Goal: Task Accomplishment & Management: Manage account settings

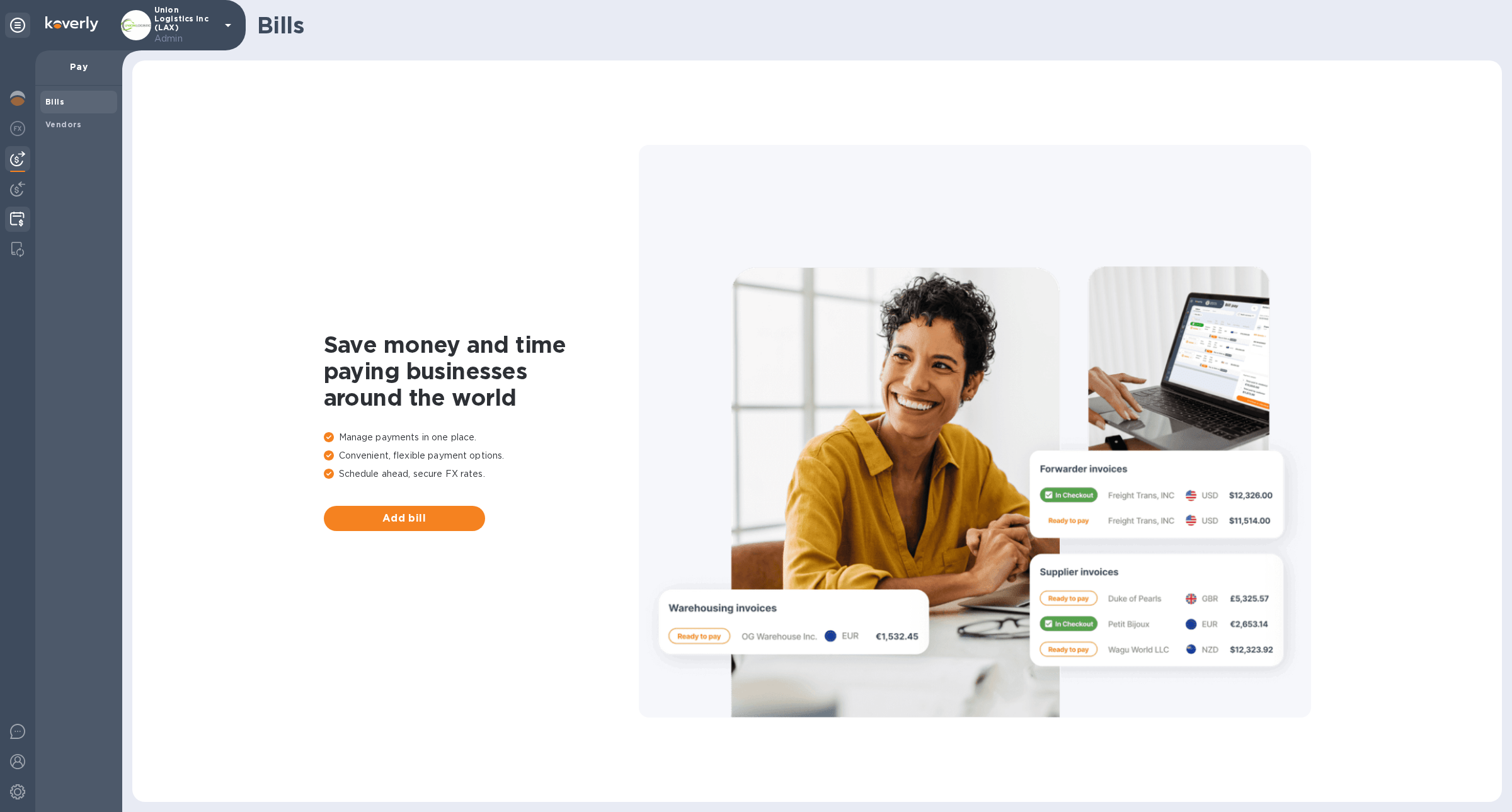
click at [25, 225] on div at bounding box center [17, 220] width 25 height 28
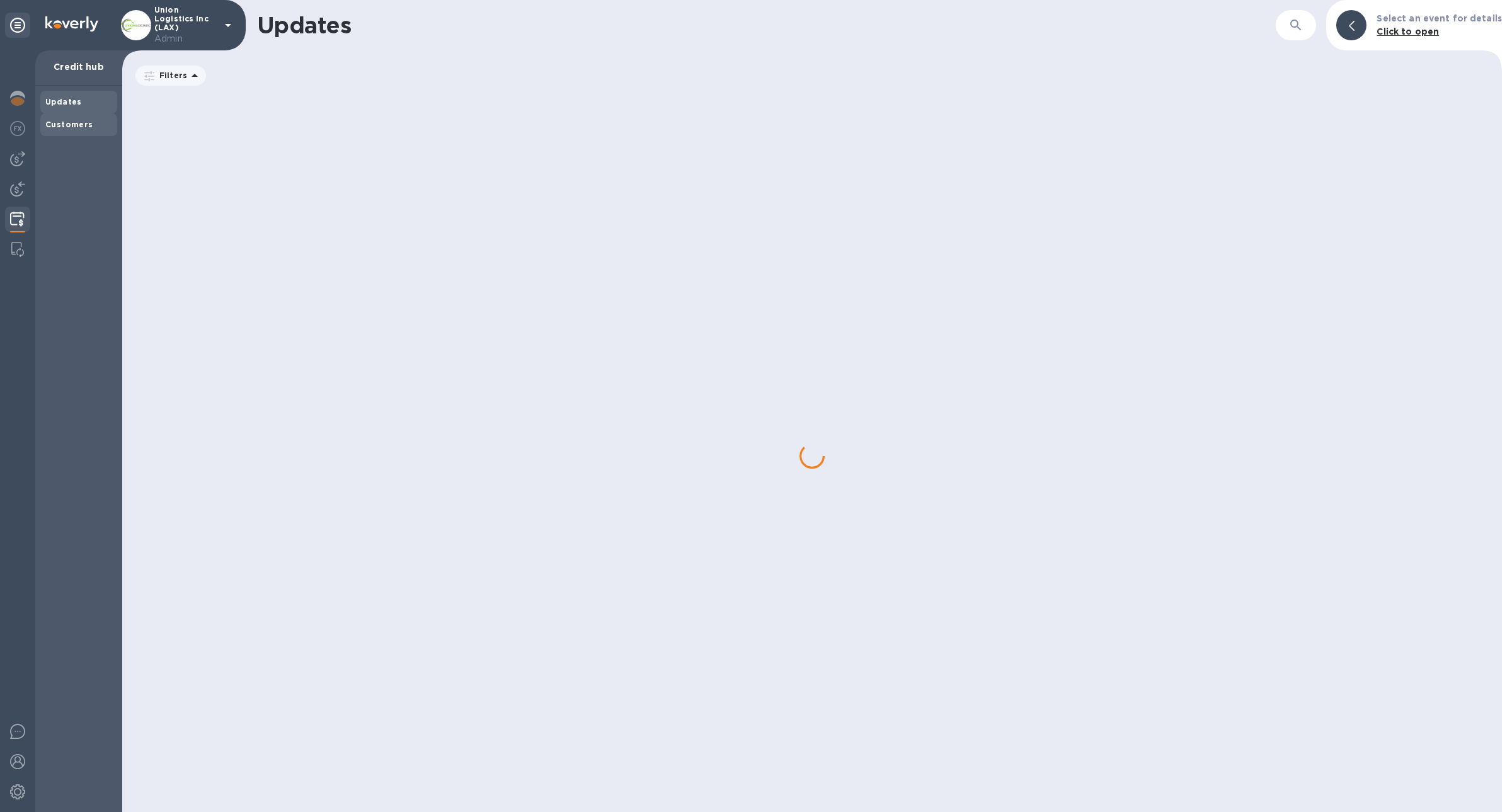
click at [65, 134] on div "Customers" at bounding box center [79, 125] width 77 height 23
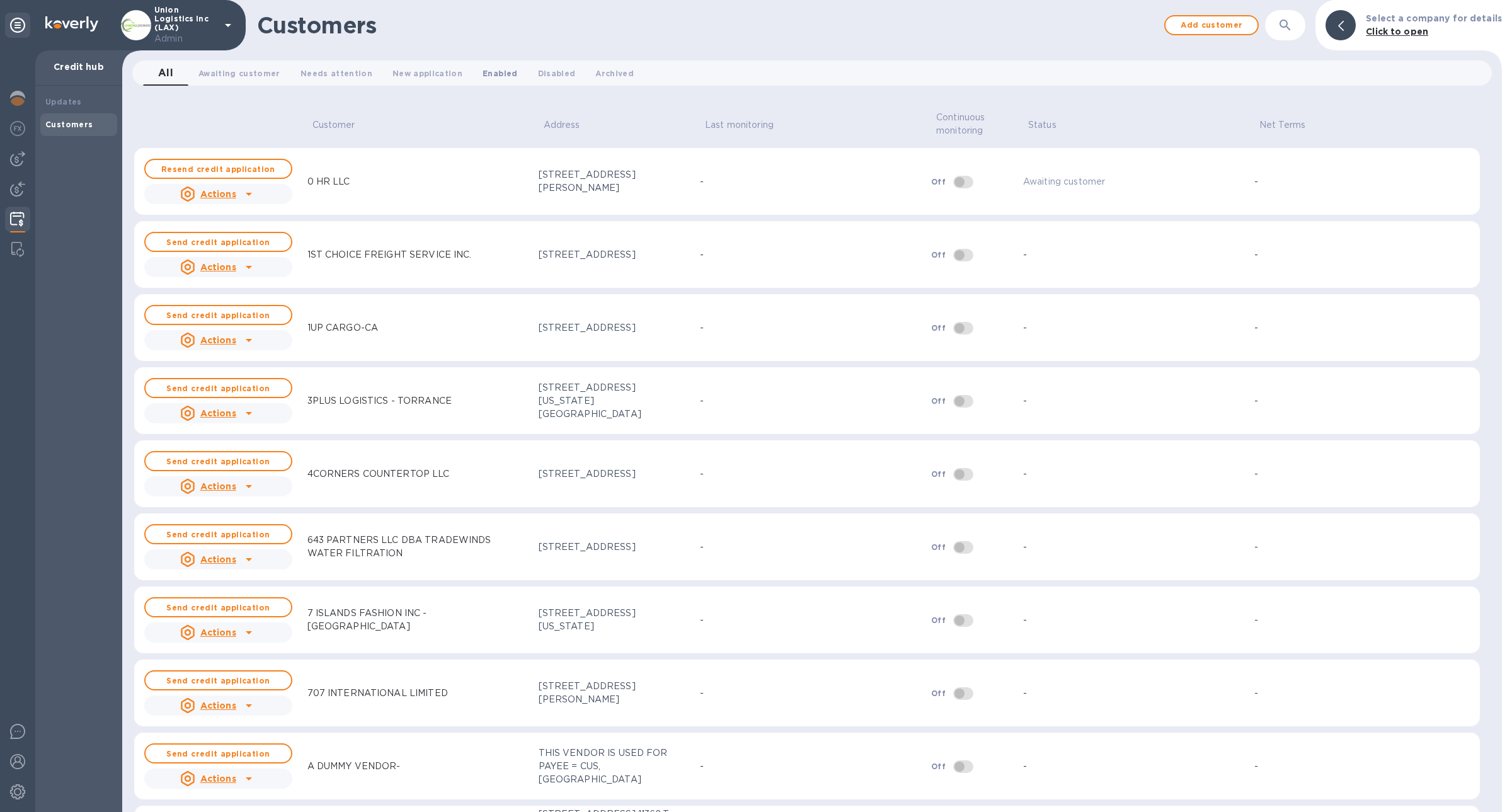
click at [482, 77] on span "Enabled 0" at bounding box center [500, 73] width 35 height 13
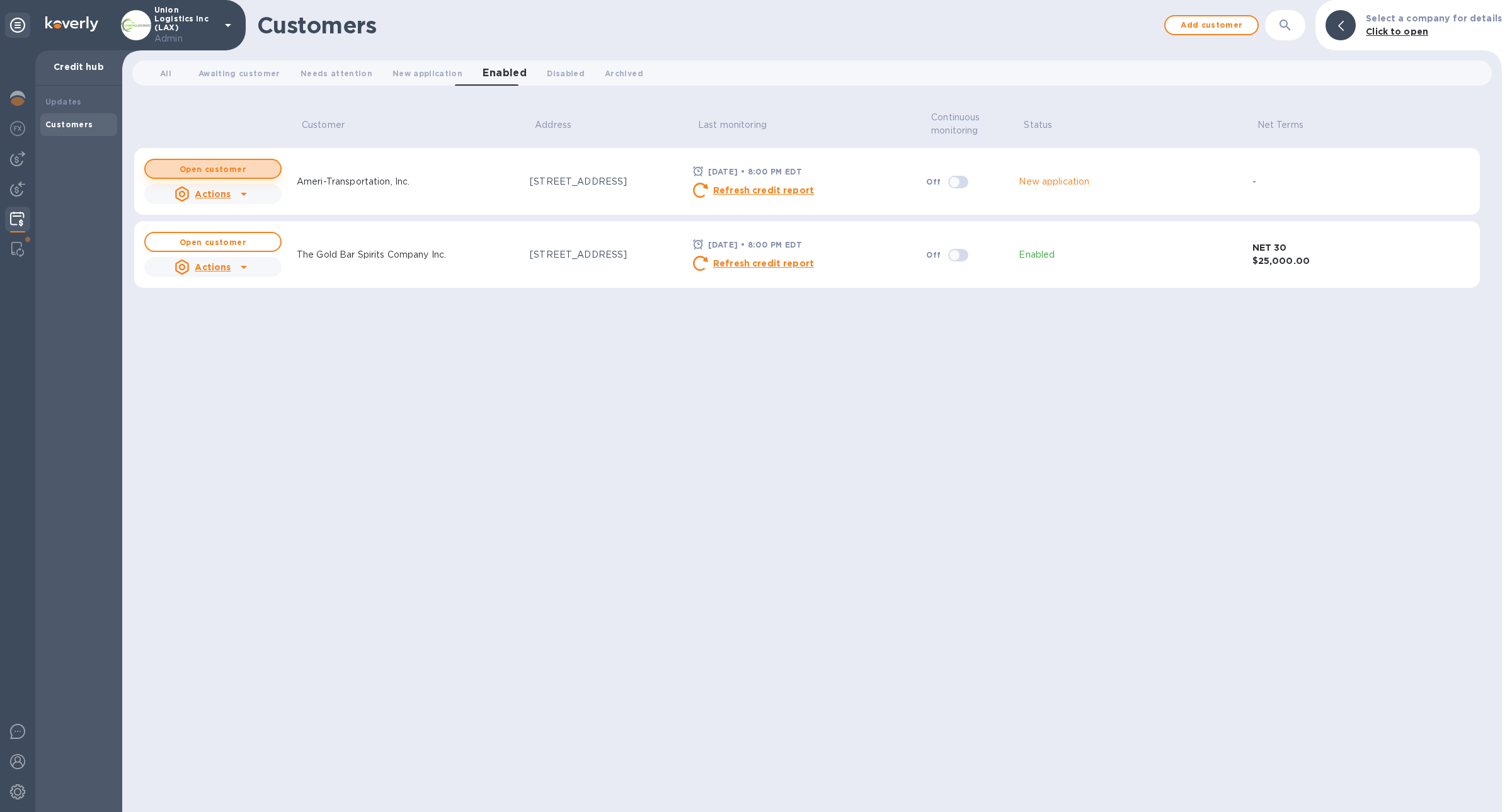
click at [259, 170] on span "Open customer" at bounding box center [213, 169] width 115 height 8
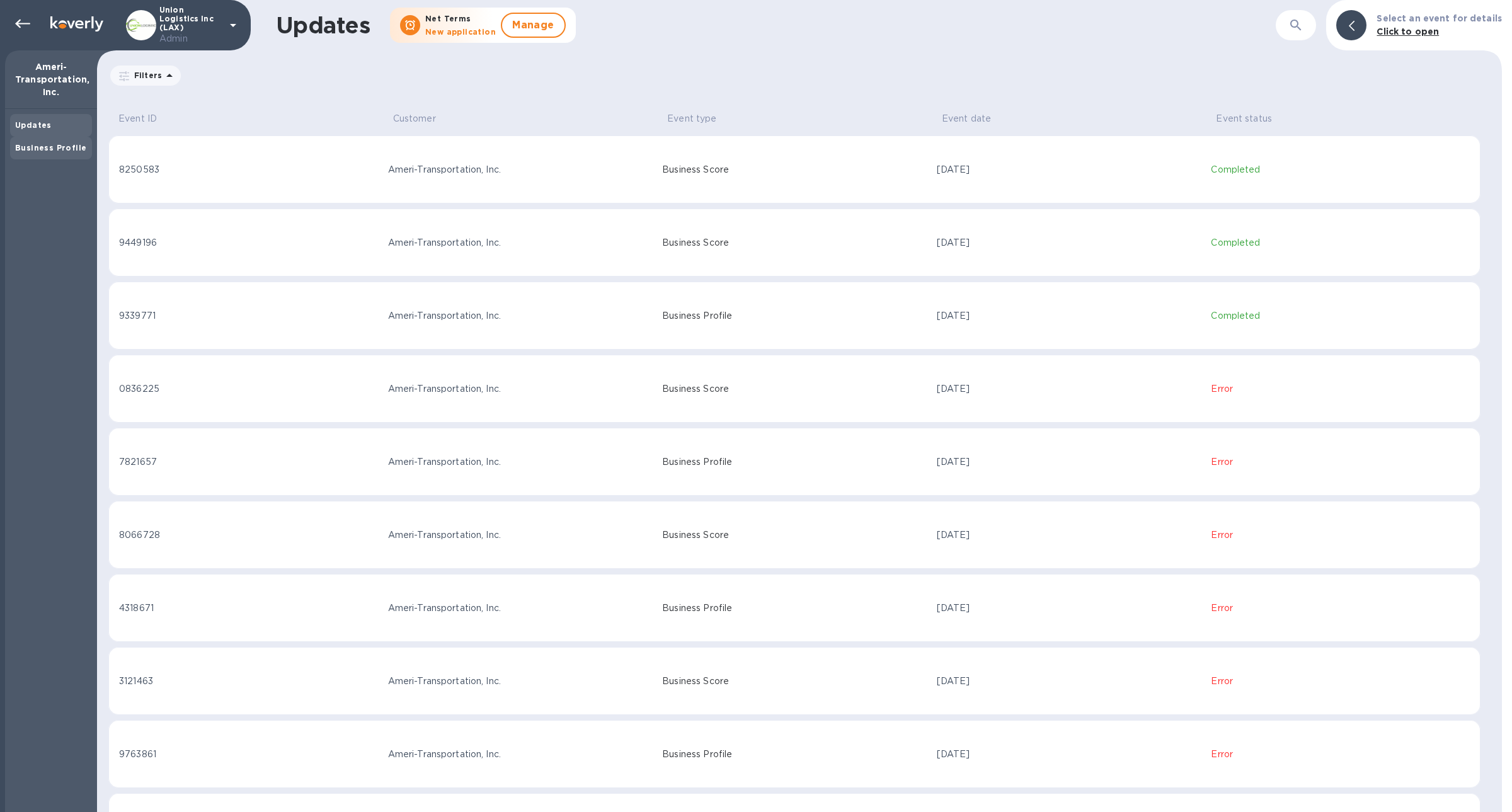
click at [25, 149] on b "Business Profile" at bounding box center [50, 148] width 71 height 9
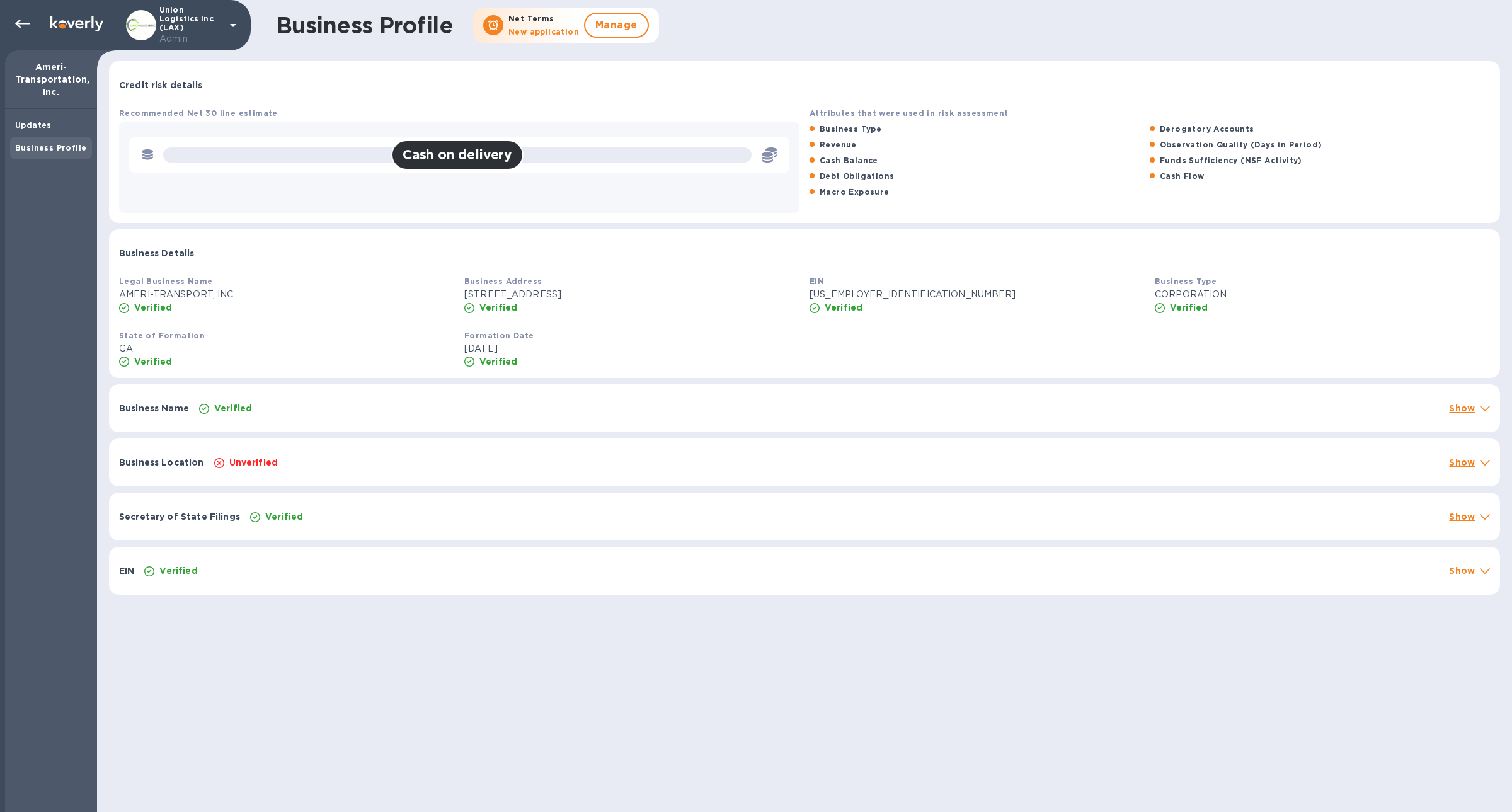
drag, startPoint x: 588, startPoint y: 294, endPoint x: 463, endPoint y: 286, distance: 125.3
click at [463, 286] on div "Business Address 1639 Ridge Rd, Canton, US Verified" at bounding box center [632, 294] width 345 height 49
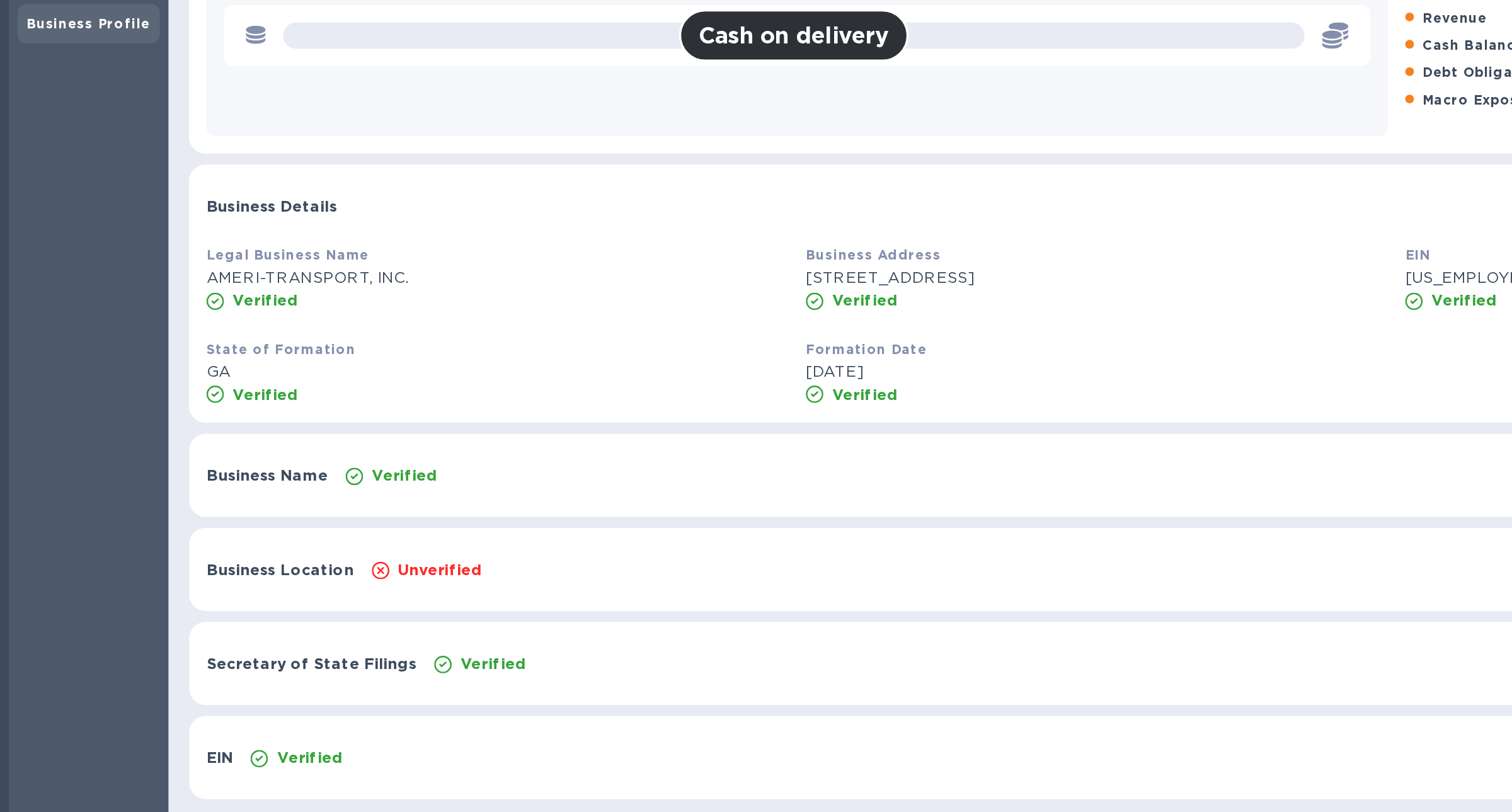
click at [211, 297] on p "AMERI-TRANSPORT, INC." at bounding box center [286, 294] width 335 height 13
click at [260, 300] on div "Verified" at bounding box center [286, 307] width 340 height 17
drag, startPoint x: 257, startPoint y: 302, endPoint x: 119, endPoint y: 293, distance: 138.3
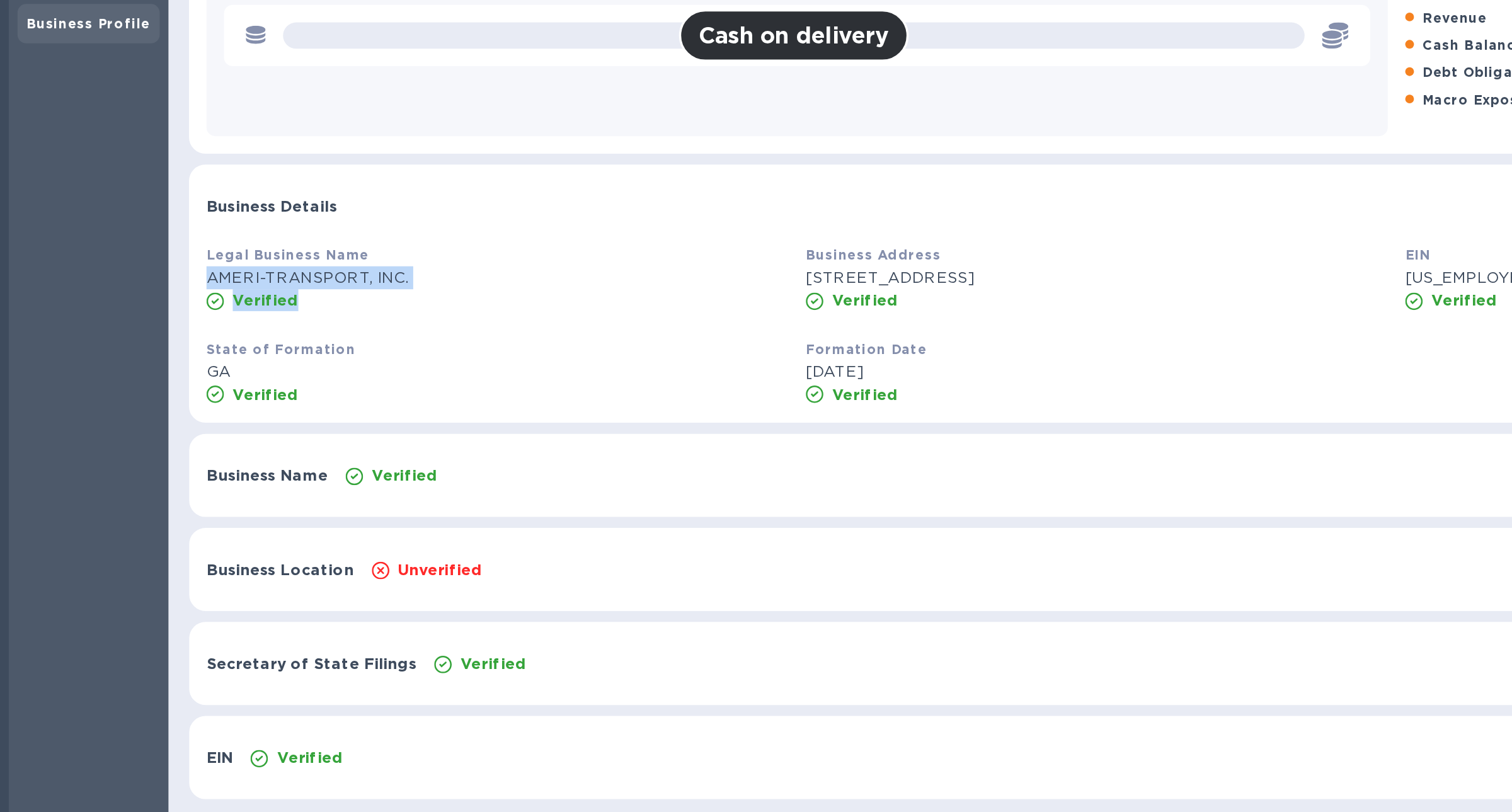
click at [119, 293] on div "Legal Business Name AMERI-TRANSPORT, INC. Verified" at bounding box center [287, 294] width 345 height 49
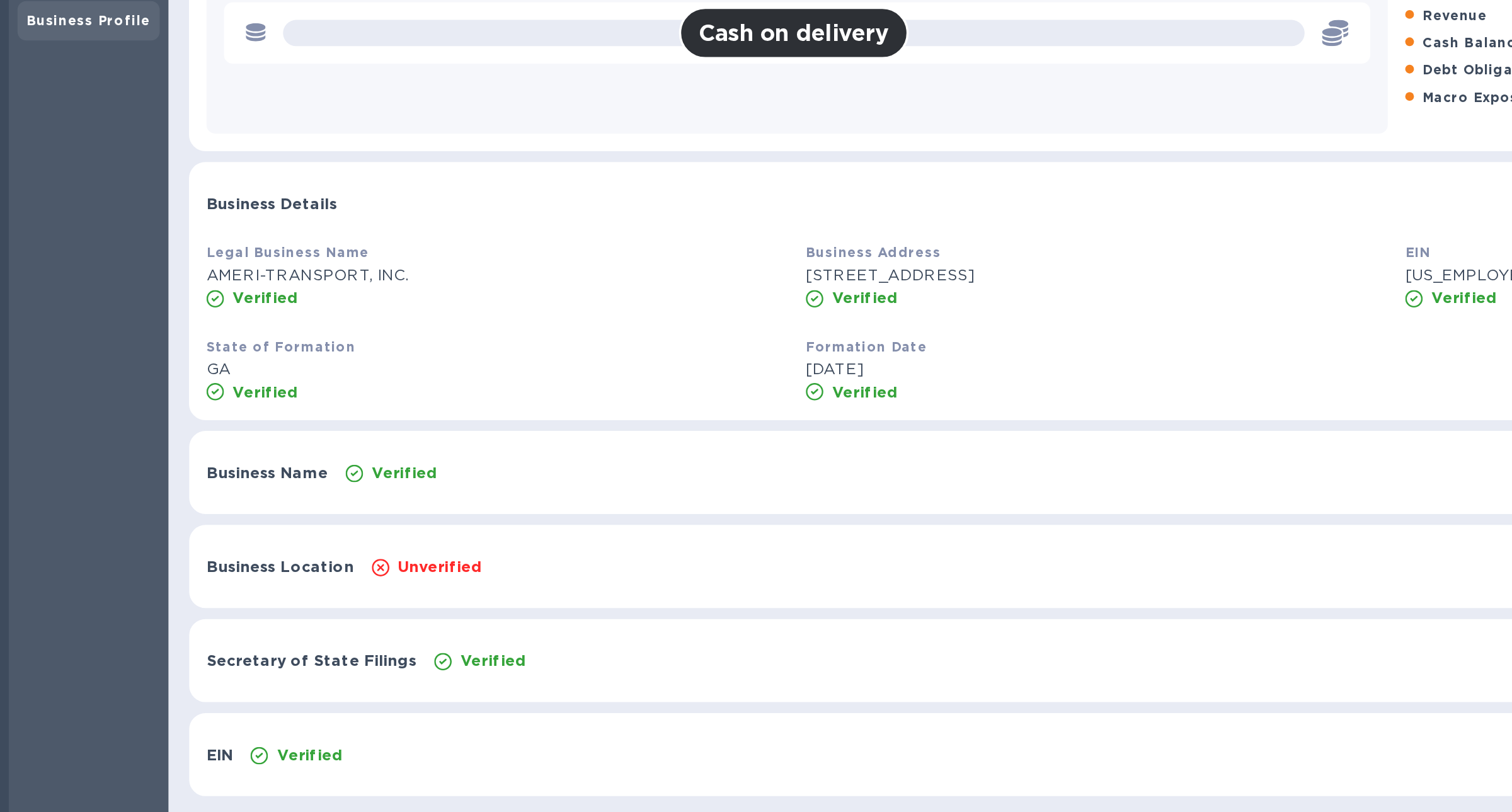
click at [126, 348] on p "GA" at bounding box center [286, 349] width 335 height 13
click at [126, 348] on p "GA" at bounding box center [286, 349] width 335 height 13
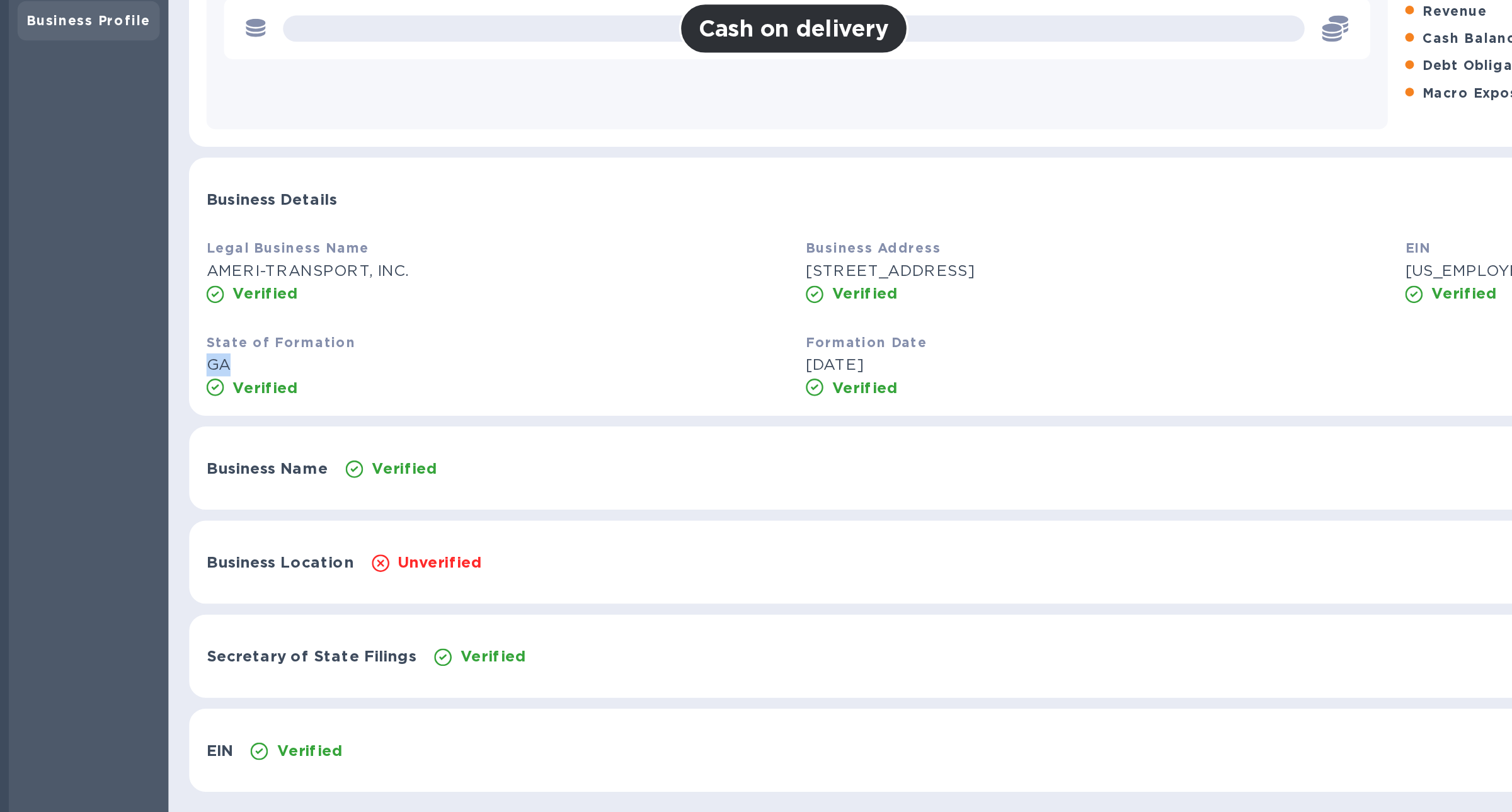
click at [261, 504] on div "Secretary of State Filings Verified Show" at bounding box center [804, 514] width 1391 height 48
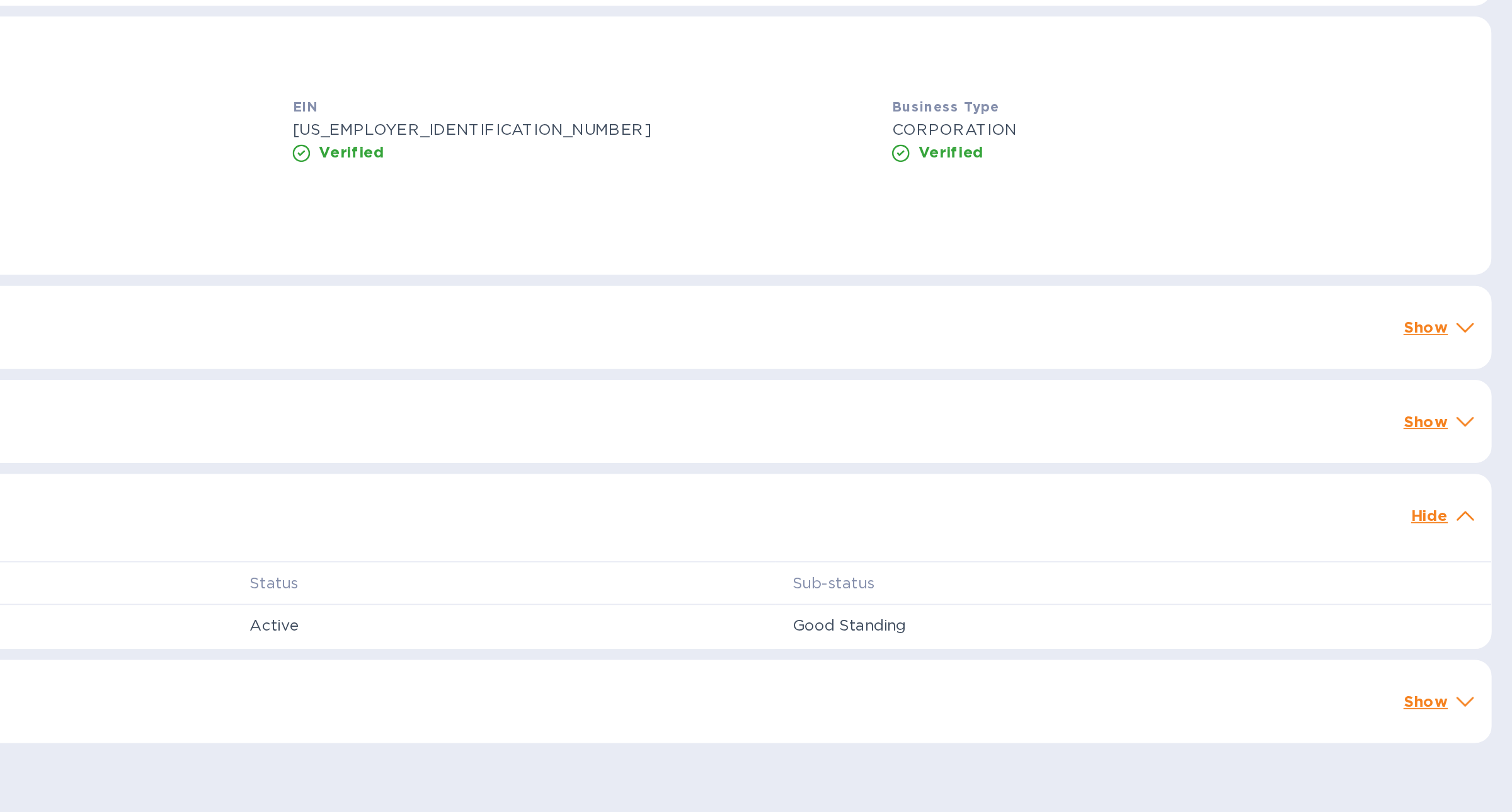
scroll to position [0, 0]
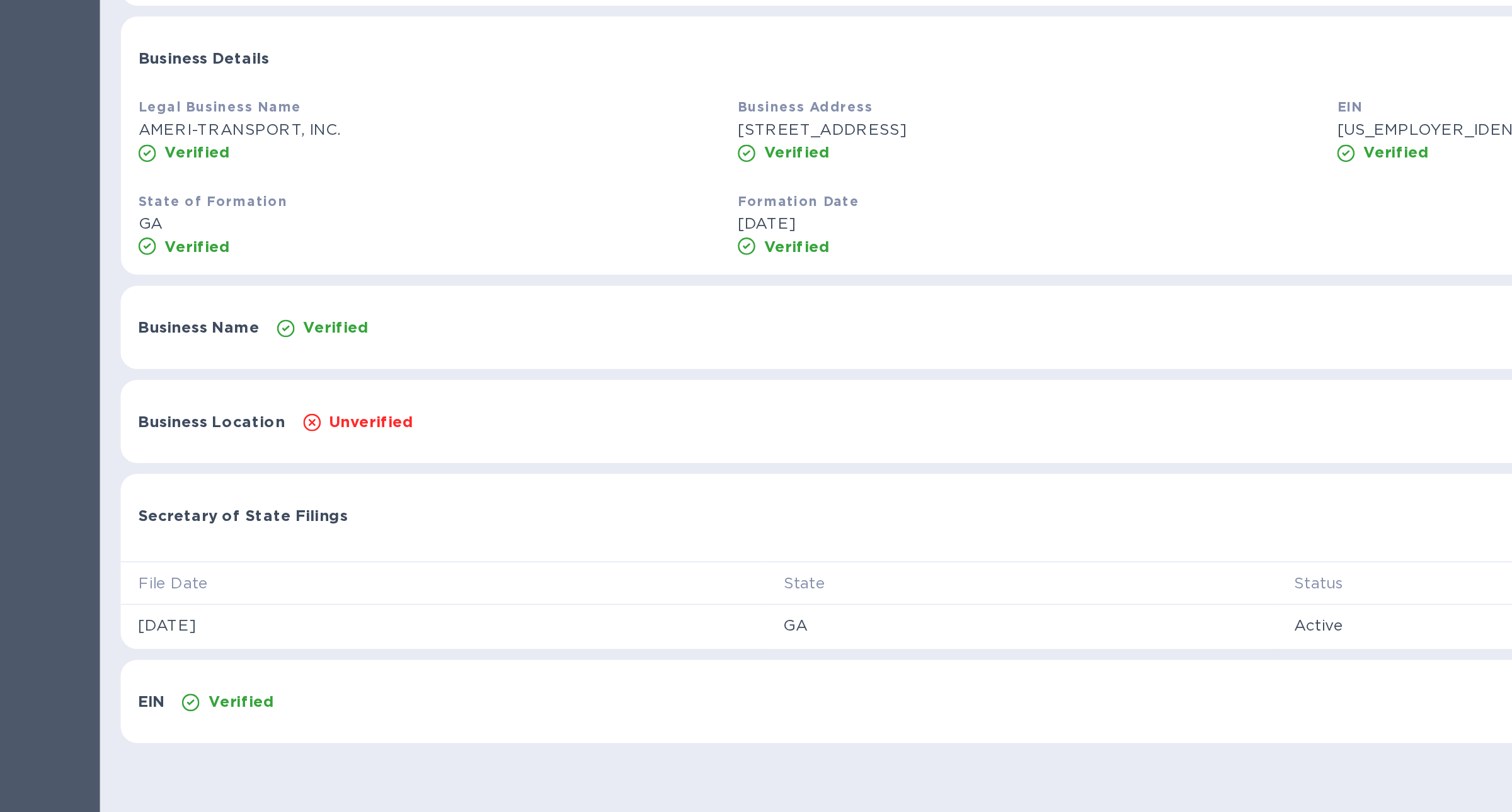
click at [494, 575] on p "GA" at bounding box center [628, 577] width 274 height 13
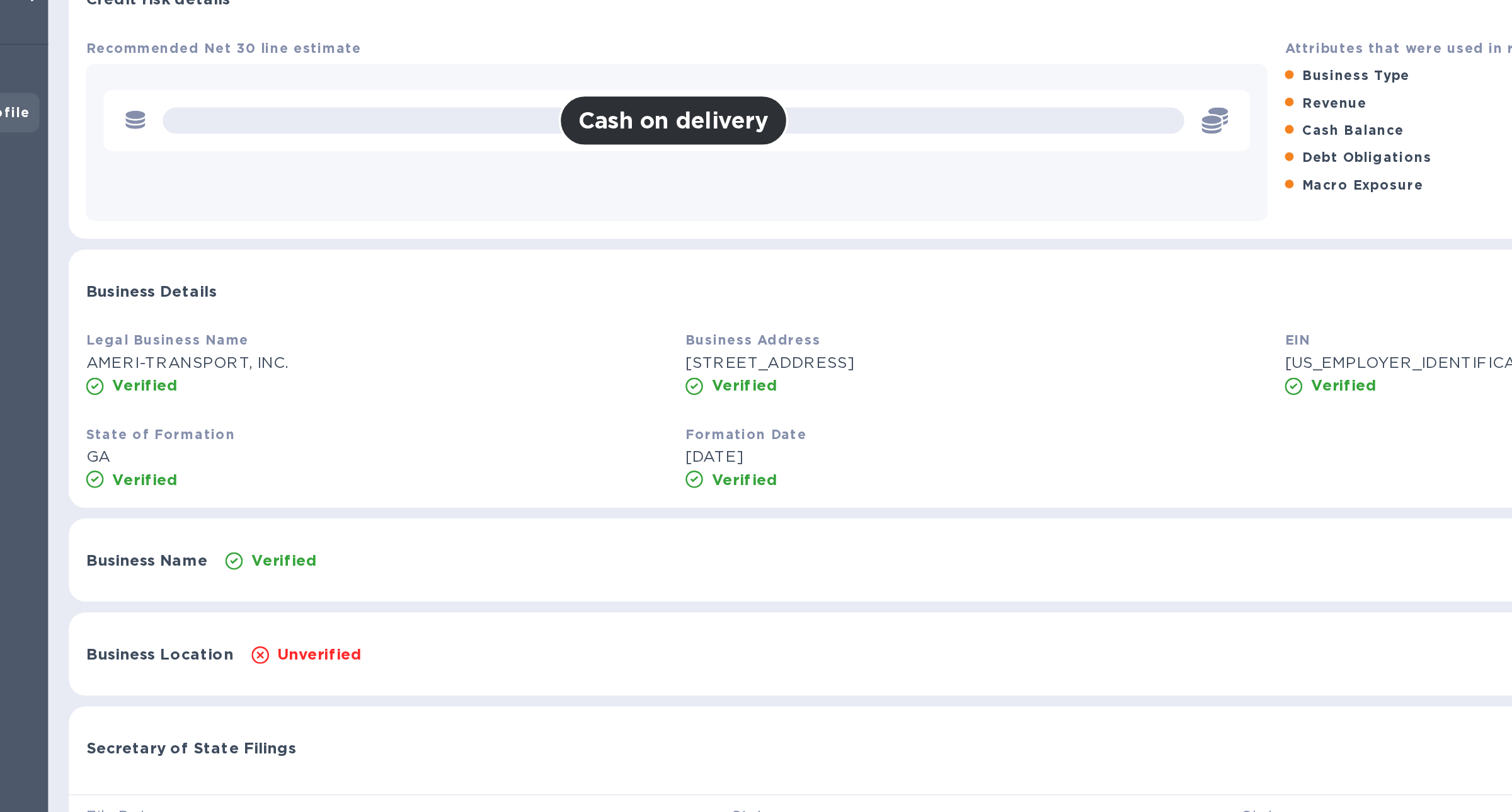
click at [244, 407] on p "Verified" at bounding box center [233, 405] width 38 height 13
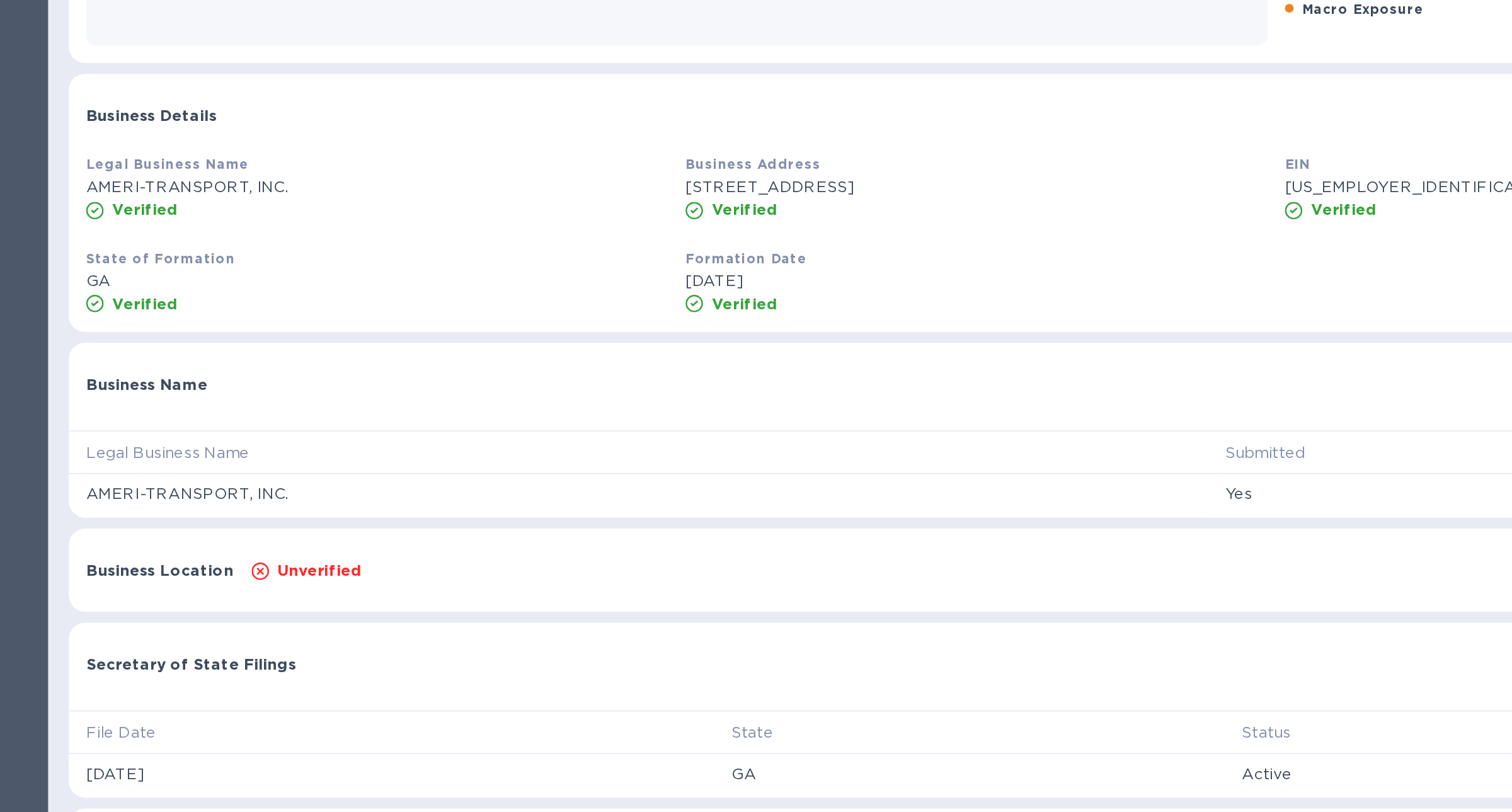
drag, startPoint x: 122, startPoint y: 470, endPoint x: 228, endPoint y: 471, distance: 106.0
click at [228, 471] on p "AMERI-TRANSPORT, INC." at bounding box center [437, 469] width 636 height 13
drag, startPoint x: 232, startPoint y: 290, endPoint x: 118, endPoint y: 294, distance: 114.1
click at [118, 294] on div "Legal Business Name AMERI-TRANSPORT, INC. Verified" at bounding box center [287, 291] width 345 height 49
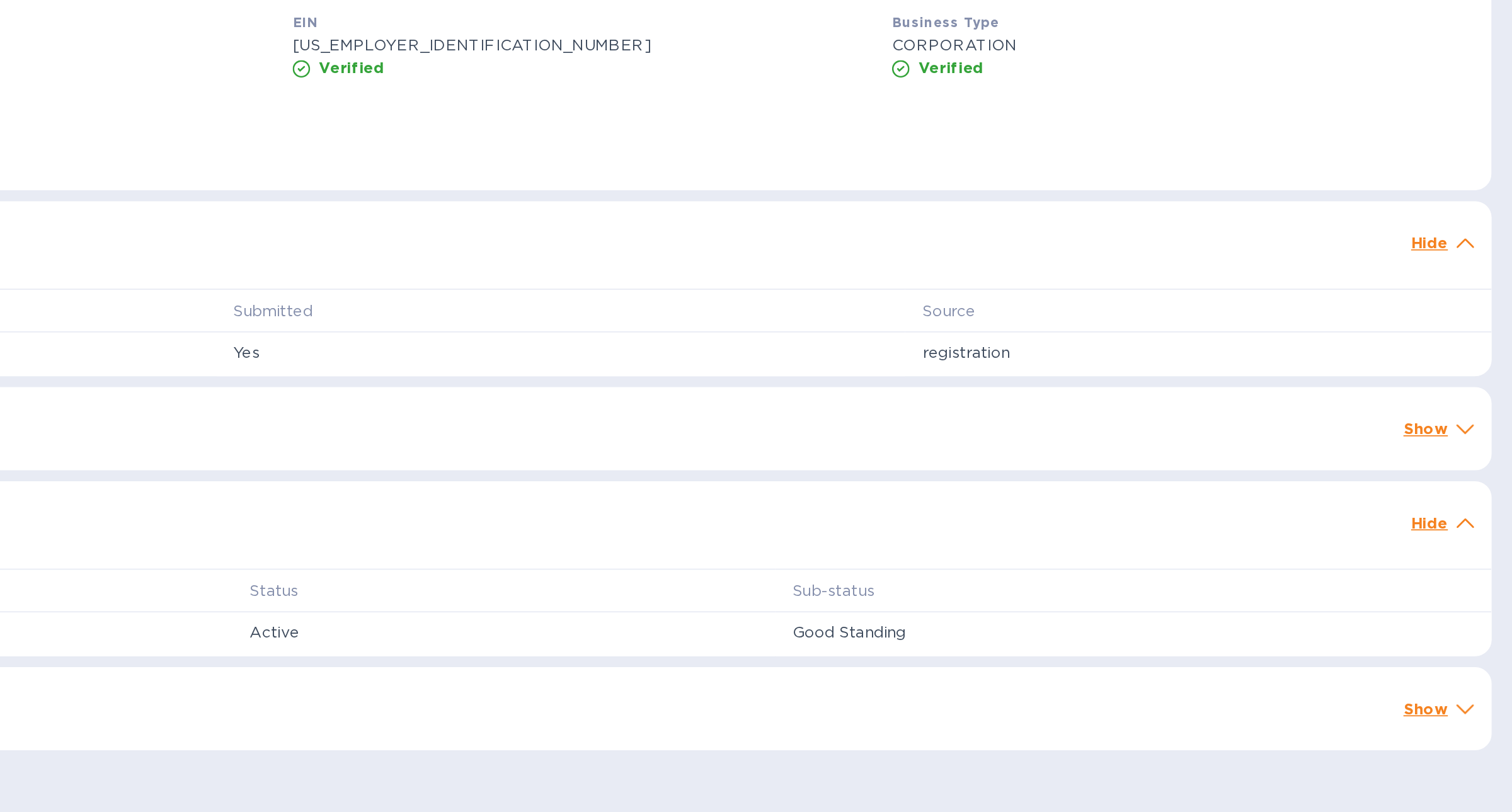
click at [1187, 467] on p "registration" at bounding box center [1331, 469] width 317 height 13
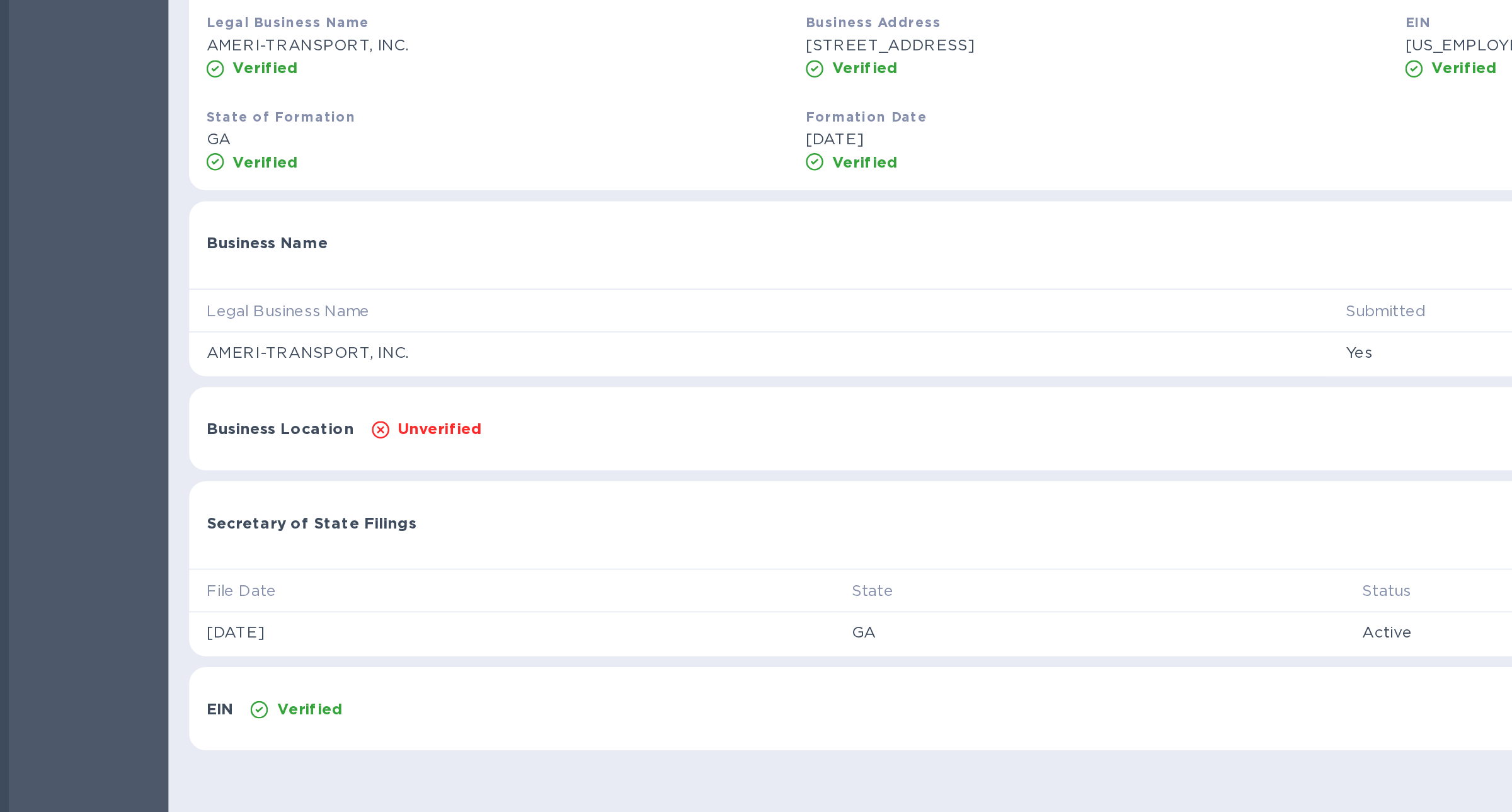
click at [286, 512] on div "Unverified" at bounding box center [827, 513] width 1230 height 17
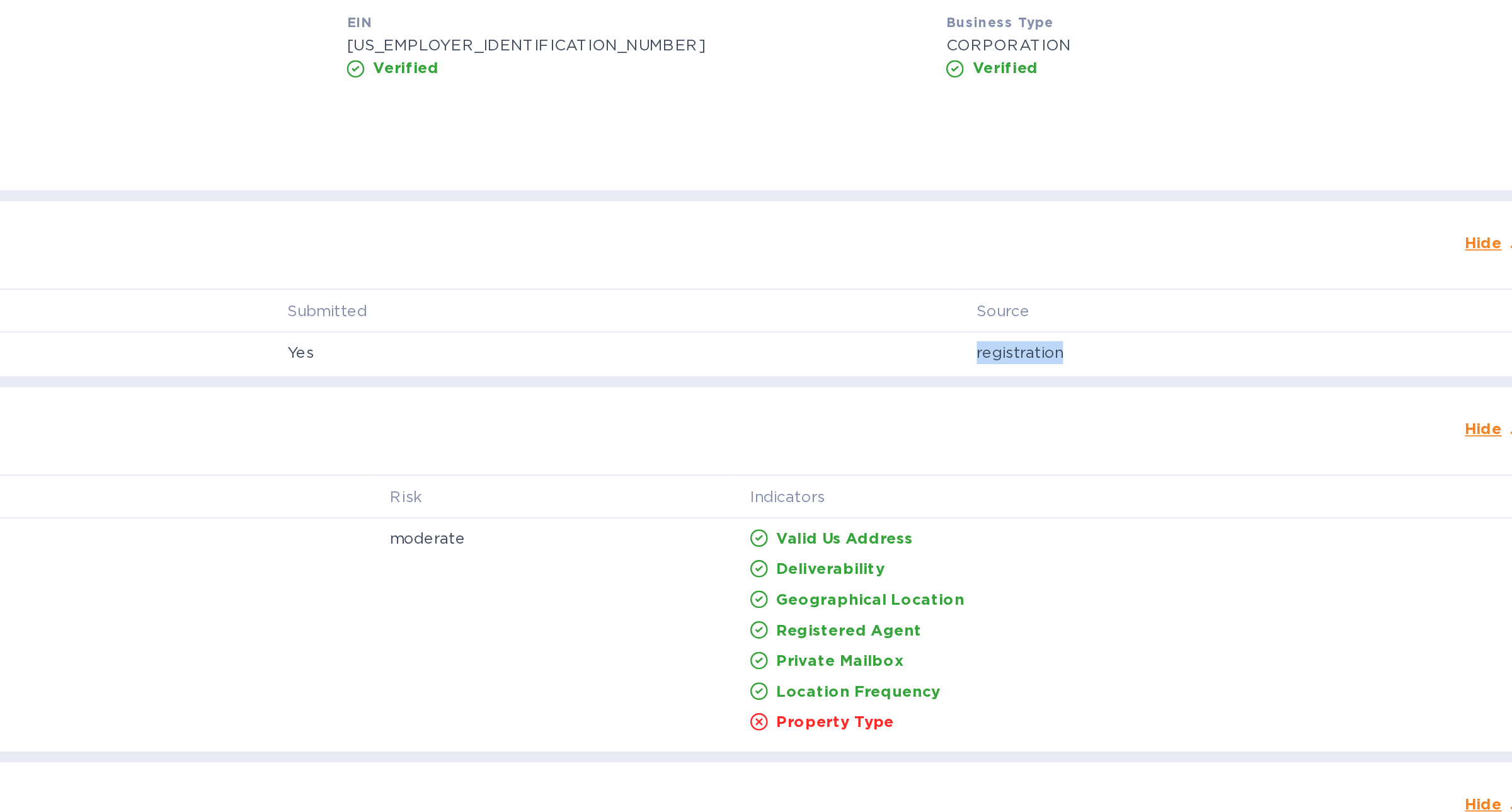
scroll to position [4, 0]
click at [1100, 678] on p "Property Type" at bounding box center [1091, 680] width 68 height 13
click at [1154, 678] on div "Property Type" at bounding box center [1266, 680] width 453 height 17
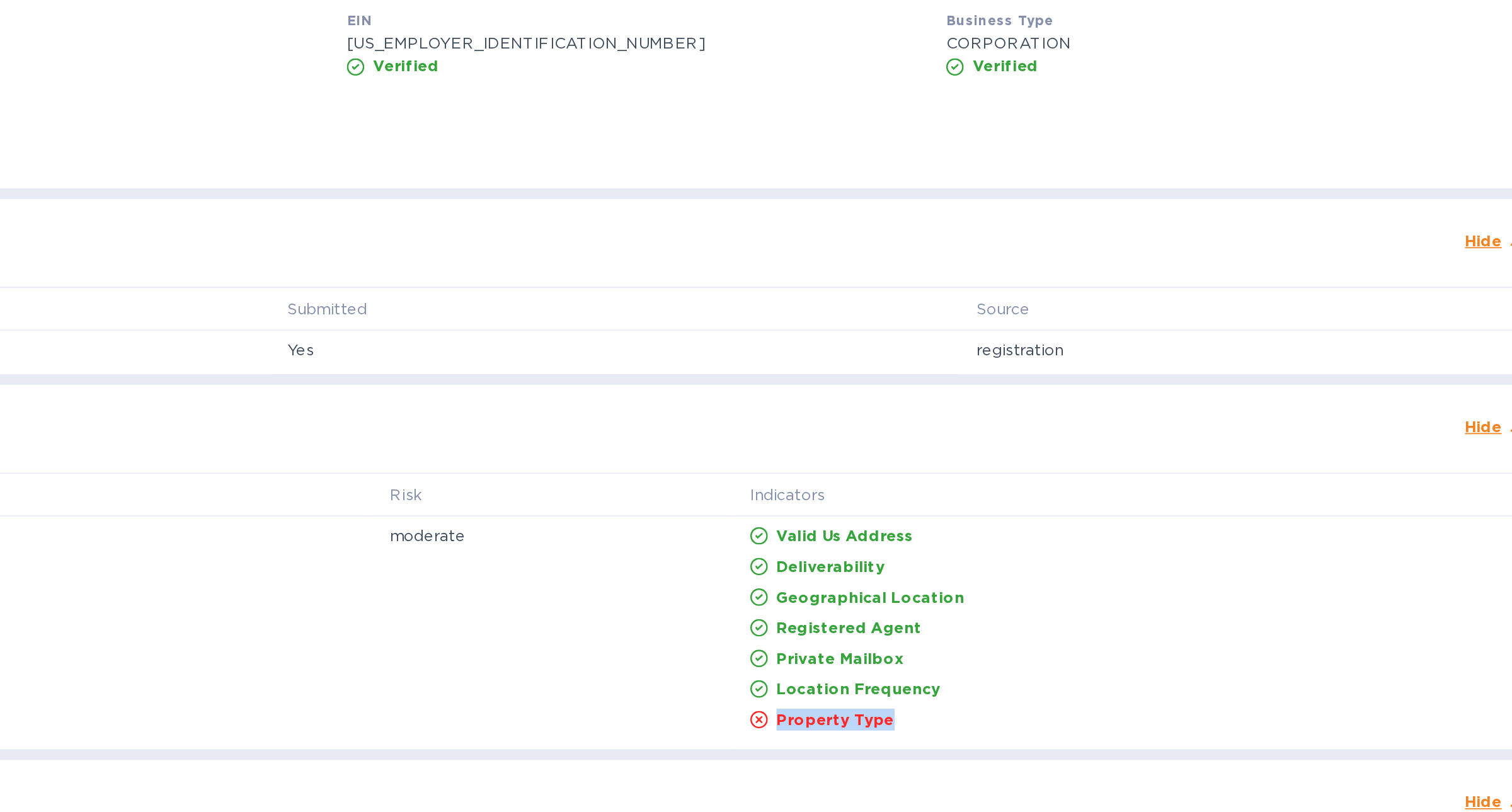
drag, startPoint x: 1160, startPoint y: 678, endPoint x: 1087, endPoint y: 680, distance: 73.0
click at [1087, 680] on div "Property Type" at bounding box center [1266, 680] width 453 height 17
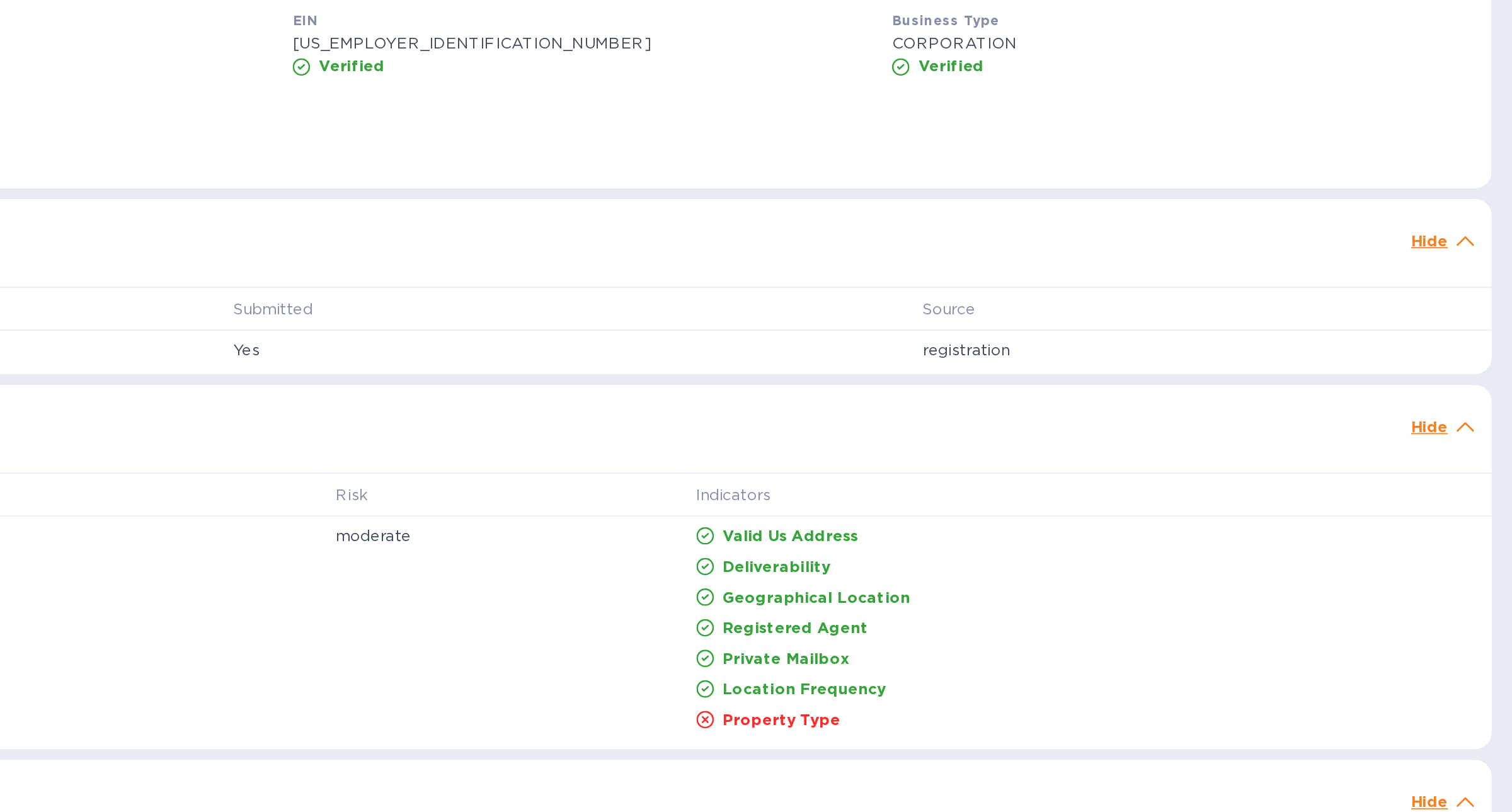
click at [1127, 557] on th "Indicators" at bounding box center [1265, 551] width 468 height 25
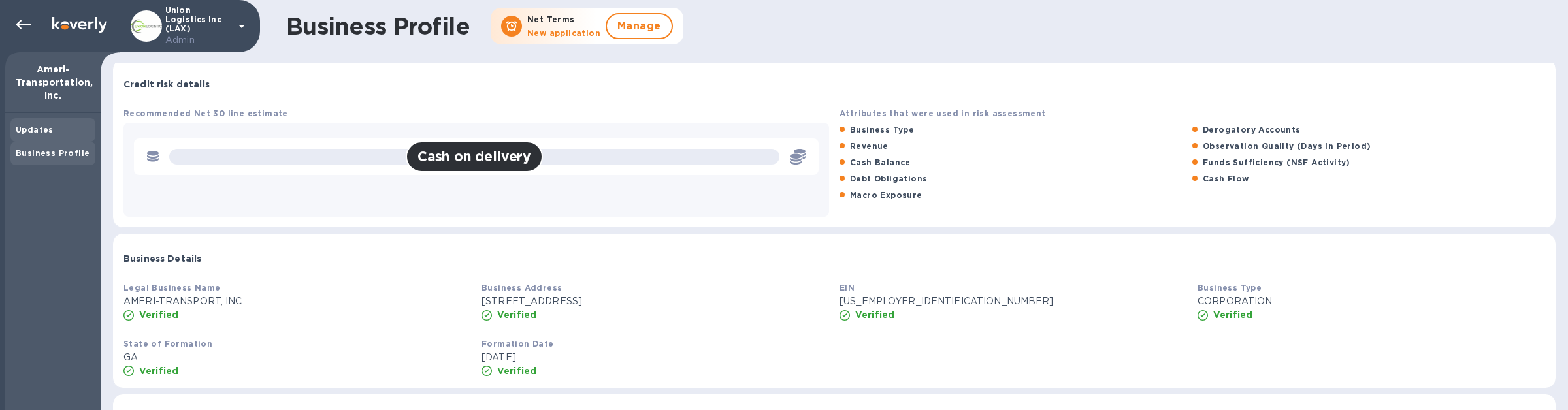
click at [17, 134] on div "Updates" at bounding box center [52, 129] width 75 height 13
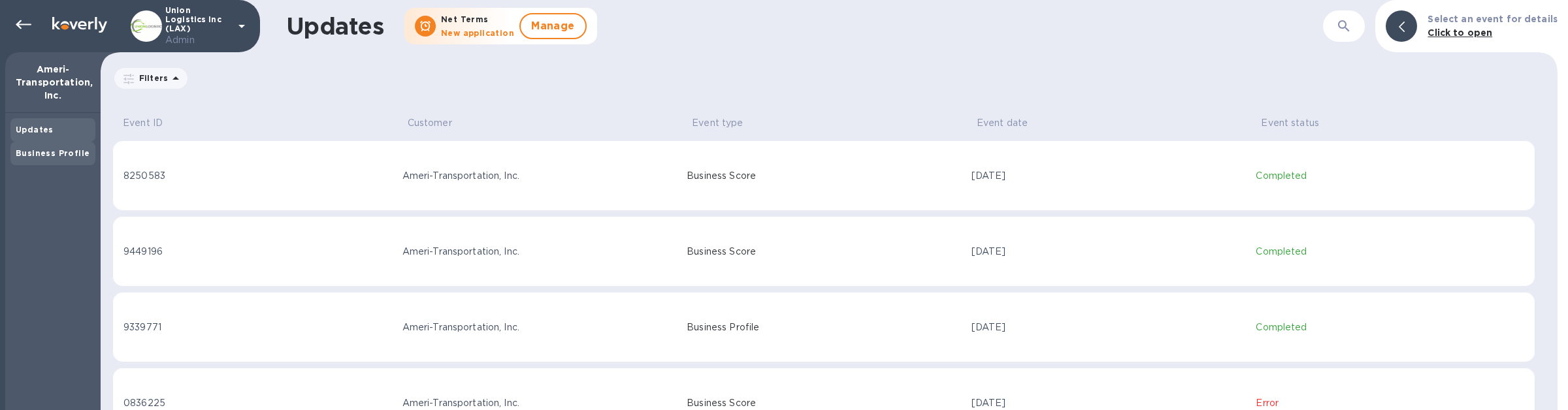
click at [72, 156] on b "Business Profile" at bounding box center [52, 153] width 74 height 10
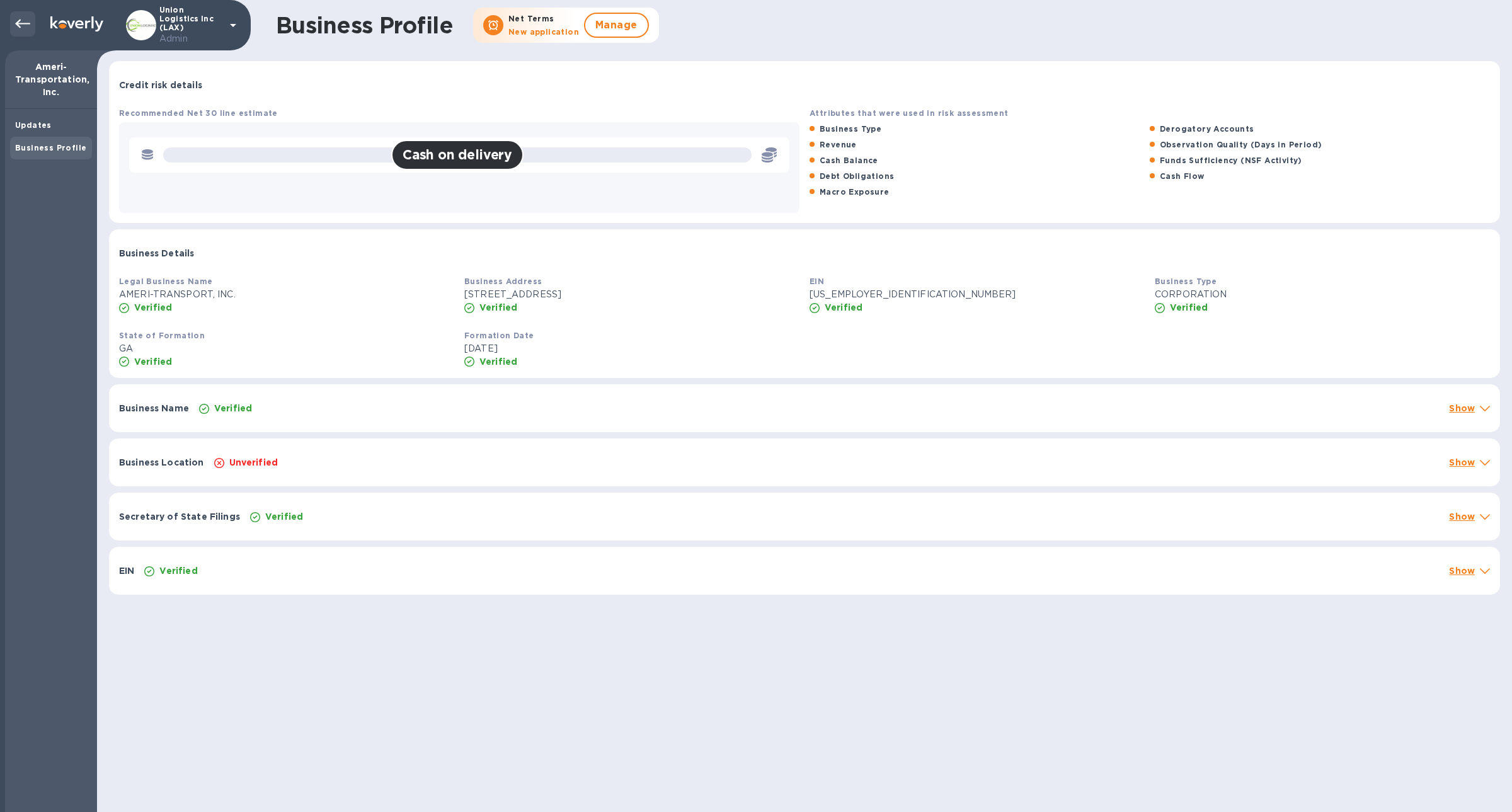
click at [17, 32] on div at bounding box center [22, 24] width 25 height 25
click at [18, 28] on icon at bounding box center [22, 24] width 15 height 15
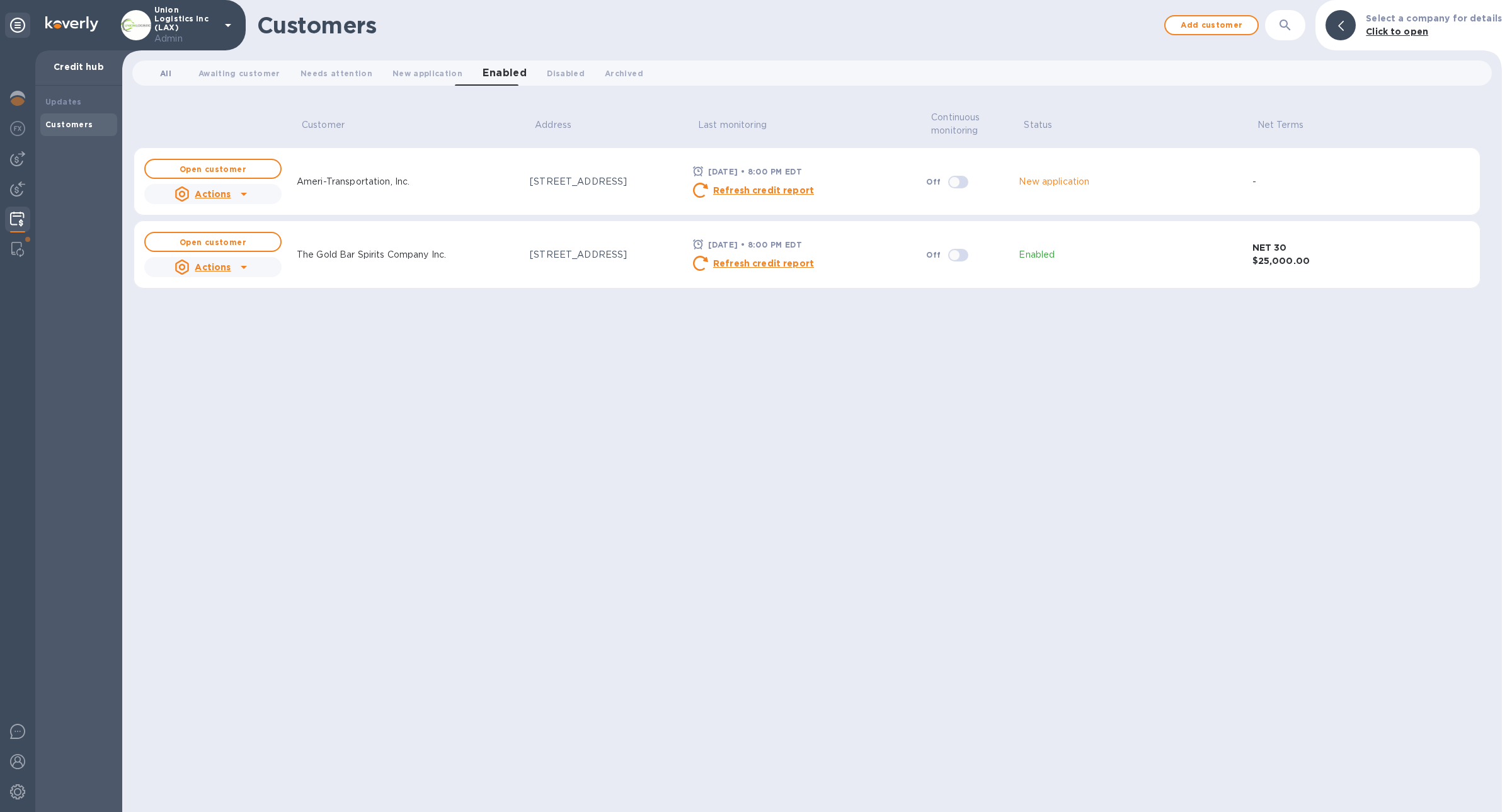
click at [165, 77] on span "All 0" at bounding box center [165, 73] width 11 height 13
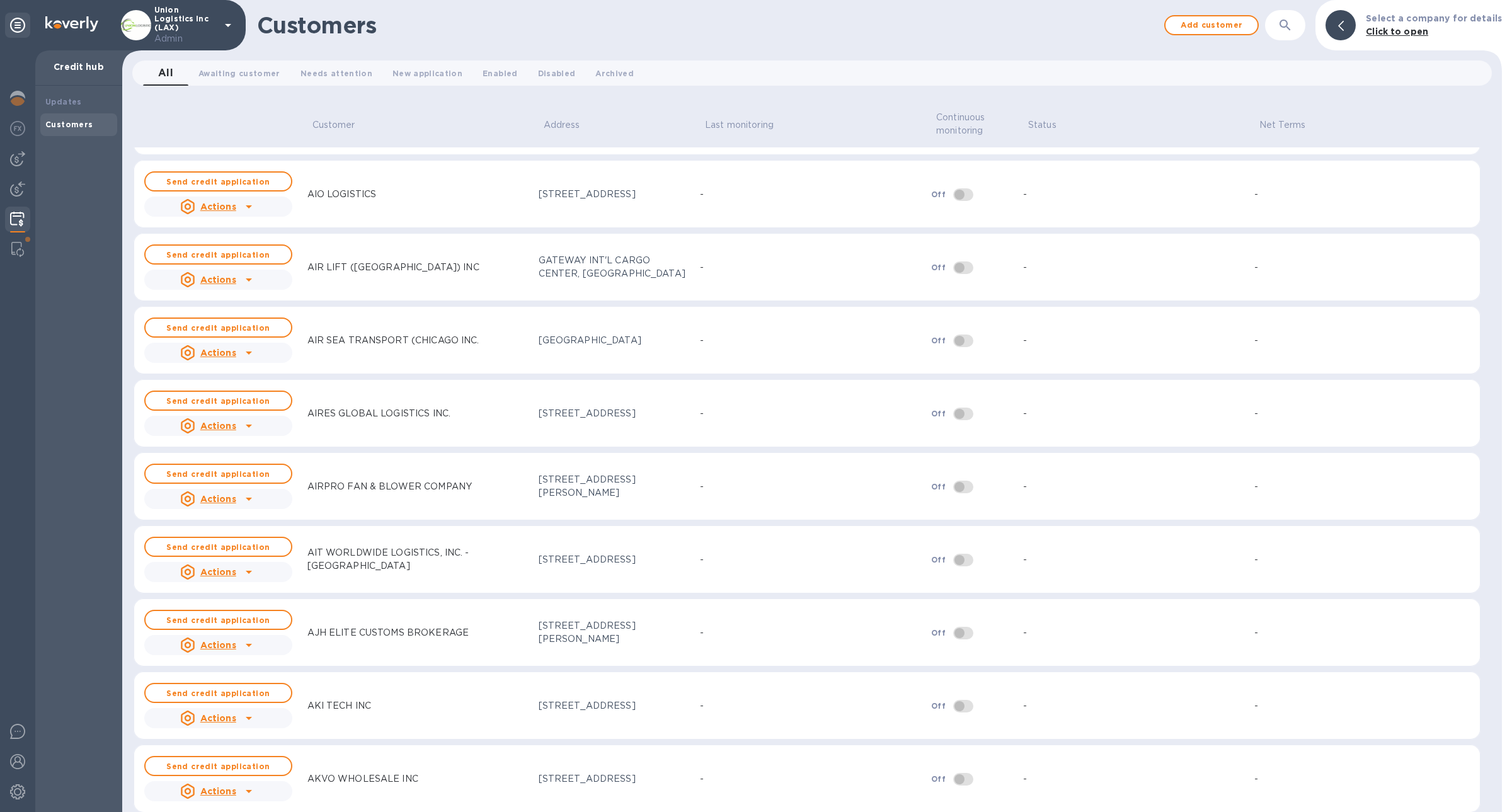
scroll to position [4462, 0]
click at [1292, 26] on icon "button" at bounding box center [1285, 25] width 15 height 15
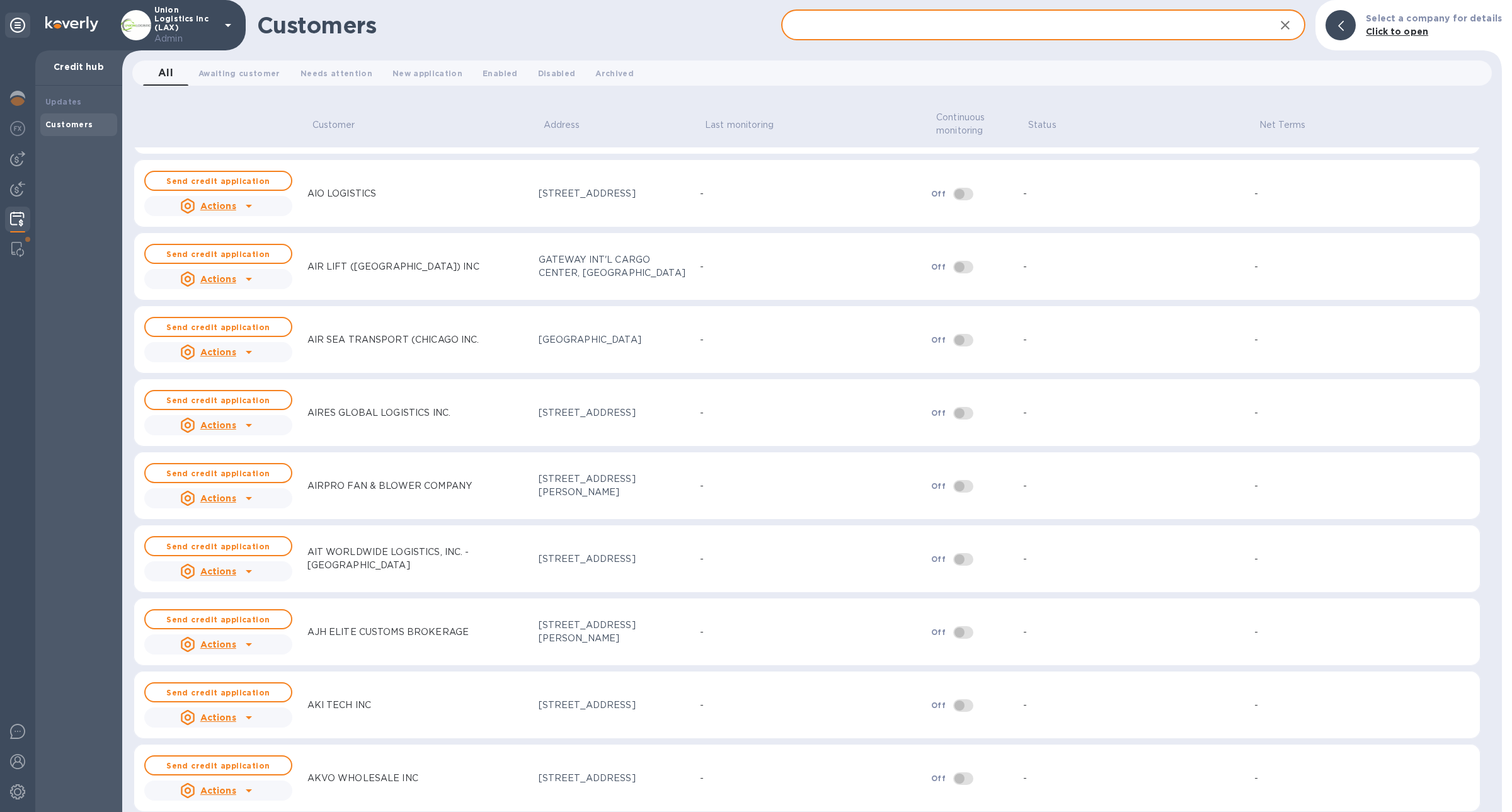
paste input "The Gold Bar Spirits Company Inc."
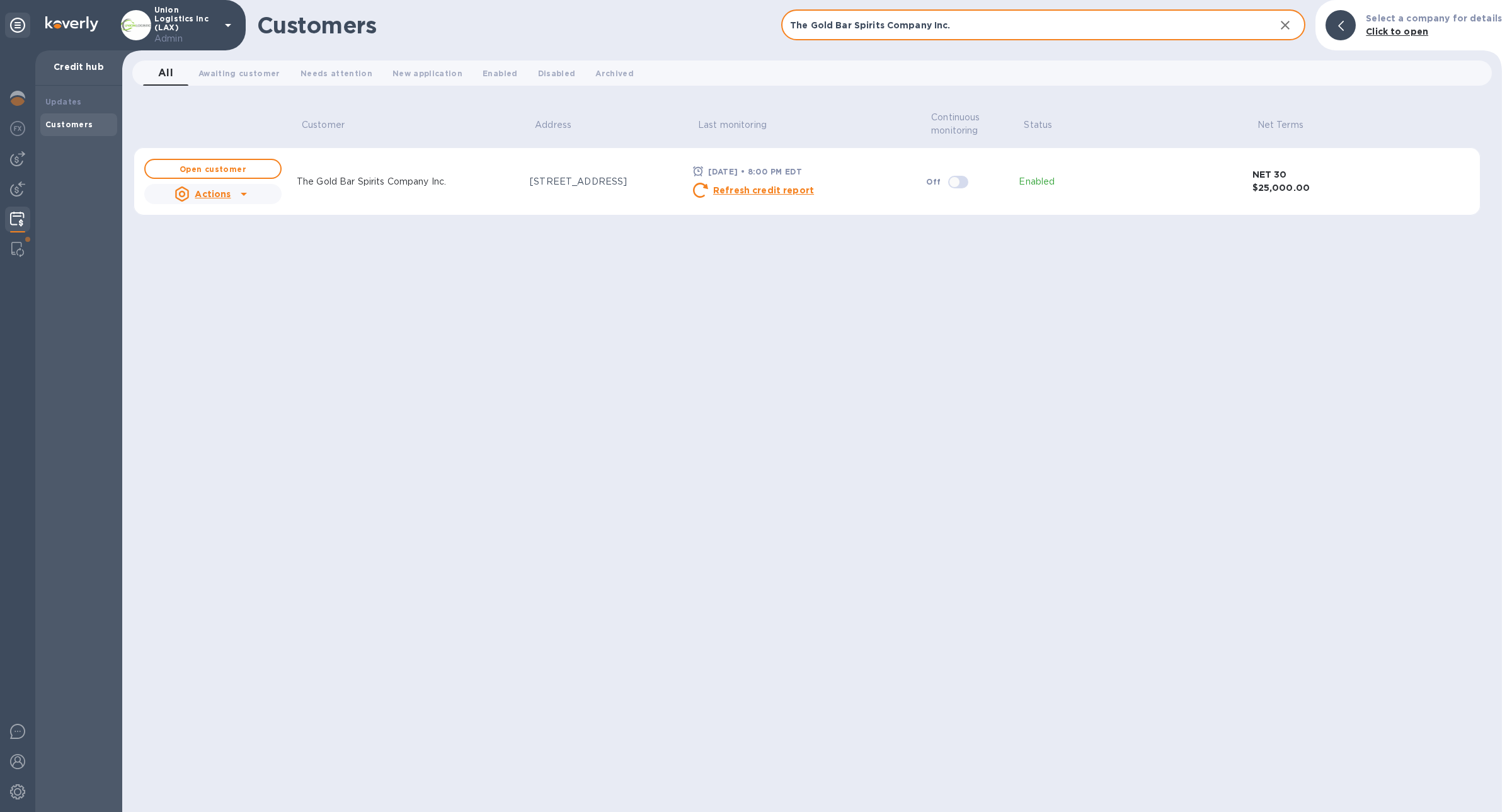
type input "The Gold Bar Spirits Company Inc."
click at [253, 195] on div "Actions" at bounding box center [213, 194] width 142 height 25
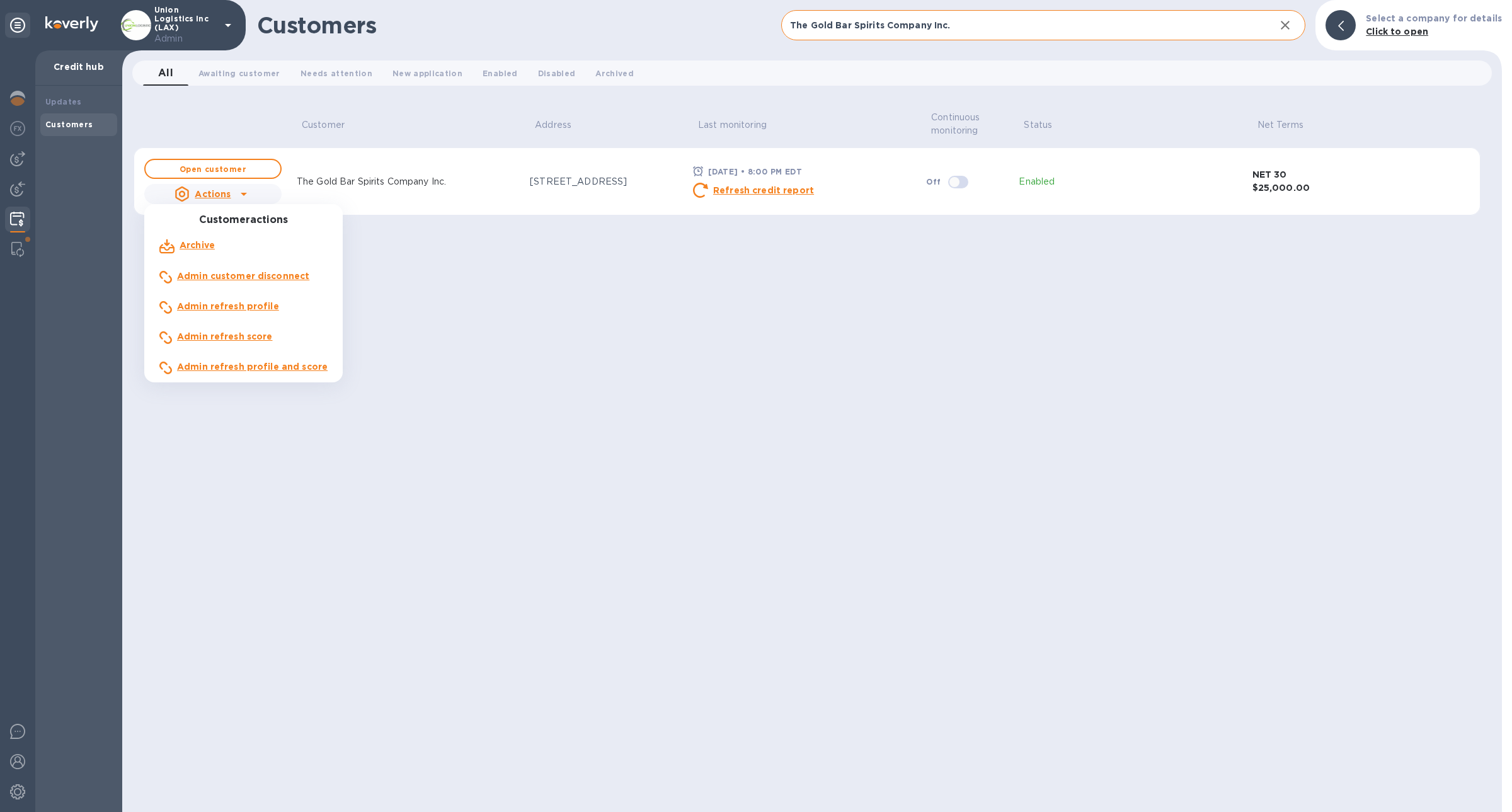
click at [540, 276] on div at bounding box center [756, 406] width 1512 height 812
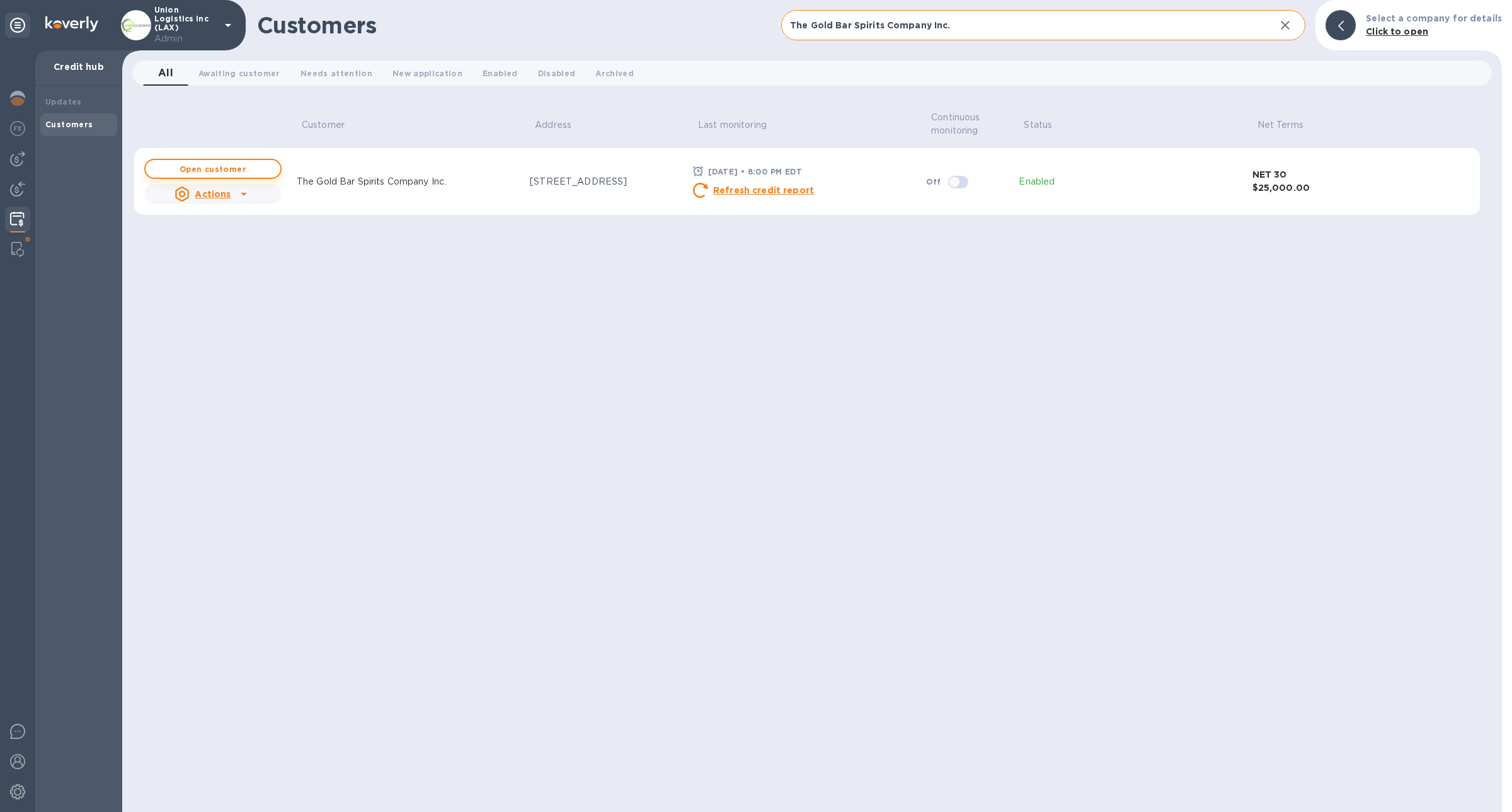
click at [237, 171] on b "Open customer" at bounding box center [212, 169] width 67 height 9
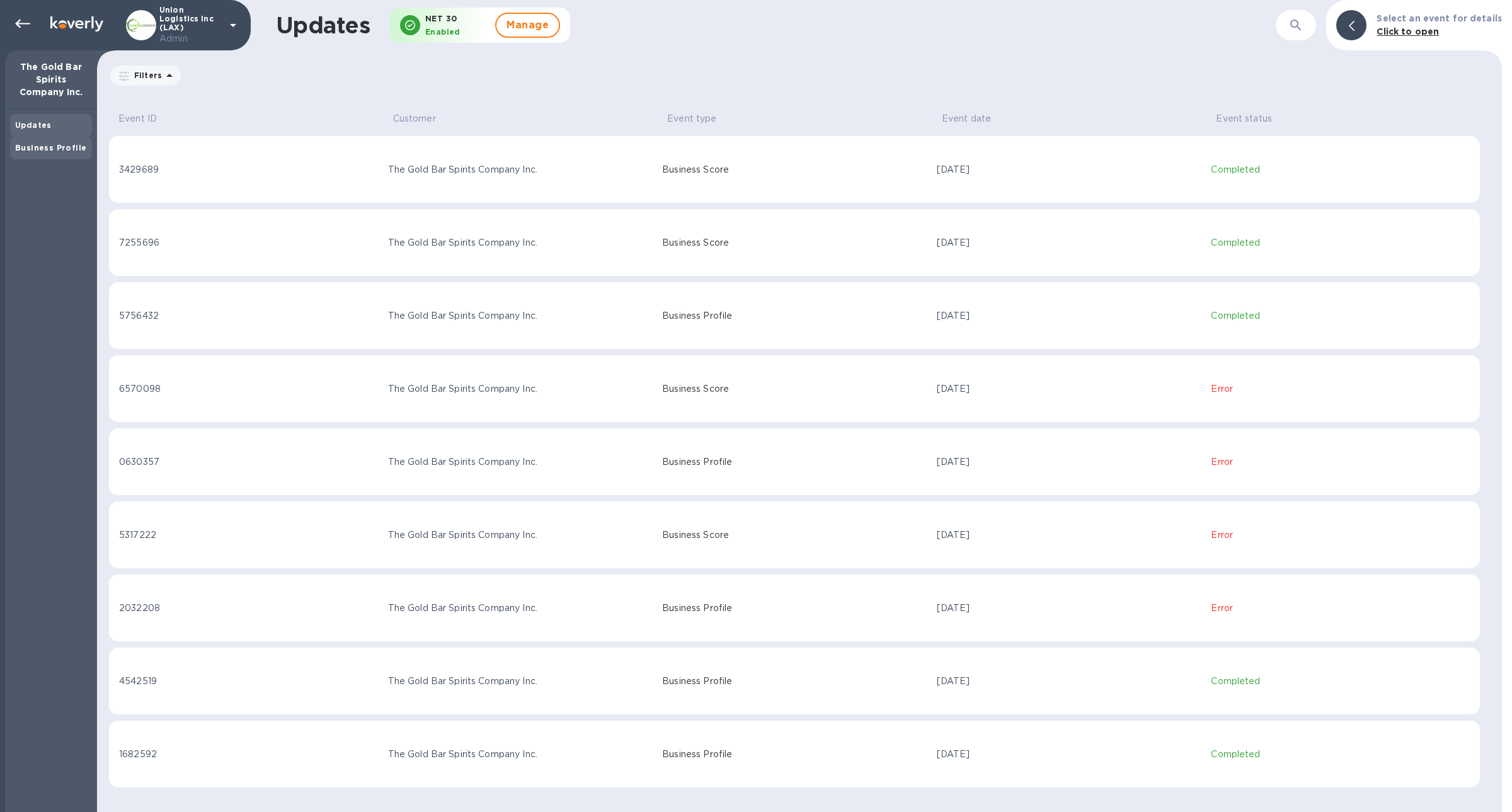
click at [58, 139] on div "Business Profile" at bounding box center [51, 148] width 82 height 23
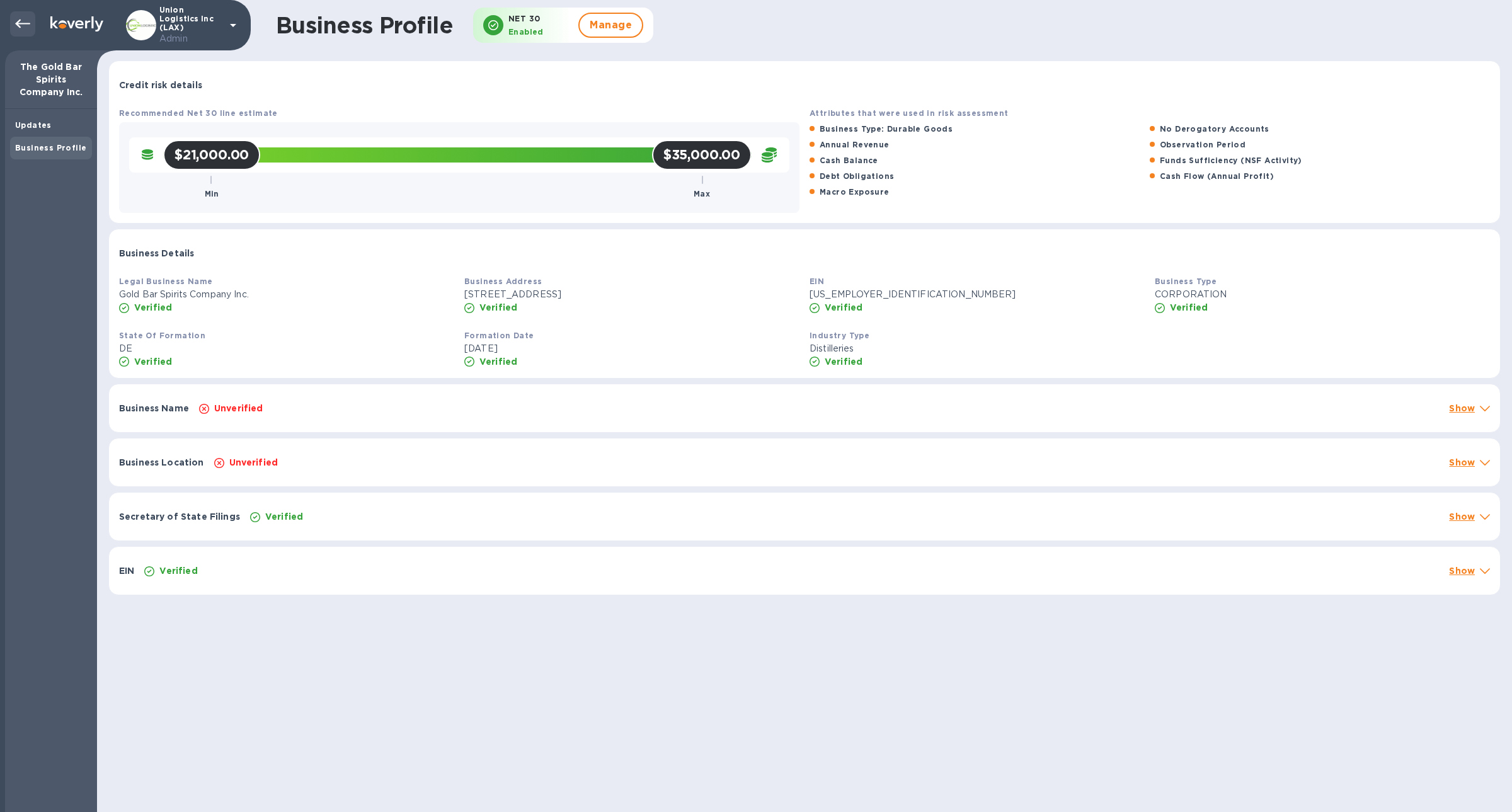
click at [24, 35] on div at bounding box center [22, 24] width 25 height 25
click at [22, 25] on icon at bounding box center [22, 24] width 15 height 15
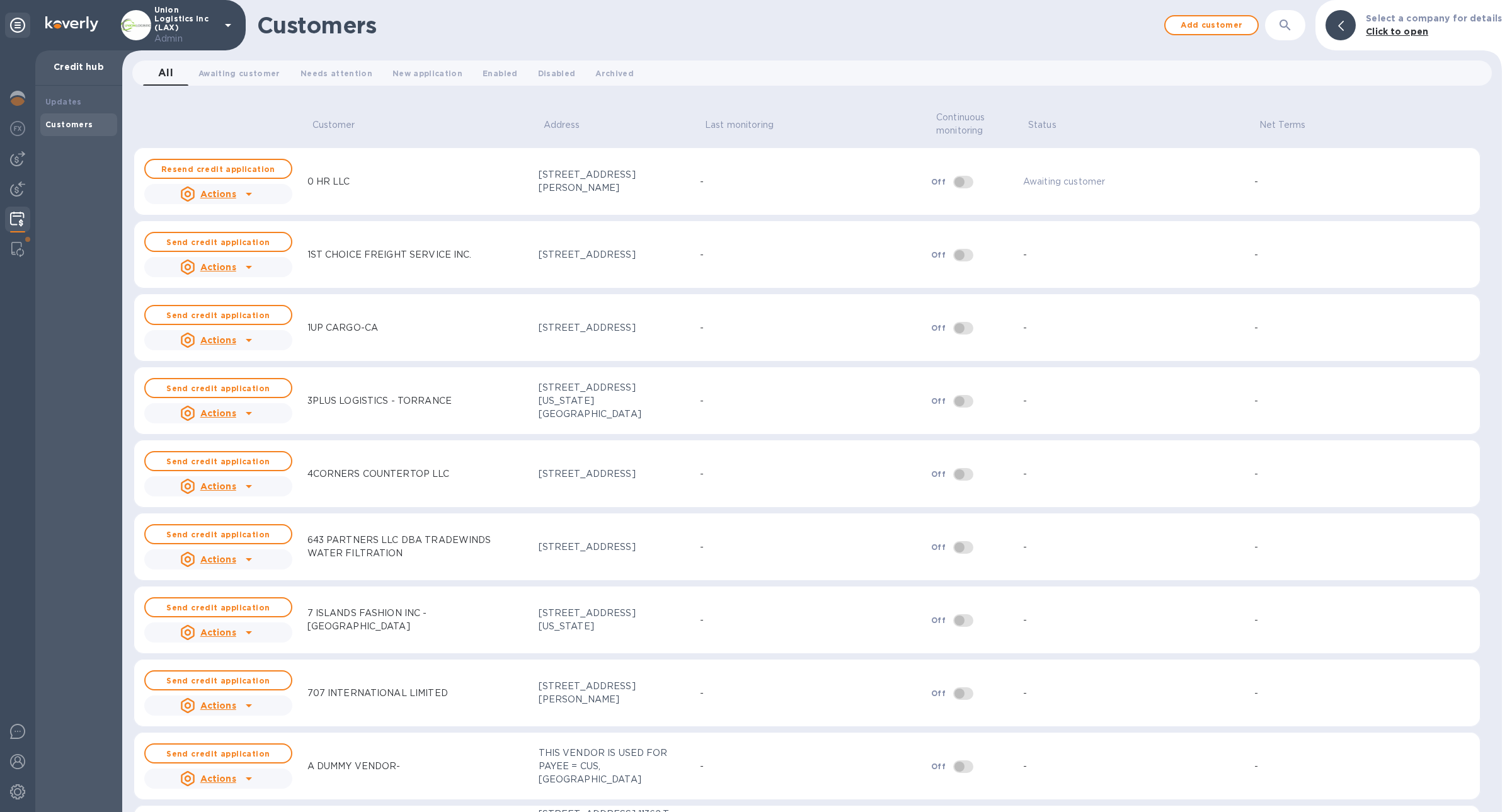
click at [1299, 32] on button "button" at bounding box center [1285, 25] width 30 height 30
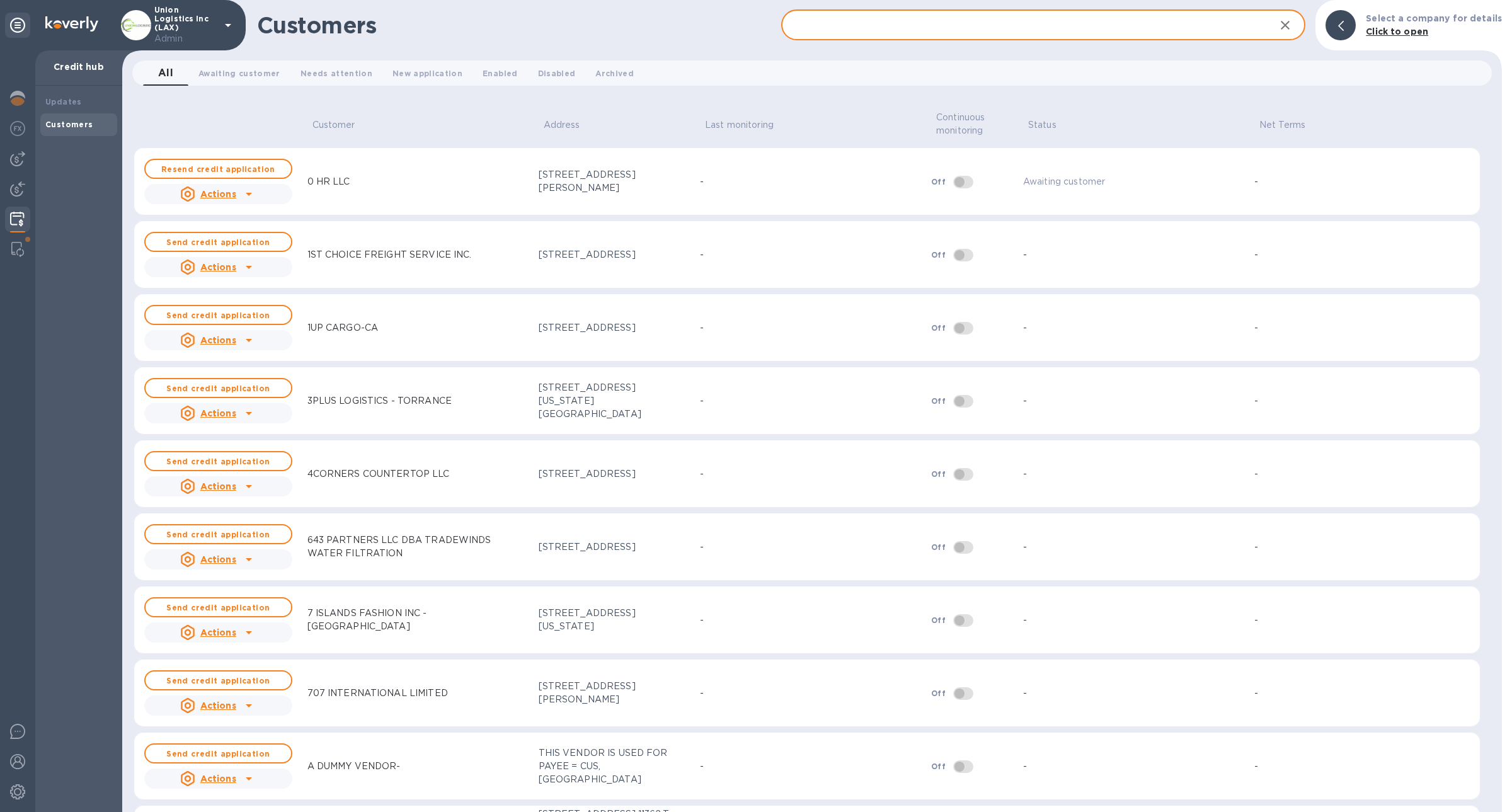
paste input "Reel Products, Inc"
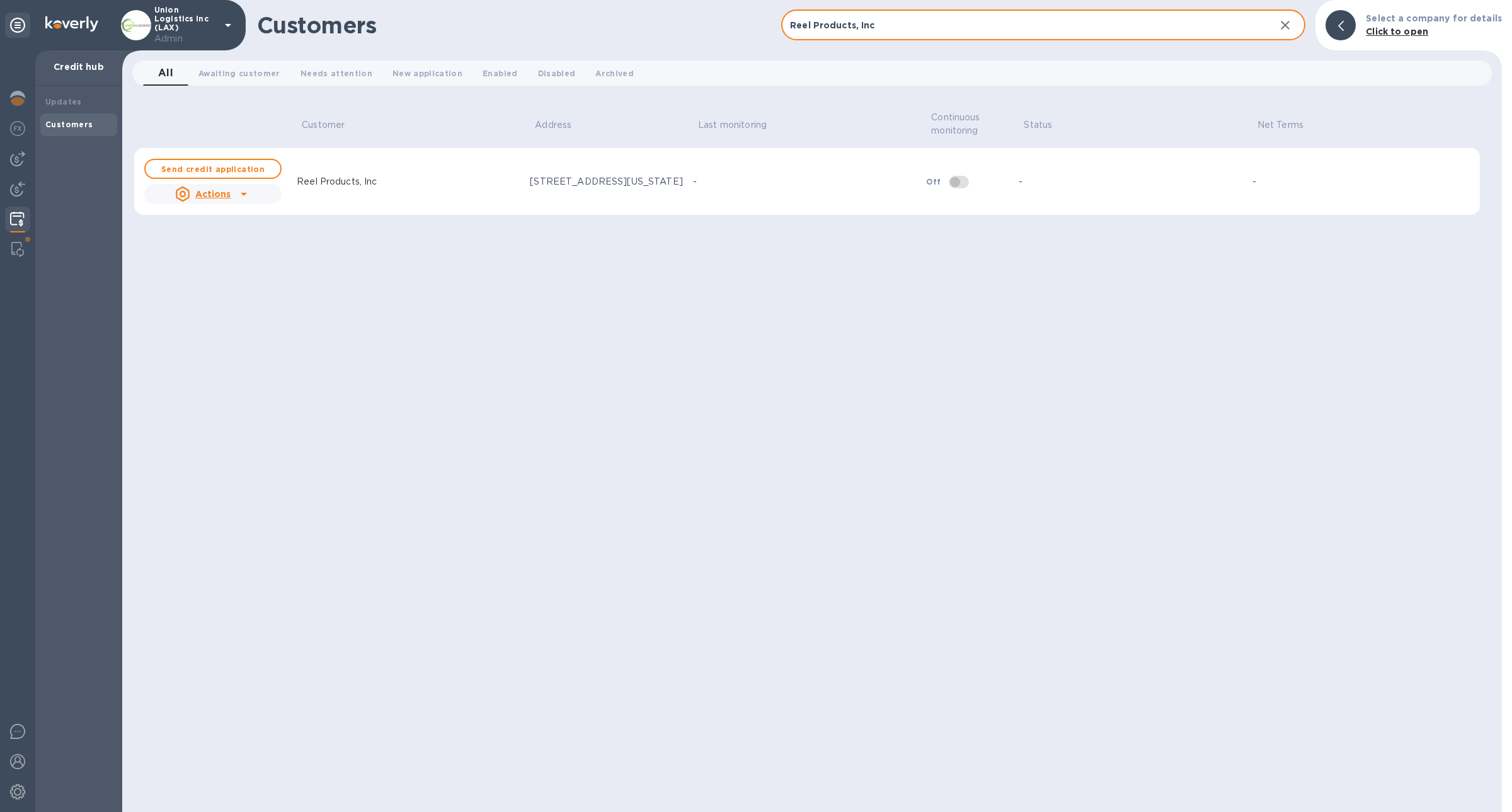
type input "Reel Products, Inc"
click at [321, 173] on div "Reel Products, Inc" at bounding box center [337, 181] width 90 height 24
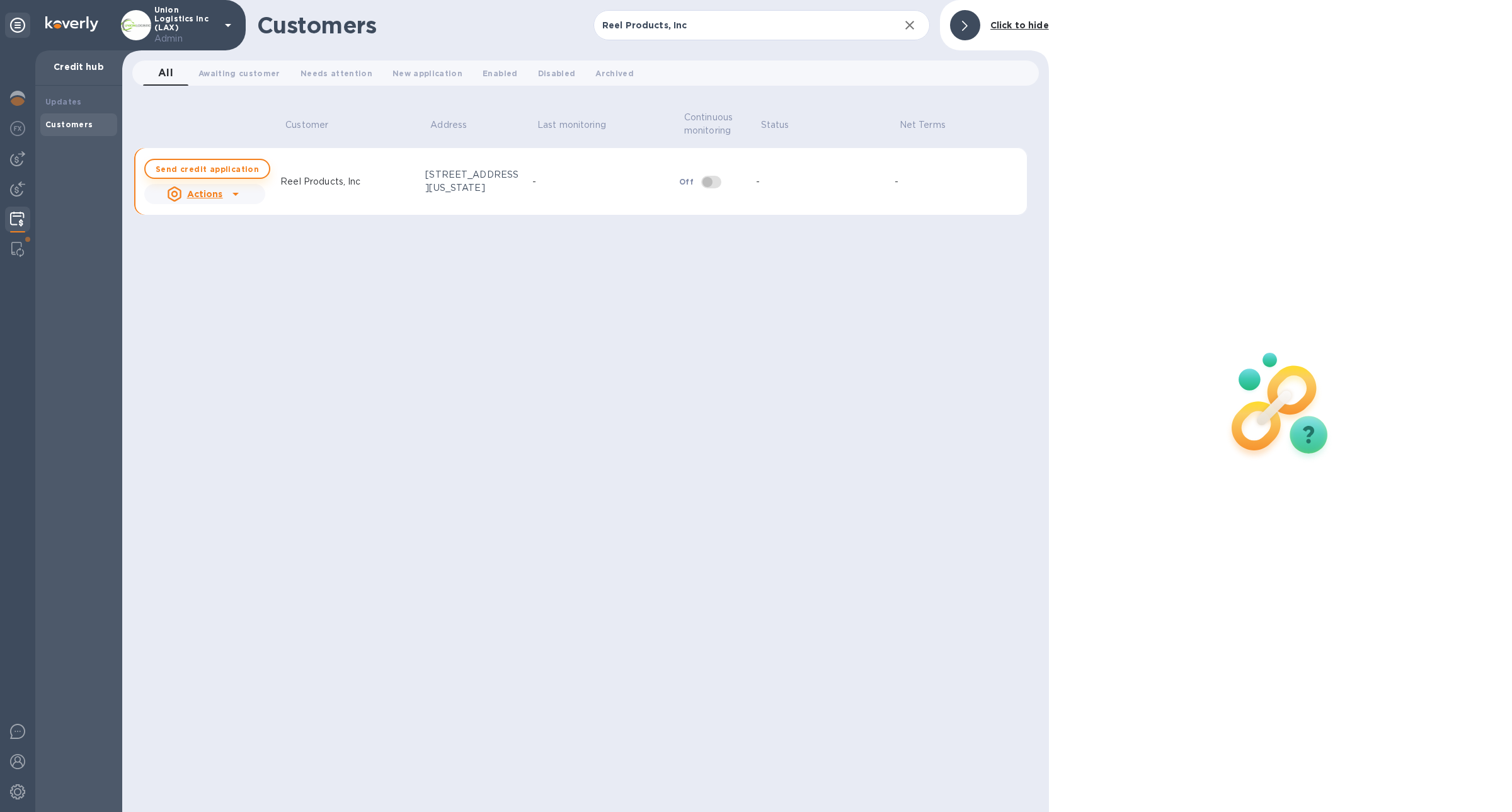
click at [244, 165] on b "Send credit application" at bounding box center [208, 169] width 103 height 9
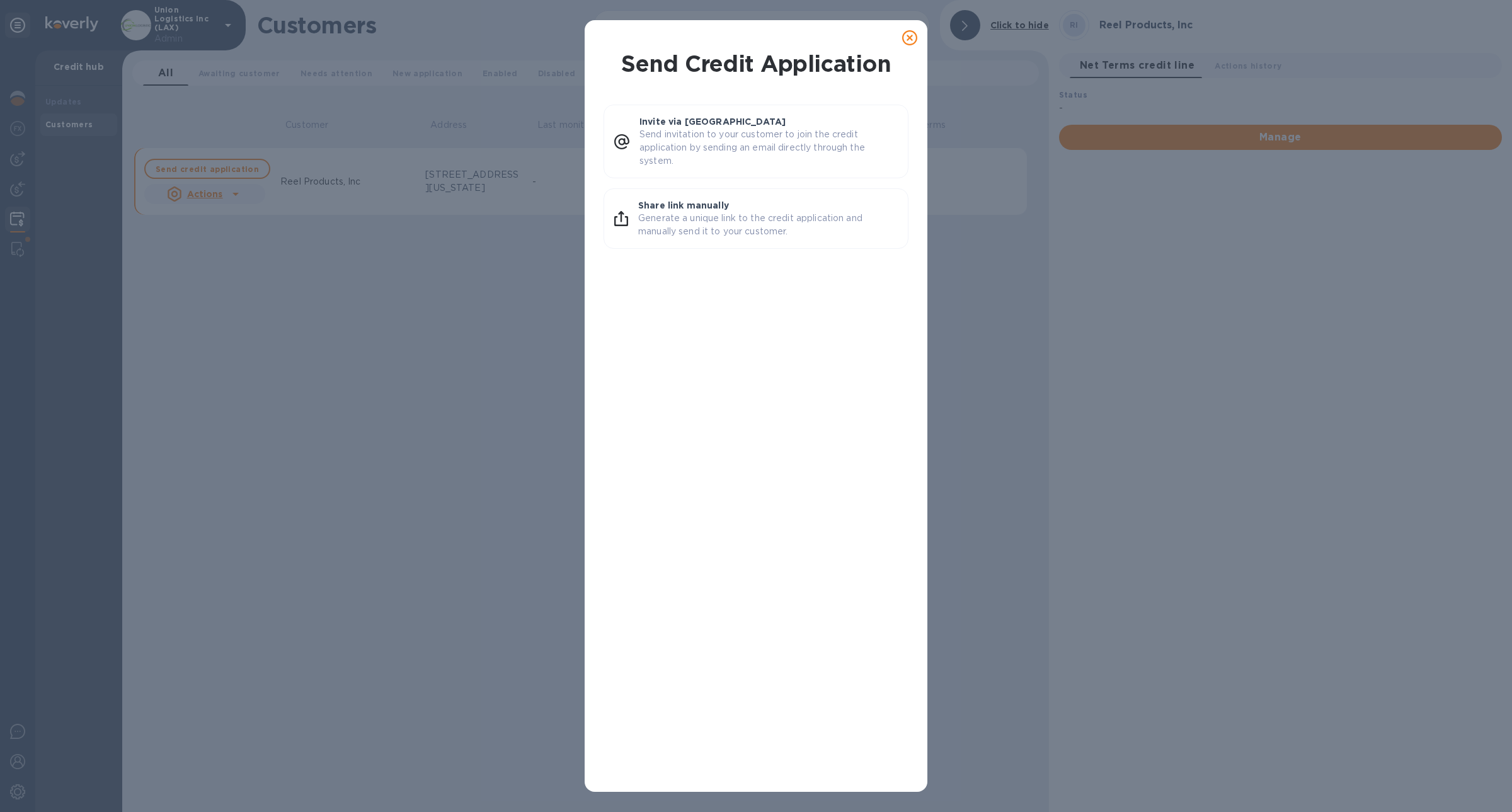
click at [913, 36] on icon at bounding box center [909, 38] width 15 height 15
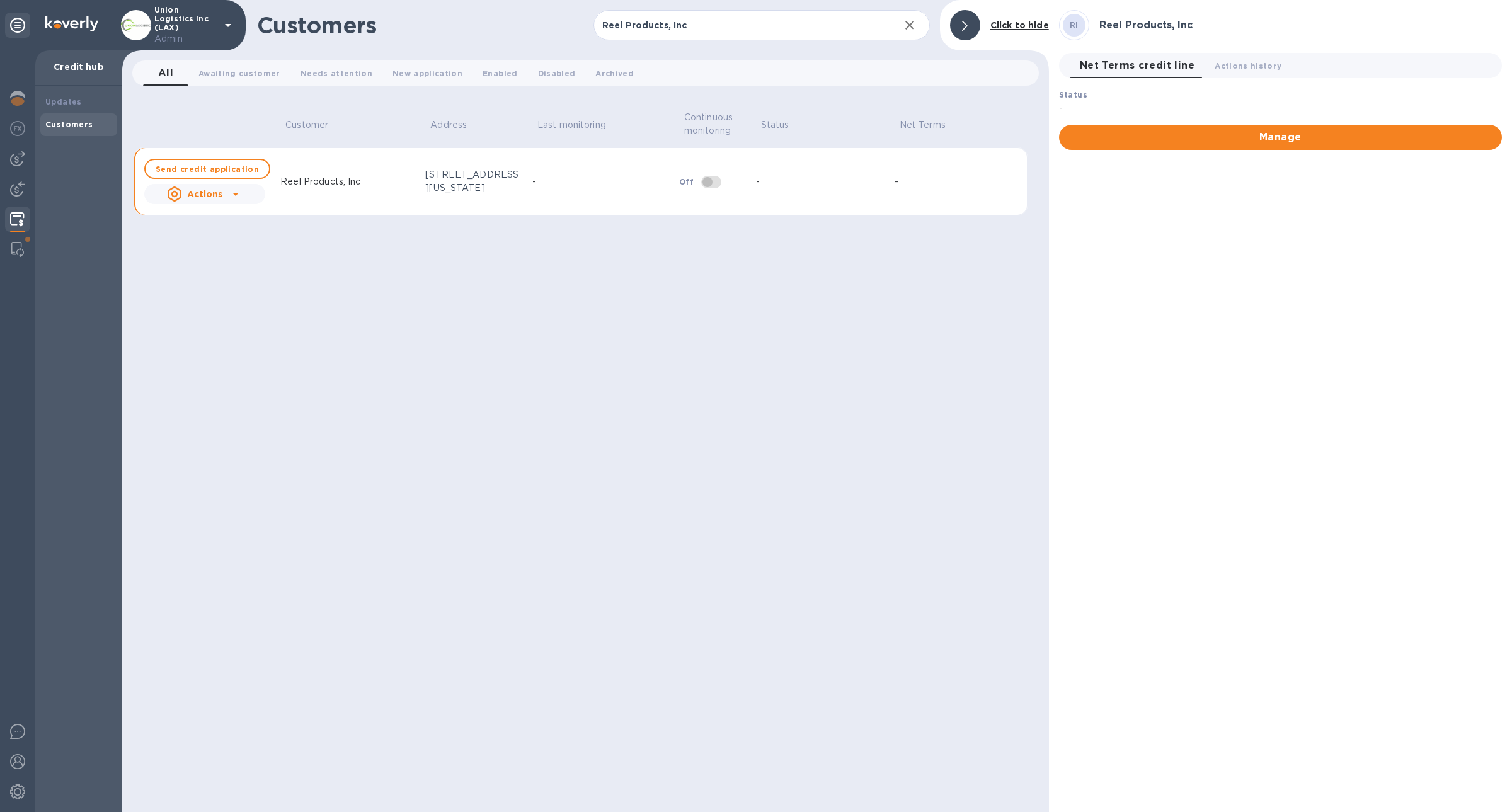
click at [224, 191] on div "Actions" at bounding box center [195, 194] width 61 height 20
click at [245, 275] on b "Admin customer connect" at bounding box center [236, 276] width 119 height 10
click at [223, 165] on b "Open customer" at bounding box center [207, 169] width 67 height 9
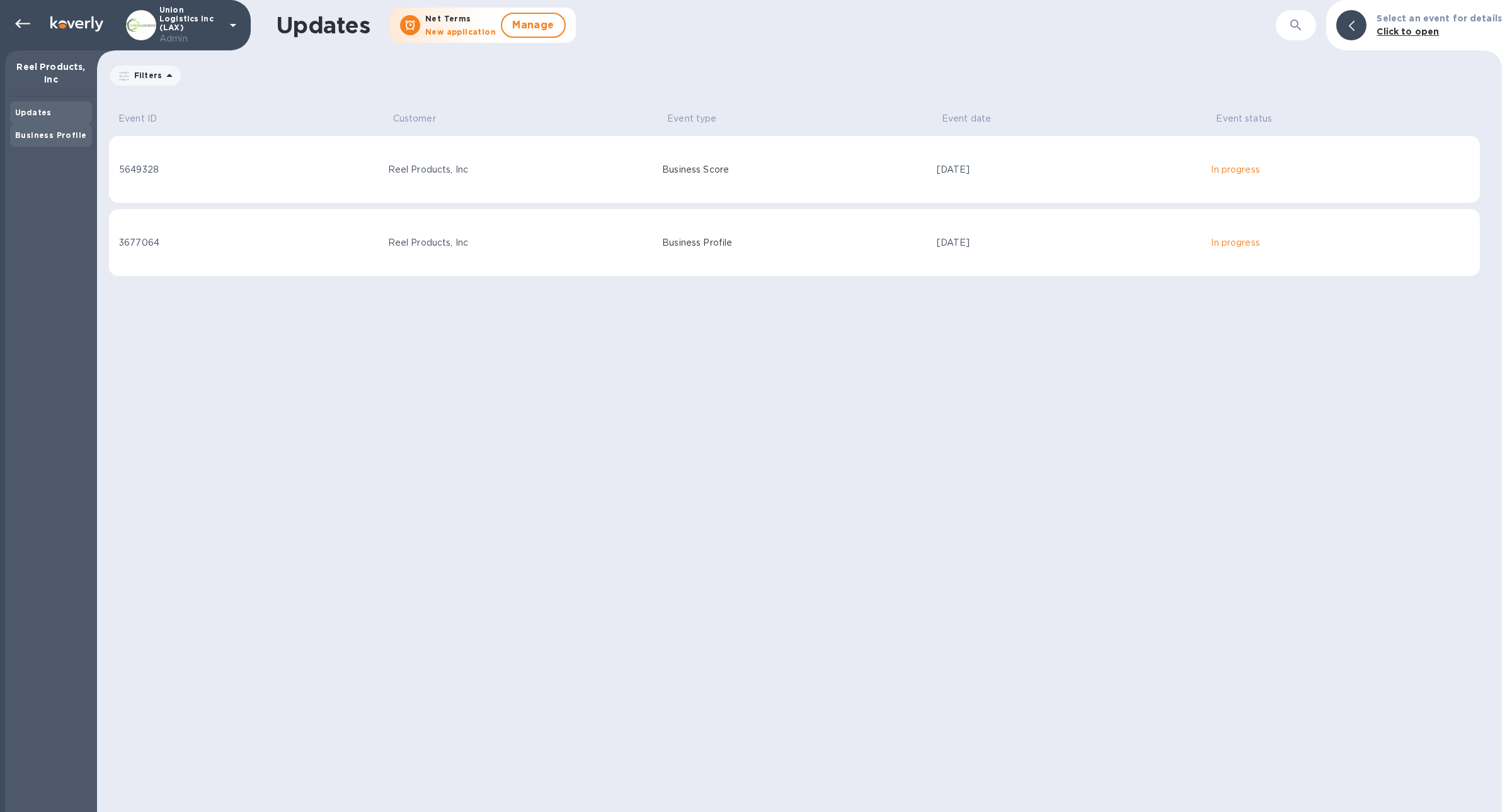
click at [39, 135] on b "Business Profile" at bounding box center [50, 135] width 71 height 9
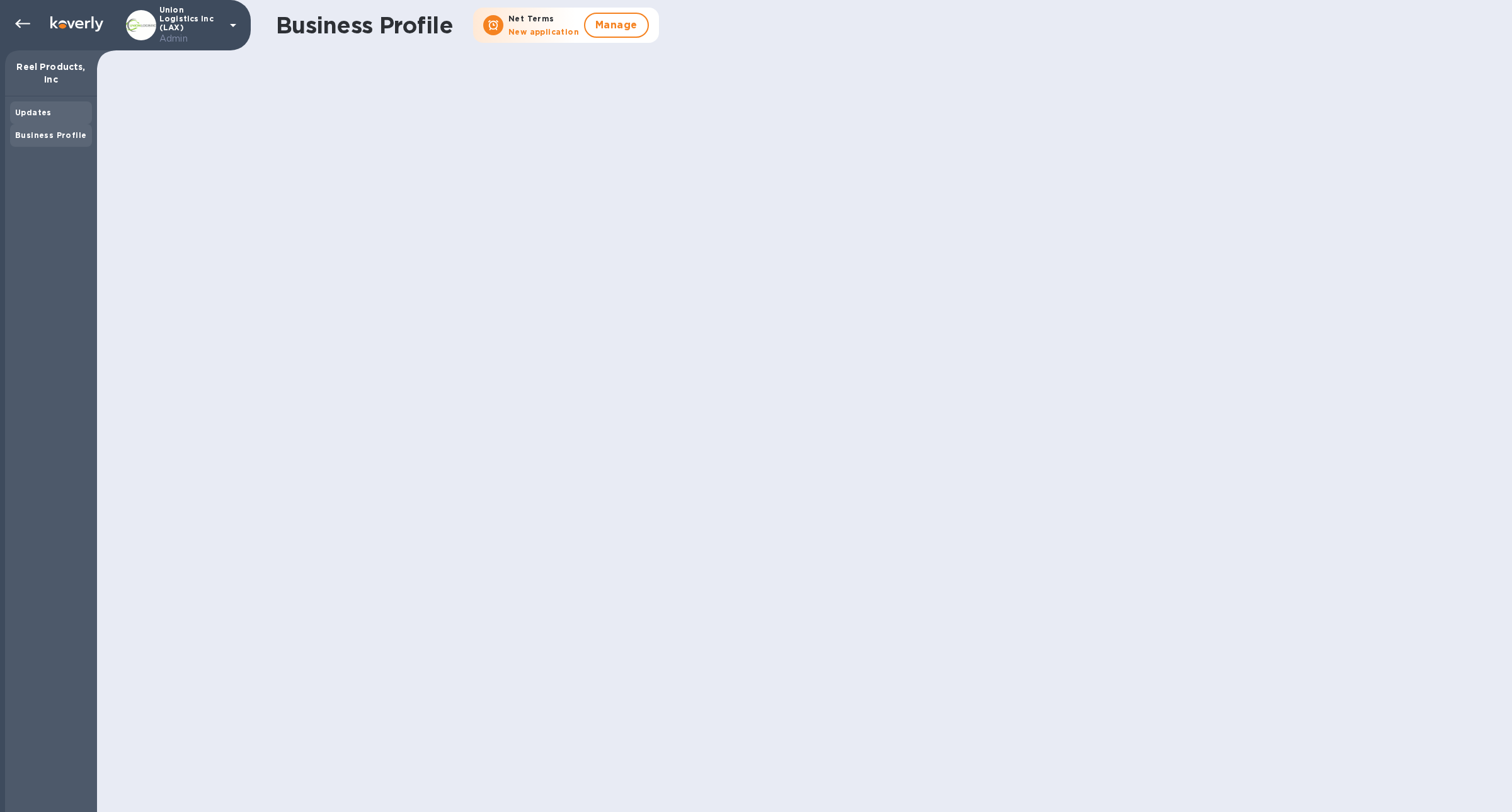
click at [40, 116] on b "Updates" at bounding box center [33, 112] width 36 height 9
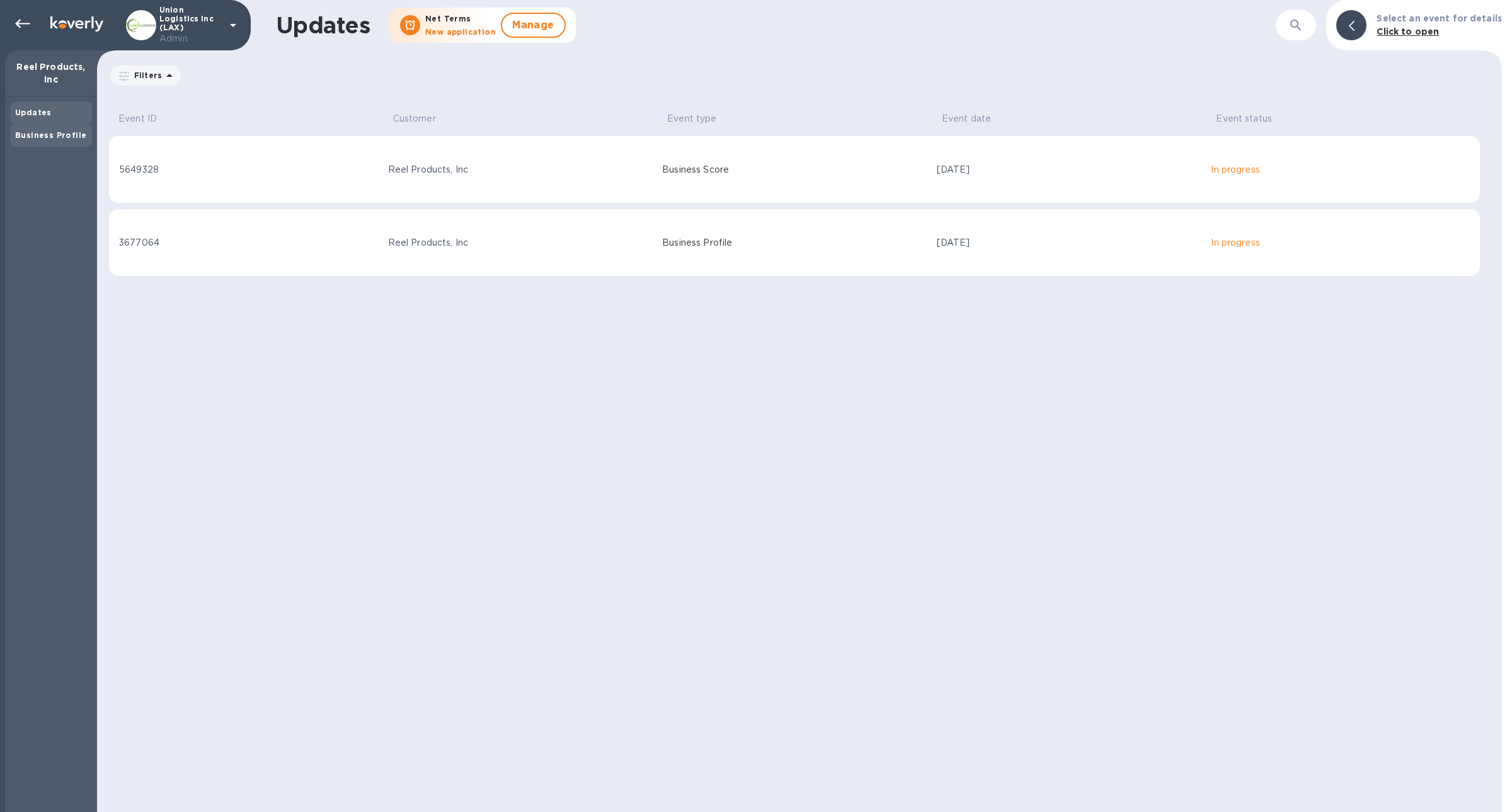
click at [44, 137] on b "Business Profile" at bounding box center [50, 135] width 71 height 9
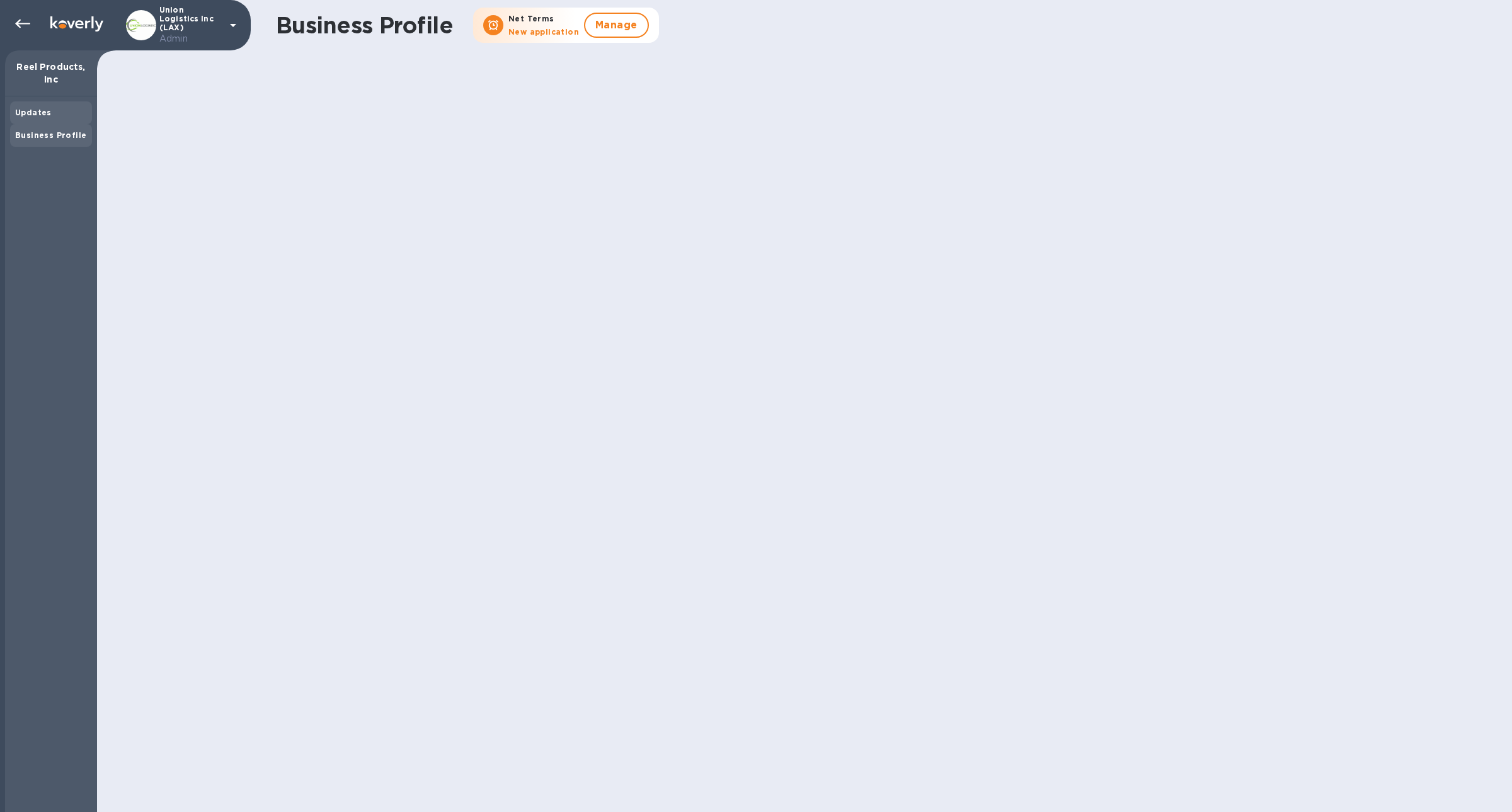
click at [40, 112] on b "Updates" at bounding box center [33, 112] width 36 height 9
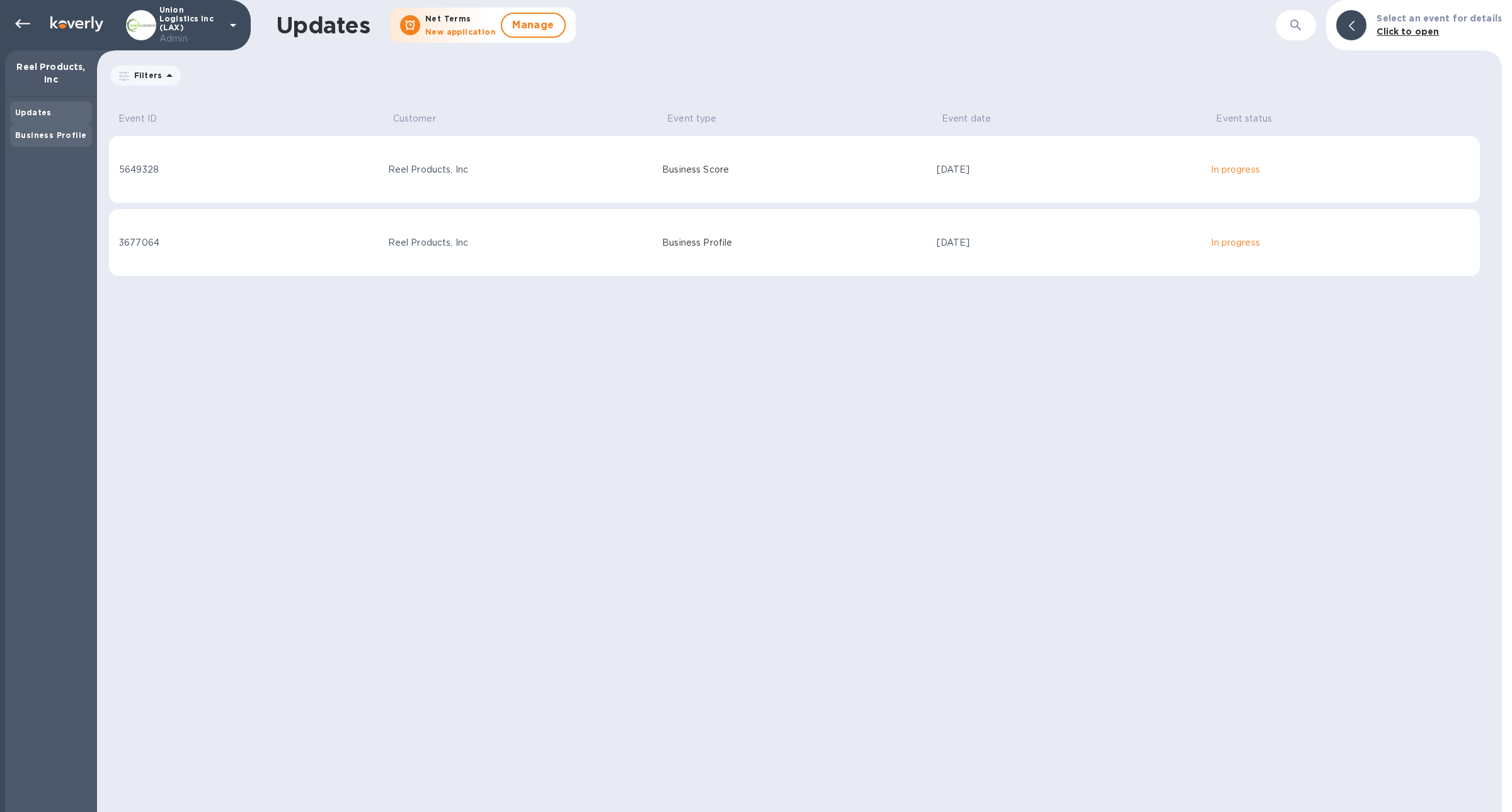
click at [45, 128] on div "Business Profile" at bounding box center [51, 136] width 82 height 23
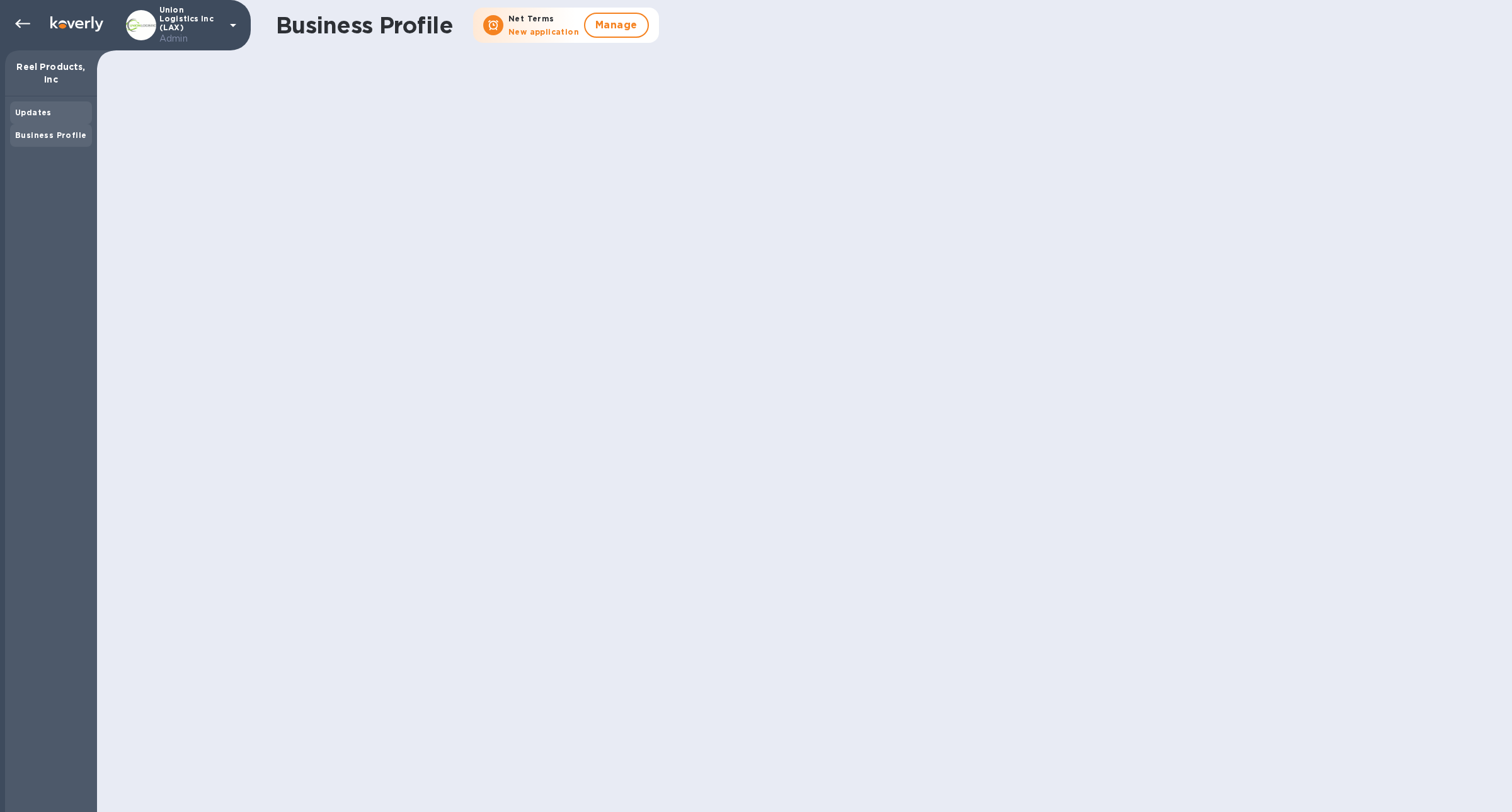
click at [43, 117] on div "Updates" at bounding box center [50, 112] width 72 height 13
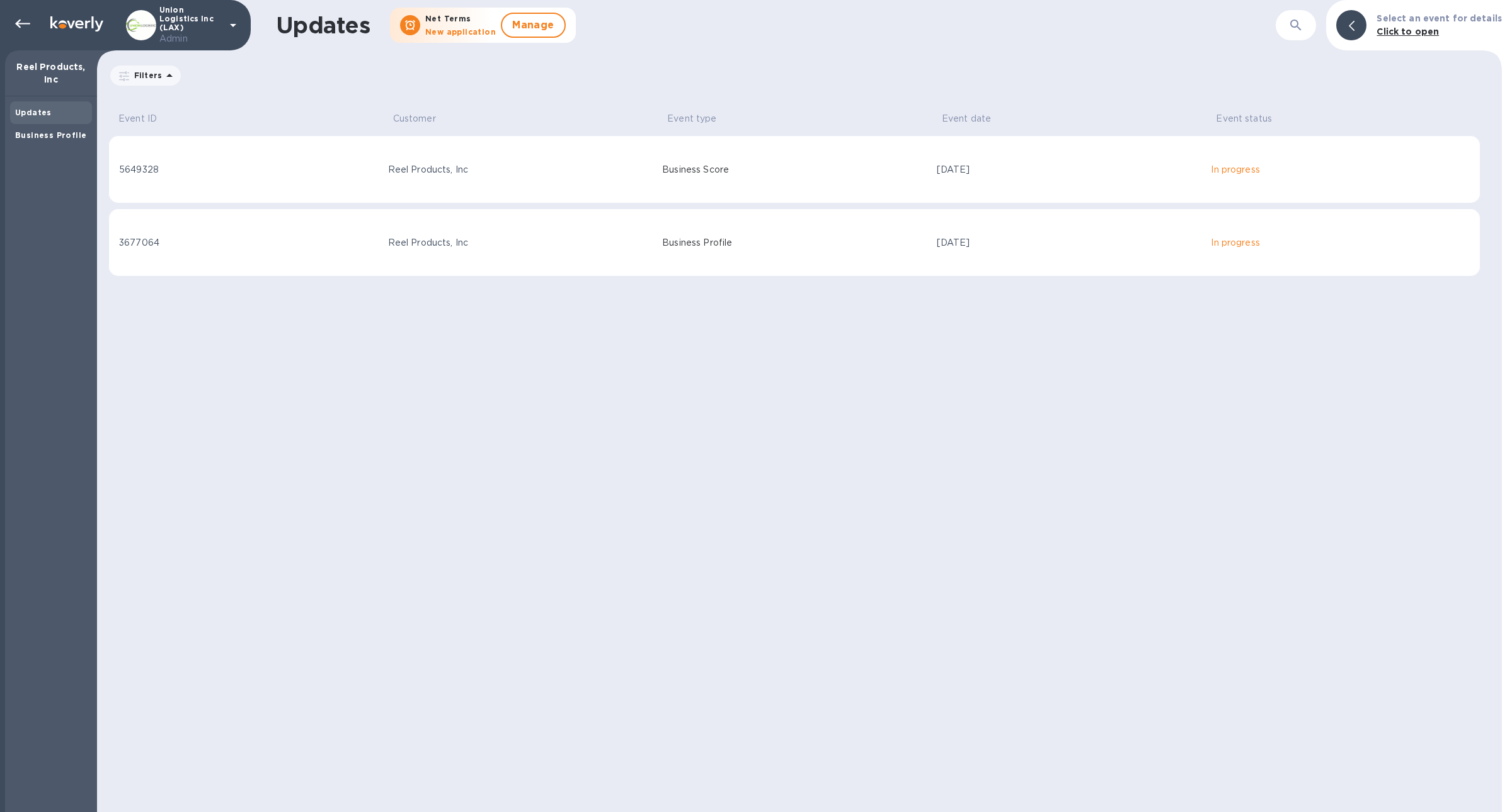
click at [56, 149] on div "Updates Business Profile" at bounding box center [50, 454] width 92 height 716
click at [51, 142] on div "Business Profile" at bounding box center [51, 136] width 82 height 23
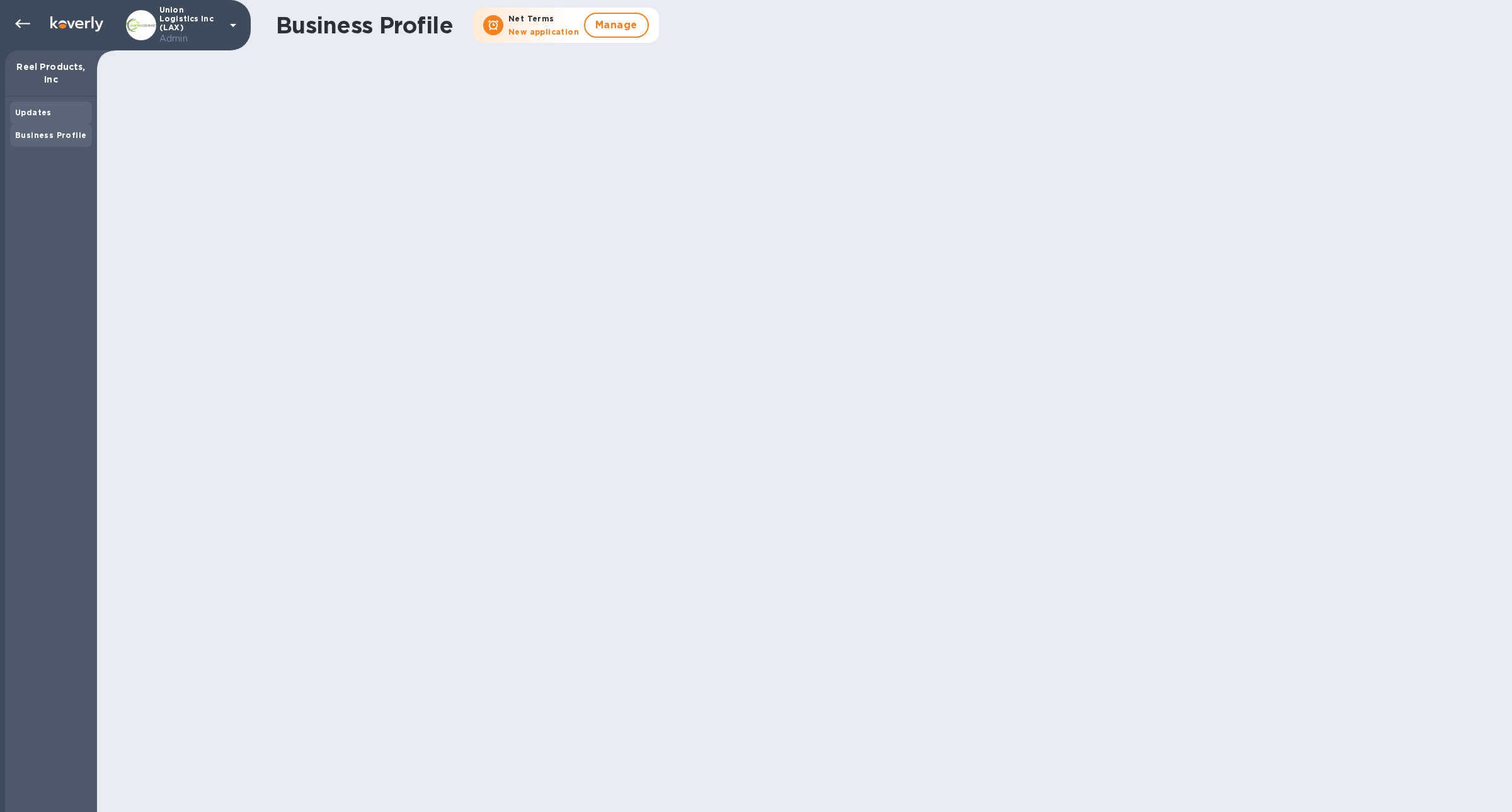
click at [26, 110] on b "Updates" at bounding box center [33, 112] width 36 height 9
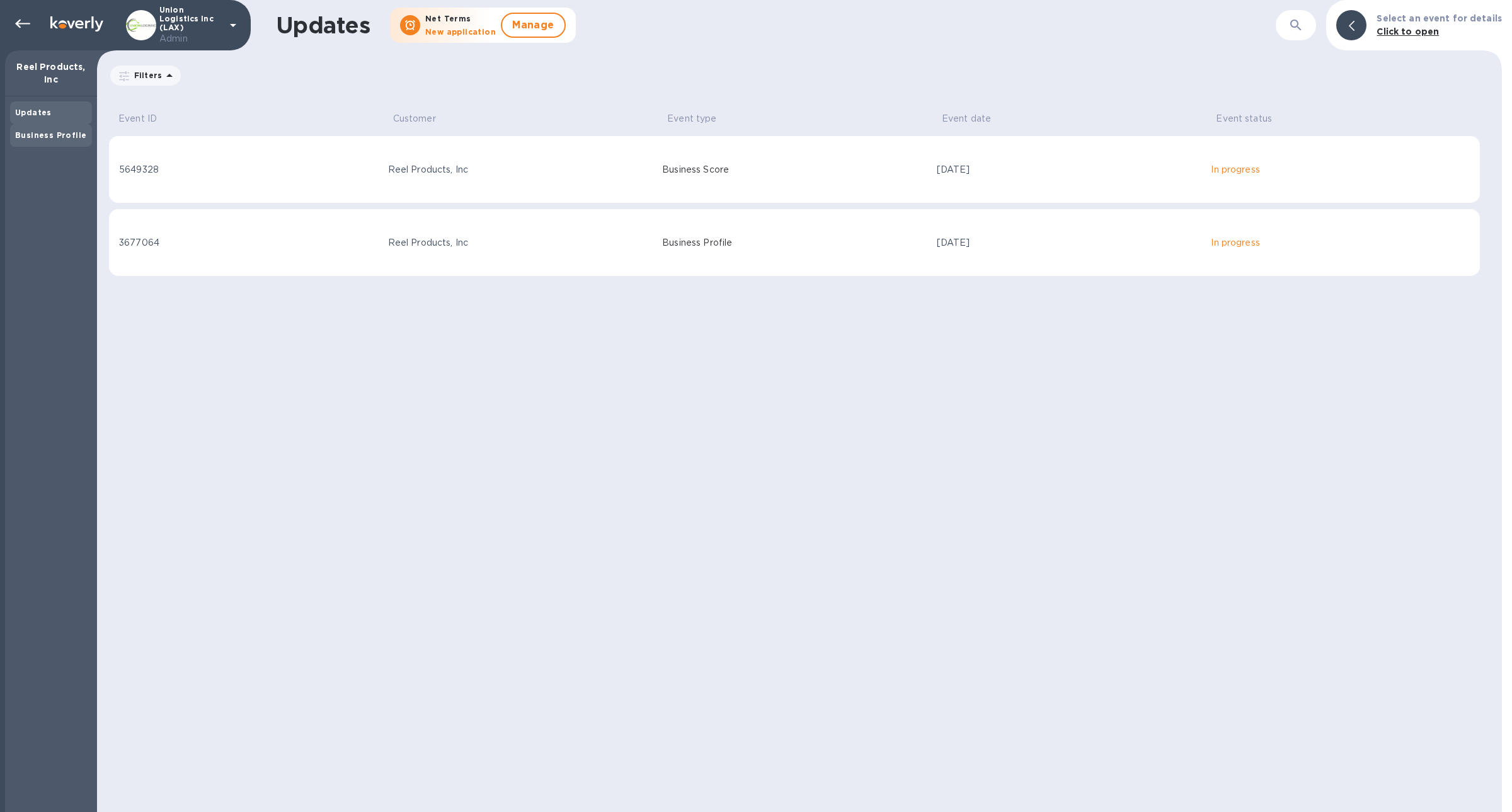
click at [62, 137] on b "Business Profile" at bounding box center [50, 135] width 71 height 9
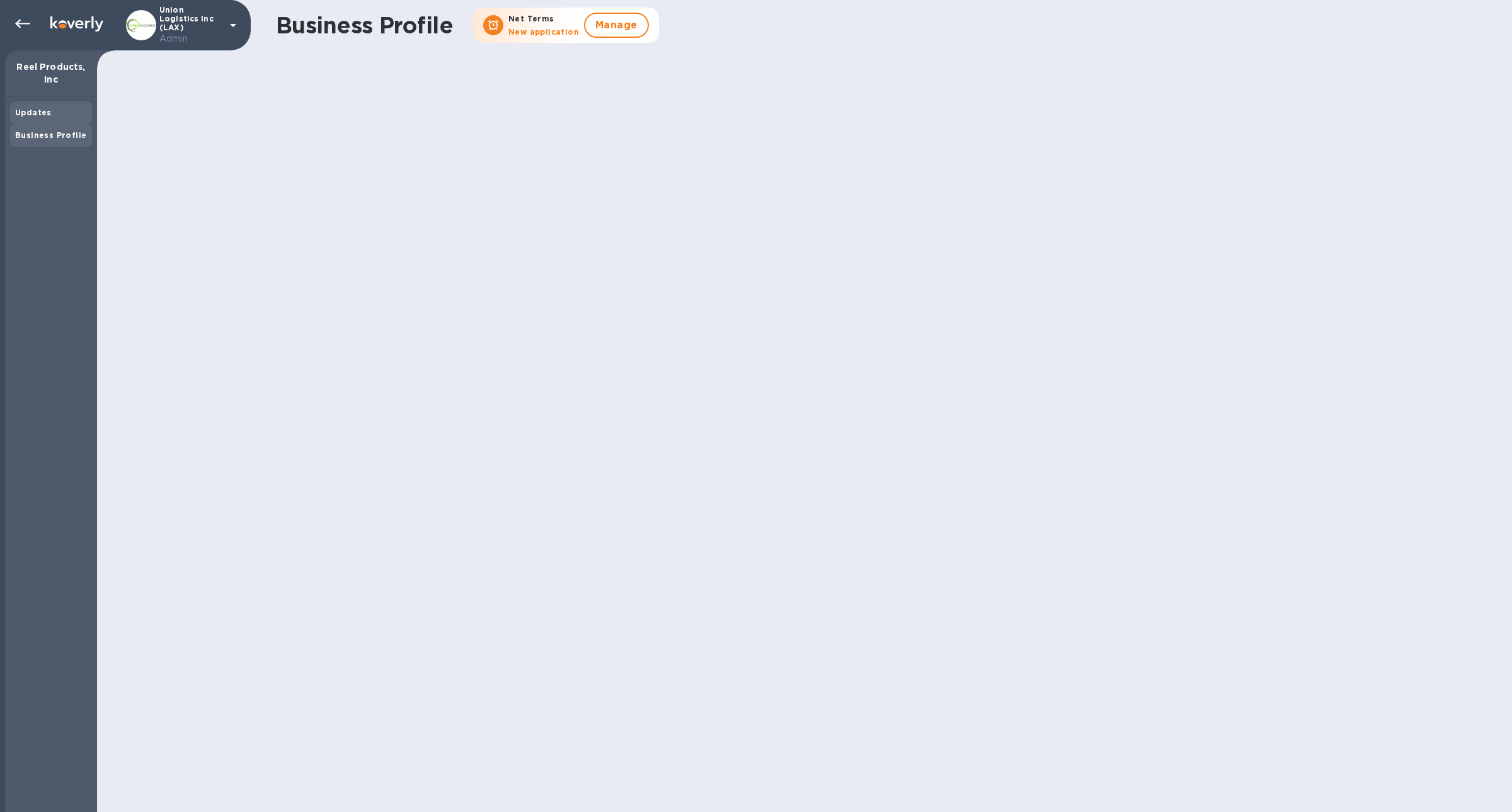
click at [54, 108] on div "Updates" at bounding box center [50, 112] width 72 height 13
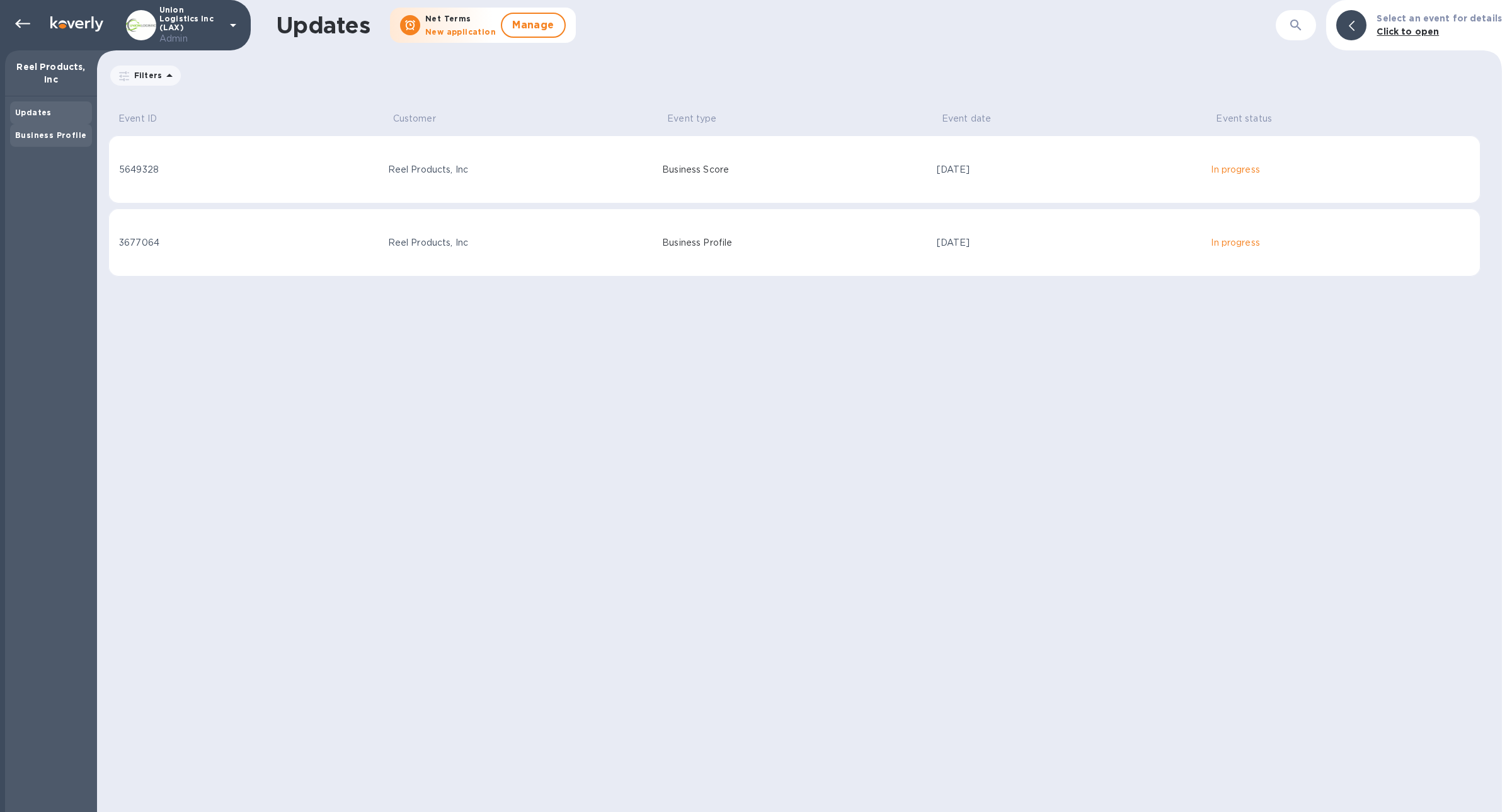
click at [50, 126] on div "Business Profile" at bounding box center [51, 136] width 82 height 23
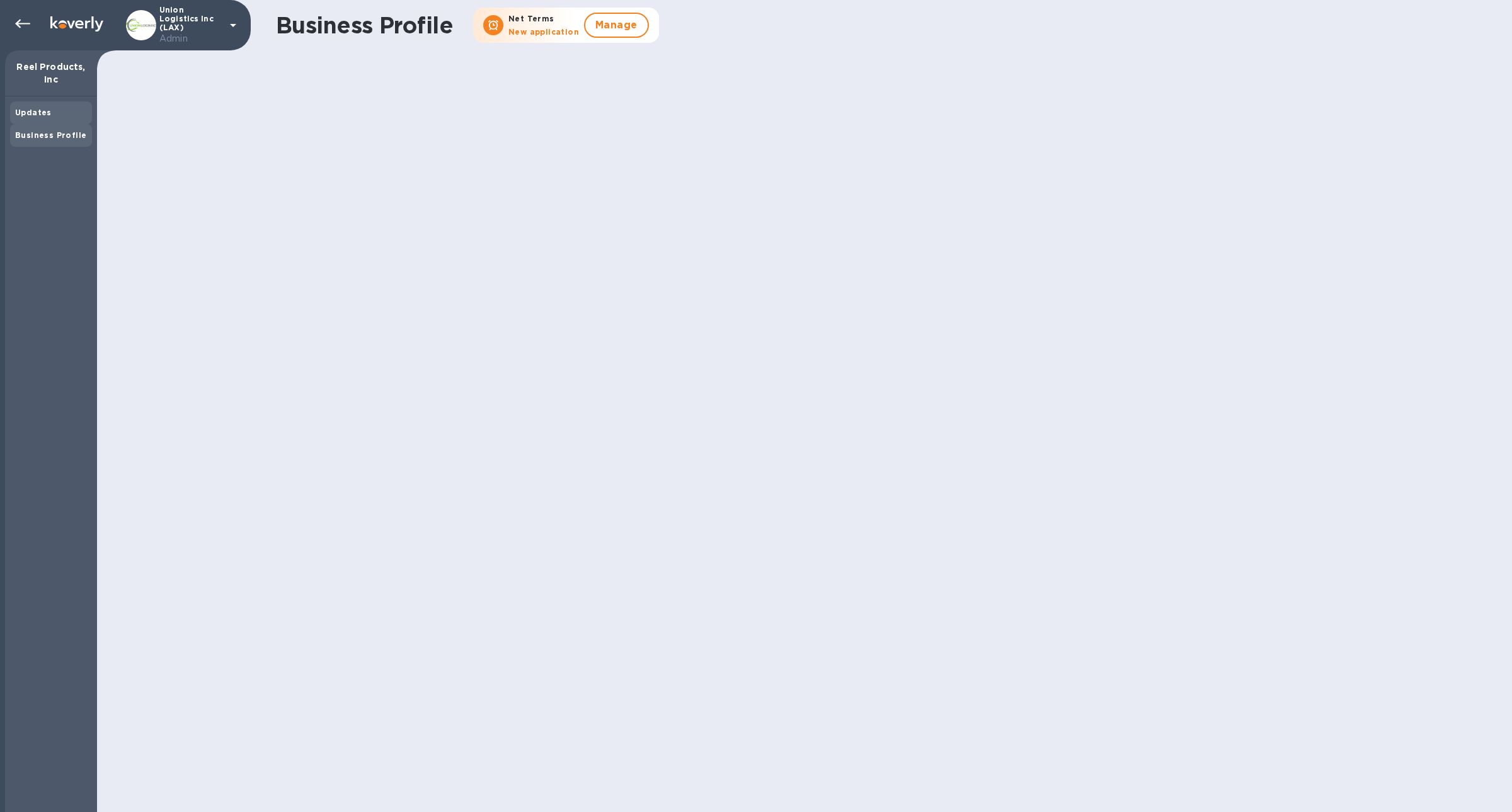
click at [46, 114] on b "Updates" at bounding box center [33, 112] width 36 height 9
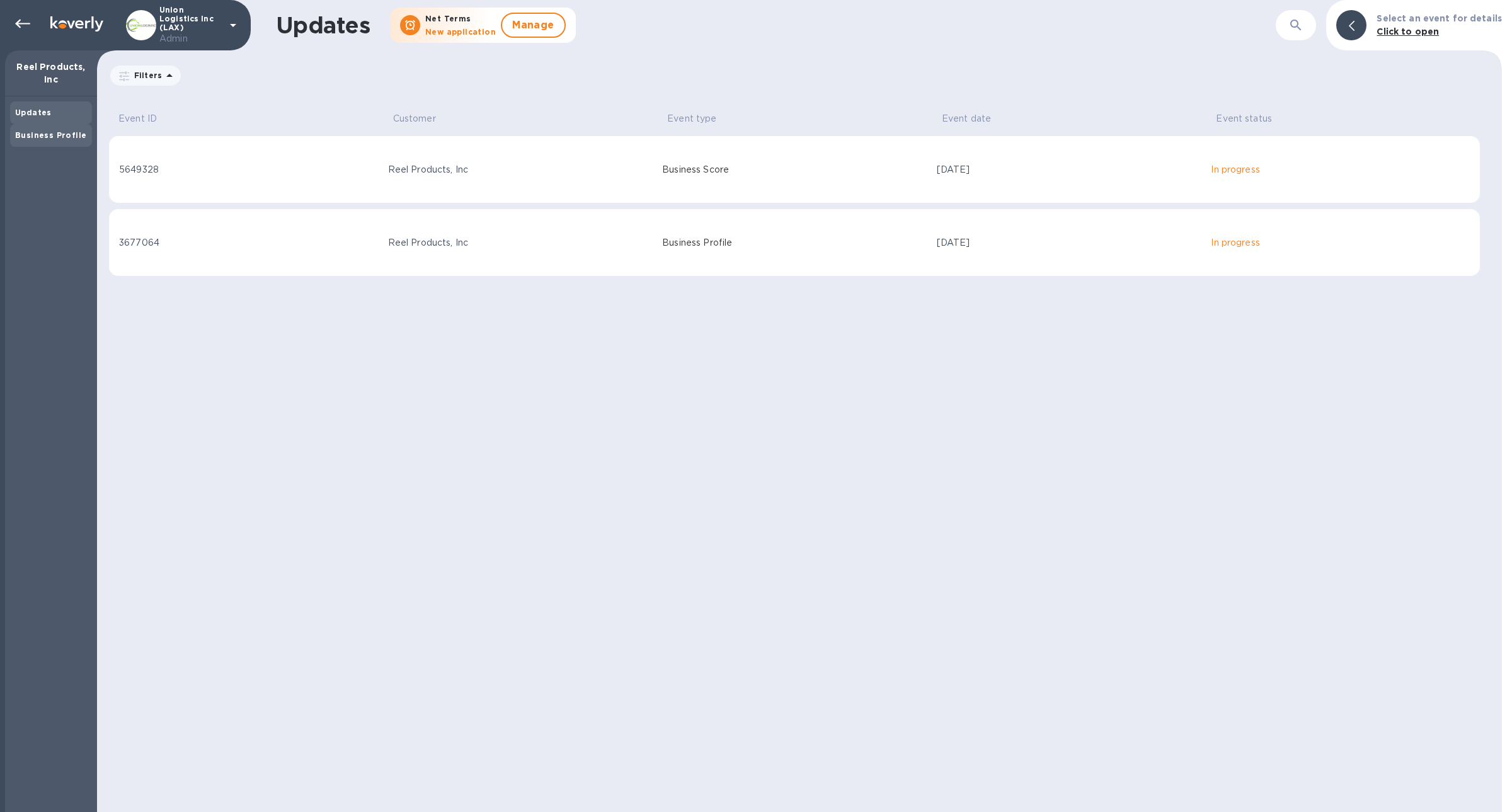
click at [45, 137] on b "Business Profile" at bounding box center [50, 135] width 71 height 9
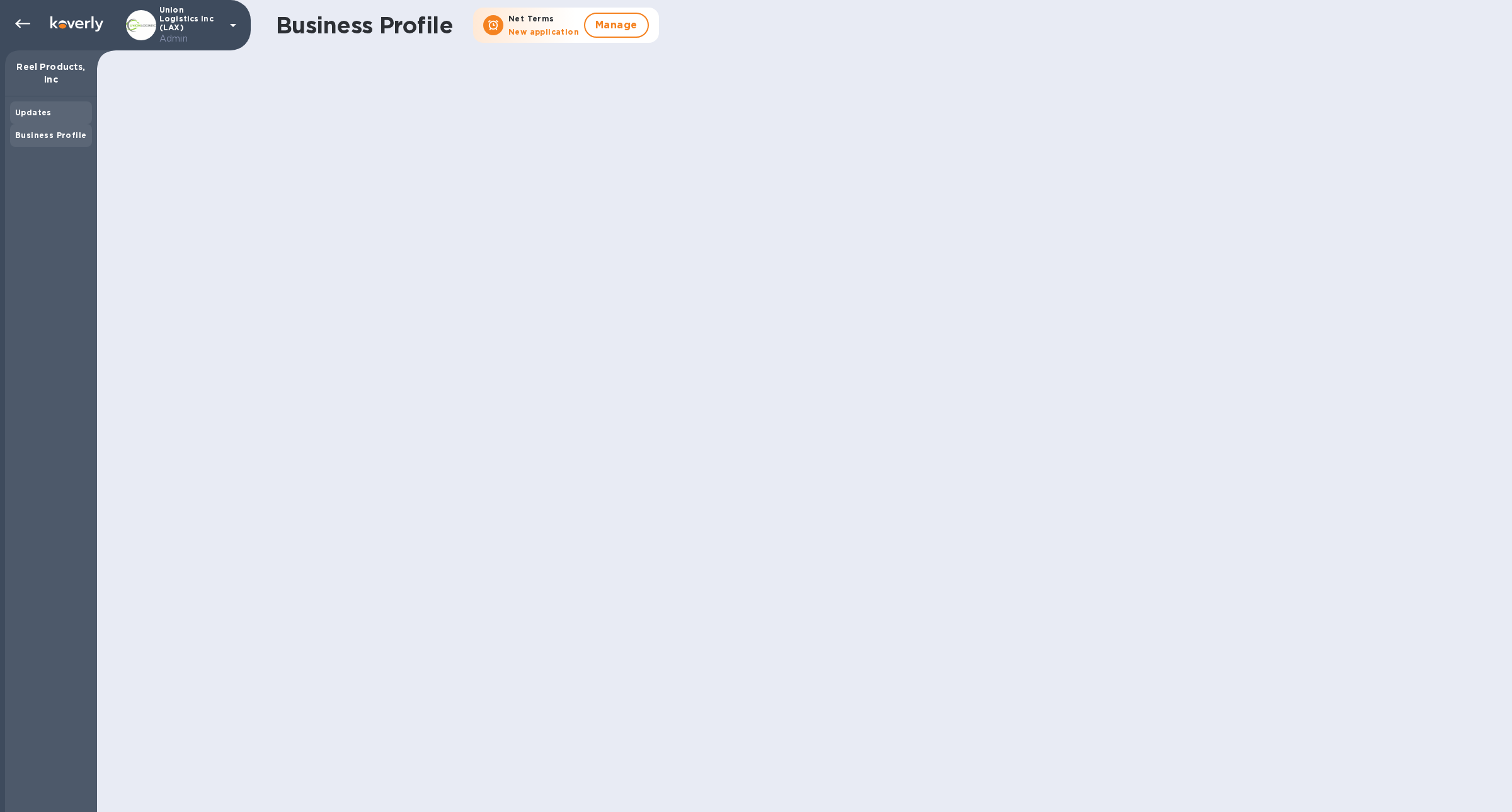
click at [46, 121] on div "Updates" at bounding box center [51, 113] width 82 height 23
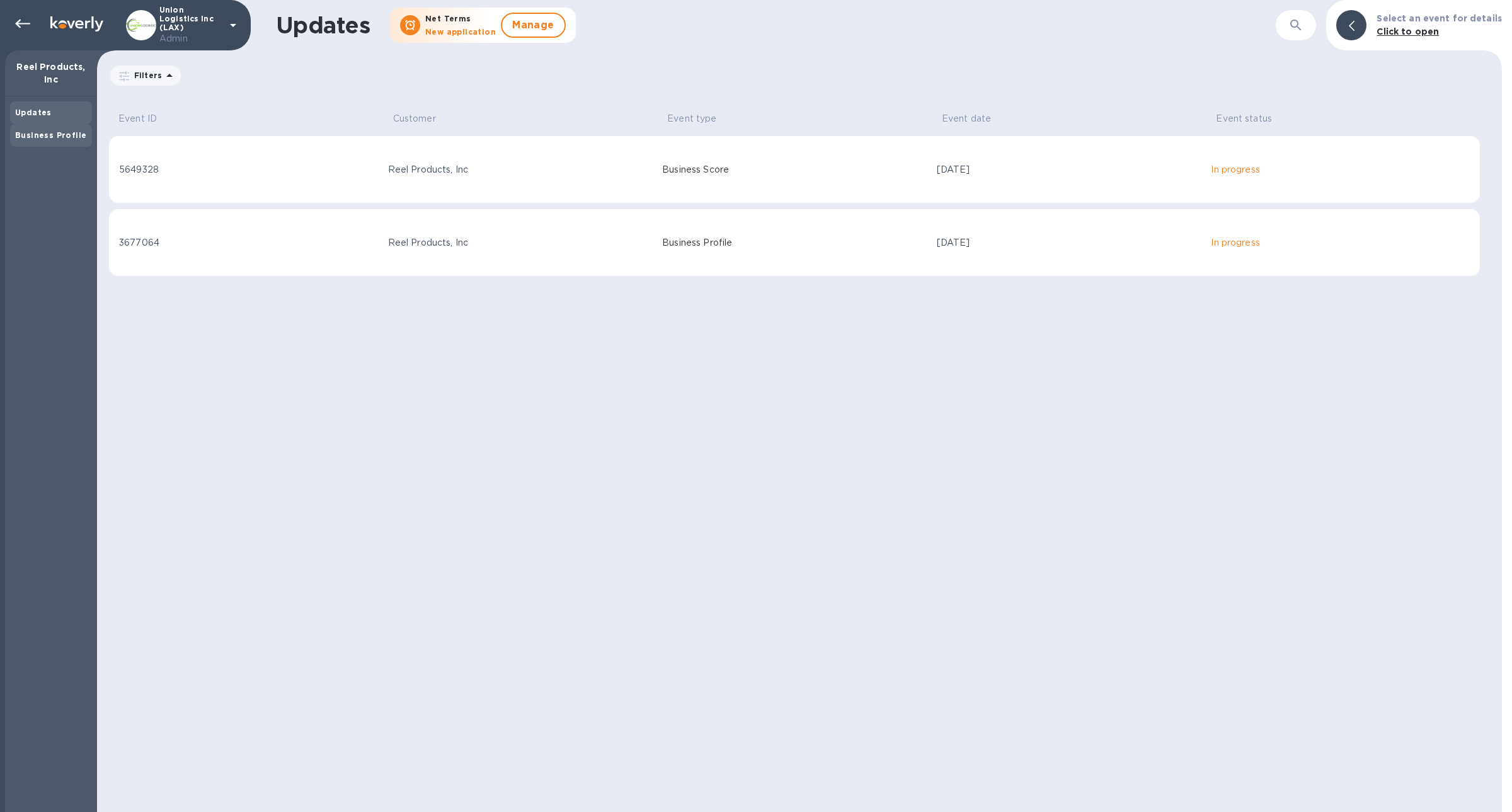
click at [45, 129] on div "Business Profile" at bounding box center [50, 135] width 72 height 13
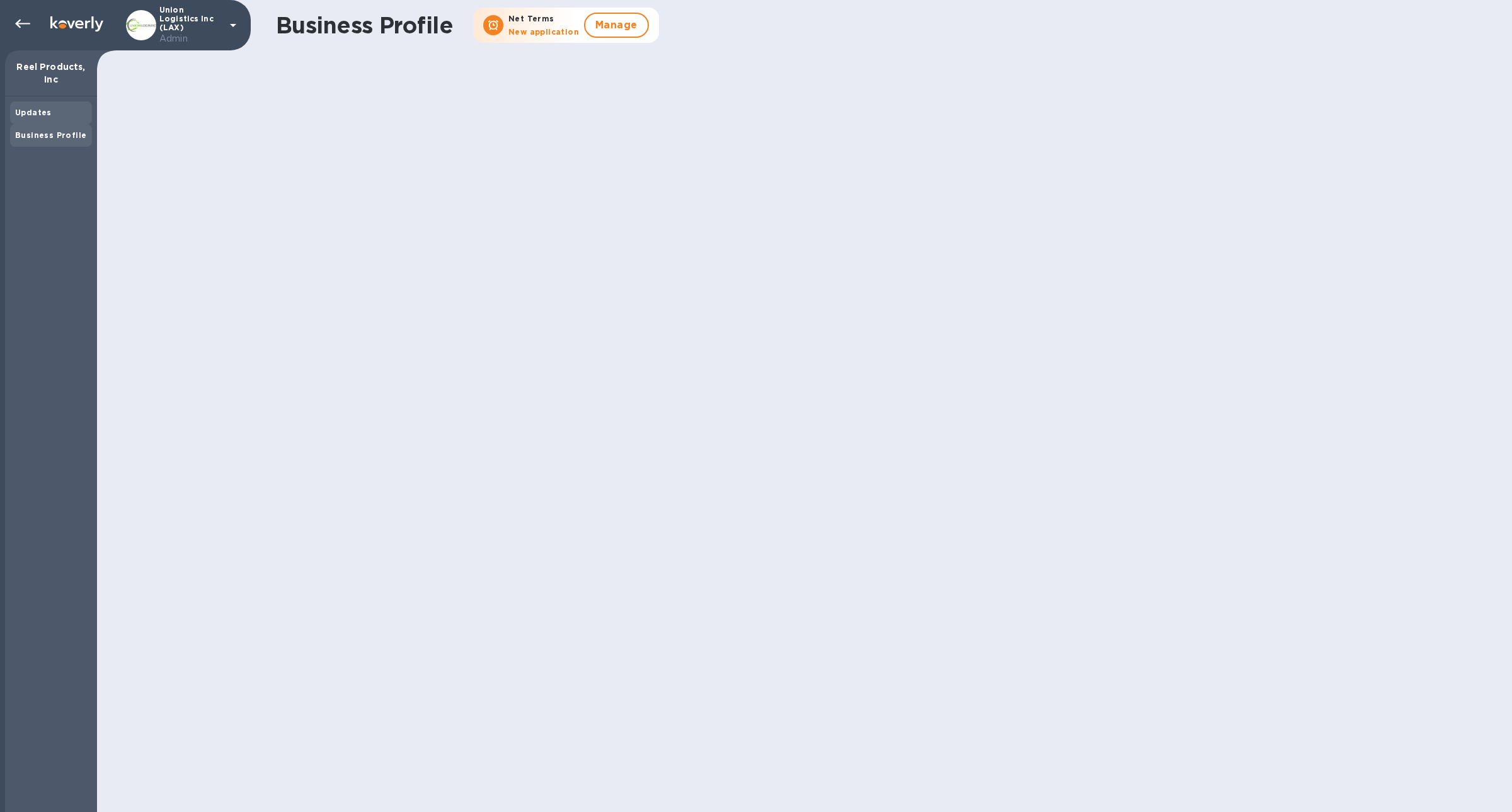
click at [42, 116] on b "Updates" at bounding box center [33, 112] width 36 height 9
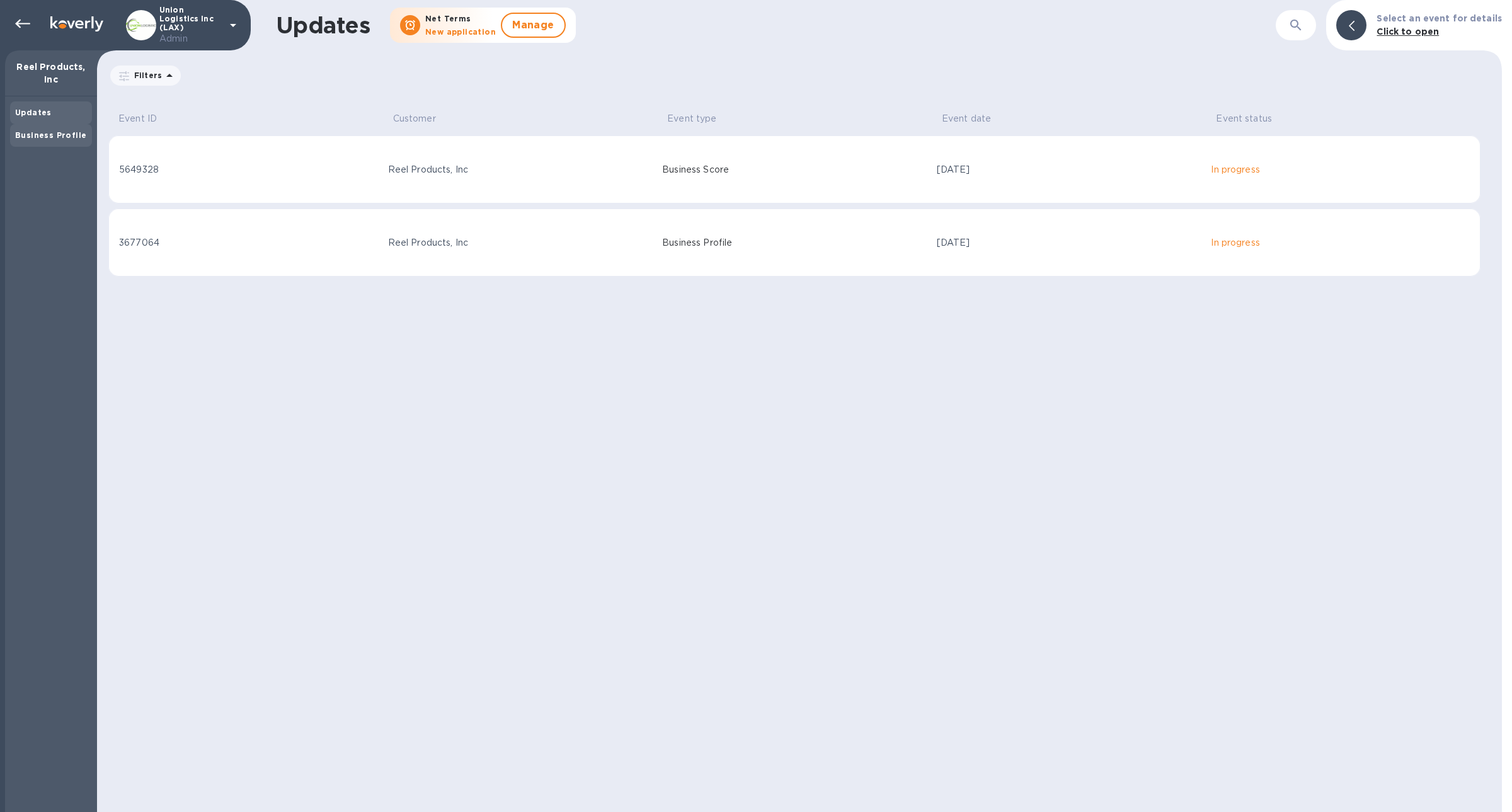
click at [35, 138] on b "Business Profile" at bounding box center [50, 135] width 71 height 9
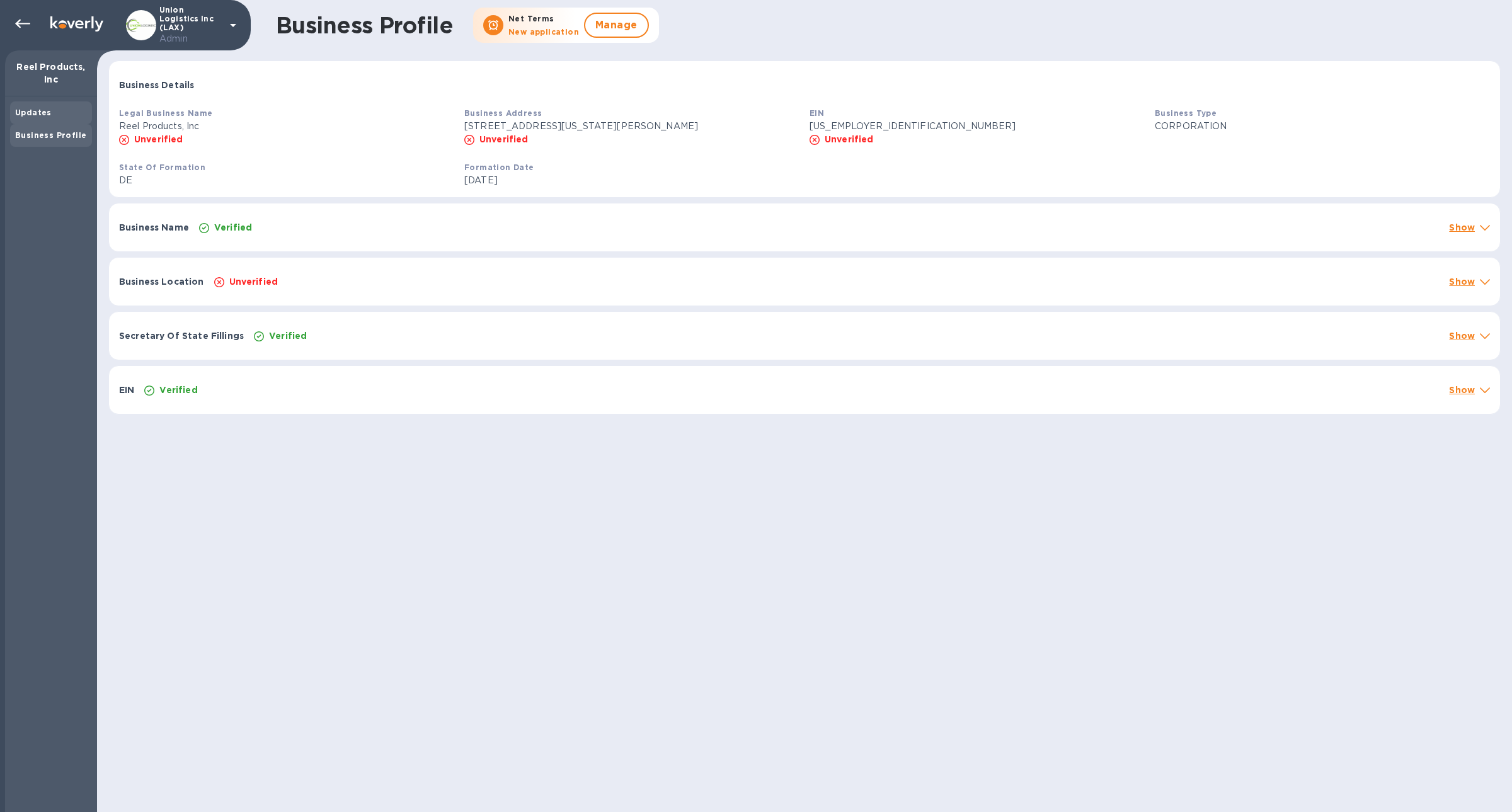
click at [35, 118] on div "Updates" at bounding box center [50, 112] width 72 height 13
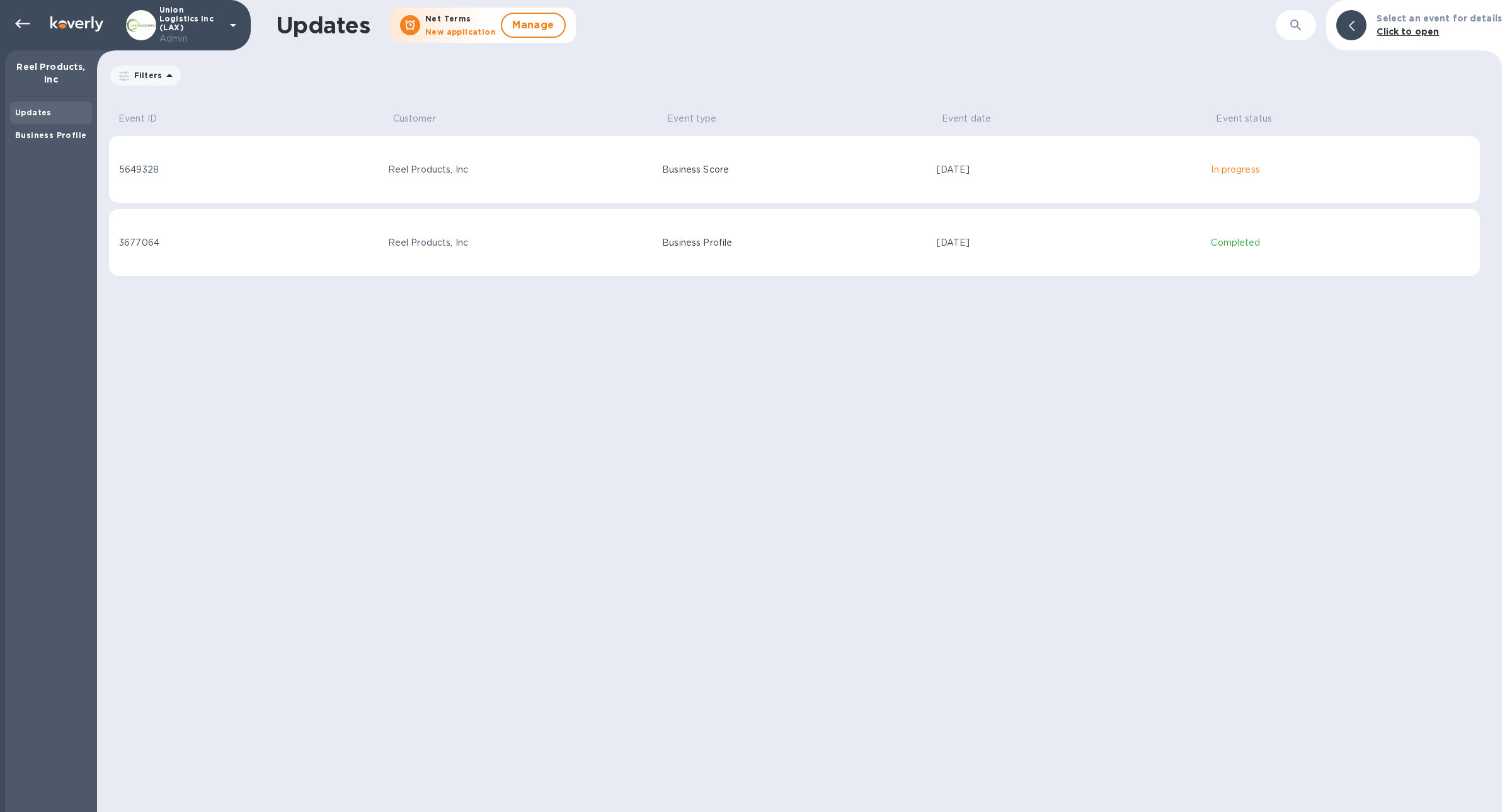
click at [37, 159] on div "Updates Business Profile" at bounding box center [50, 454] width 92 height 716
click at [36, 144] on div "Business Profile" at bounding box center [51, 136] width 82 height 23
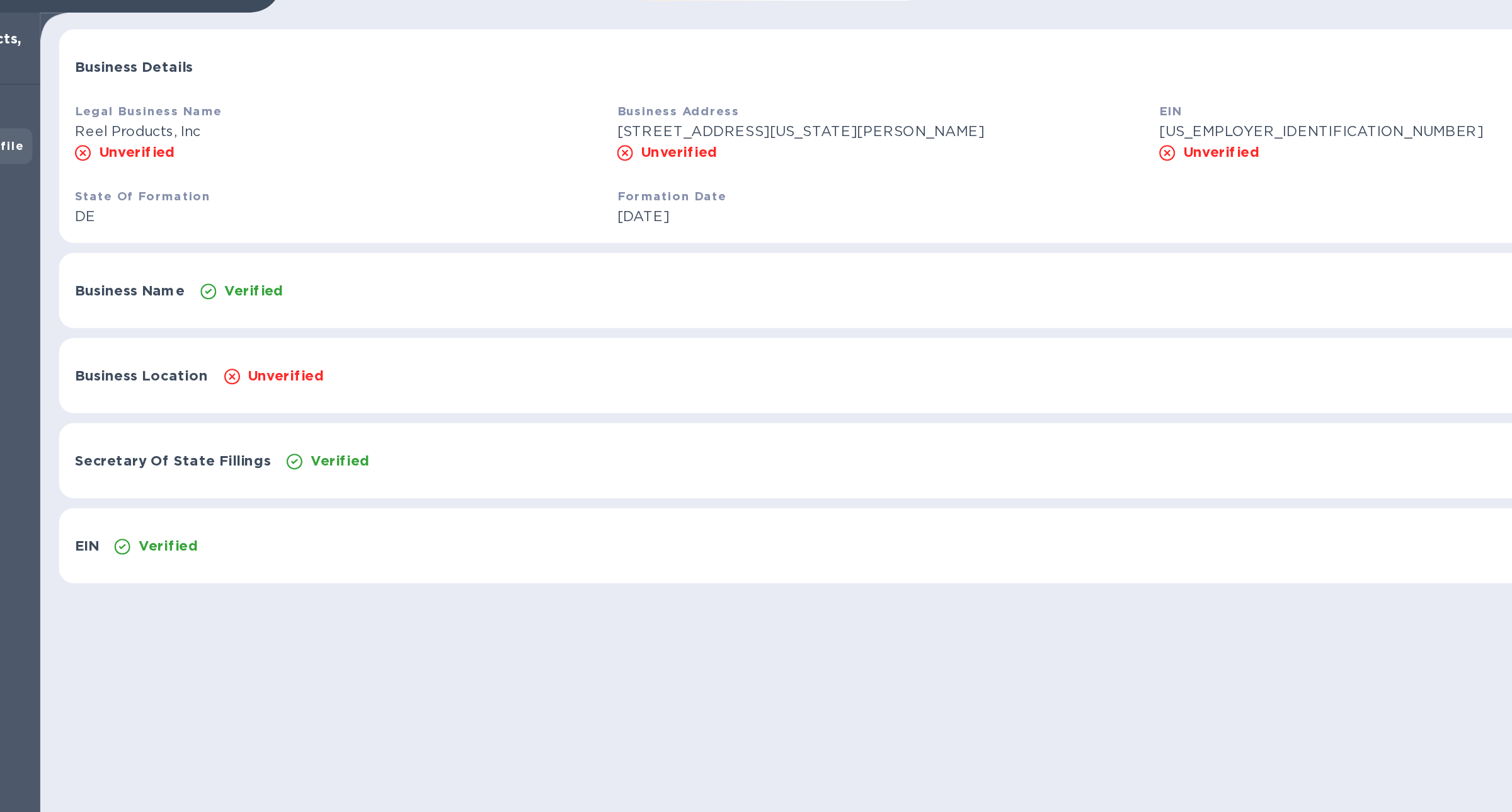
click at [242, 234] on div "Business Name Verified Show" at bounding box center [804, 227] width 1391 height 48
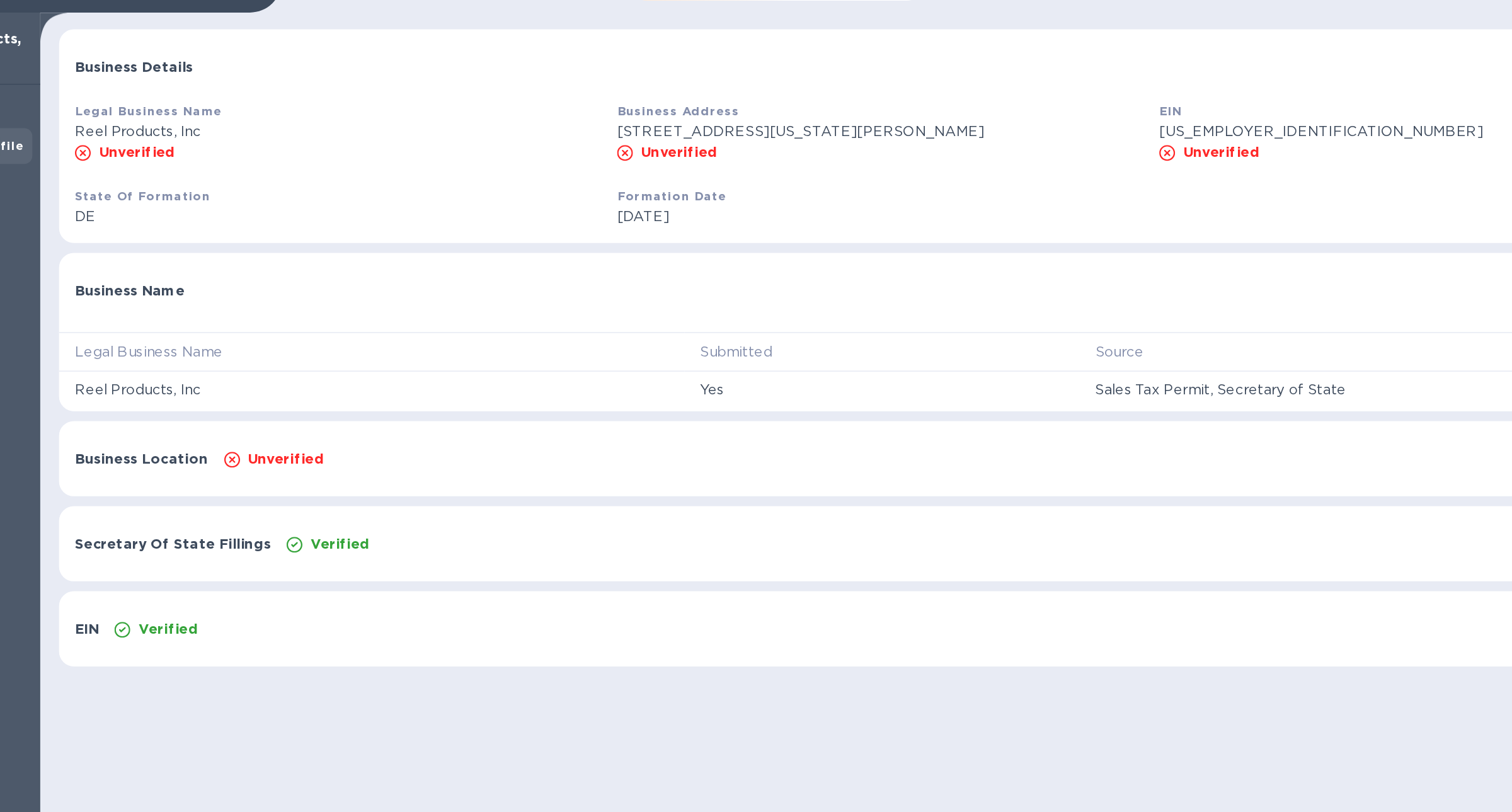
scroll to position [3, 0]
click at [316, 328] on div "Unverified" at bounding box center [827, 332] width 1230 height 17
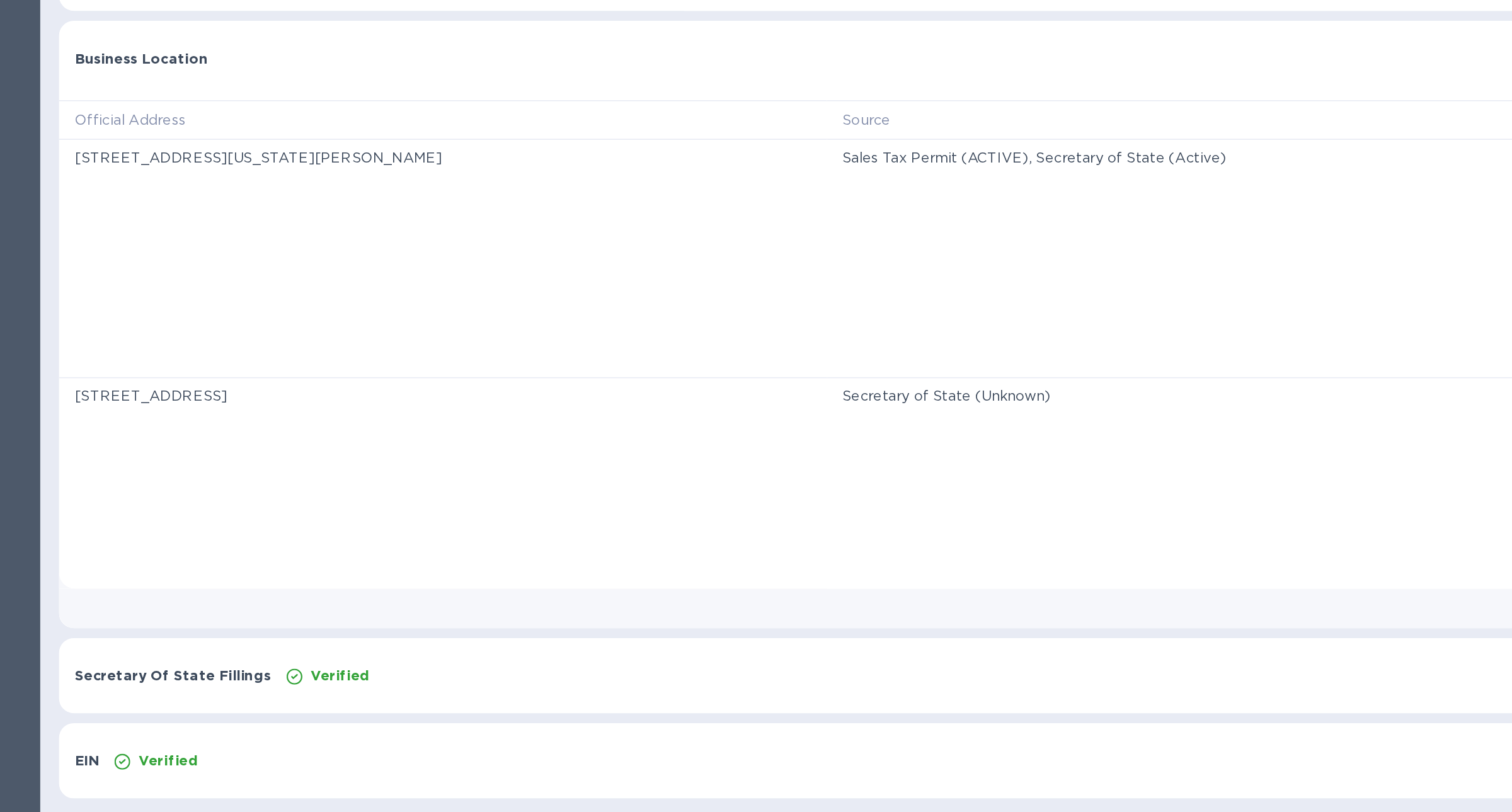
click at [353, 722] on div "Verified" at bounding box center [846, 725] width 1190 height 17
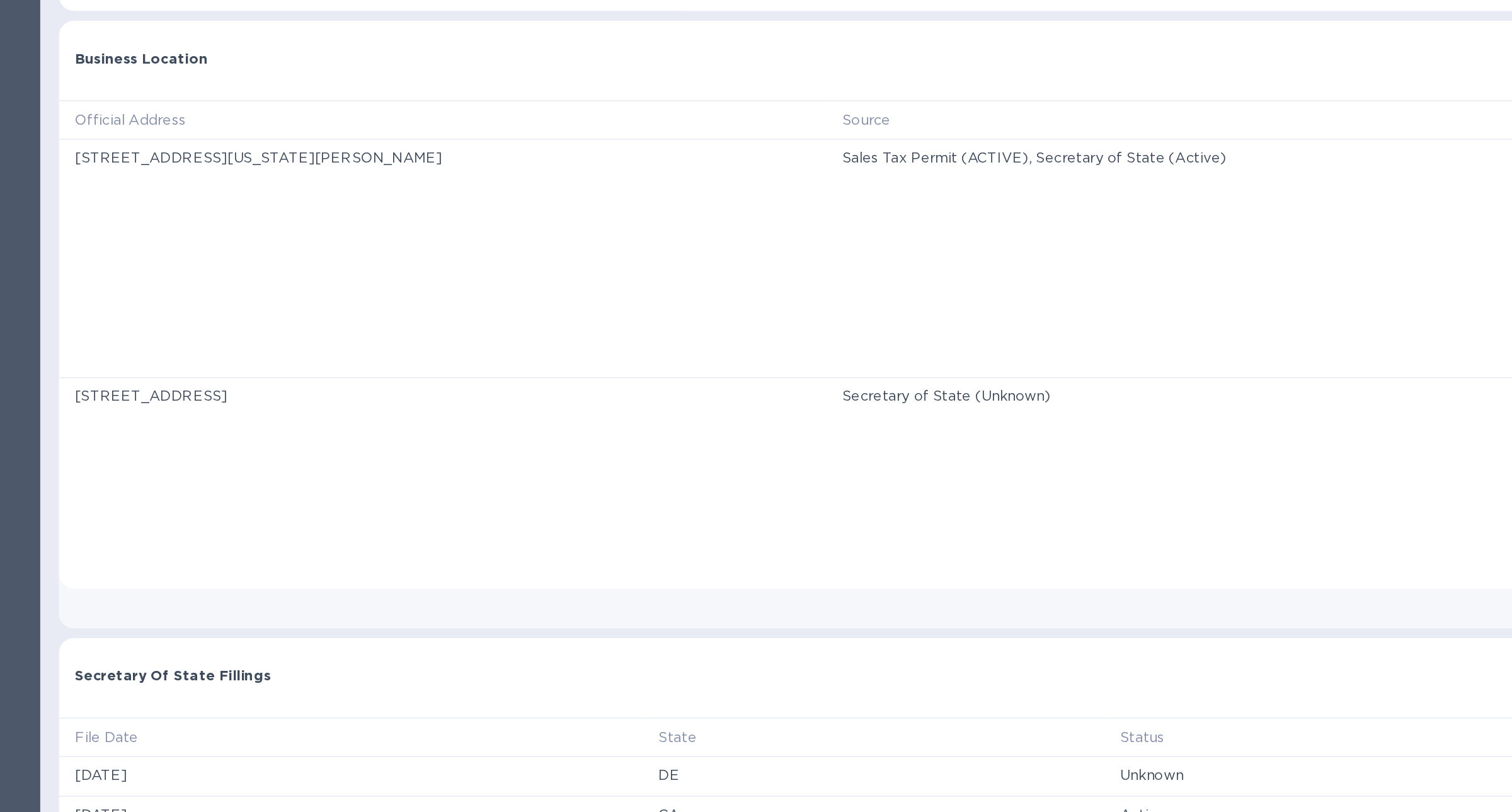
scroll to position [72, 0]
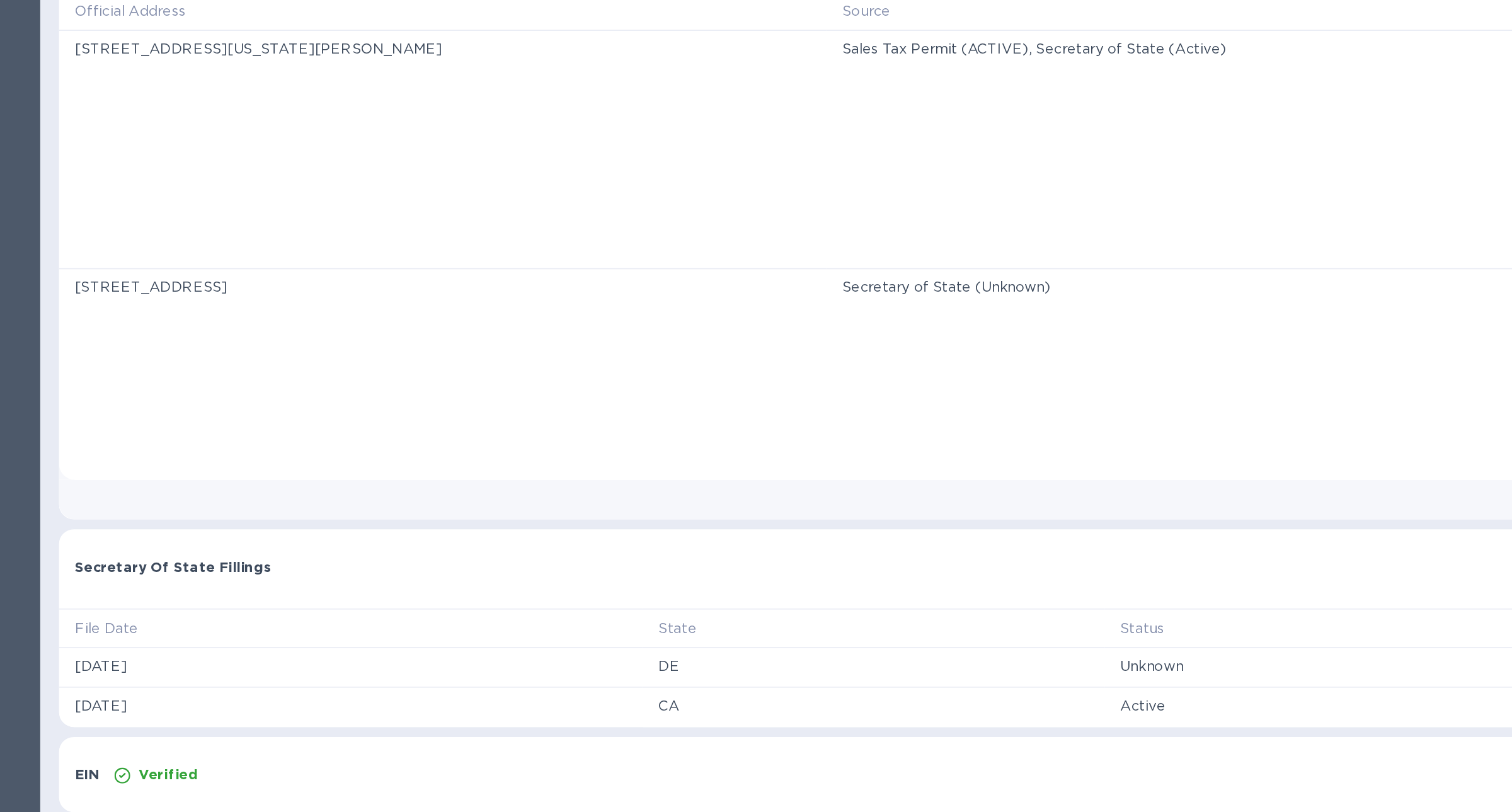
click at [323, 780] on div "Verified" at bounding box center [792, 788] width 1300 height 17
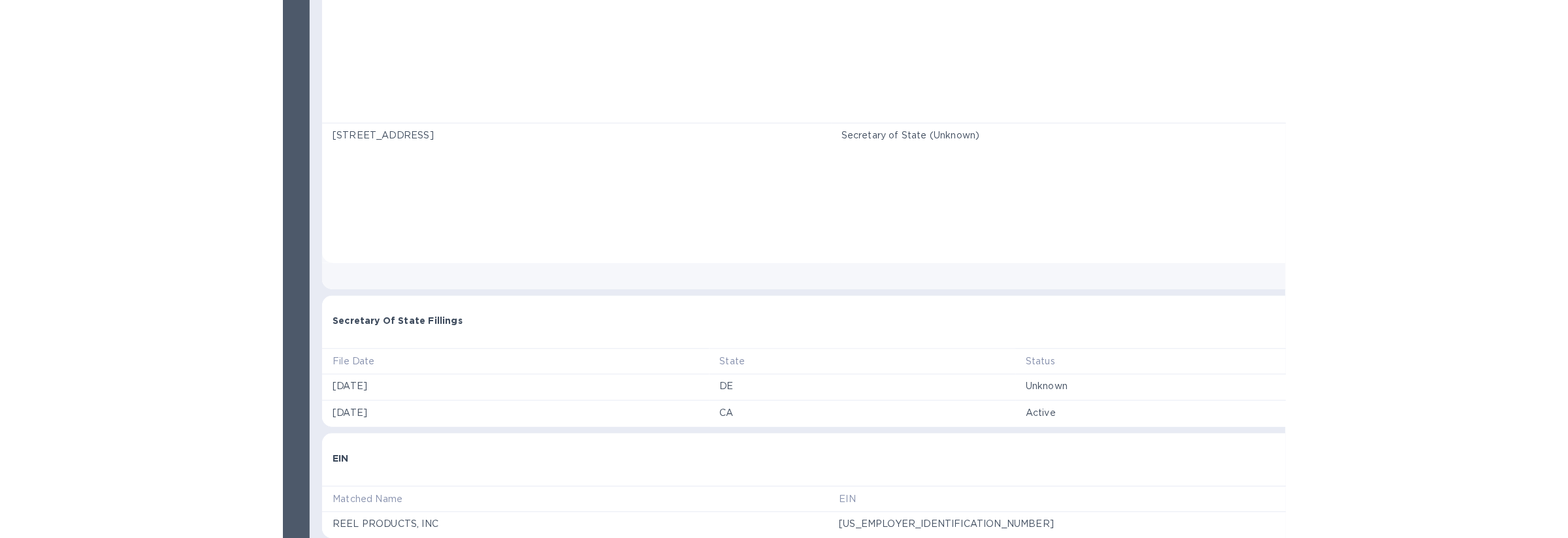
scroll to position [0, 0]
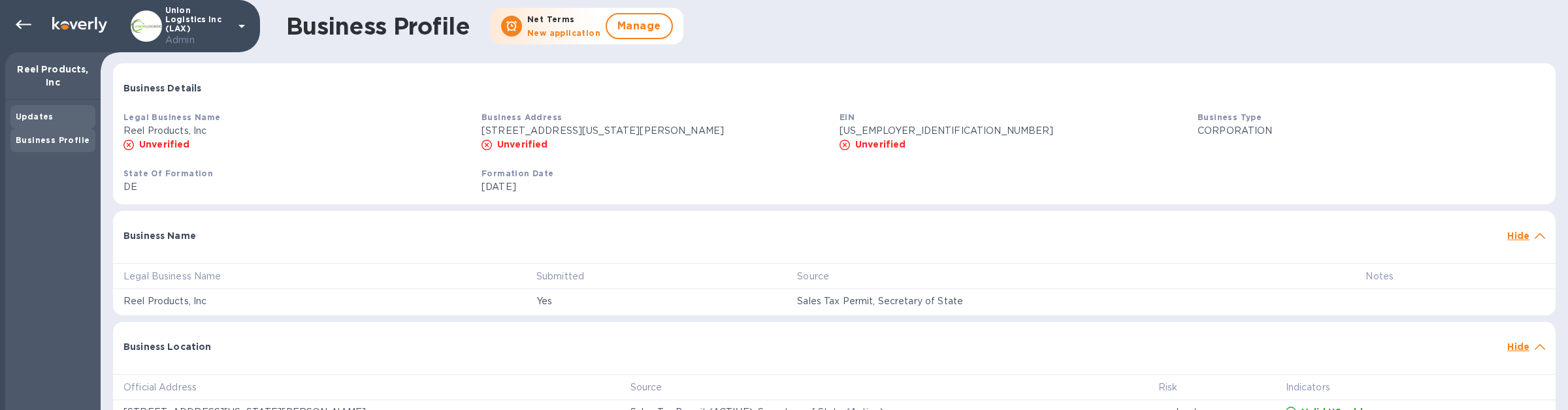
click at [44, 125] on div "Updates" at bounding box center [53, 117] width 85 height 24
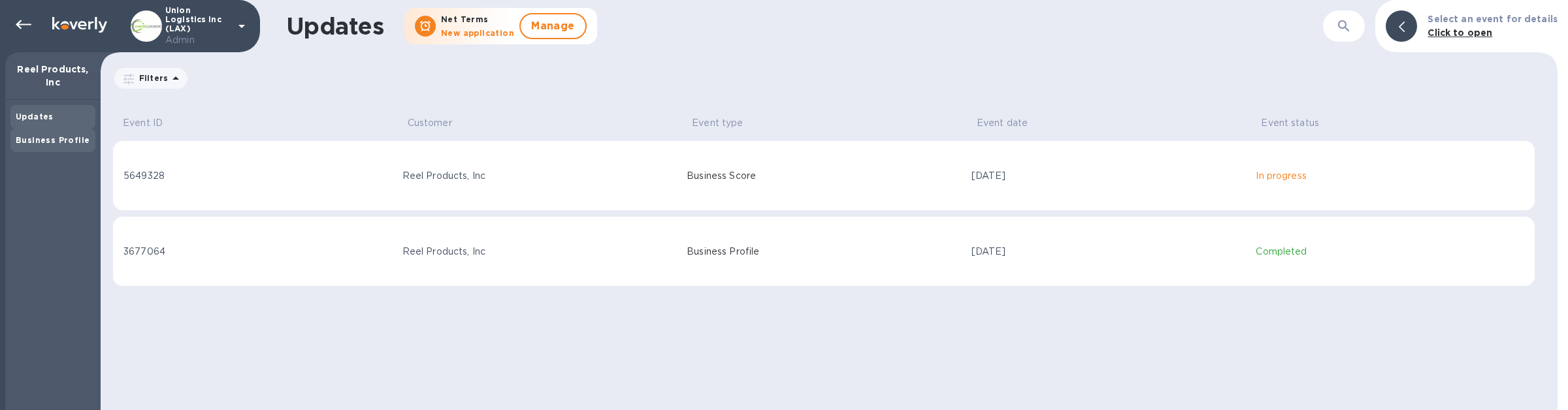
click at [50, 145] on div "Business Profile" at bounding box center [52, 140] width 75 height 13
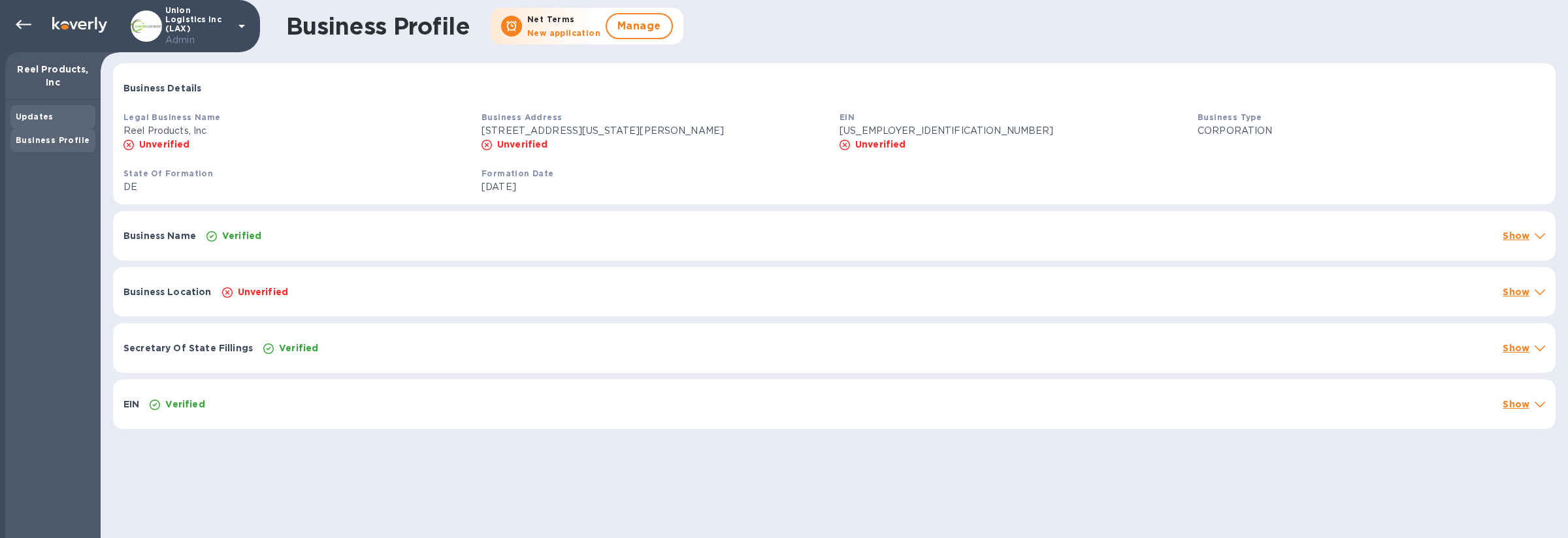
click at [66, 109] on div "Updates" at bounding box center [53, 117] width 85 height 24
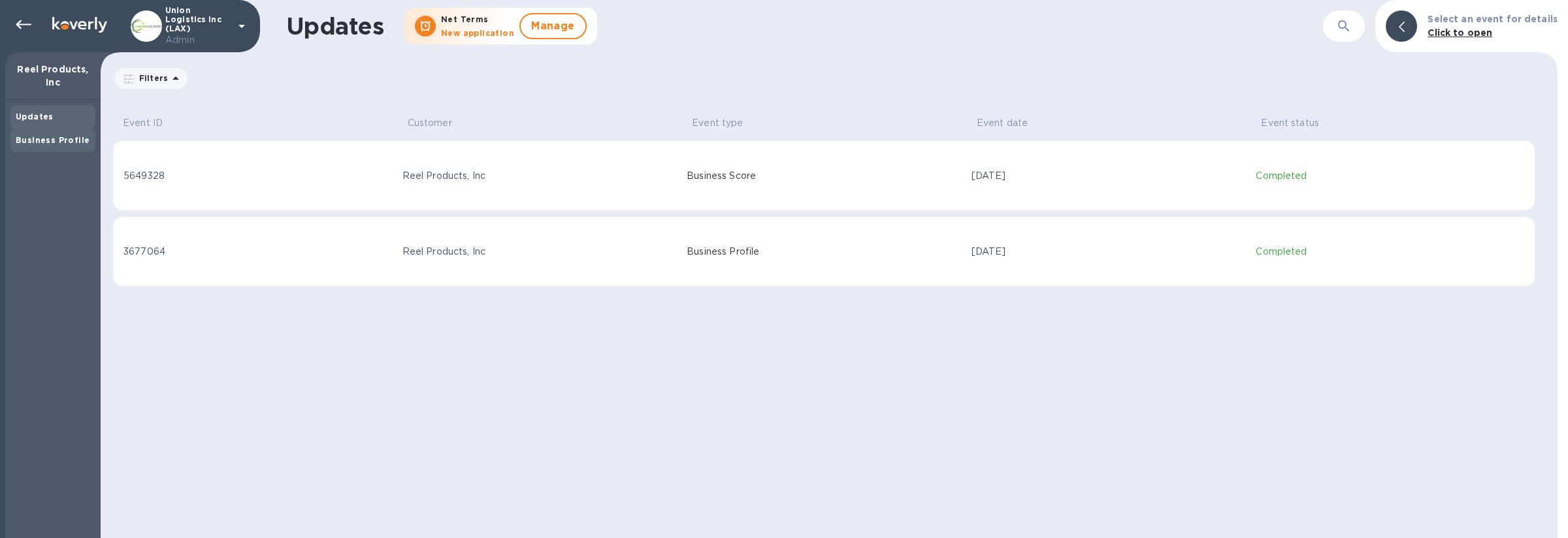
click at [64, 146] on div "Business Profile" at bounding box center [52, 140] width 75 height 13
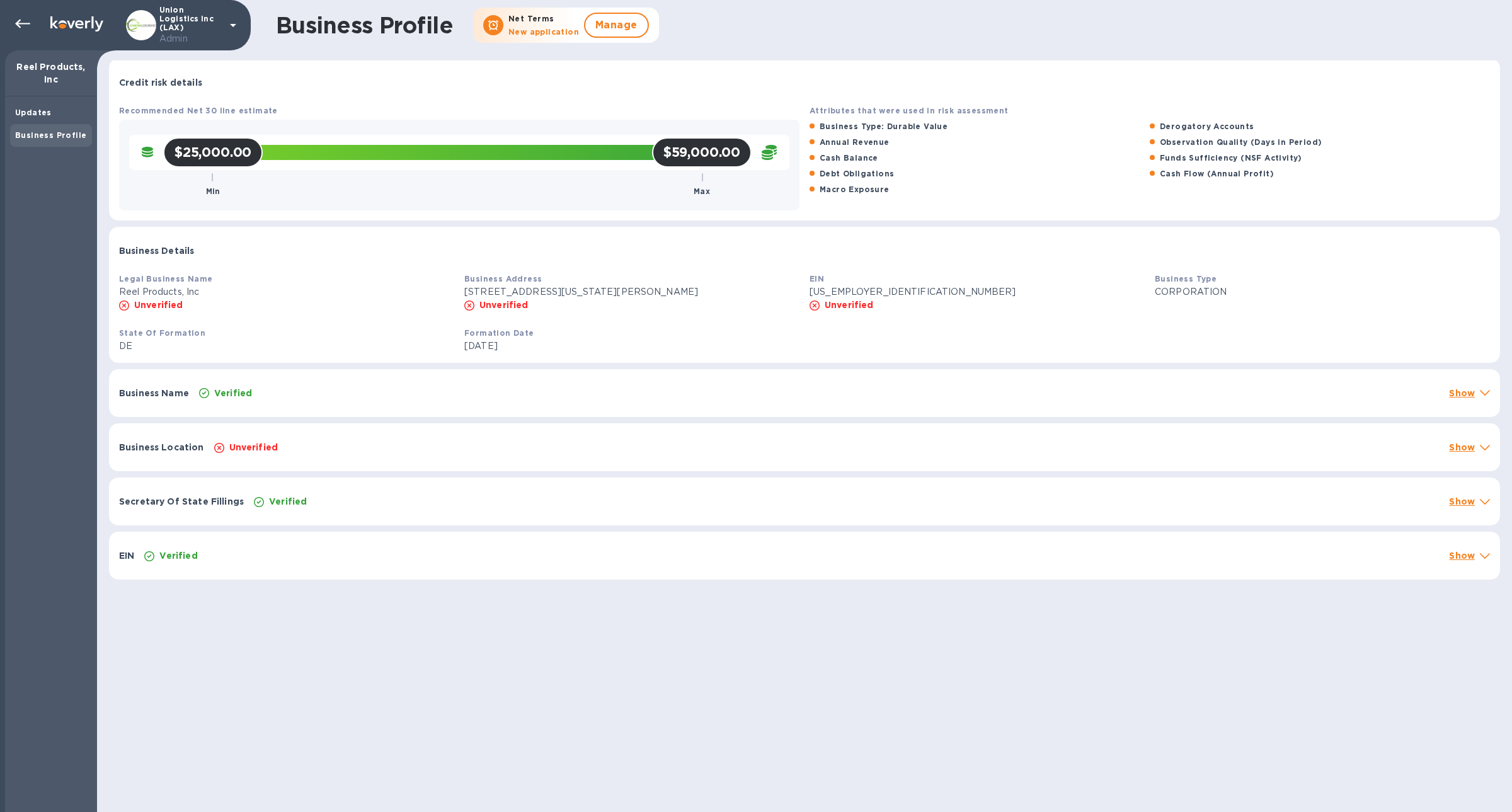
scroll to position [3, 0]
click at [247, 445] on p "Unverified" at bounding box center [253, 447] width 49 height 13
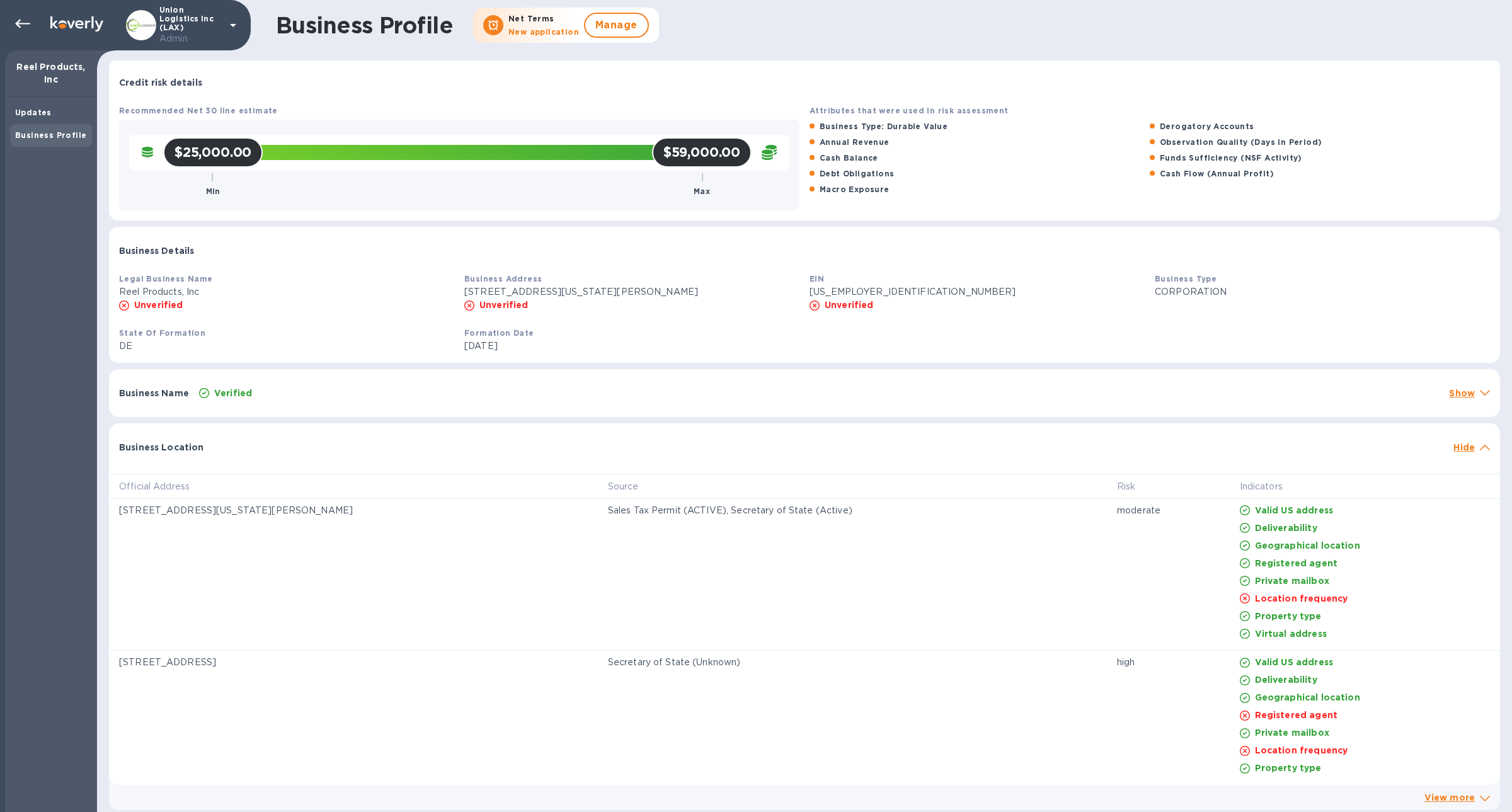
scroll to position [110, 0]
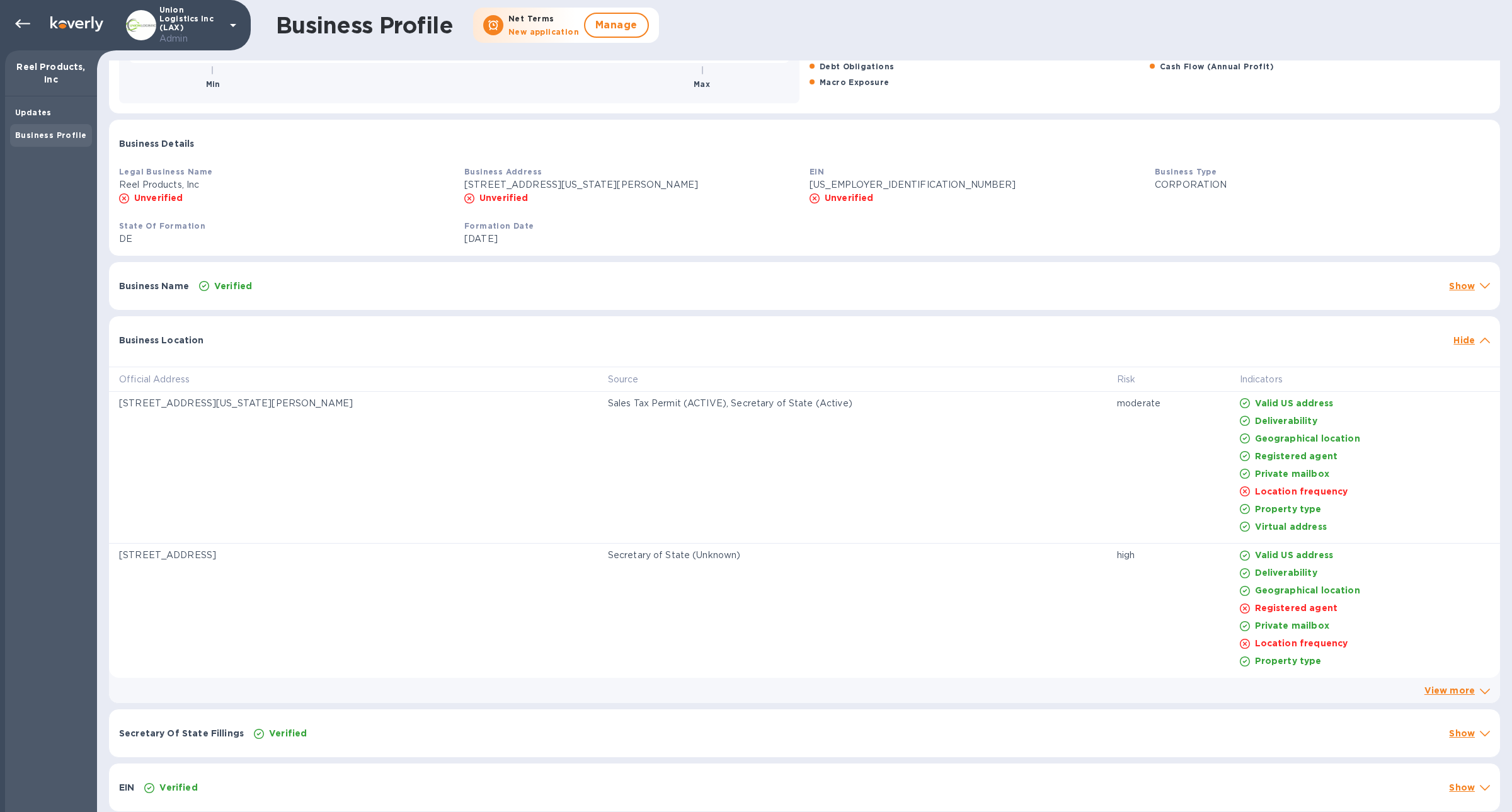
click at [1255, 404] on p "Valid US address" at bounding box center [1294, 403] width 78 height 13
click at [1456, 341] on p "Hide" at bounding box center [1464, 340] width 22 height 13
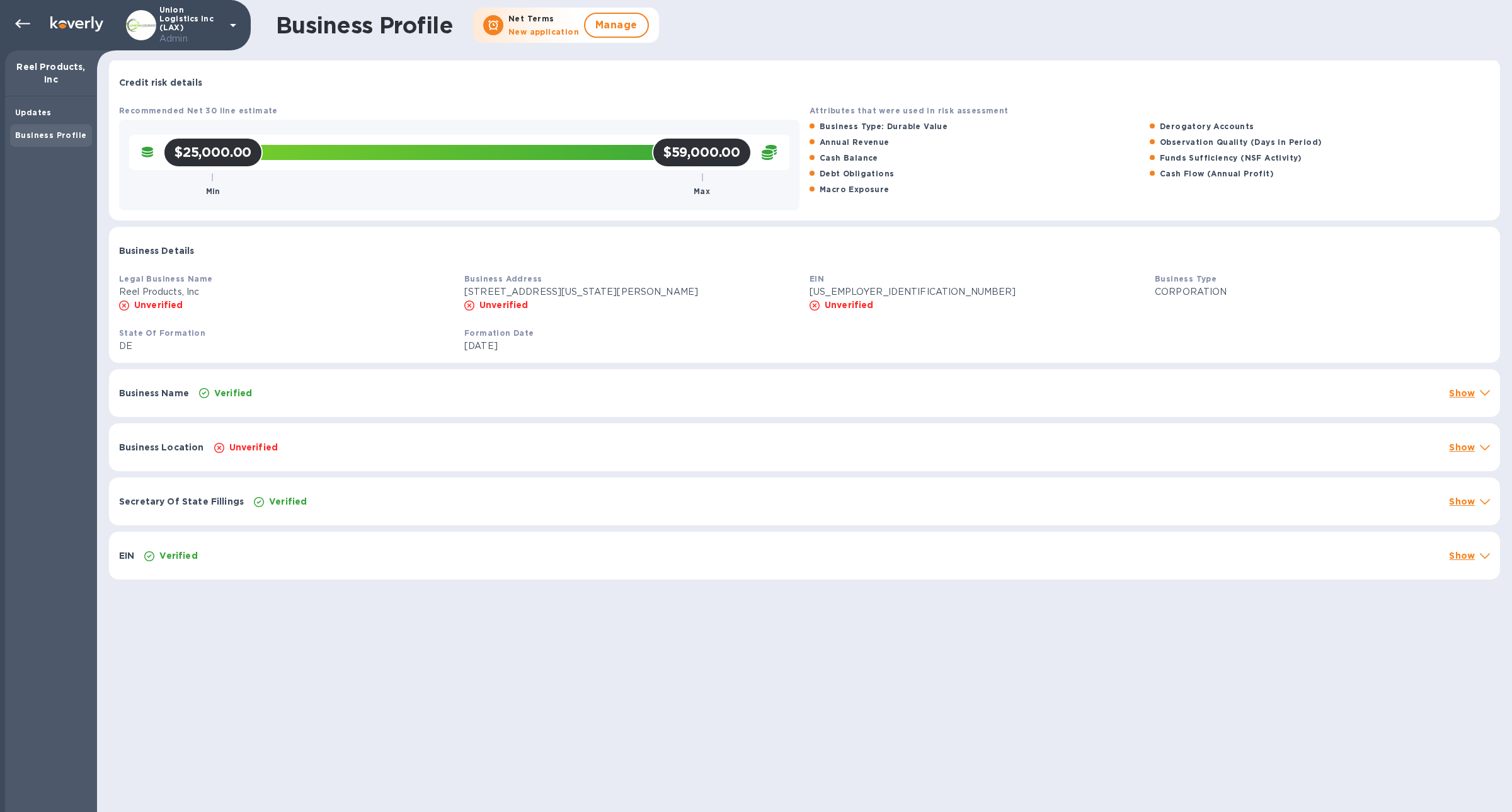
scroll to position [3, 0]
click at [24, 20] on icon at bounding box center [22, 24] width 15 height 15
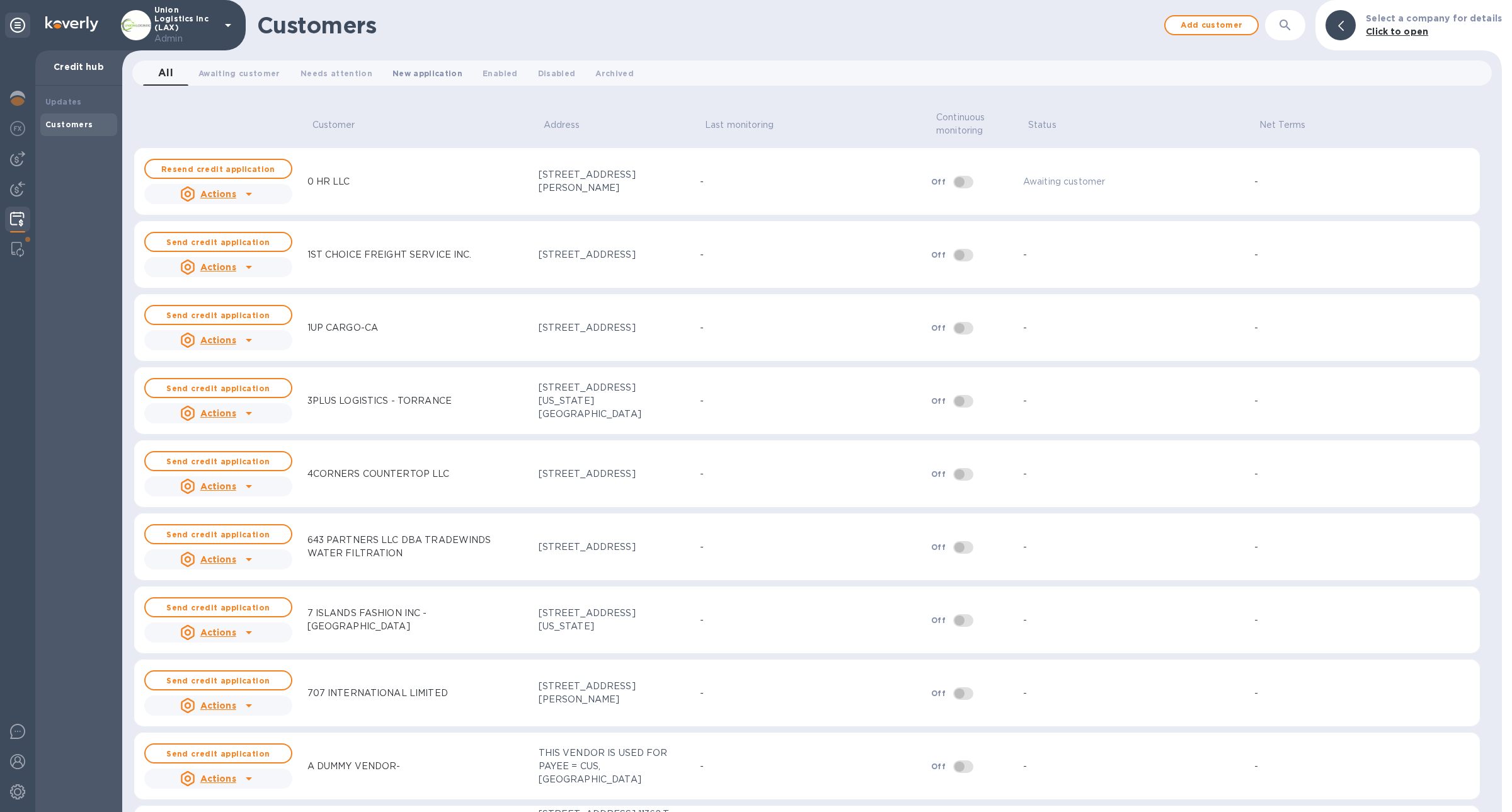
click at [432, 71] on span "New application 0" at bounding box center [427, 73] width 70 height 13
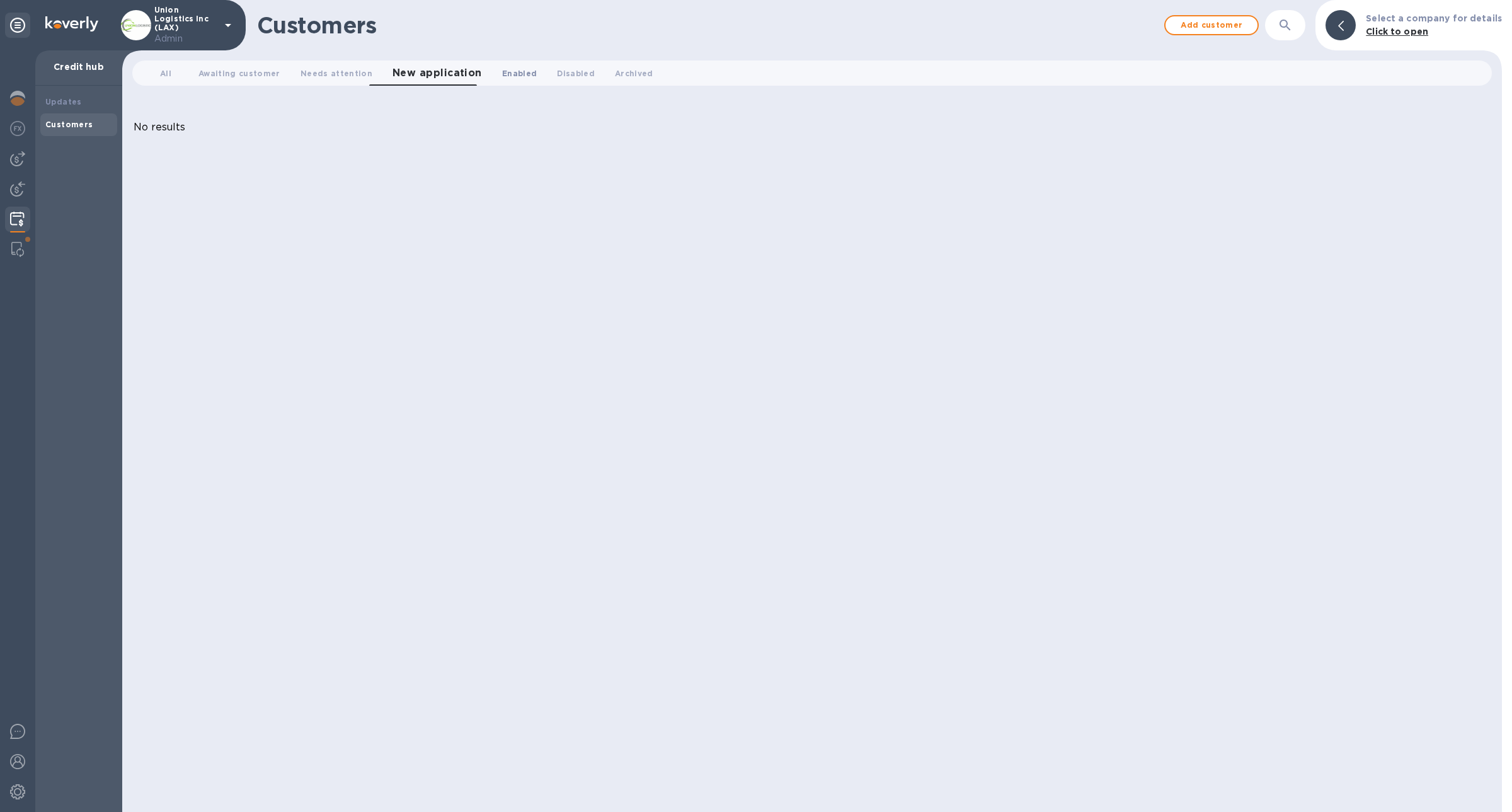
click at [492, 74] on button "Enabled 0" at bounding box center [519, 73] width 55 height 25
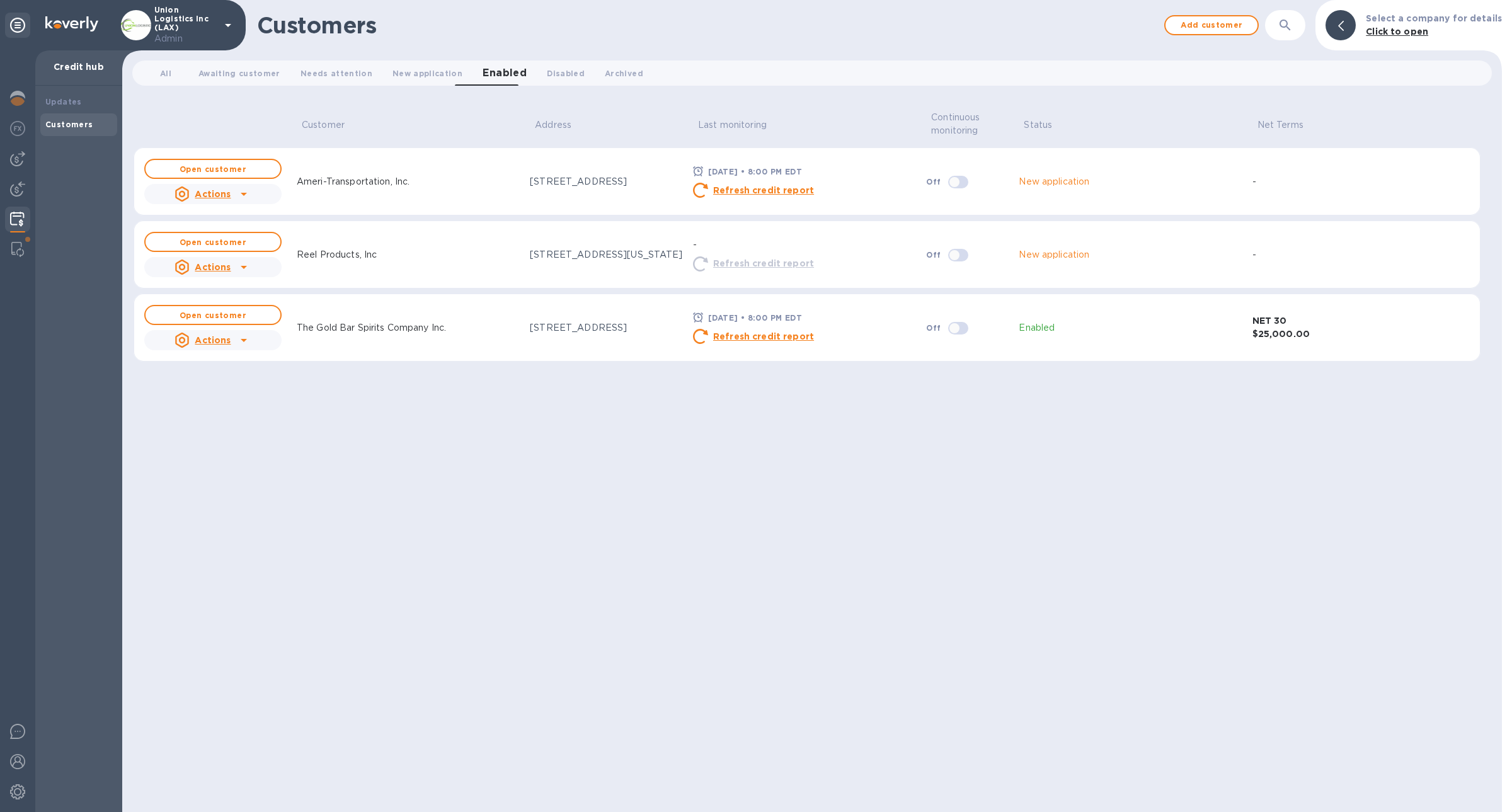
click at [264, 264] on div "Actions" at bounding box center [213, 267] width 142 height 25
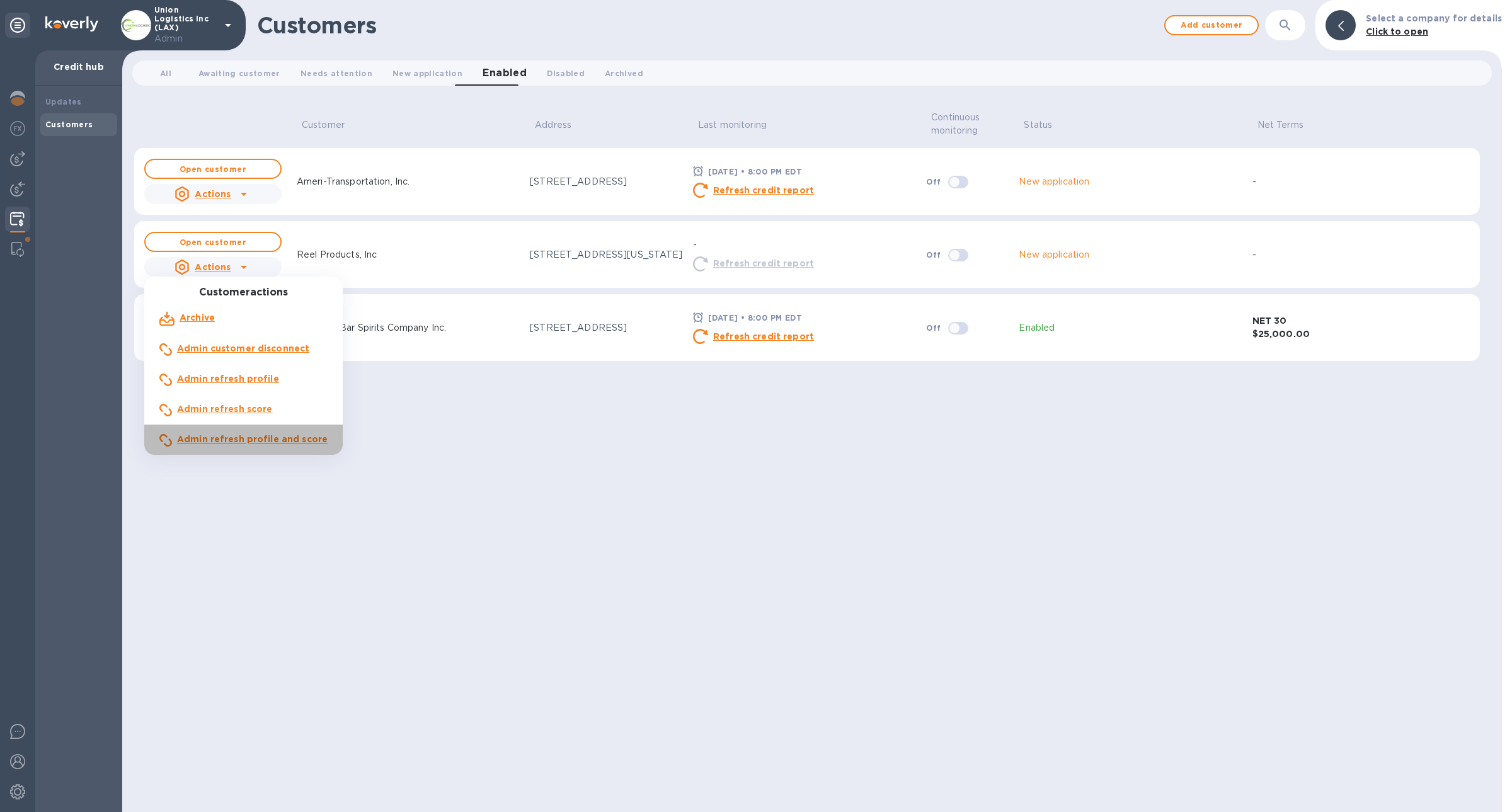
click at [267, 444] on p "Admin refresh profile and score" at bounding box center [252, 440] width 151 height 13
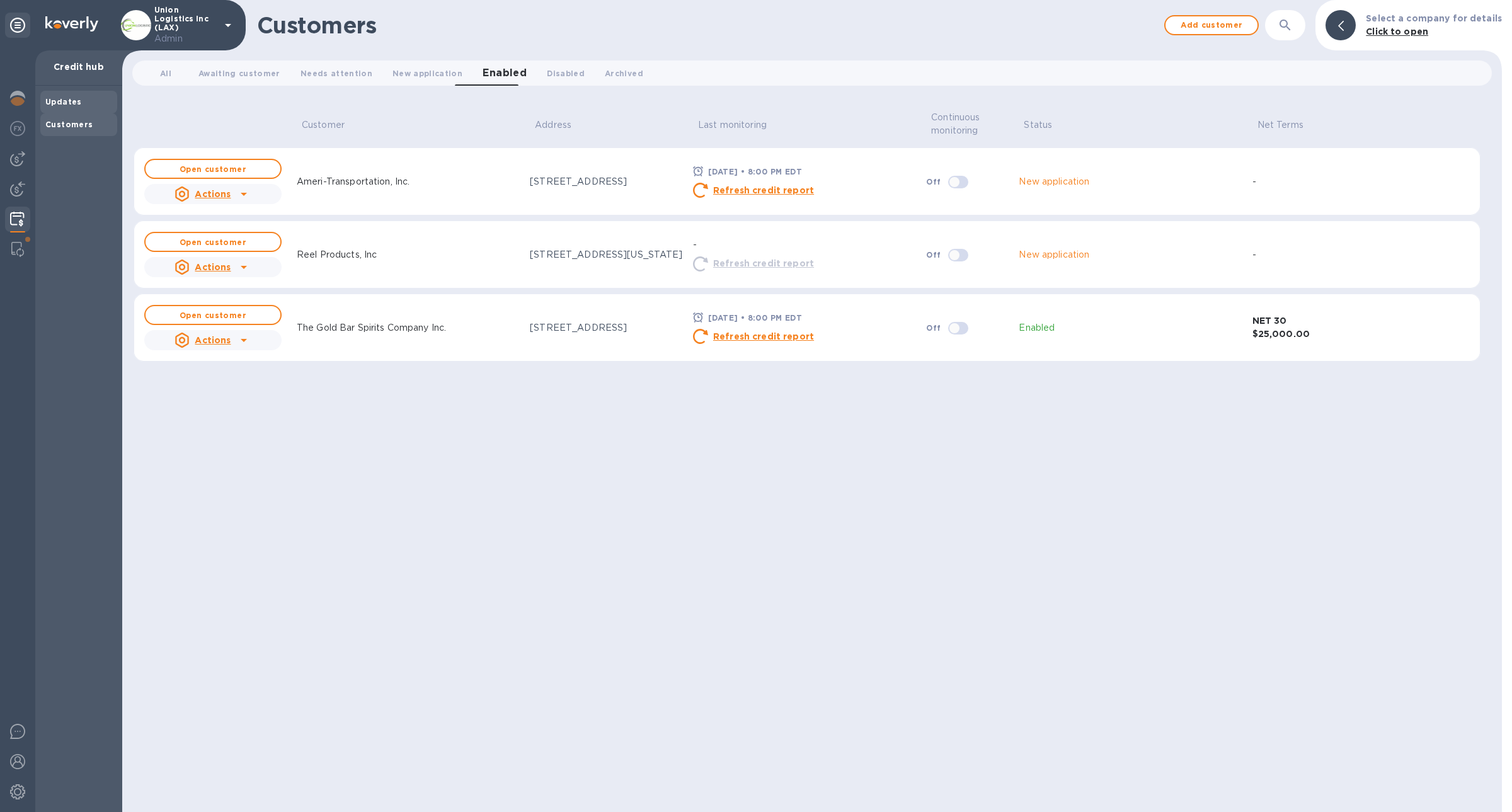
click at [69, 110] on div "Updates" at bounding box center [79, 102] width 77 height 23
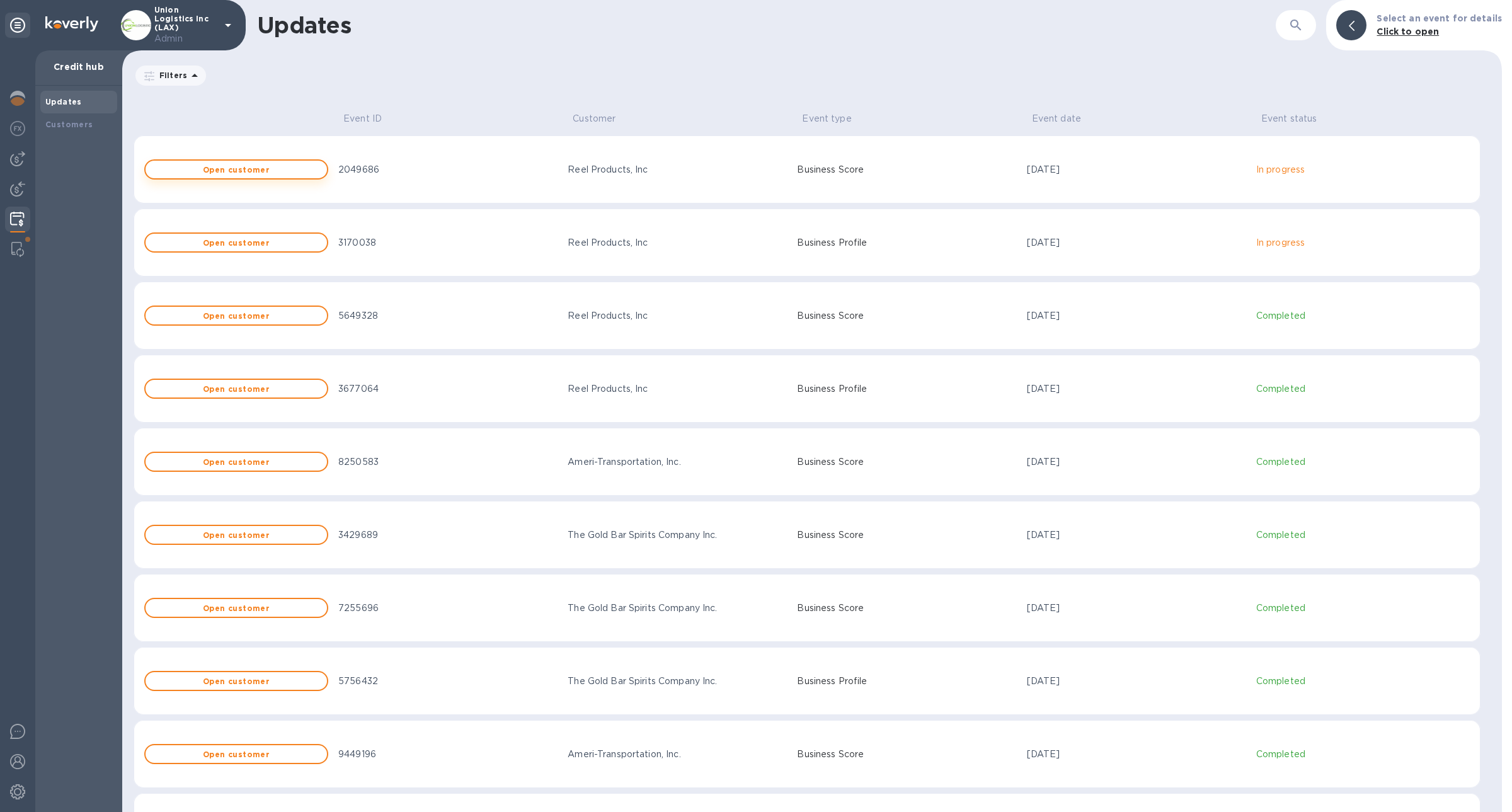
click at [229, 173] on b "Open customer" at bounding box center [236, 170] width 67 height 9
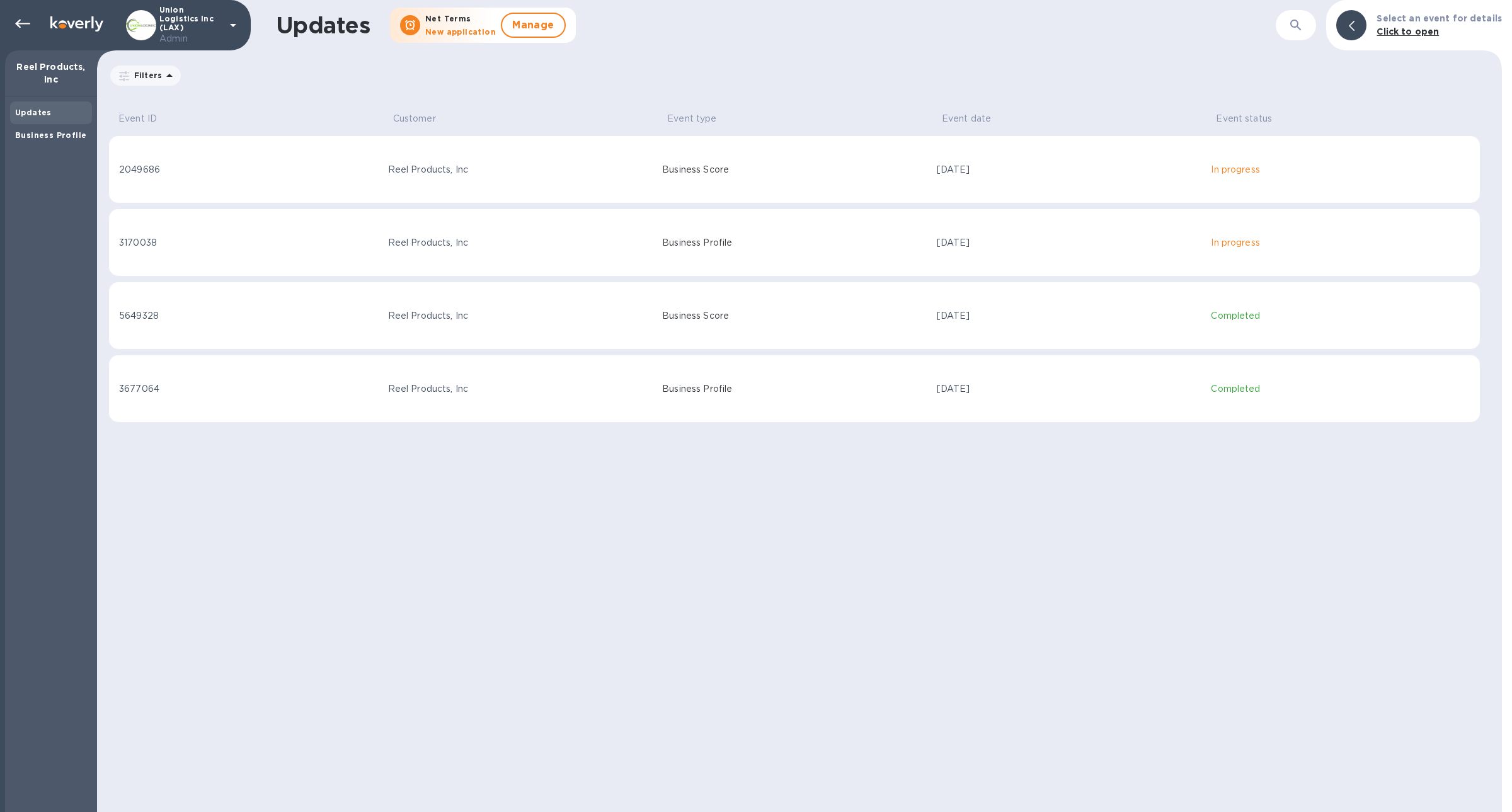
click at [751, 196] on td "Business Score" at bounding box center [794, 169] width 275 height 68
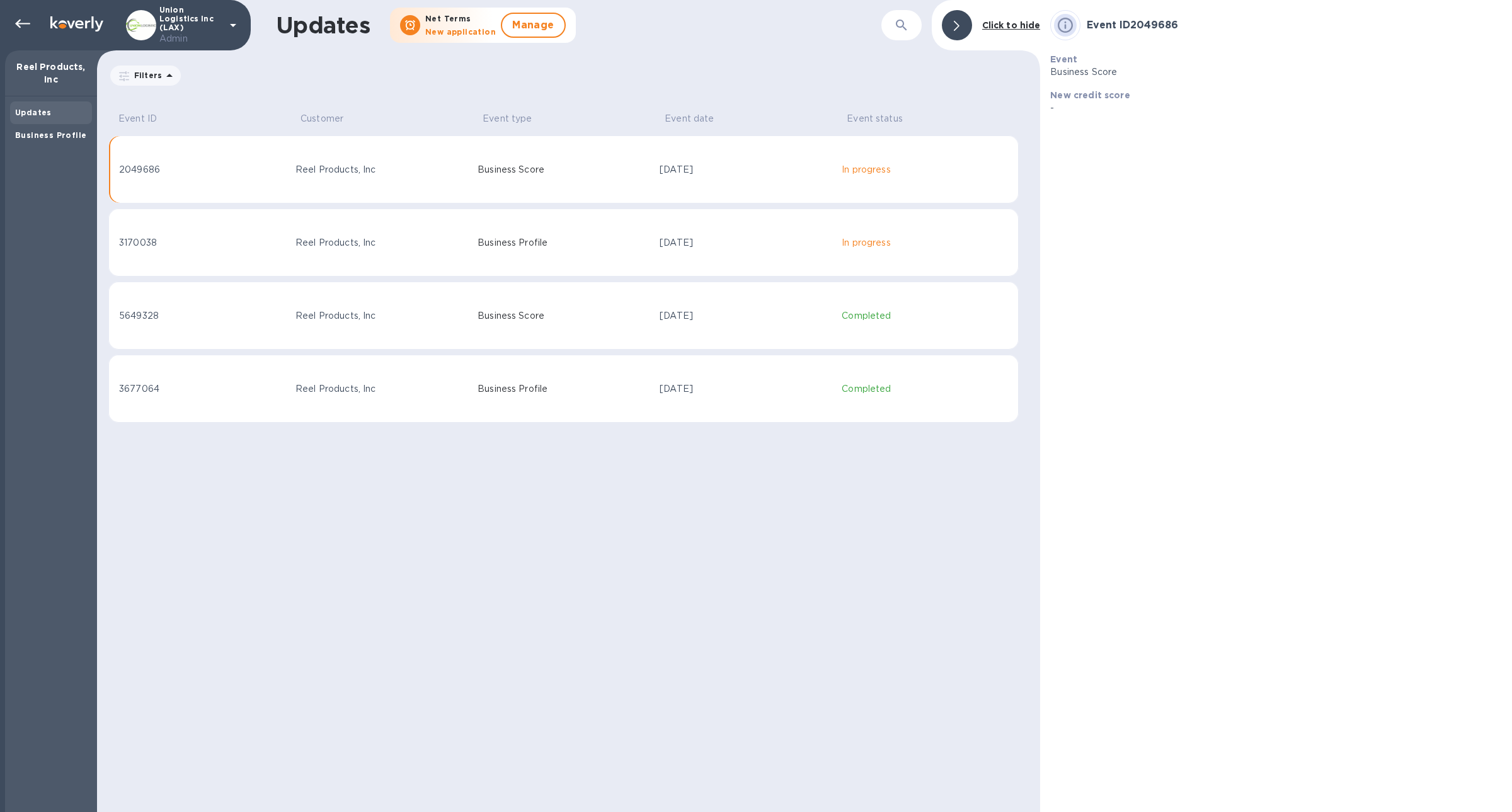
click at [761, 231] on td "[DATE]" at bounding box center [745, 242] width 182 height 68
click at [24, 136] on b "Business Profile" at bounding box center [50, 135] width 71 height 9
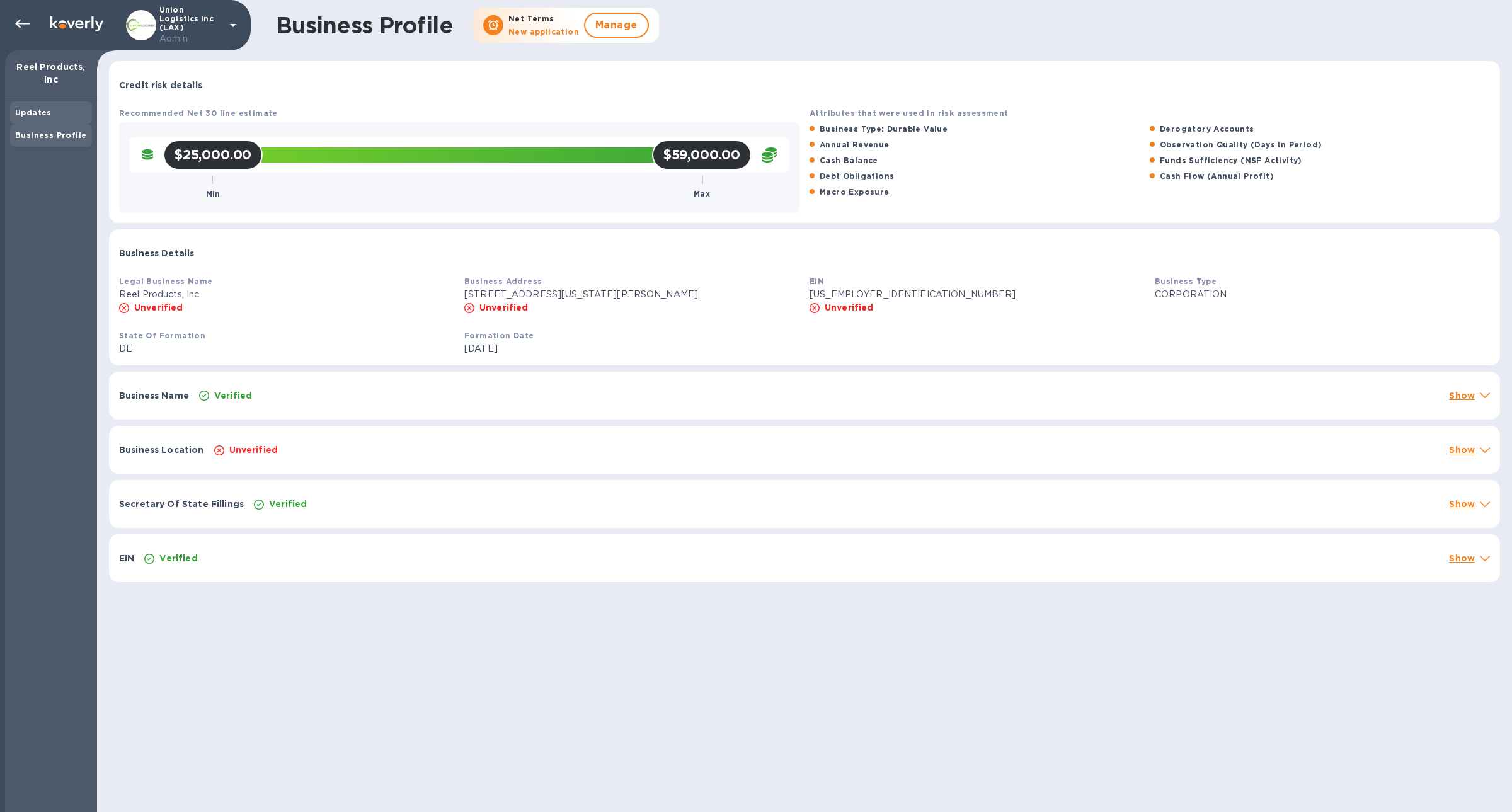
click at [32, 110] on b "Updates" at bounding box center [33, 112] width 36 height 9
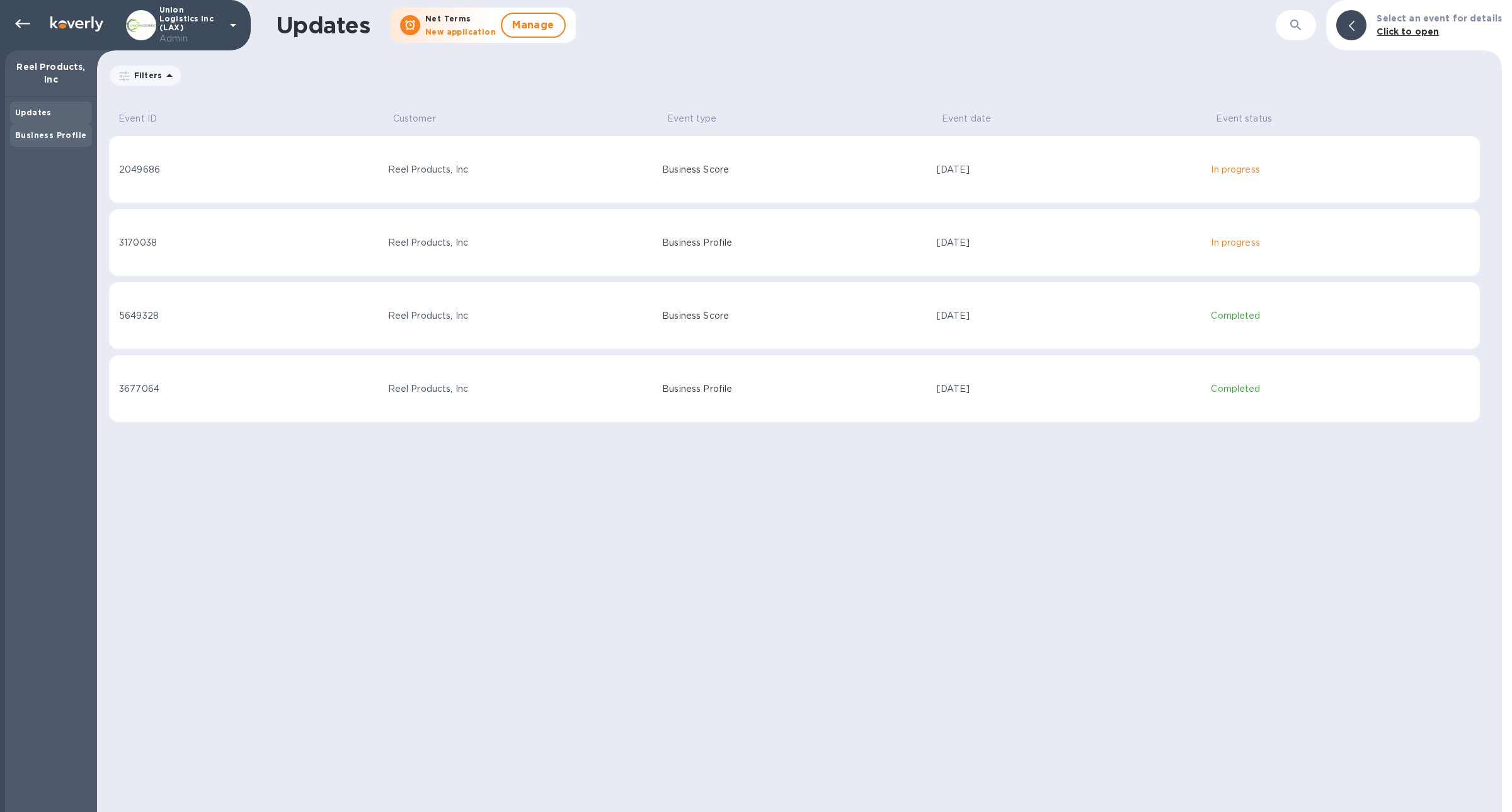
click at [35, 124] on div "Business Profile" at bounding box center [51, 136] width 82 height 23
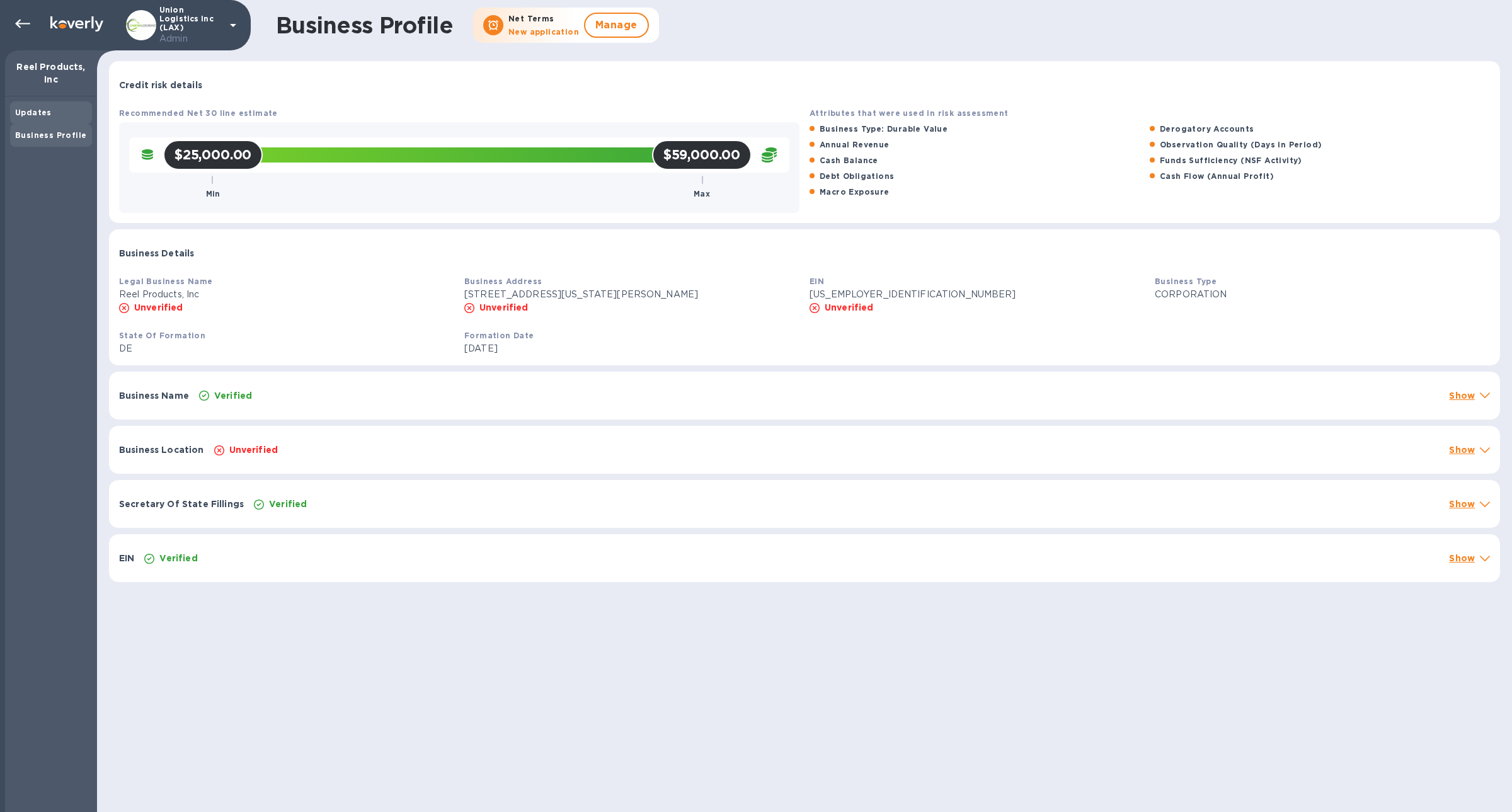
click at [39, 112] on b "Updates" at bounding box center [33, 112] width 36 height 9
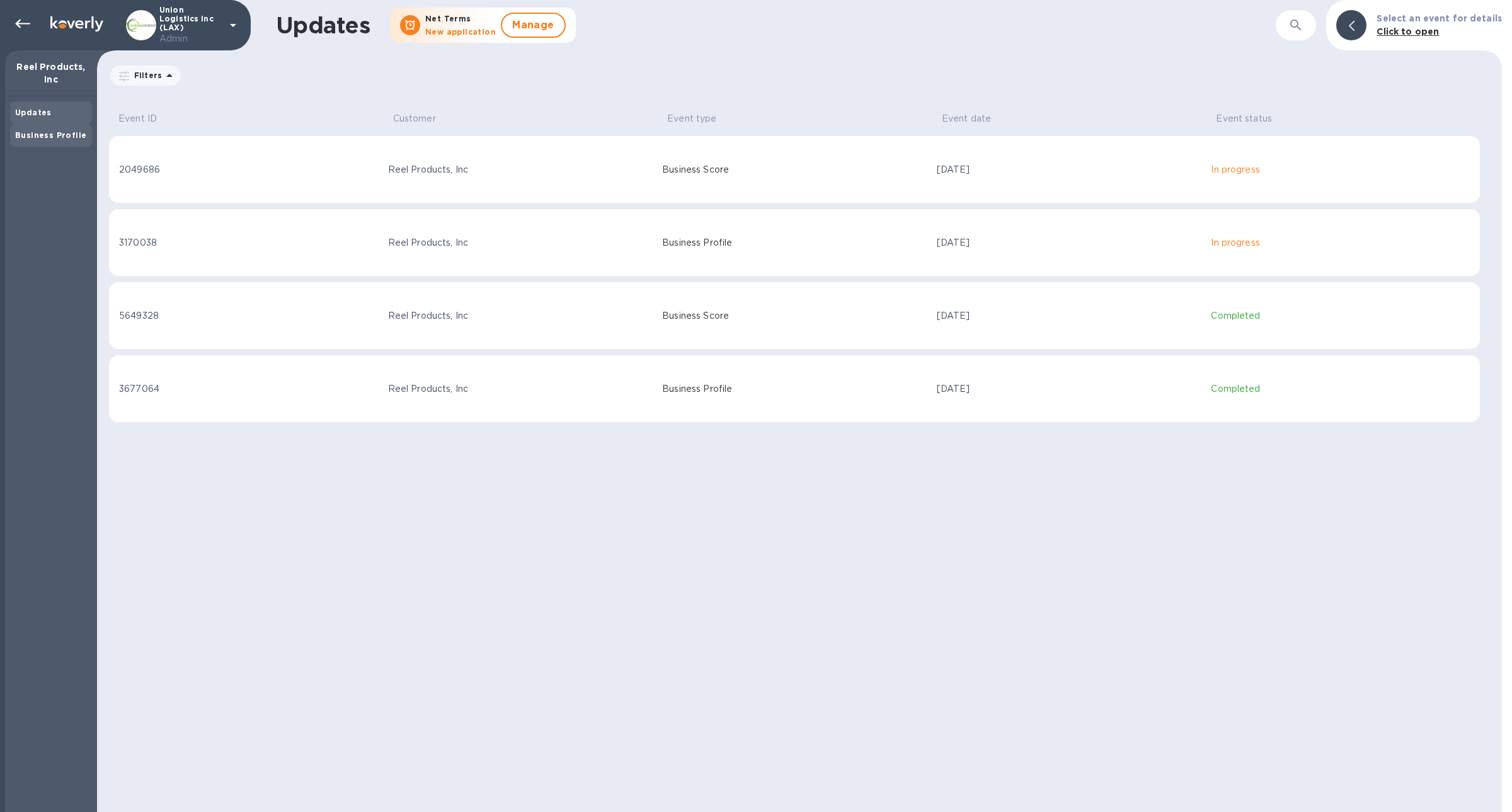
click at [50, 144] on div "Business Profile" at bounding box center [51, 136] width 82 height 23
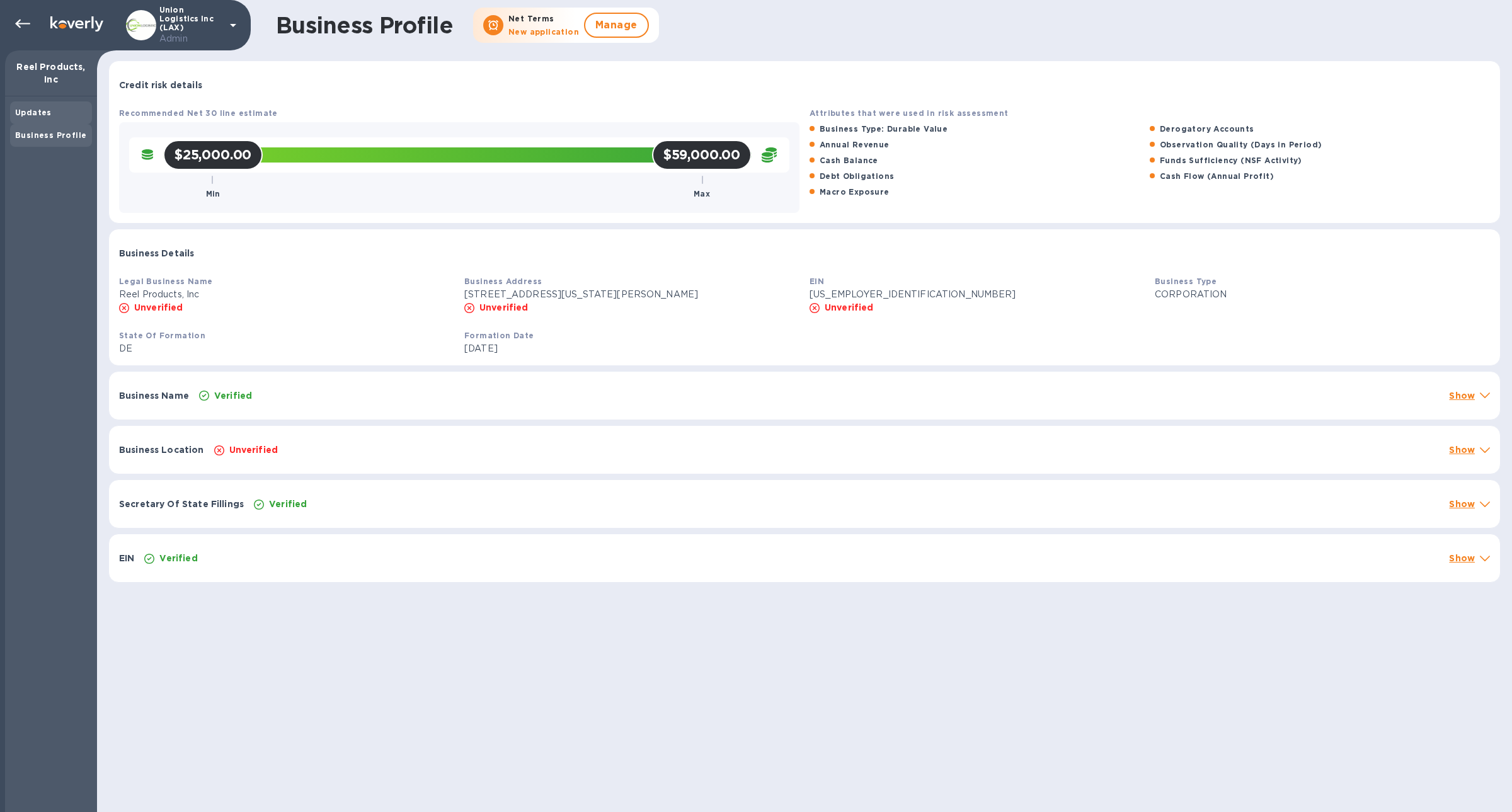
click at [60, 112] on div "Updates" at bounding box center [50, 112] width 72 height 13
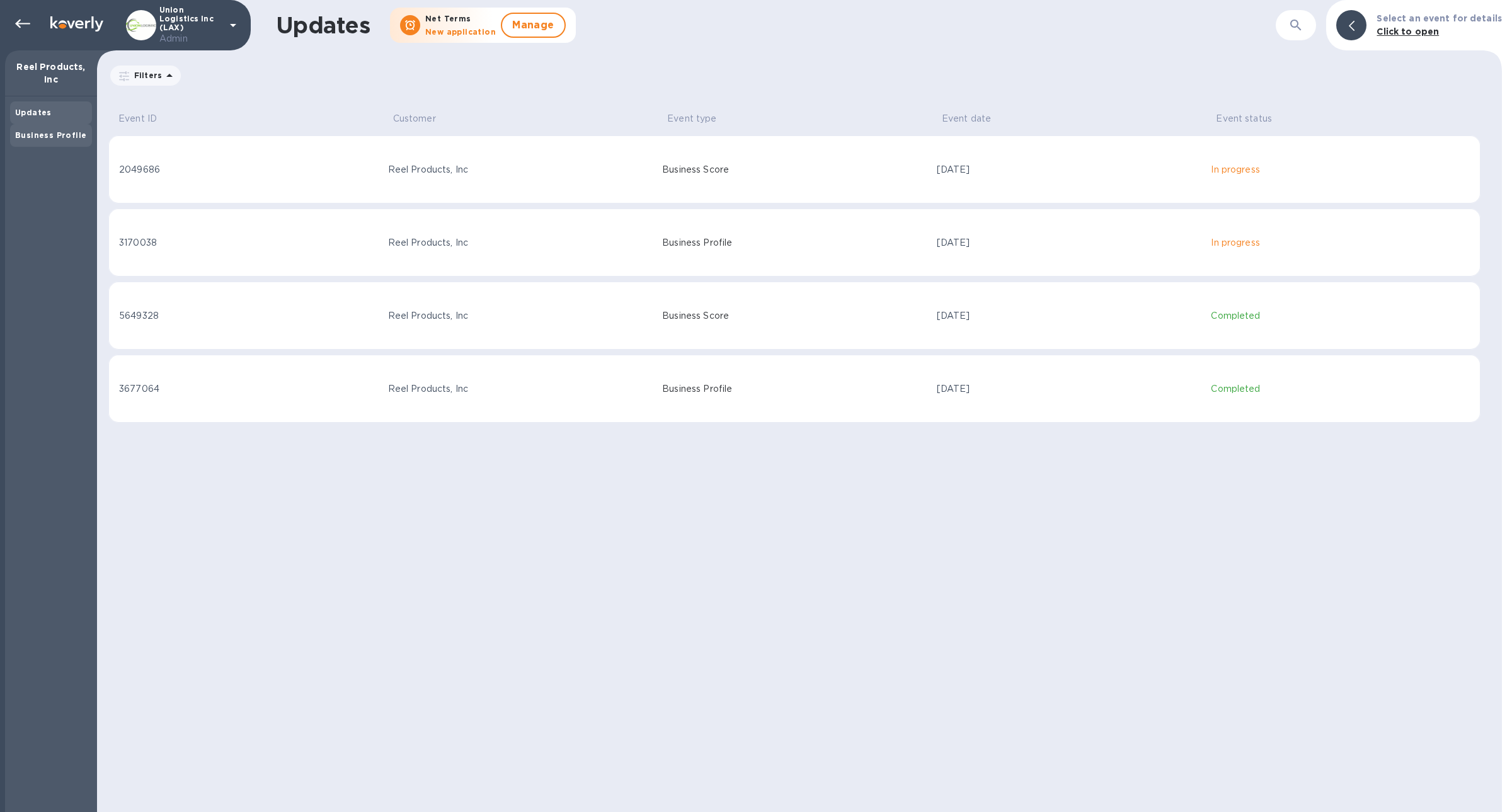
click at [48, 140] on div "Business Profile" at bounding box center [50, 135] width 72 height 13
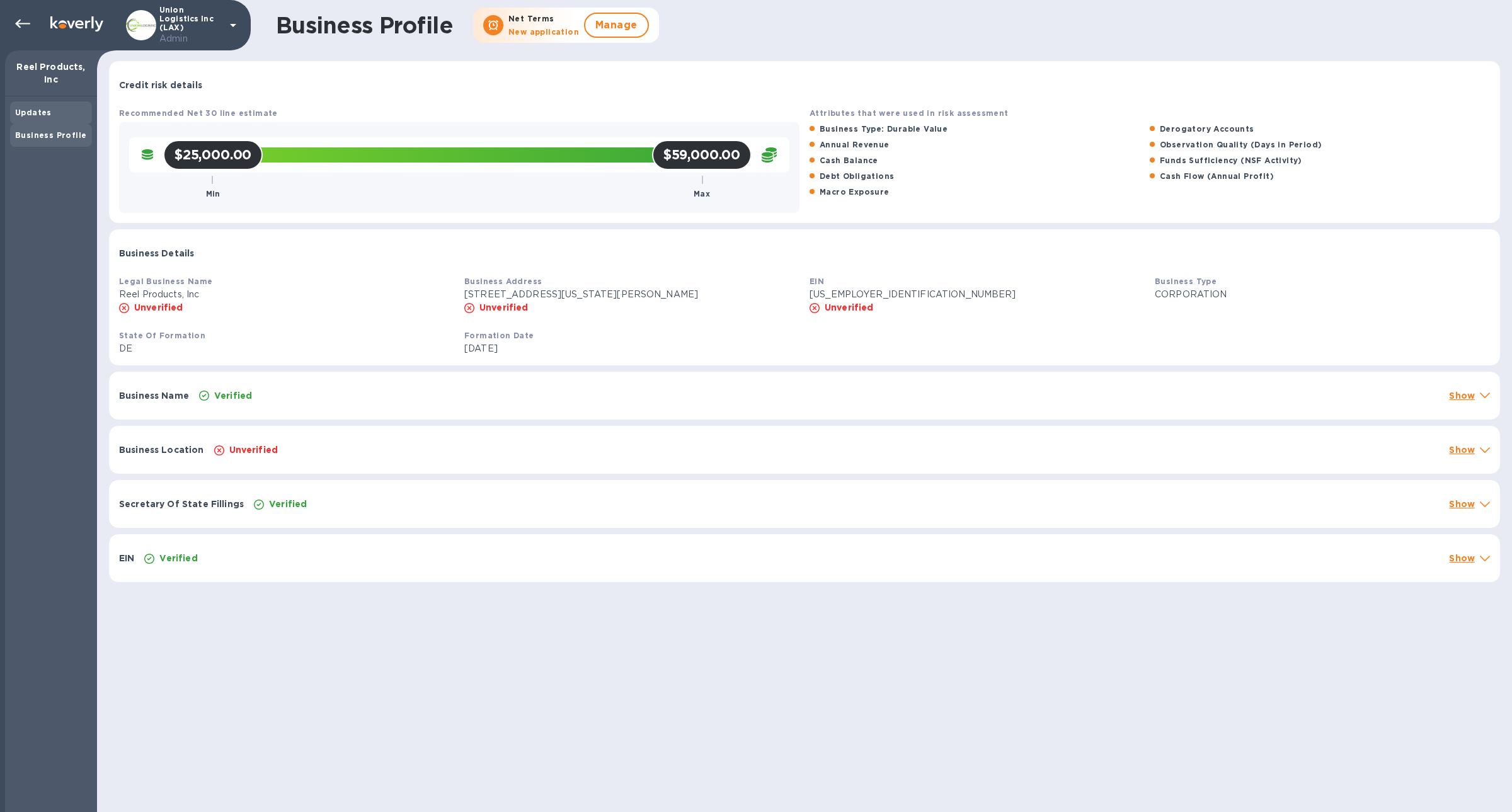
click at [46, 113] on b "Updates" at bounding box center [33, 112] width 36 height 9
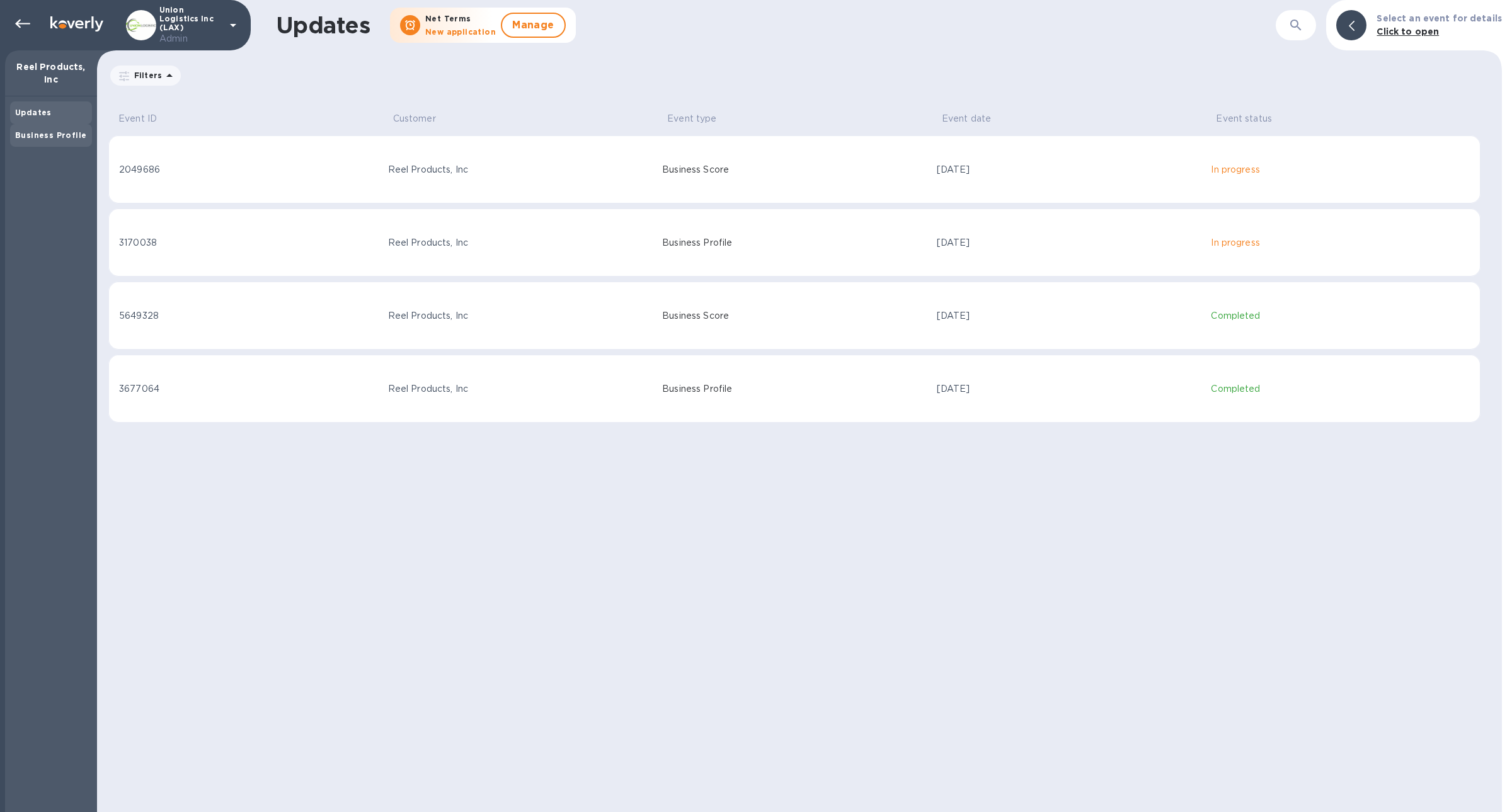
click at [47, 136] on b "Business Profile" at bounding box center [50, 135] width 71 height 9
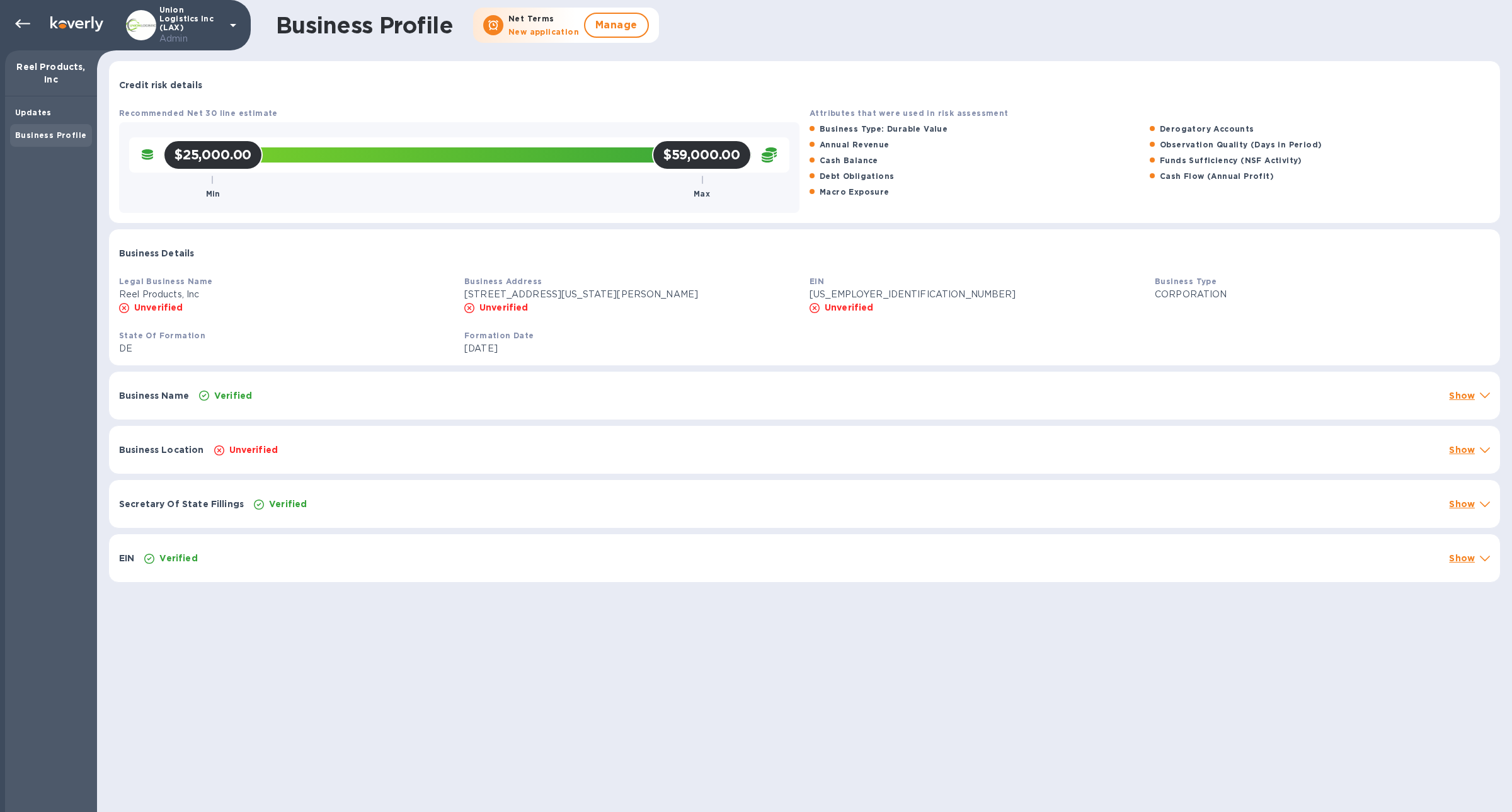
click at [45, 124] on div "Business Profile" at bounding box center [51, 136] width 82 height 23
click at [40, 114] on b "Updates" at bounding box center [33, 112] width 36 height 9
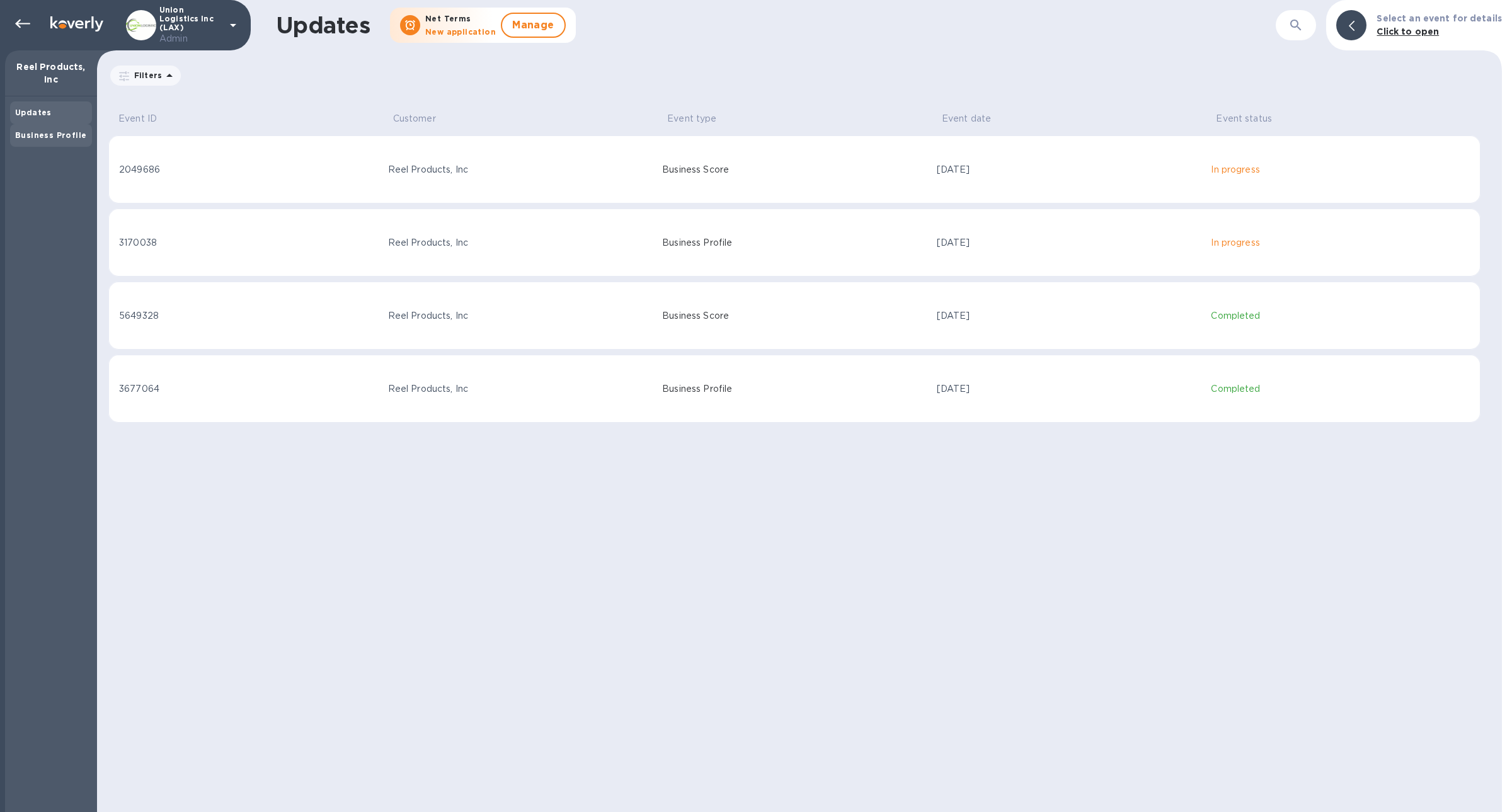
click at [40, 125] on div "Business Profile" at bounding box center [51, 136] width 82 height 23
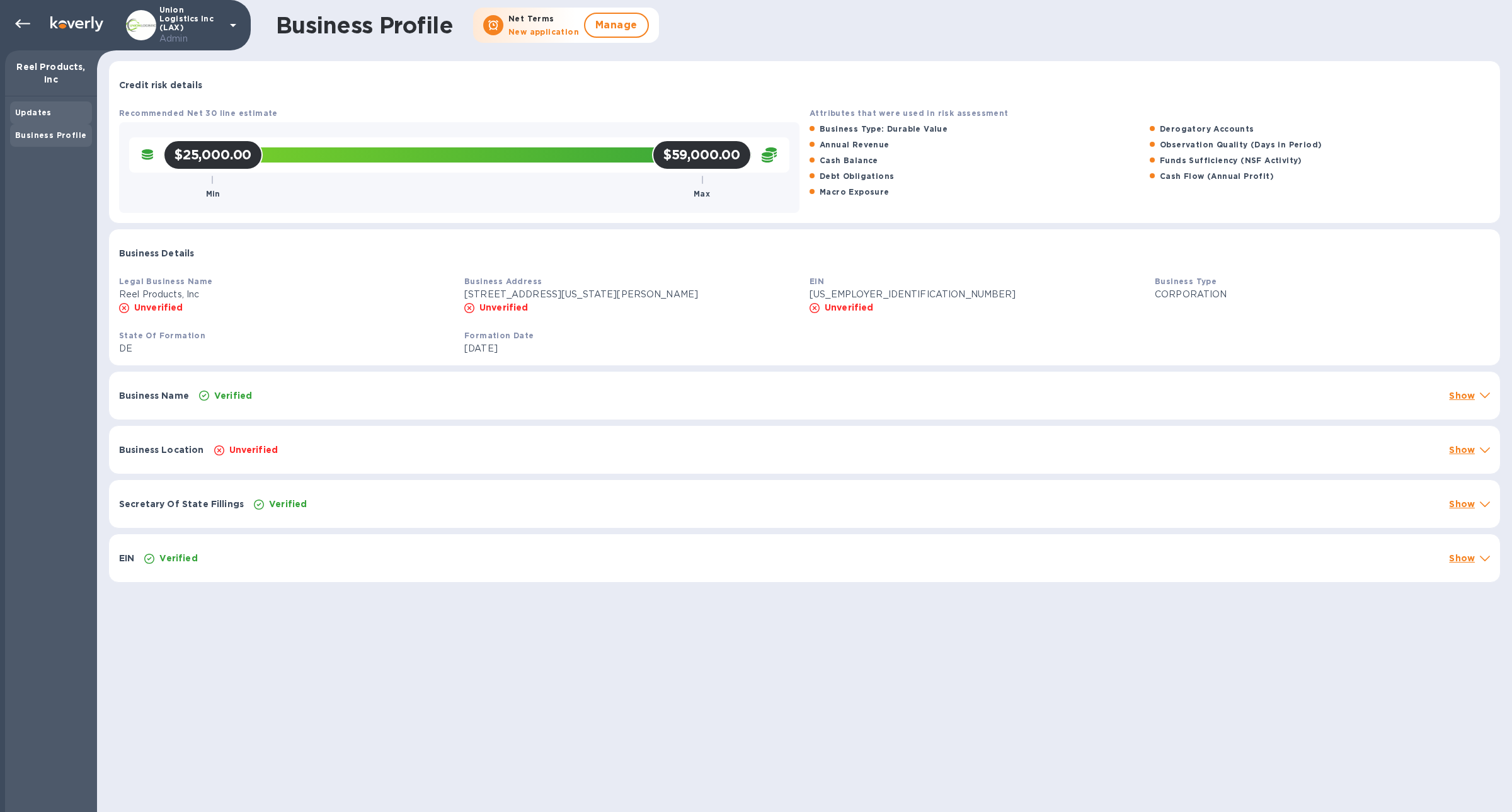
click at [53, 117] on div "Updates" at bounding box center [50, 112] width 72 height 13
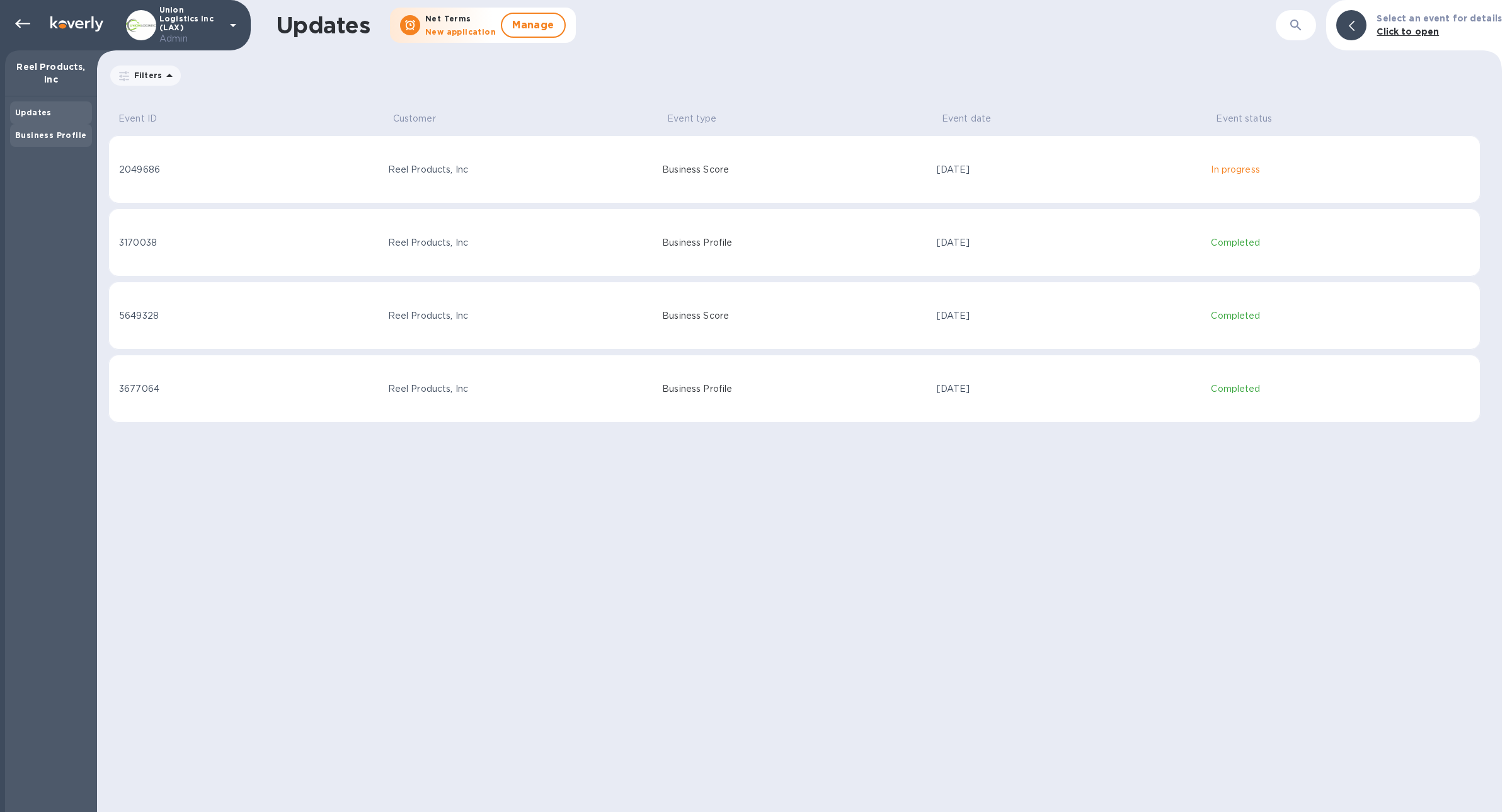
click at [56, 136] on b "Business Profile" at bounding box center [50, 135] width 71 height 9
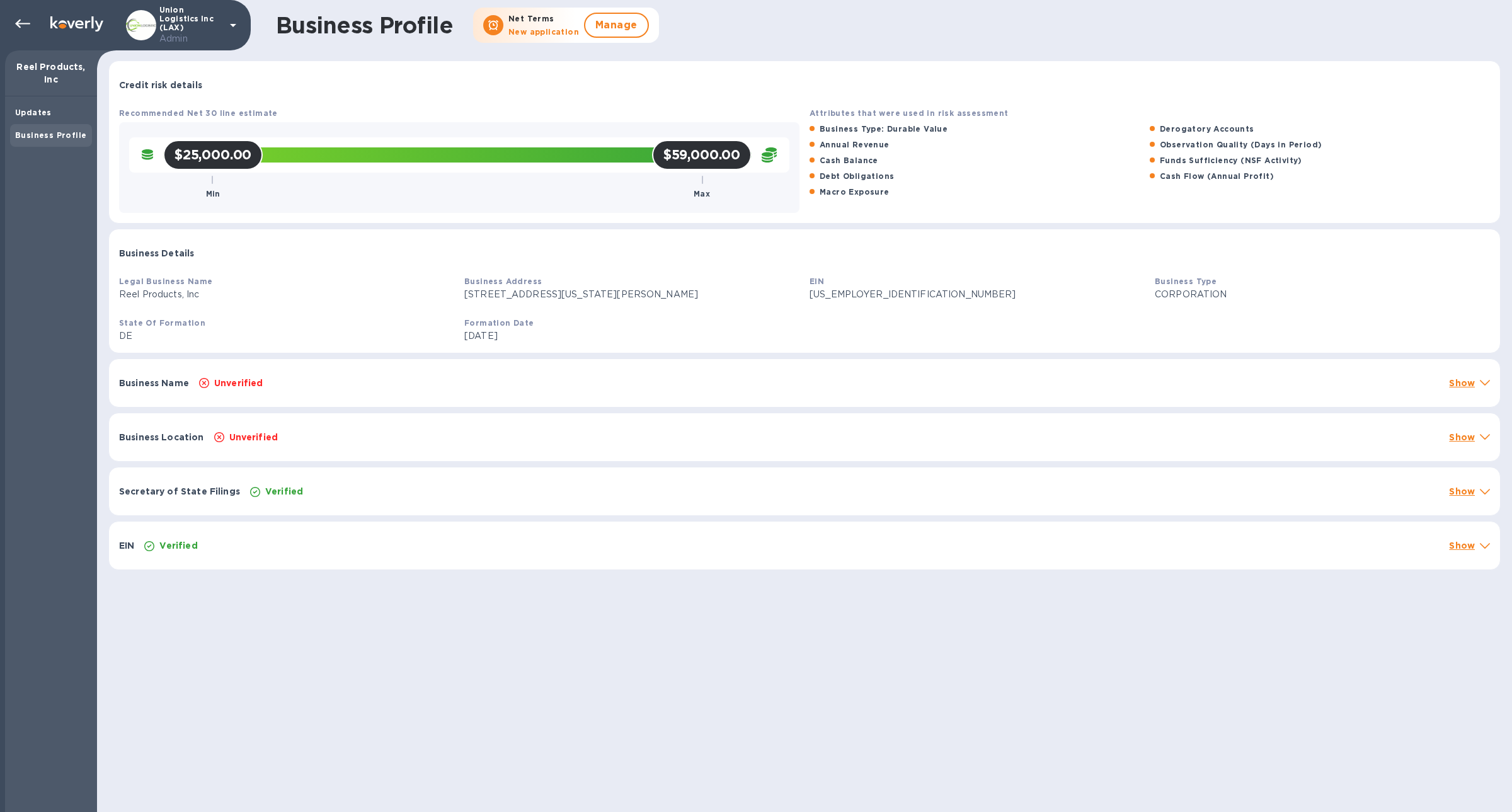
click at [630, 379] on div "Unverified" at bounding box center [818, 383] width 1245 height 17
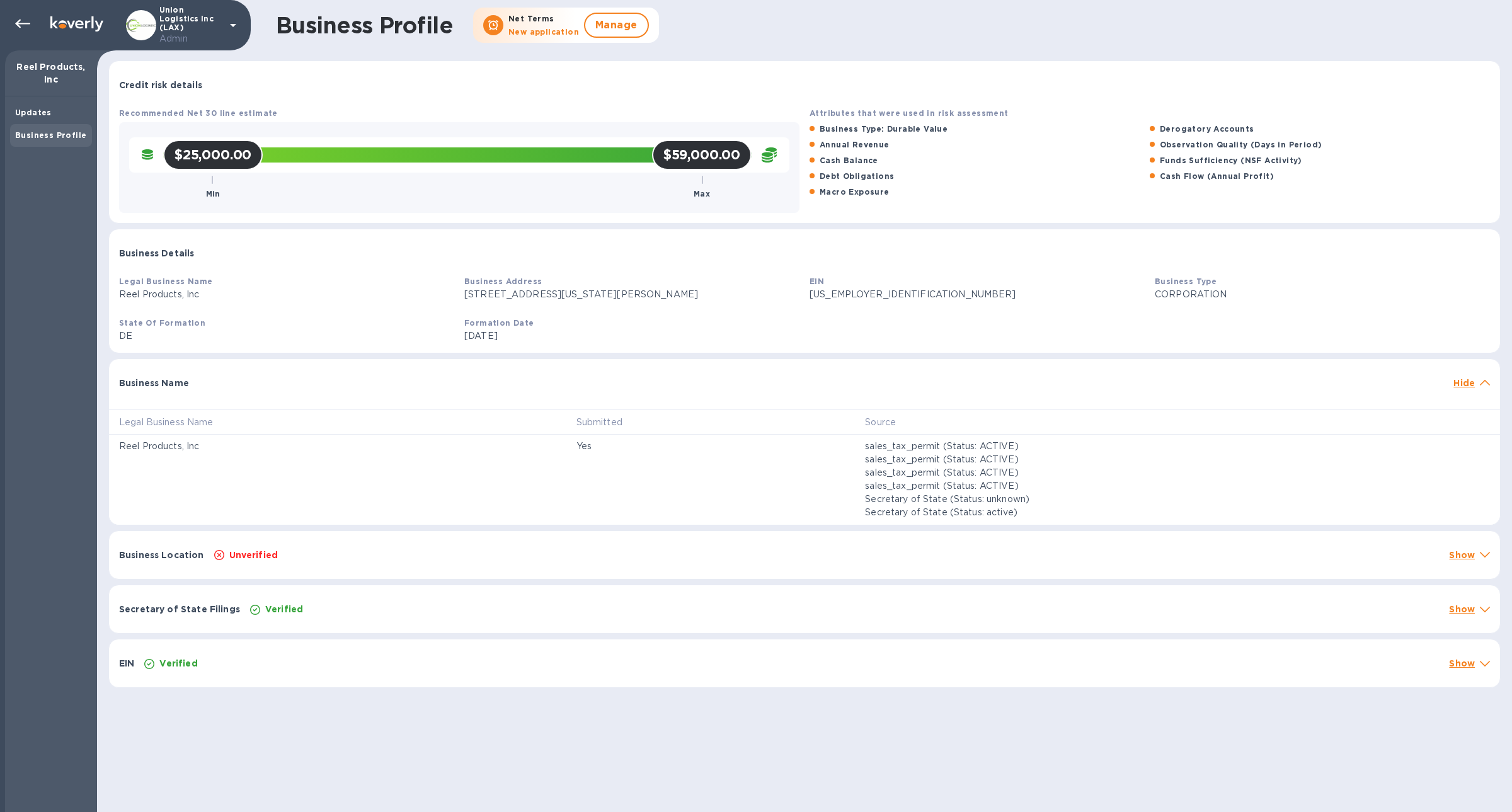
click at [447, 534] on div "Business Location Unverified Show" at bounding box center [804, 555] width 1391 height 48
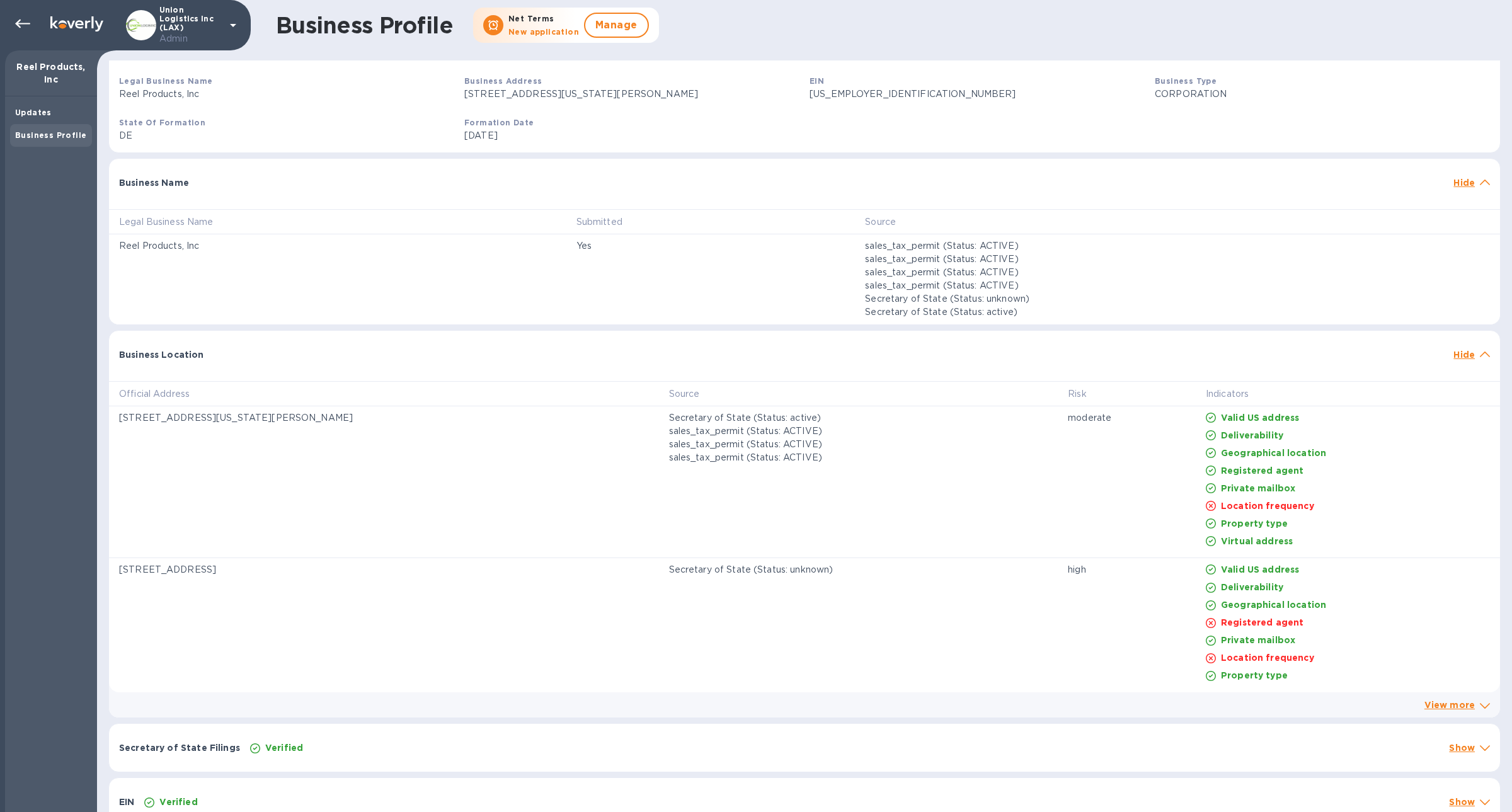
scroll to position [214, 0]
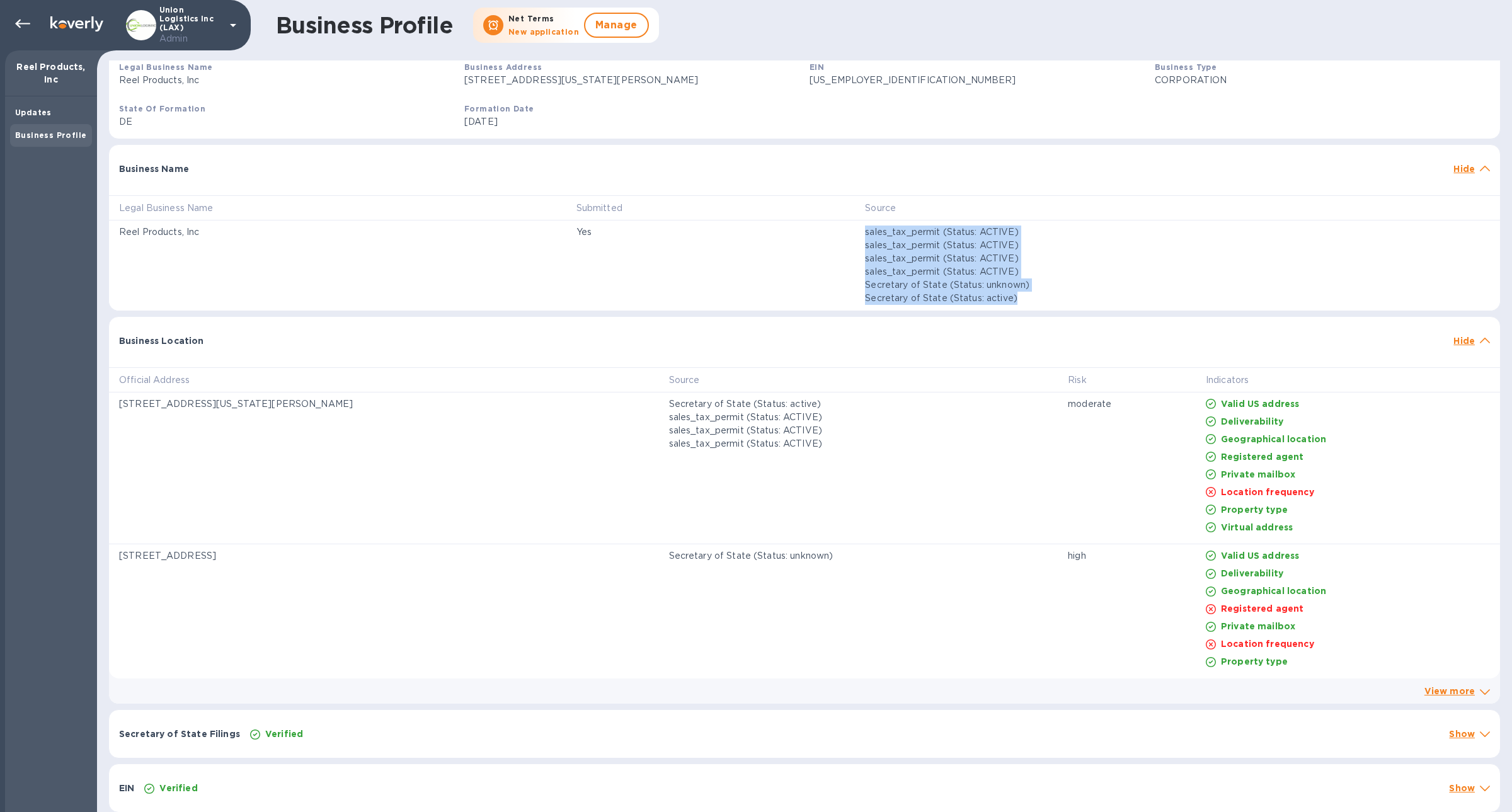
drag, startPoint x: 859, startPoint y: 233, endPoint x: 1039, endPoint y: 302, distance: 192.8
click at [1039, 302] on div "sales_tax_permit (Status: ACTIVE) sales_tax_permit (Status: ACTIVE) sales_tax_p…" at bounding box center [1177, 266] width 630 height 85
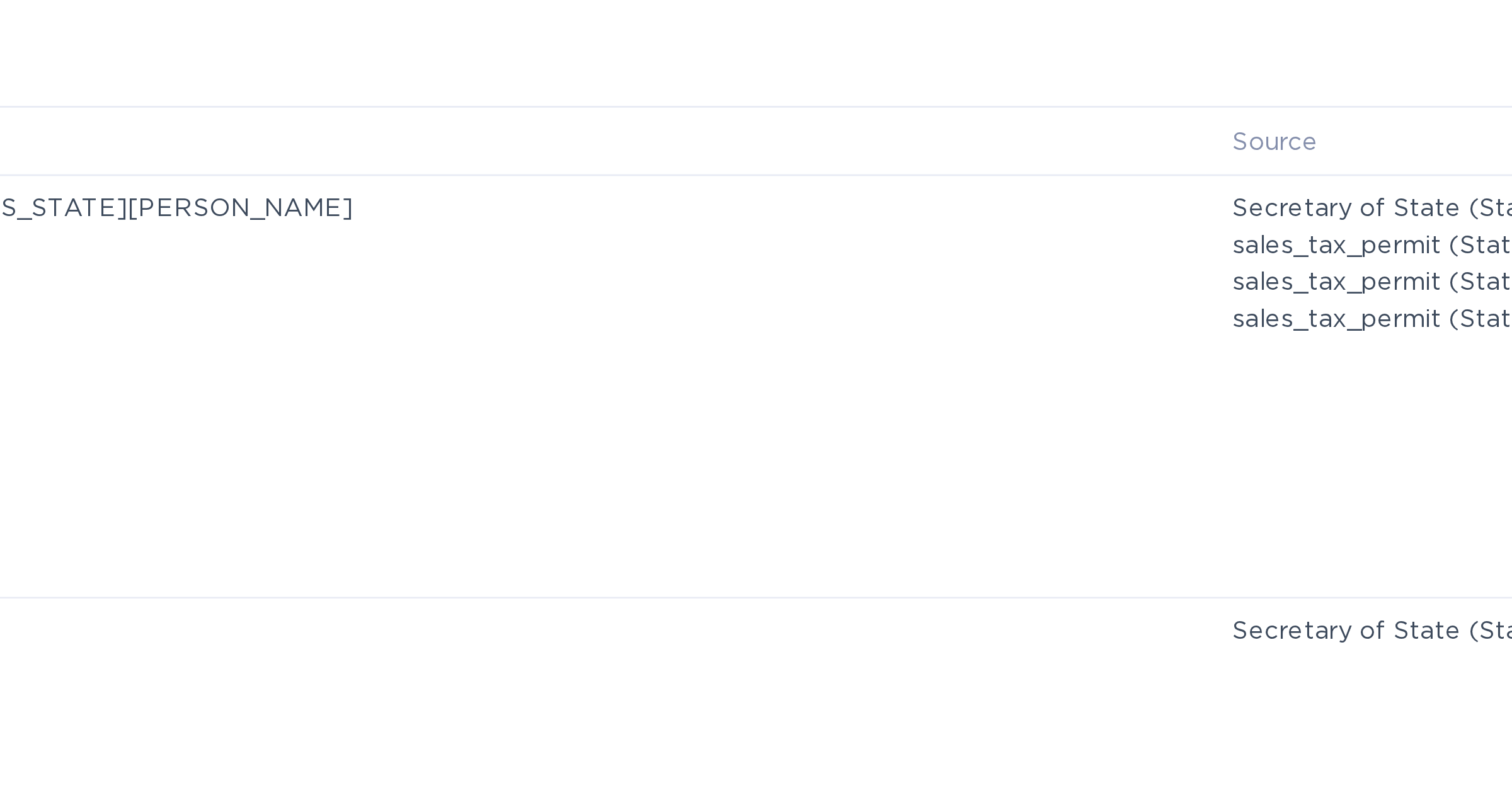
scroll to position [0, 0]
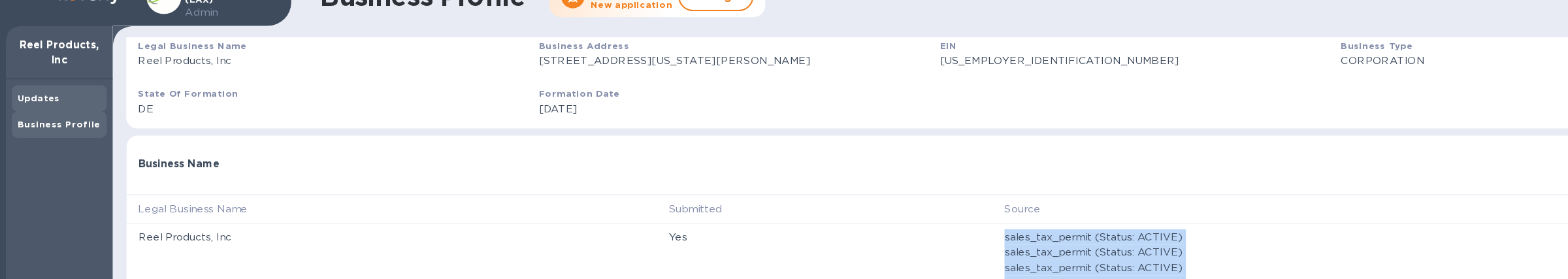
click at [57, 117] on div "Updates" at bounding box center [52, 116] width 75 height 13
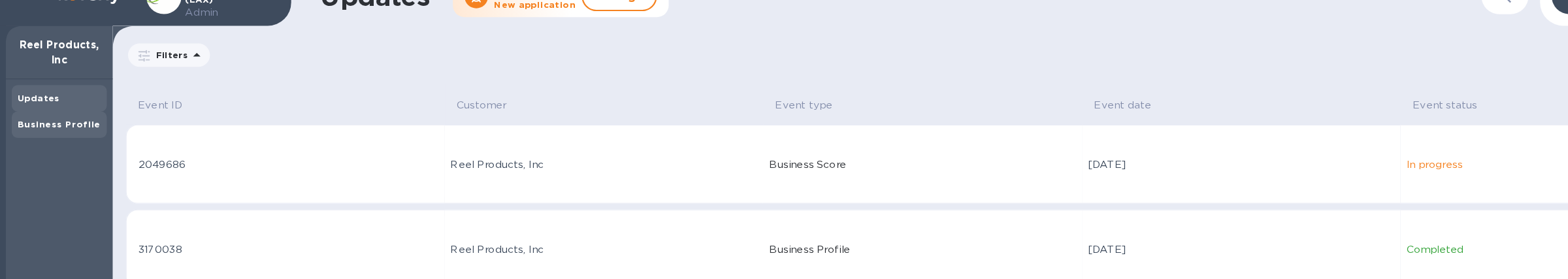
click at [33, 142] on b "Business Profile" at bounding box center [52, 140] width 74 height 10
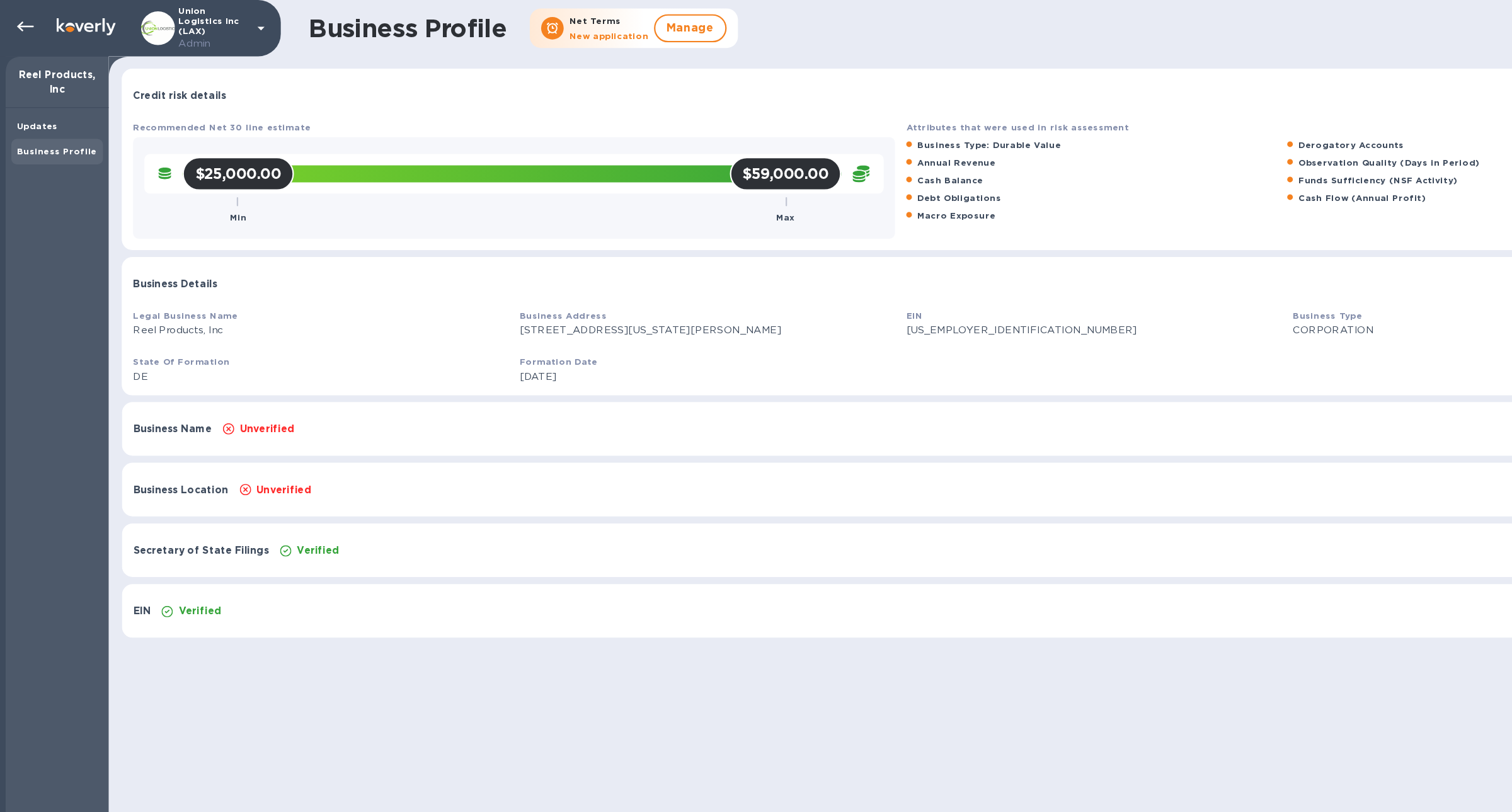
click at [368, 384] on div "Unverified" at bounding box center [818, 383] width 1245 height 17
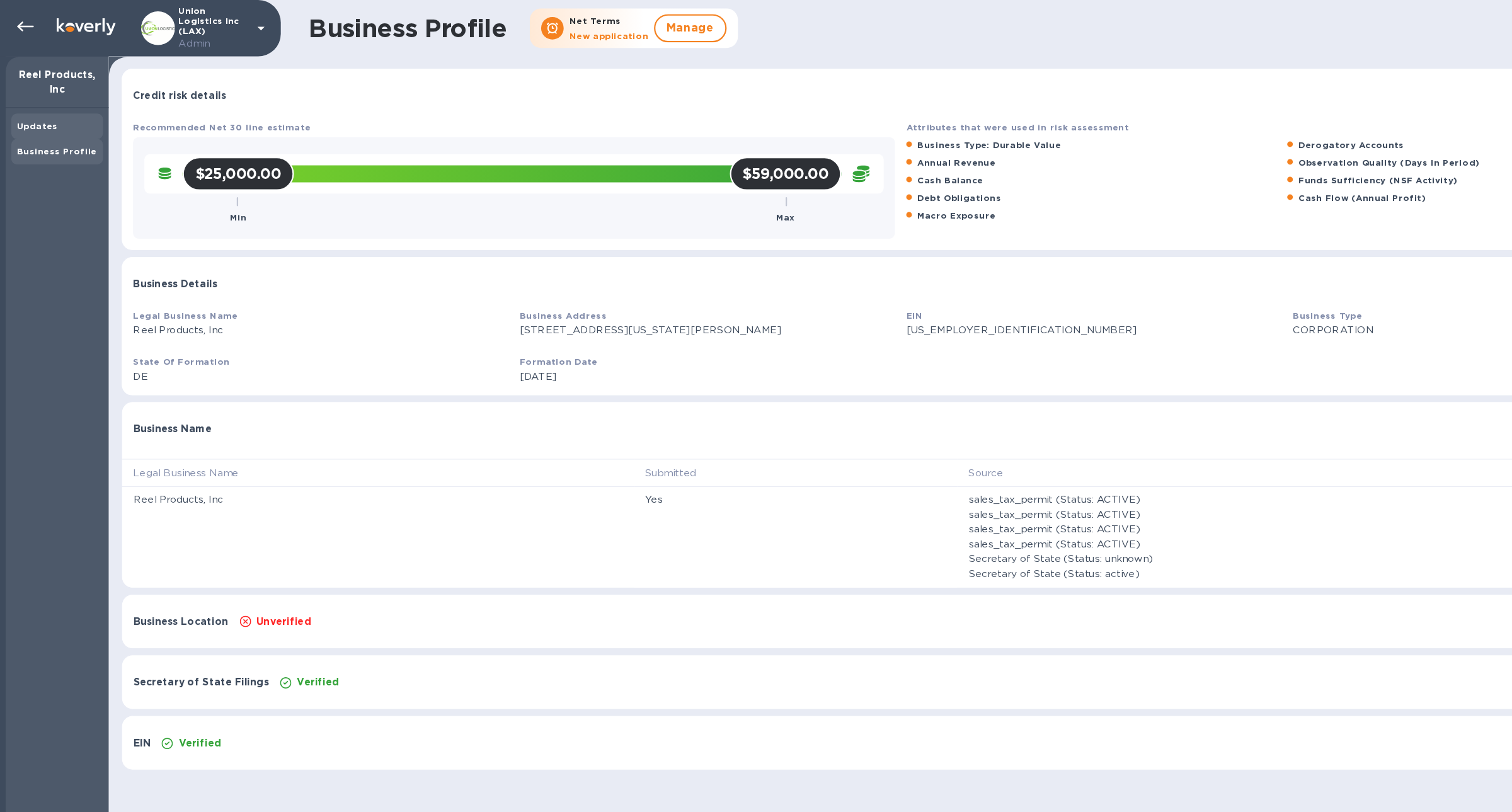
click at [42, 119] on div "Updates" at bounding box center [51, 113] width 82 height 23
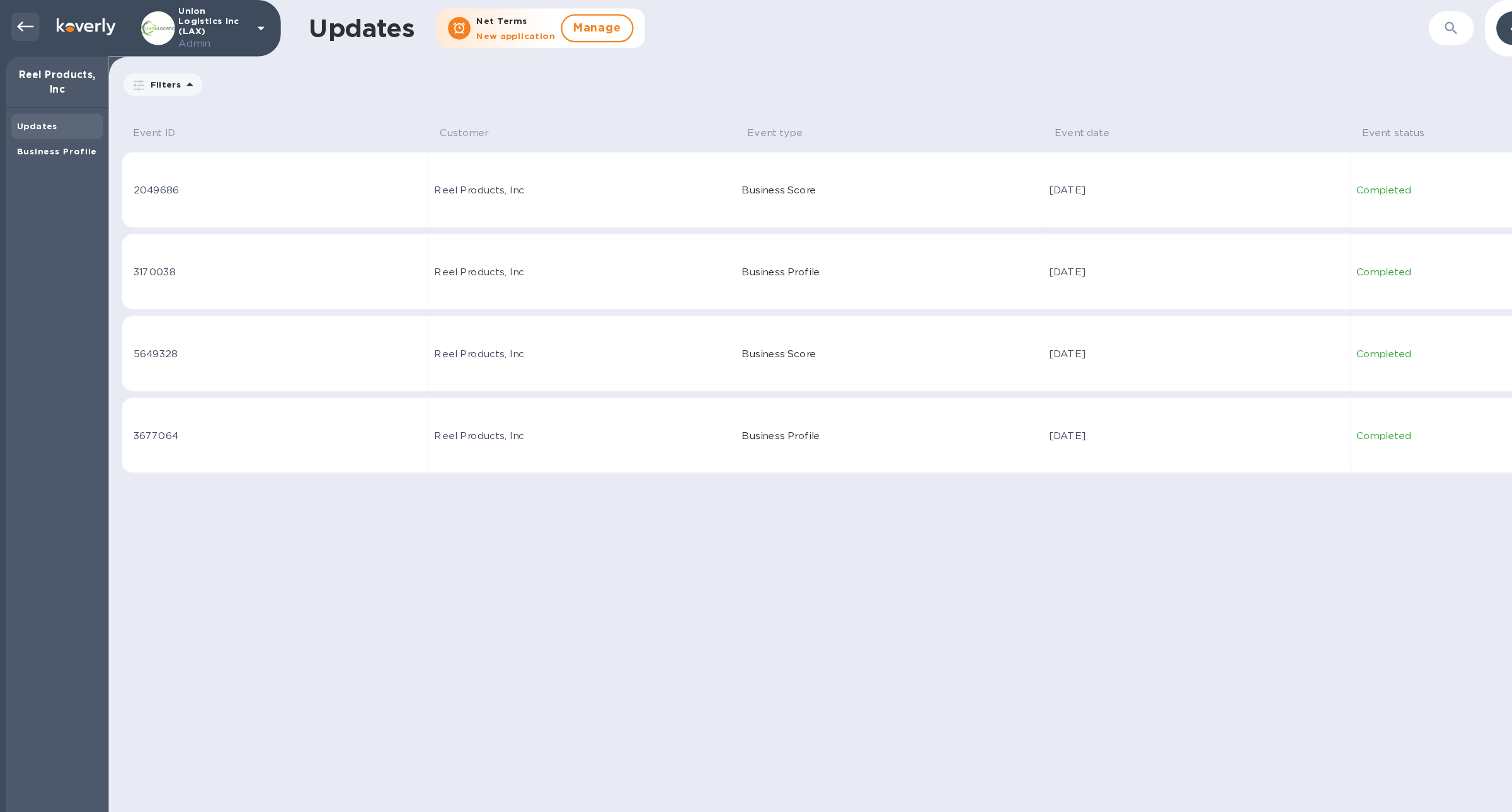
click at [31, 25] on div at bounding box center [22, 24] width 25 height 25
click at [29, 28] on icon at bounding box center [22, 24] width 15 height 15
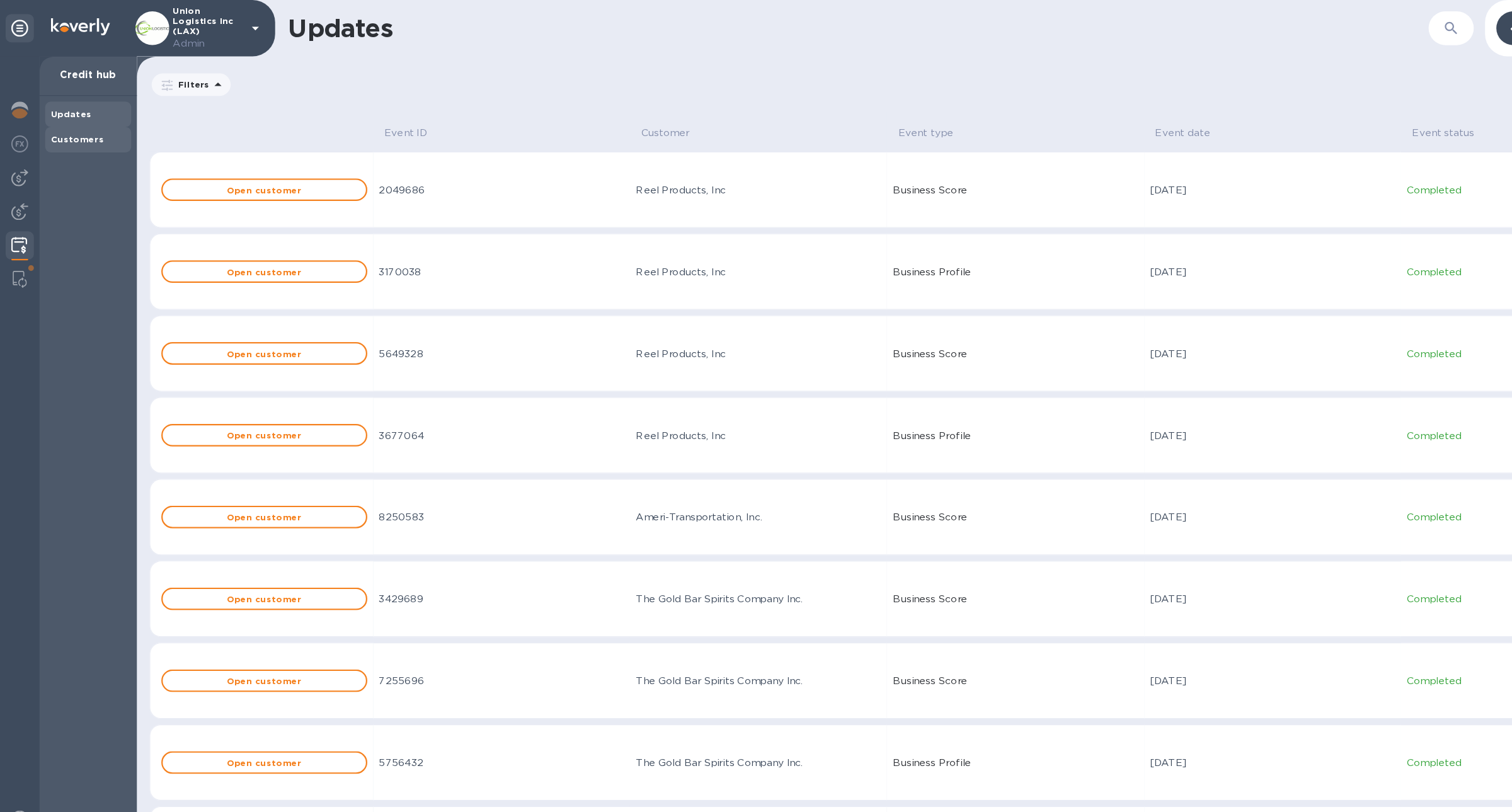
click at [71, 123] on b "Customers" at bounding box center [69, 124] width 48 height 9
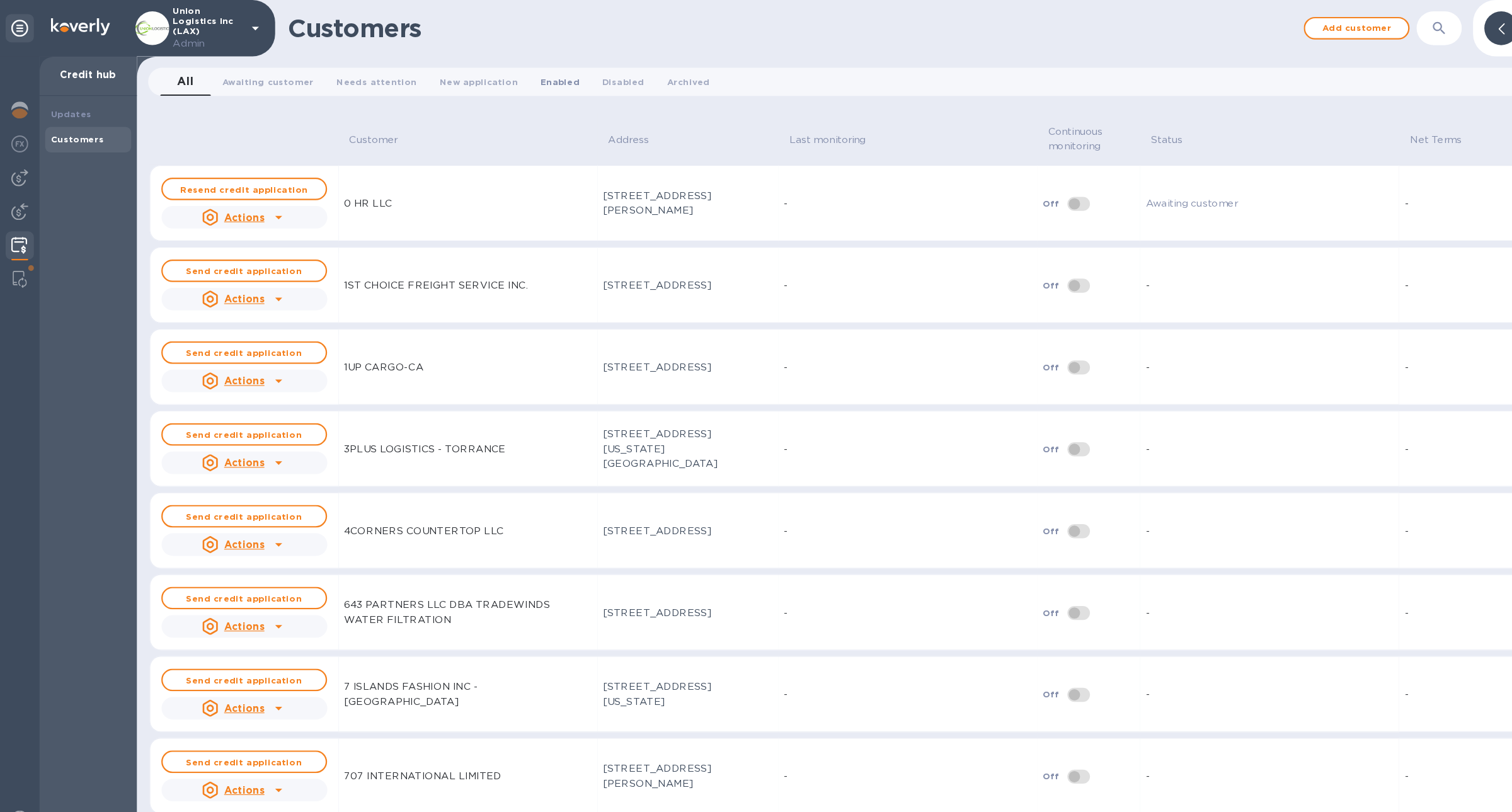
click at [482, 77] on span "Enabled 0" at bounding box center [500, 73] width 35 height 13
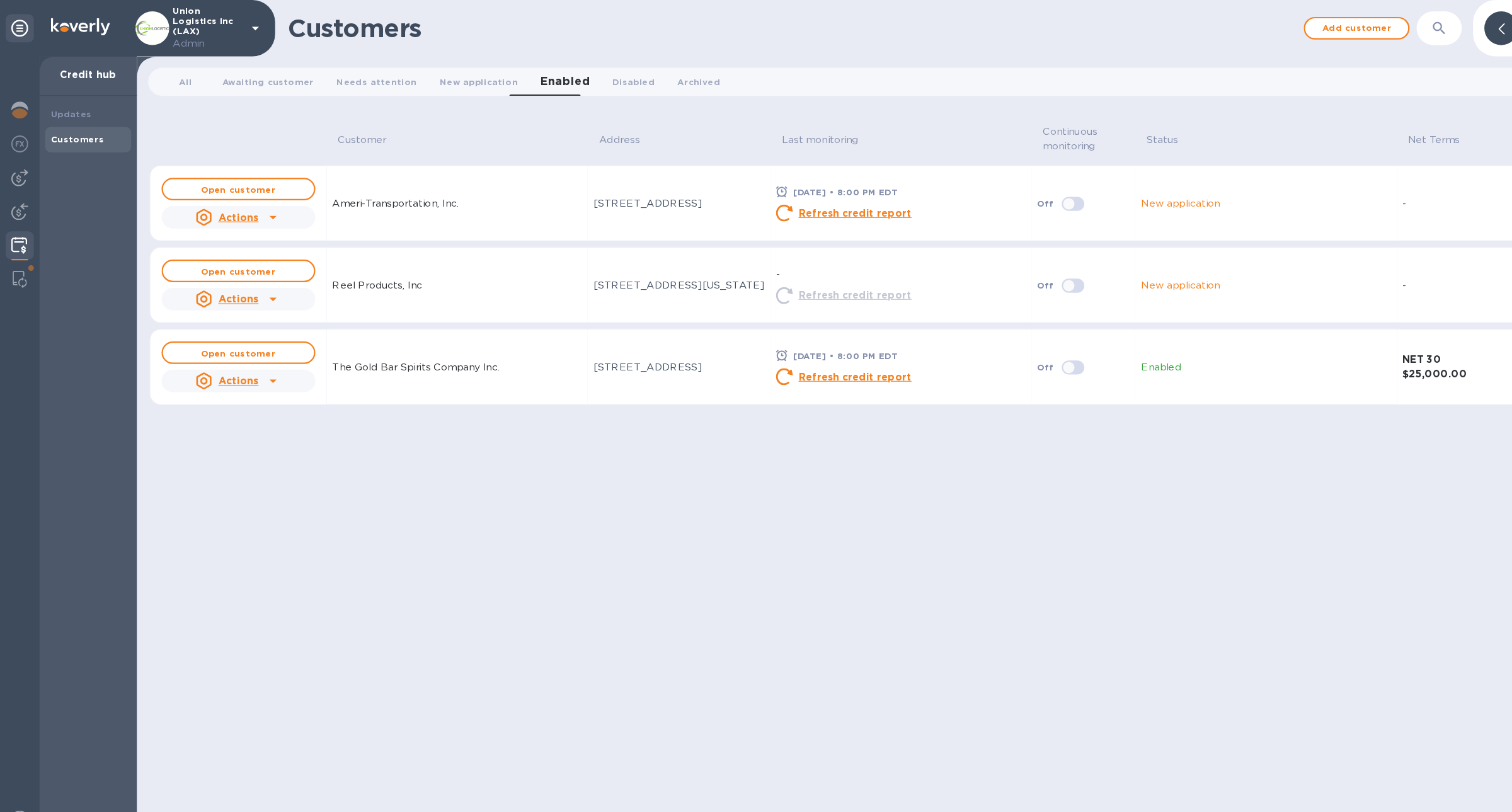
click at [394, 249] on div "Reel Products, Inc" at bounding box center [408, 255] width 233 height 24
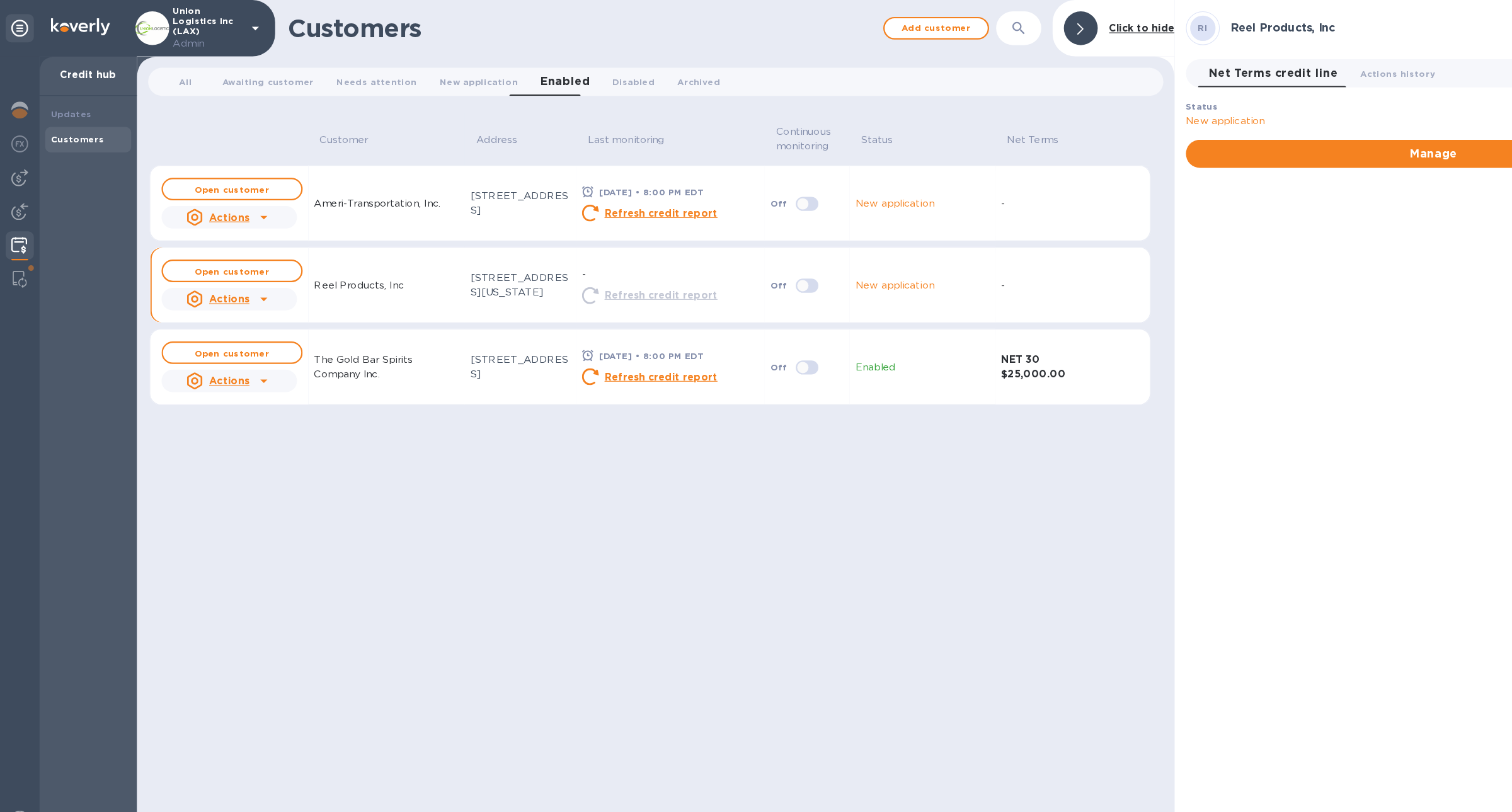
click at [214, 266] on u "Actions" at bounding box center [204, 267] width 36 height 10
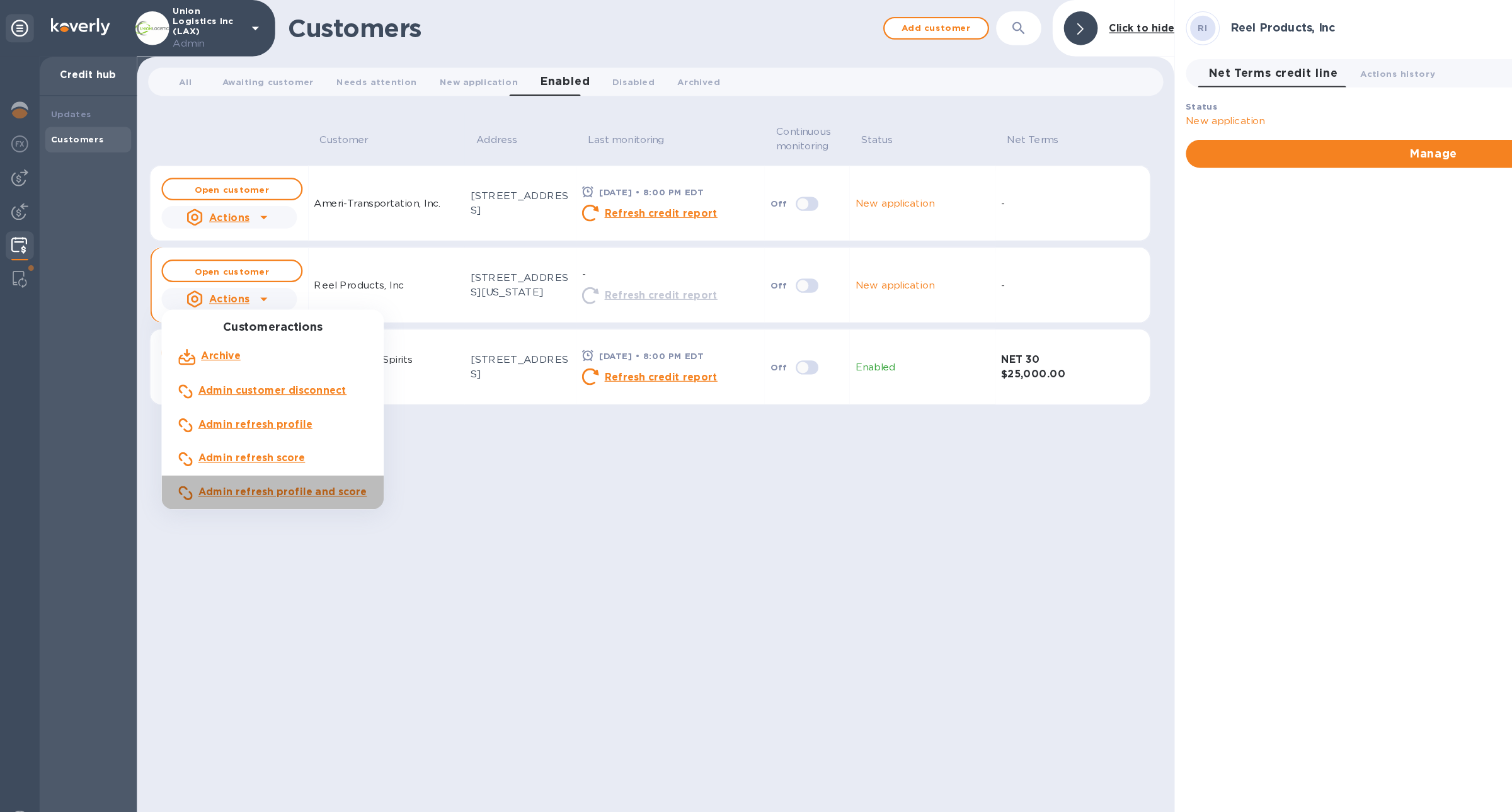
click at [256, 446] on div "Admin refresh profile and score" at bounding box center [253, 440] width 156 height 19
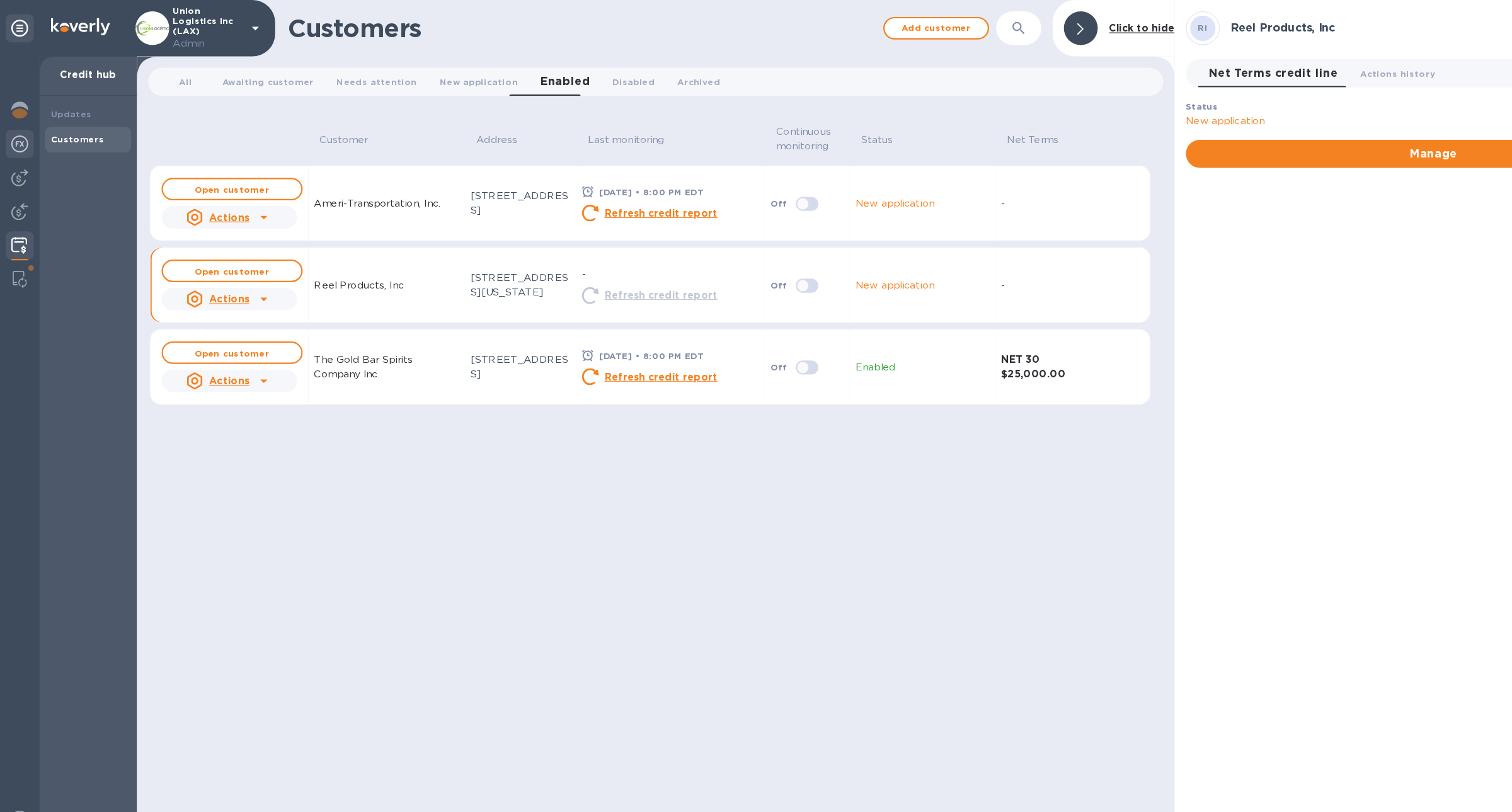
click at [13, 129] on img at bounding box center [17, 128] width 15 height 15
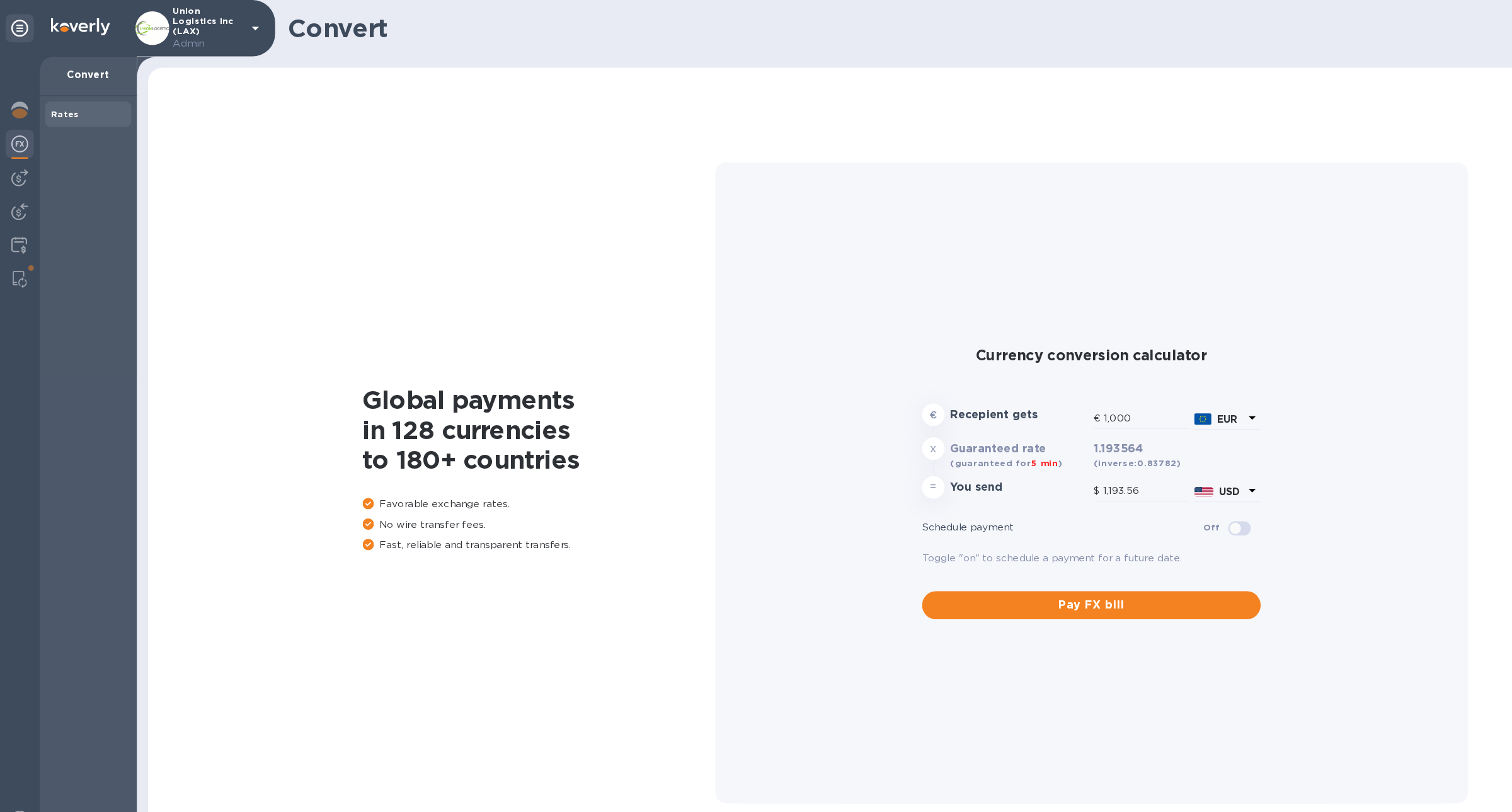
click at [15, 173] on div at bounding box center [17, 431] width 35 height 762
click at [15, 182] on img at bounding box center [17, 189] width 15 height 15
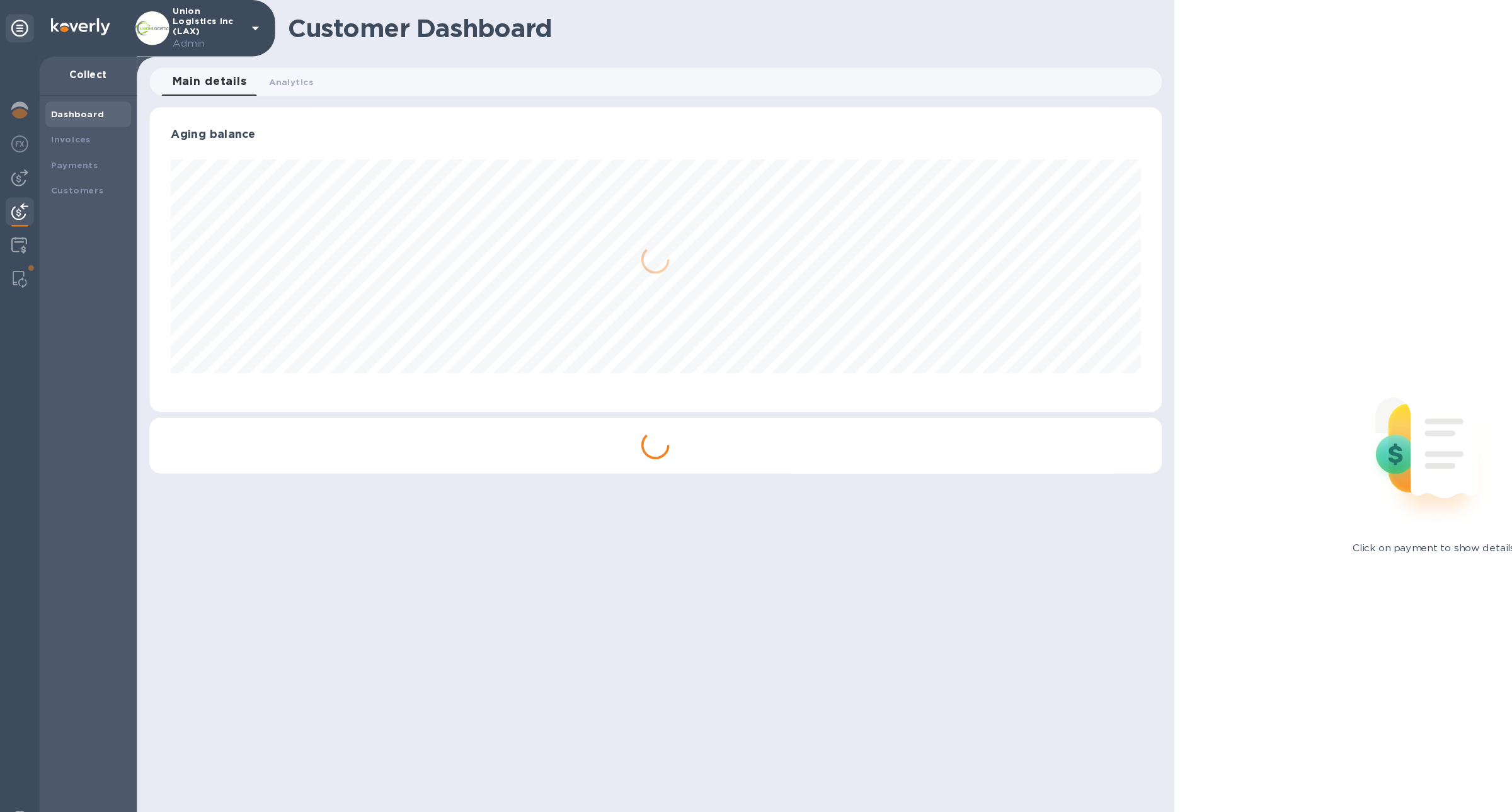
scroll to position [272, 903]
click at [17, 206] on div at bounding box center [17, 431] width 35 height 762
click at [19, 214] on img at bounding box center [17, 219] width 15 height 15
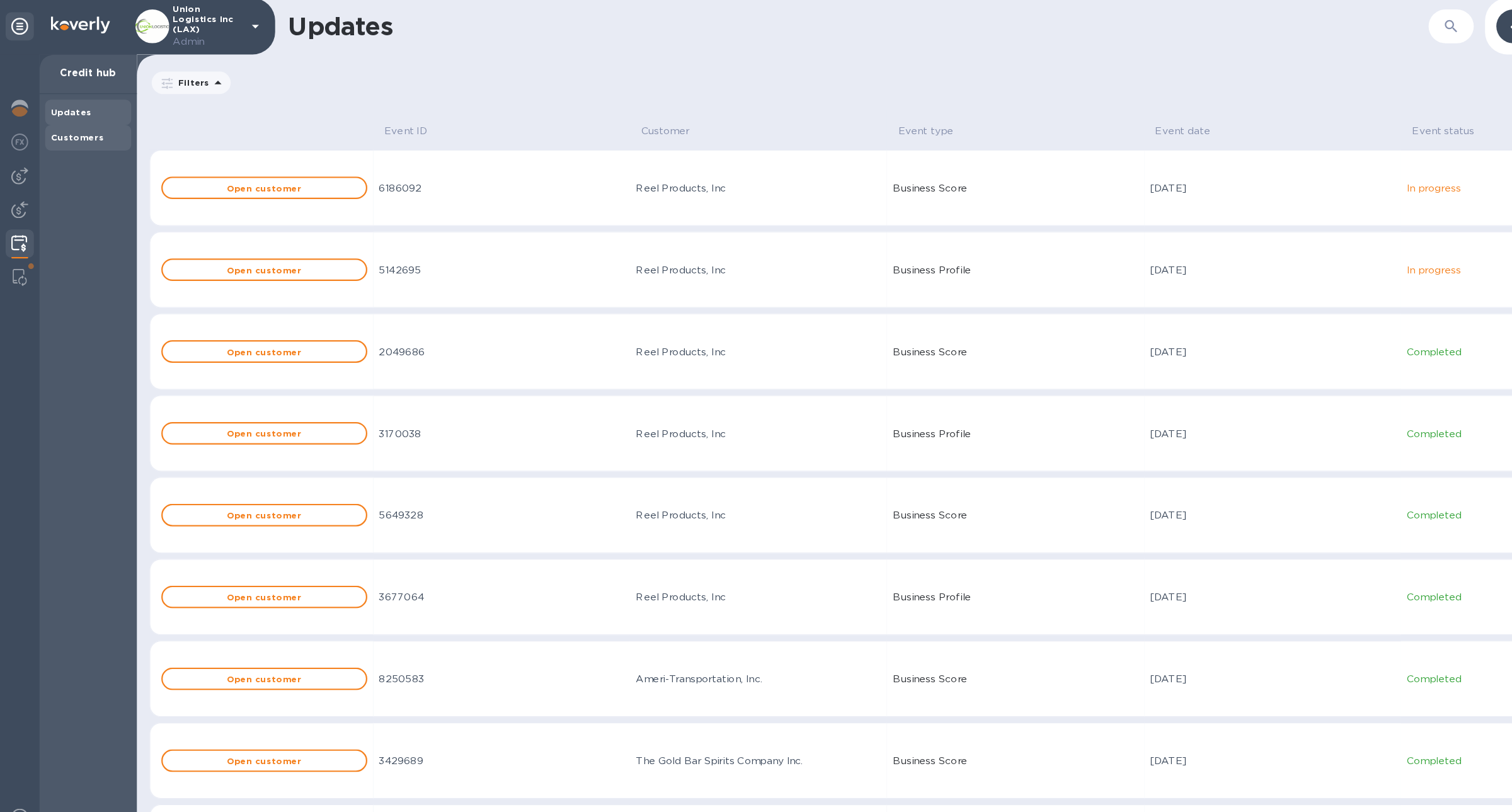
click at [55, 130] on div "Customers" at bounding box center [78, 124] width 67 height 13
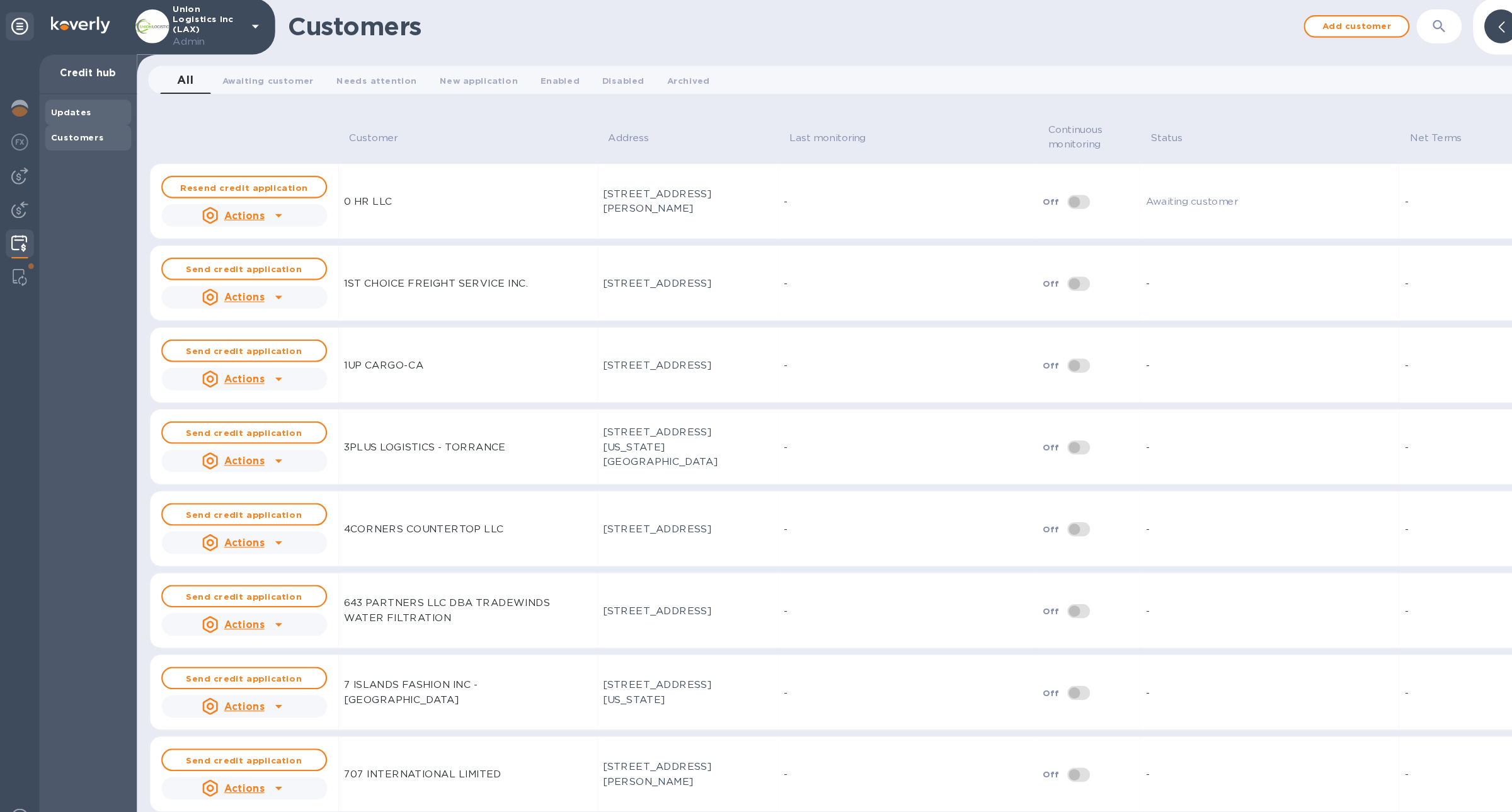
click at [67, 106] on b "Updates" at bounding box center [63, 102] width 36 height 9
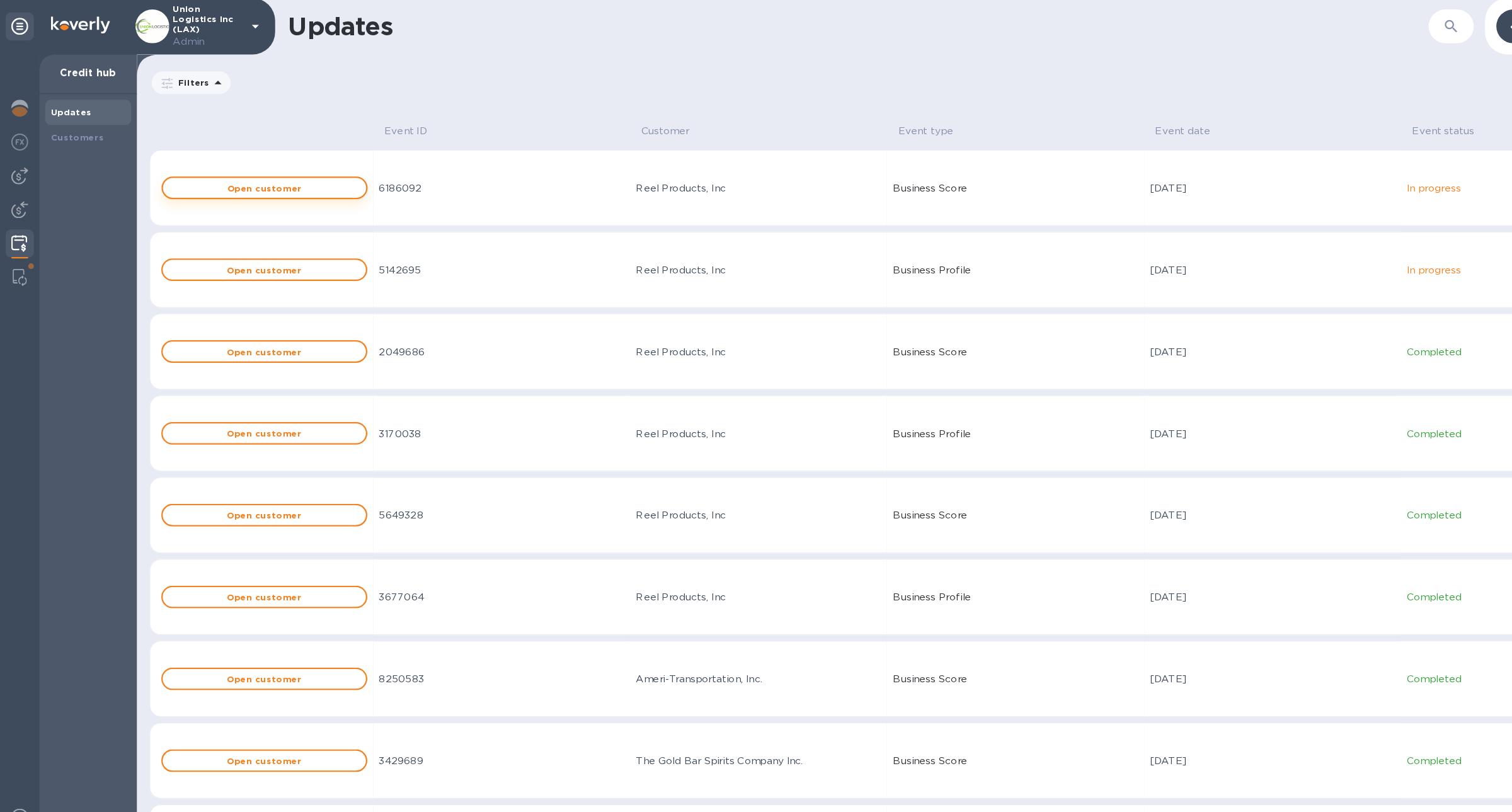
click at [282, 167] on span "Open customer" at bounding box center [237, 170] width 161 height 8
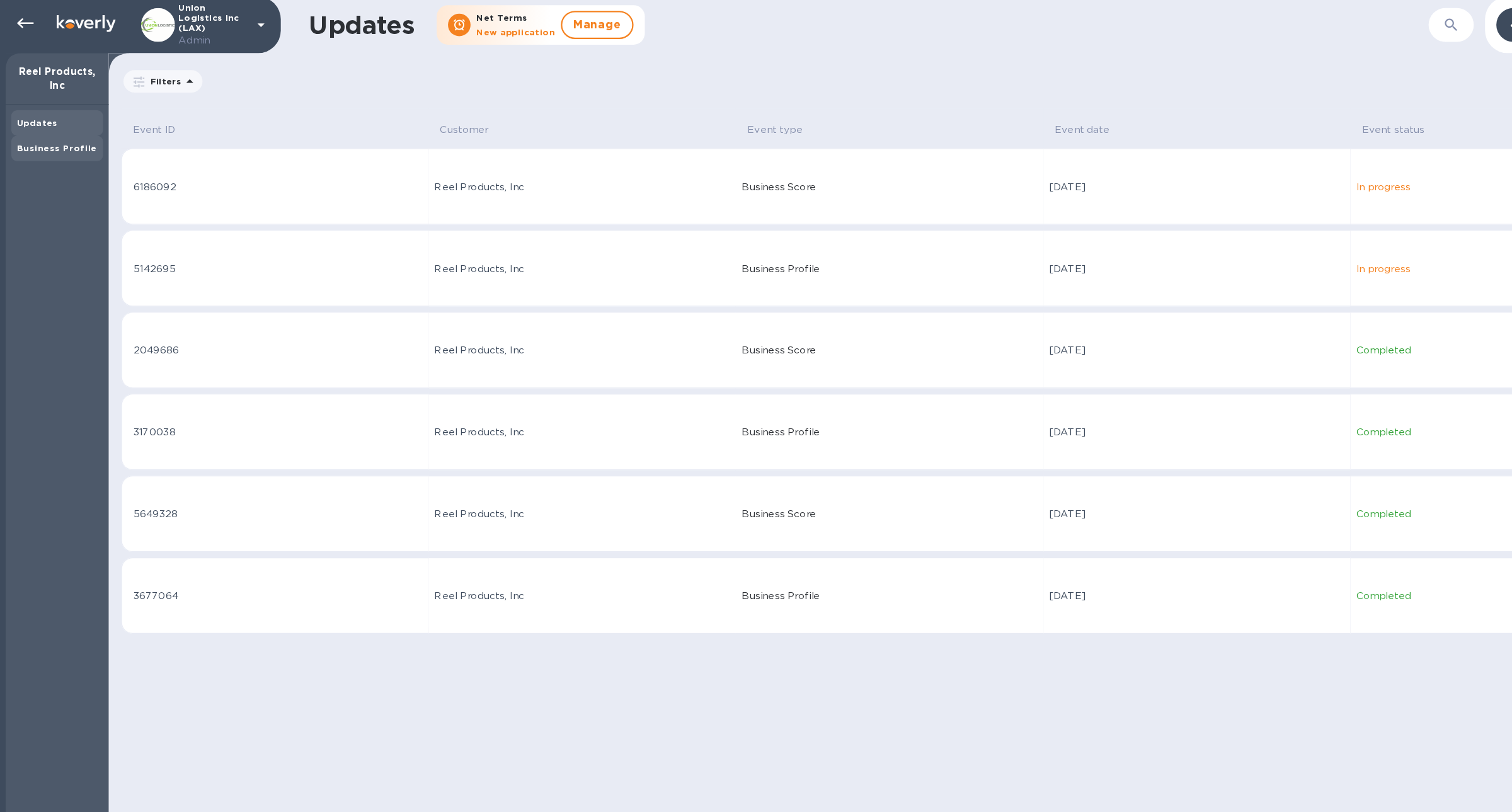
click at [69, 132] on b "Business Profile" at bounding box center [50, 135] width 71 height 9
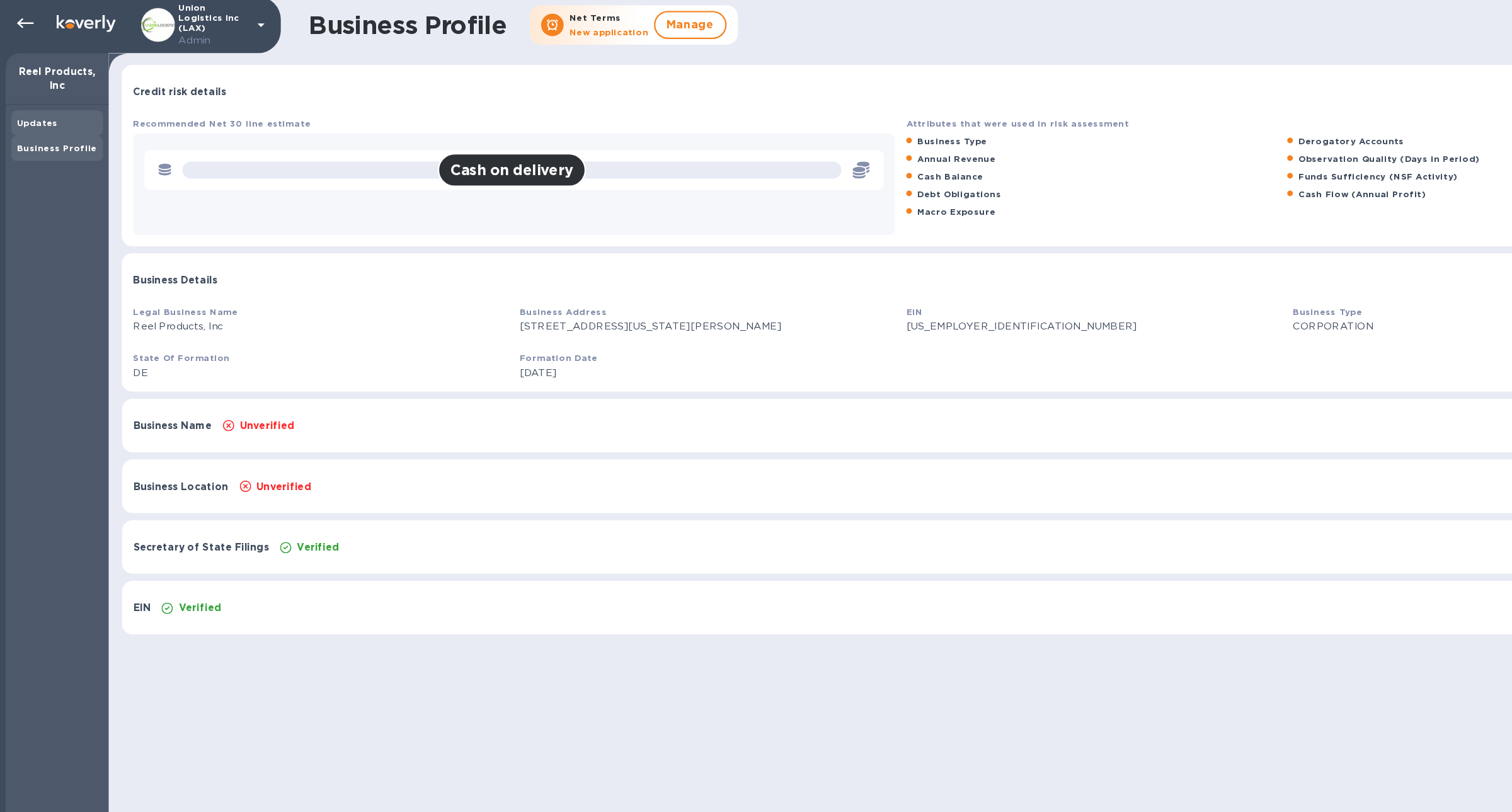
click at [62, 118] on div "Updates" at bounding box center [50, 112] width 72 height 13
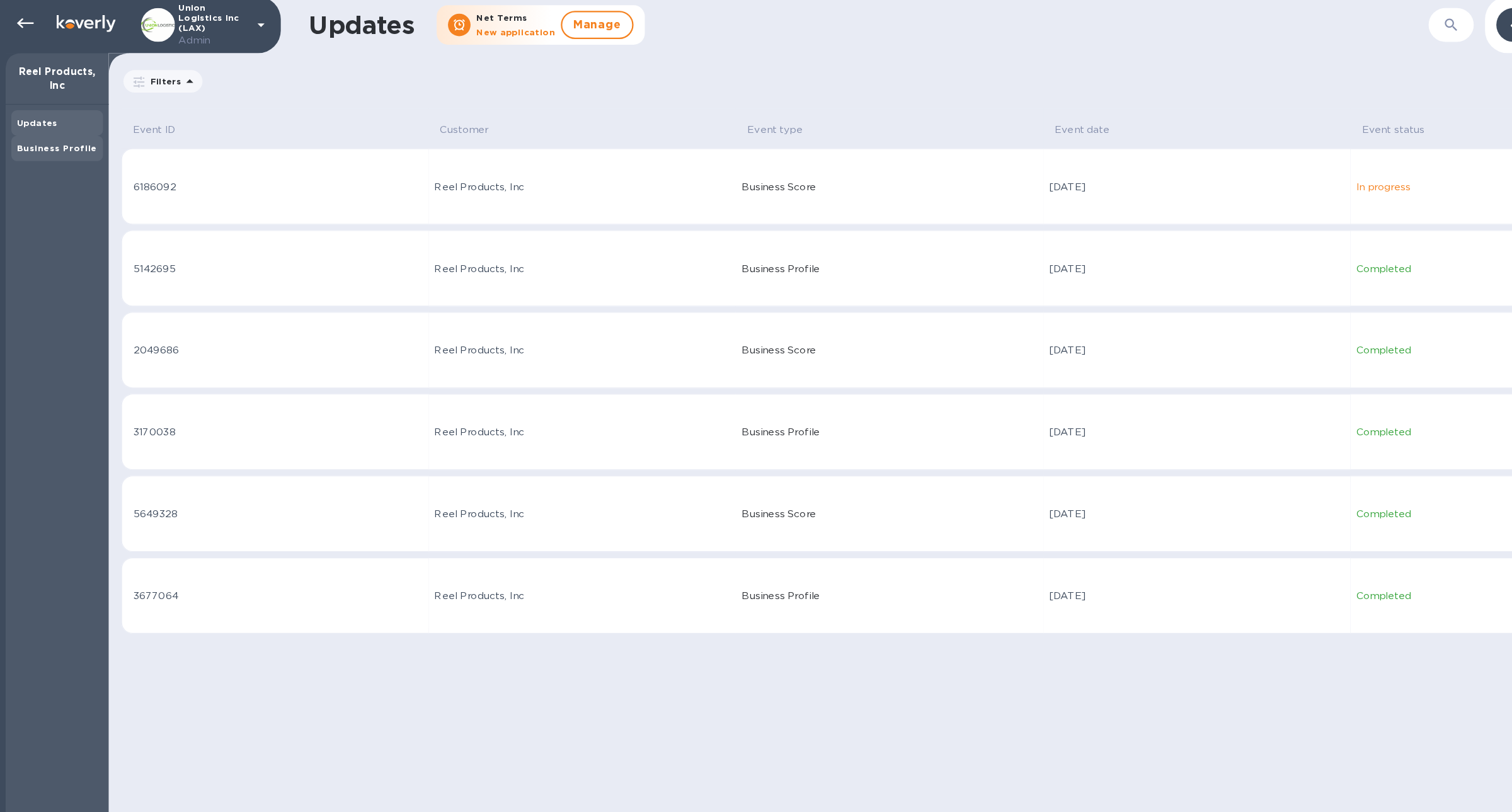
click at [60, 141] on div "Business Profile" at bounding box center [51, 136] width 82 height 23
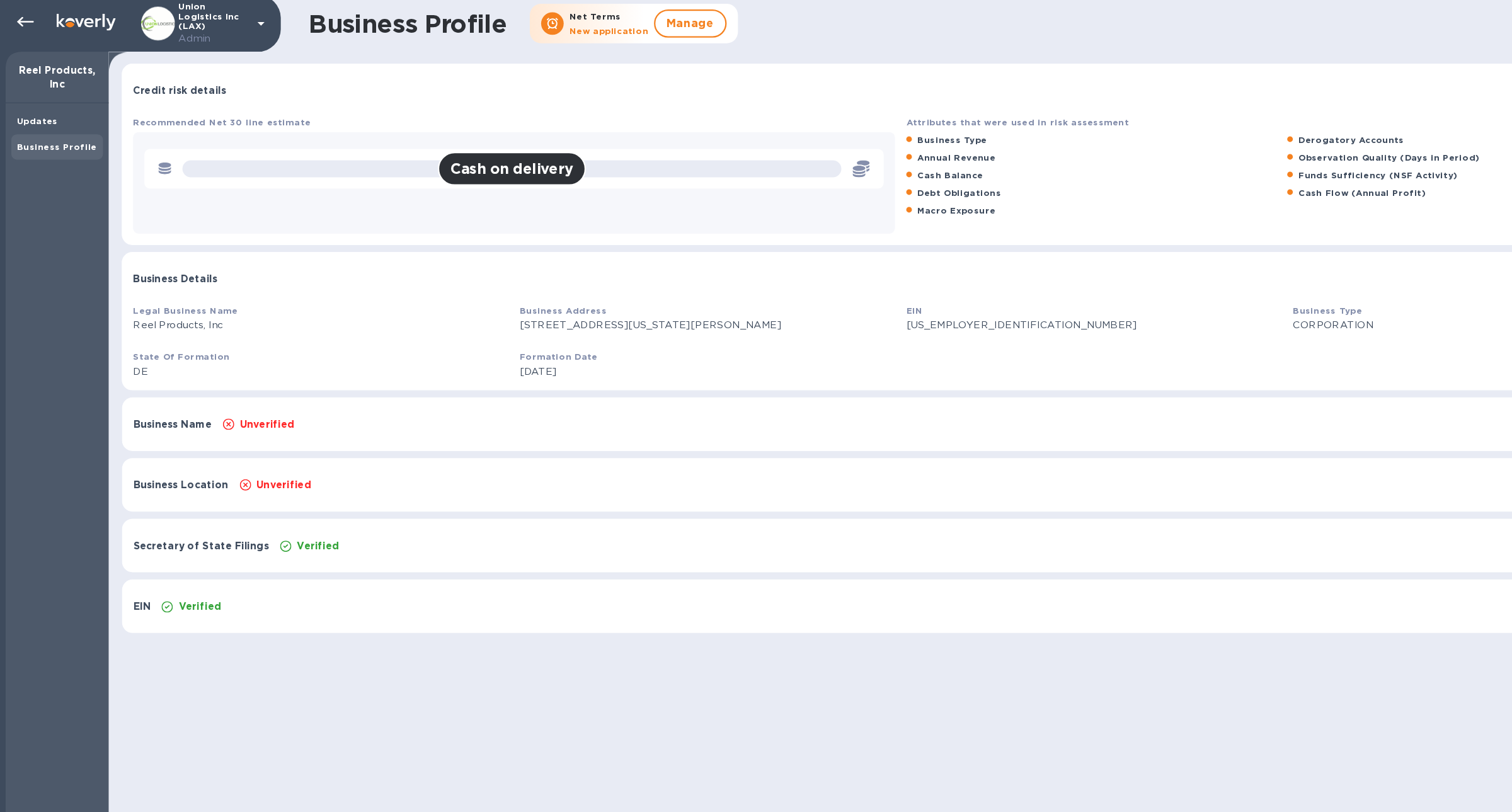
click at [210, 372] on div "Business Name Unverified Show" at bounding box center [804, 382] width 1391 height 48
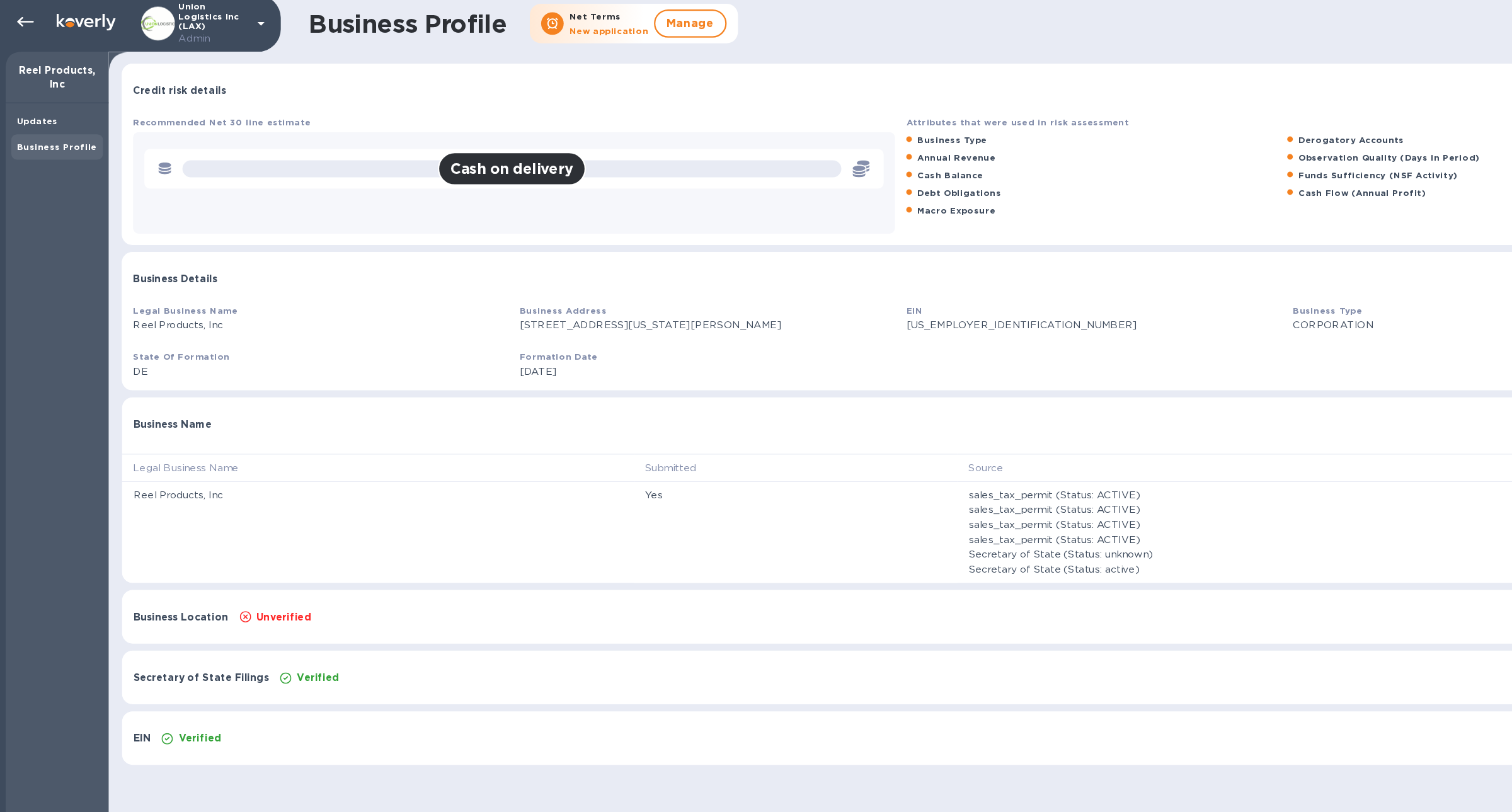
click at [210, 372] on div "Business Name Hide" at bounding box center [804, 379] width 1391 height 40
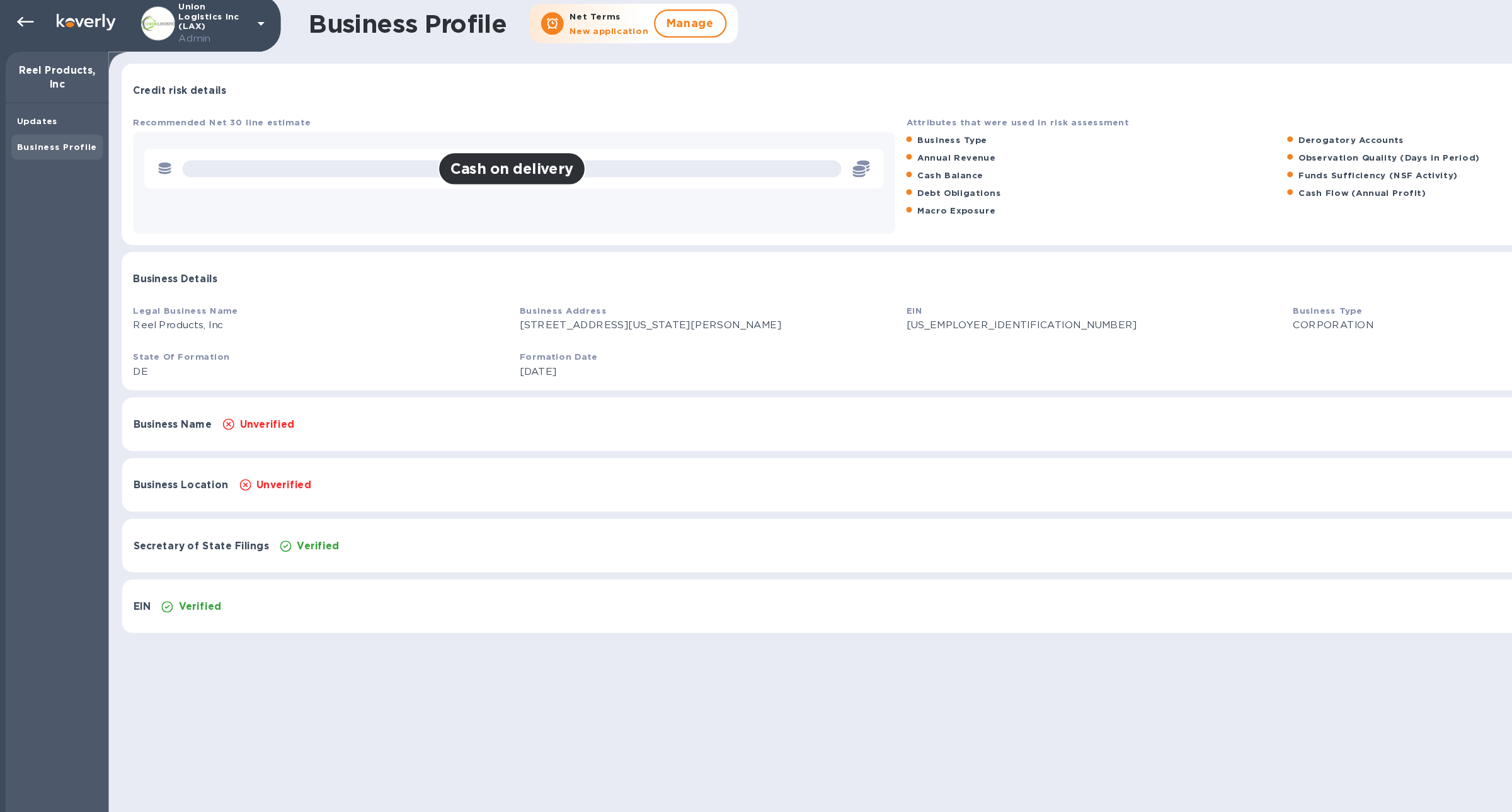
click at [219, 419] on div "Business Location Unverified Show" at bounding box center [804, 437] width 1391 height 48
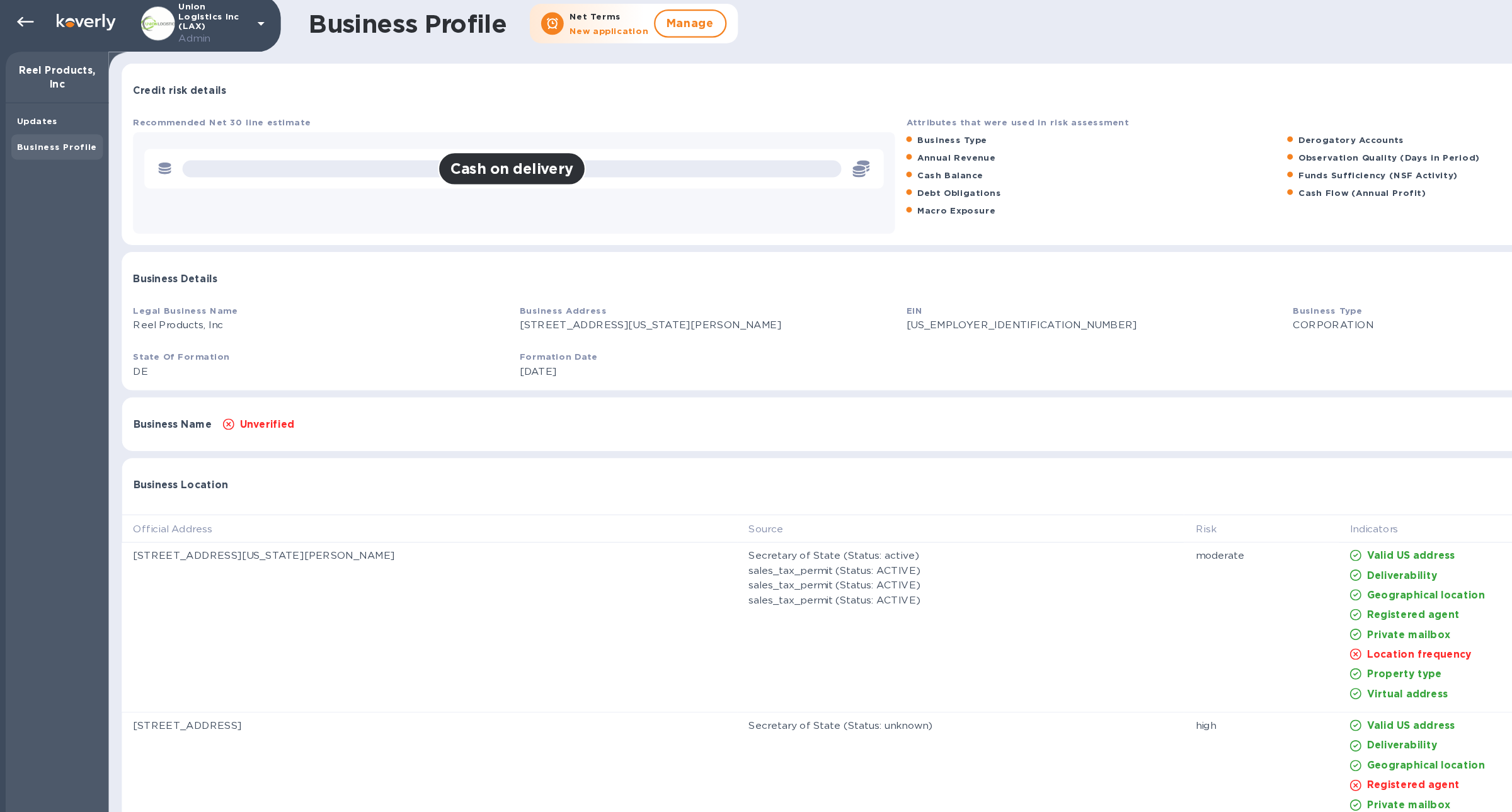
click at [219, 419] on div "Business Location Hide" at bounding box center [804, 434] width 1391 height 40
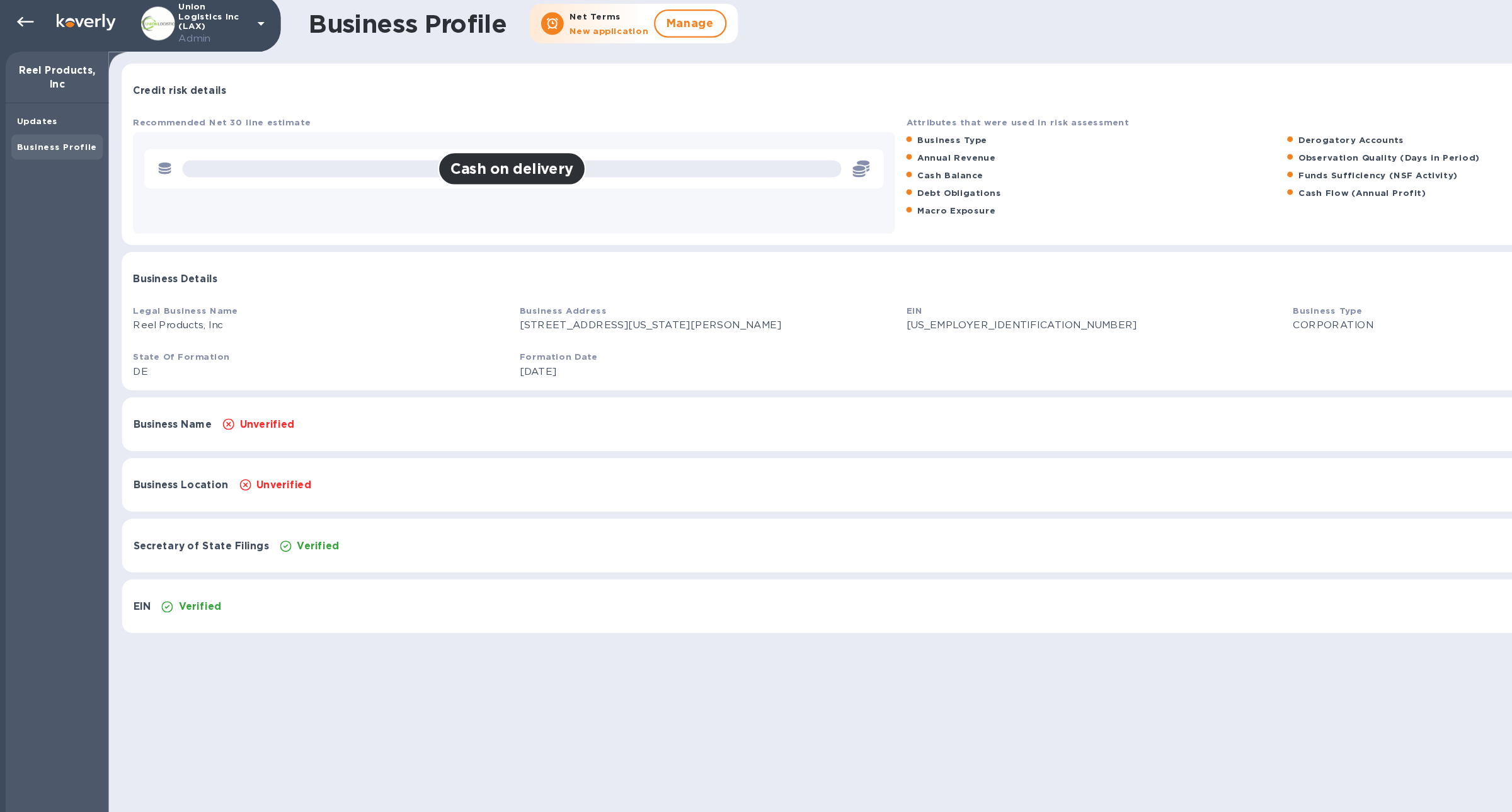
click at [216, 393] on div "Business Name Unverified Show" at bounding box center [804, 382] width 1391 height 48
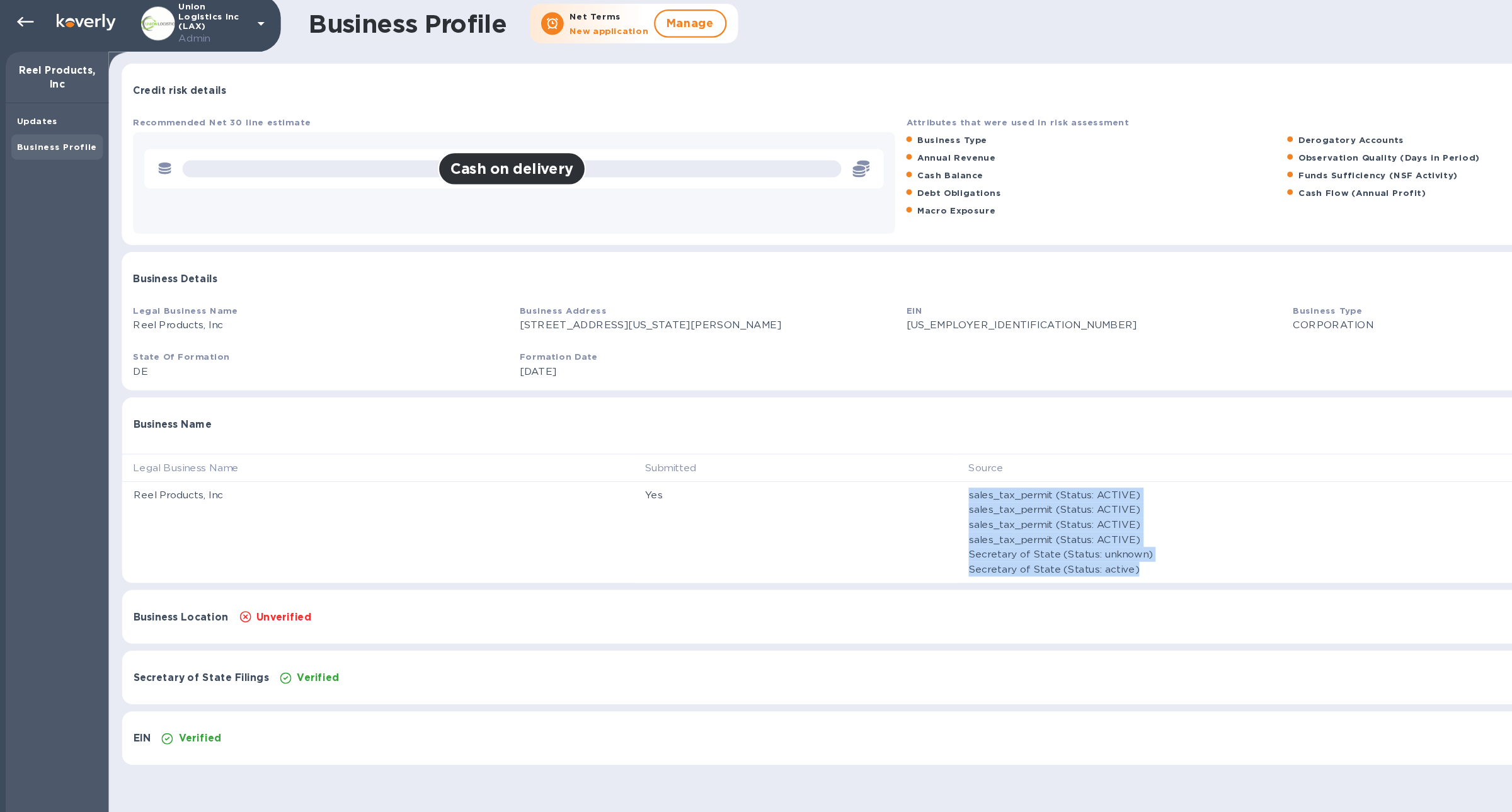
drag, startPoint x: 859, startPoint y: 443, endPoint x: 1019, endPoint y: 519, distance: 177.1
click at [1019, 519] on div "sales_tax_permit (Status: ACTIVE) sales_tax_permit (Status: ACTIVE) sales_tax_p…" at bounding box center [1177, 480] width 630 height 85
click at [36, 110] on b "Updates" at bounding box center [33, 112] width 36 height 9
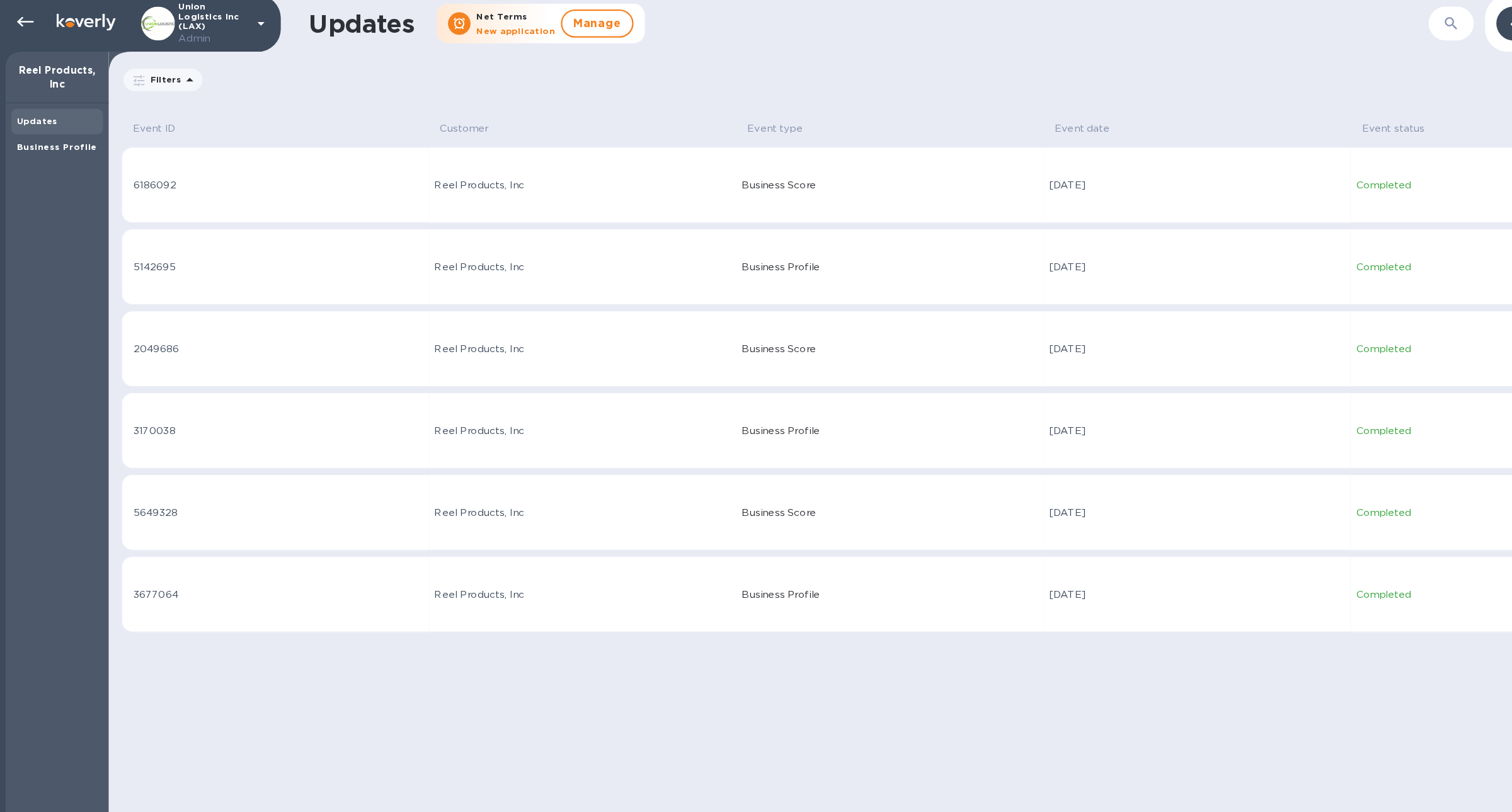
click at [501, 263] on td "Reel Products, Inc" at bounding box center [520, 242] width 275 height 68
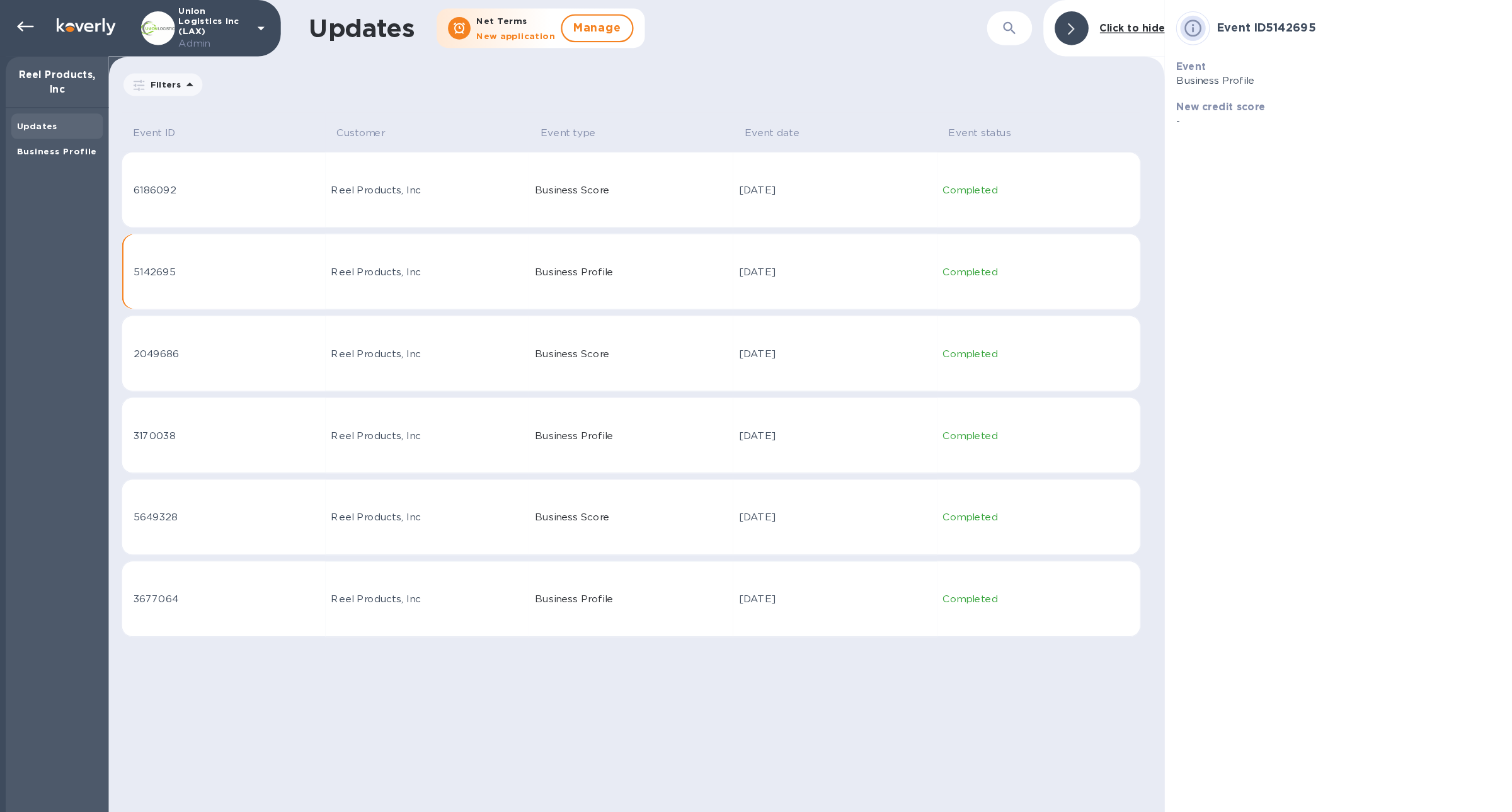
click at [515, 284] on td "Business Score" at bounding box center [563, 315] width 182 height 68
click at [31, 136] on b "Business Profile" at bounding box center [50, 135] width 71 height 9
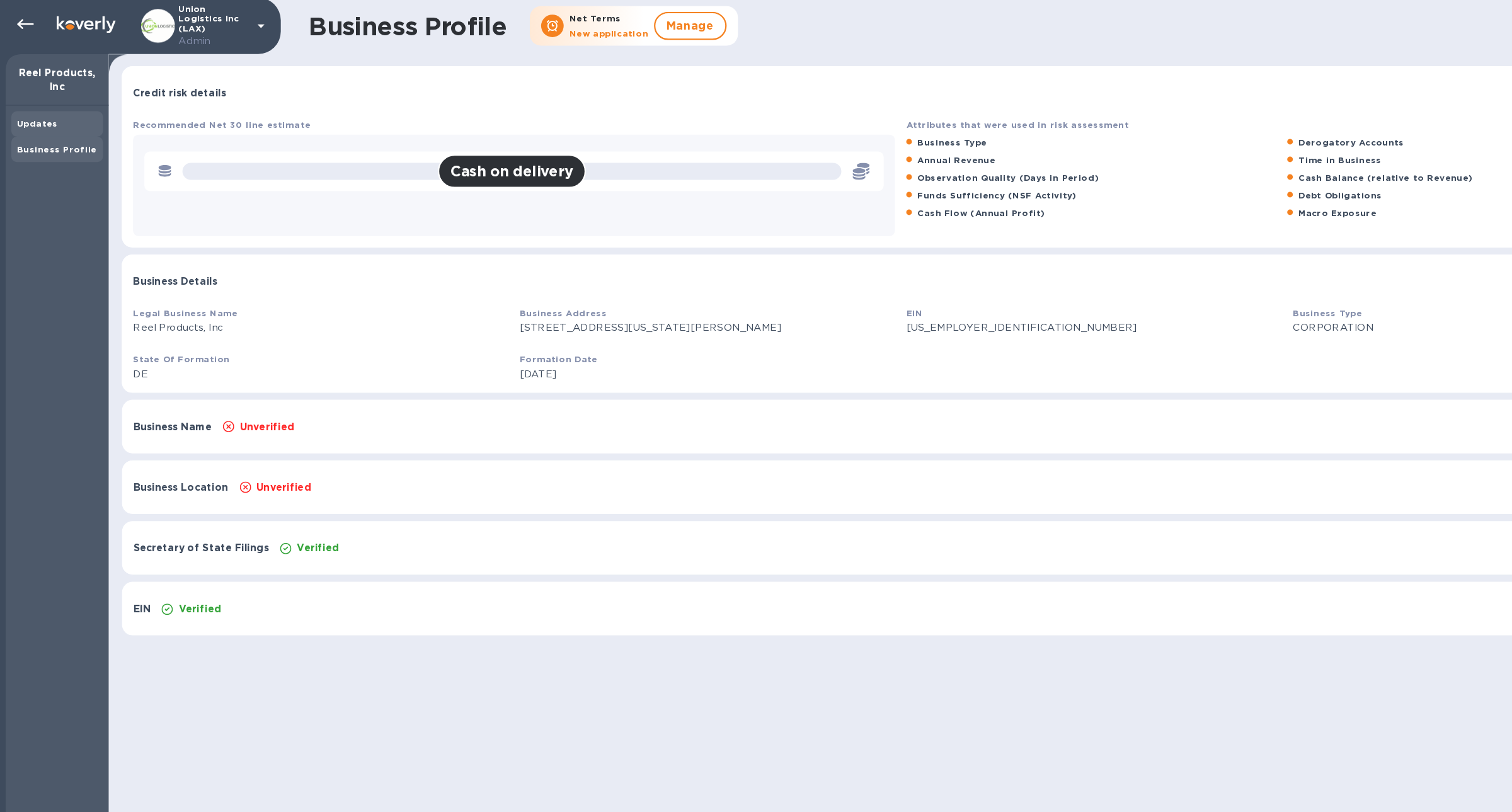
click at [54, 114] on div "Updates" at bounding box center [50, 112] width 72 height 13
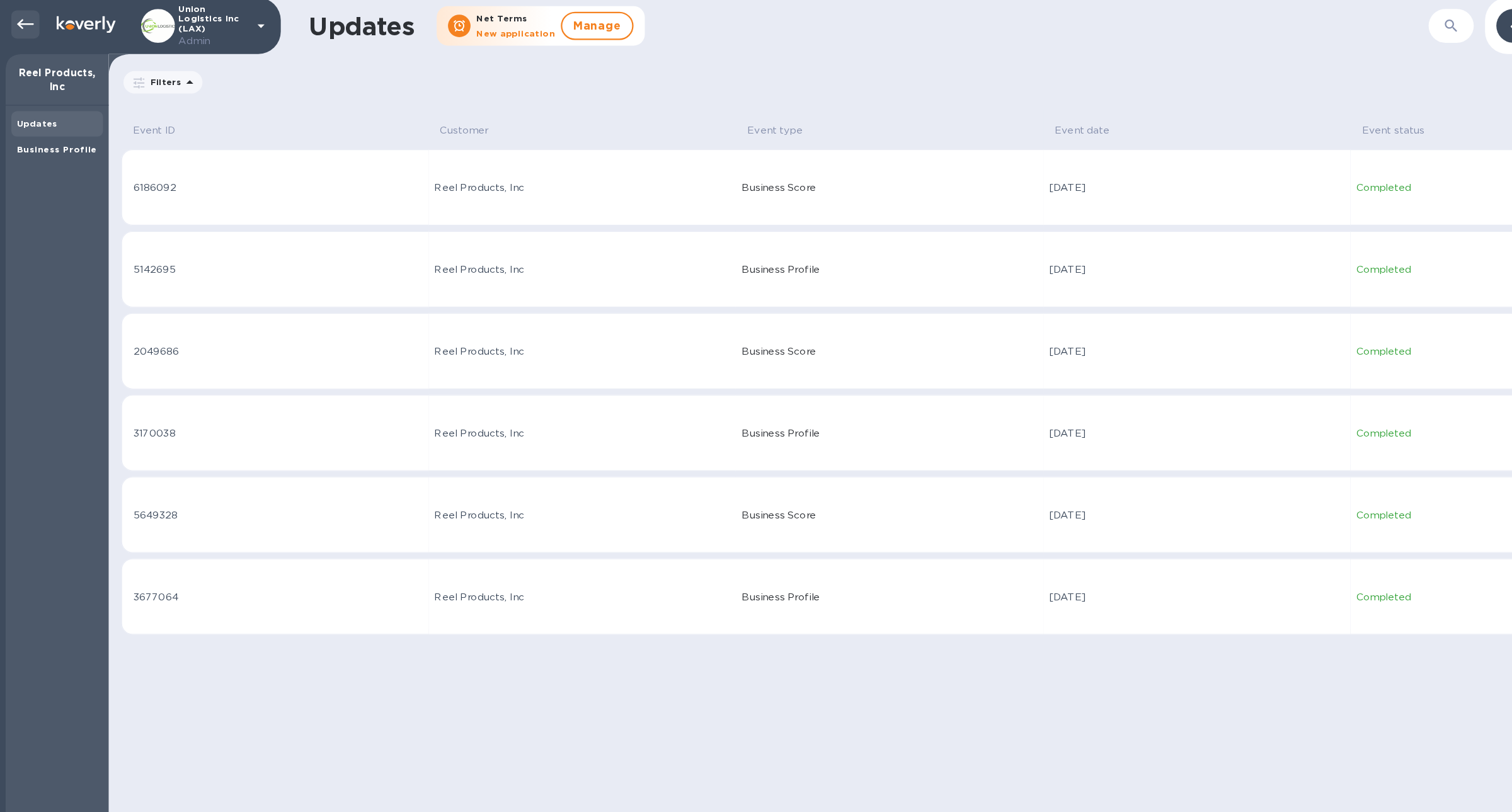
click at [22, 32] on div at bounding box center [22, 24] width 25 height 25
click at [21, 26] on icon at bounding box center [22, 24] width 15 height 15
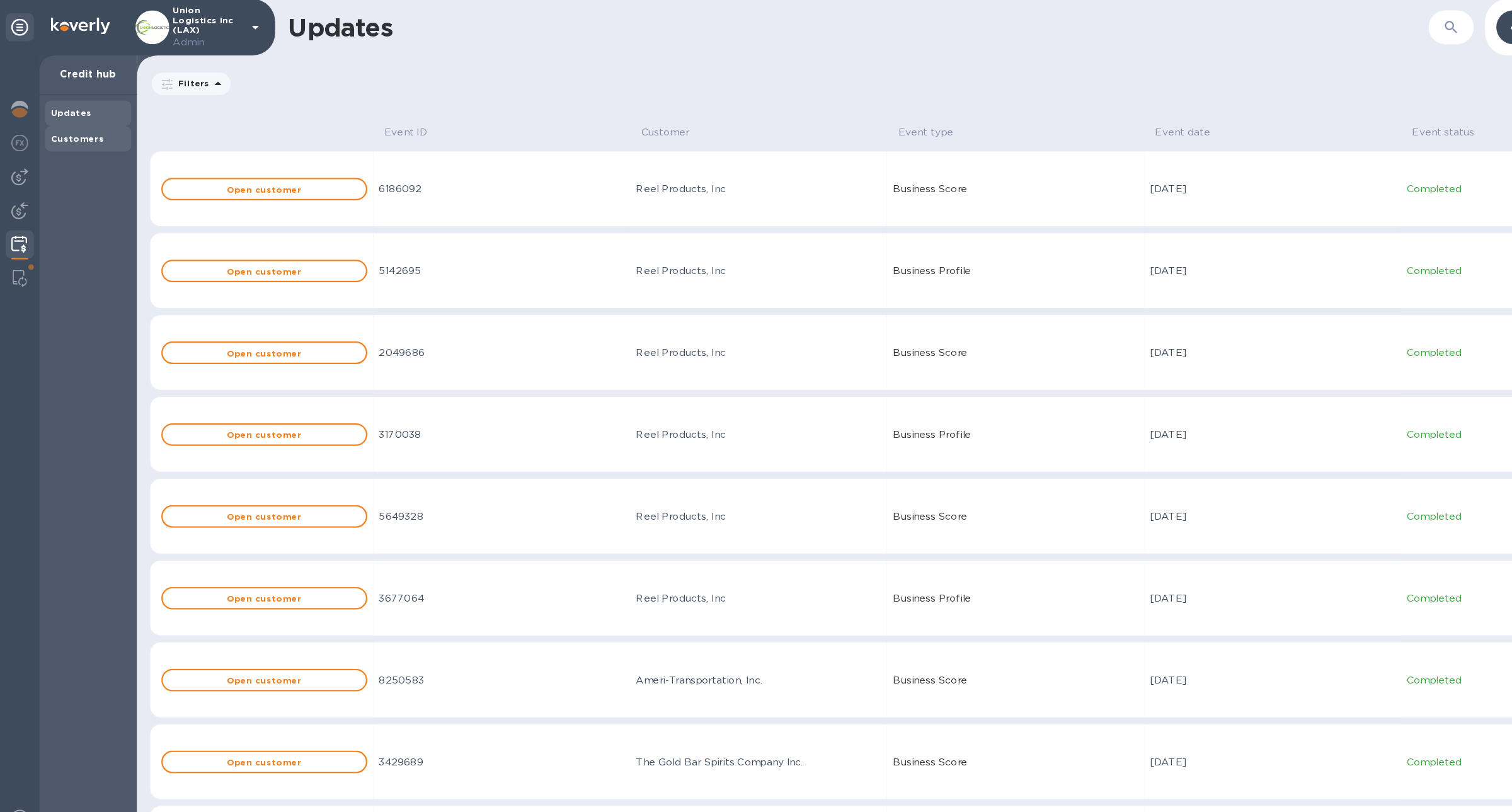
click at [85, 128] on b "Customers" at bounding box center [69, 124] width 48 height 9
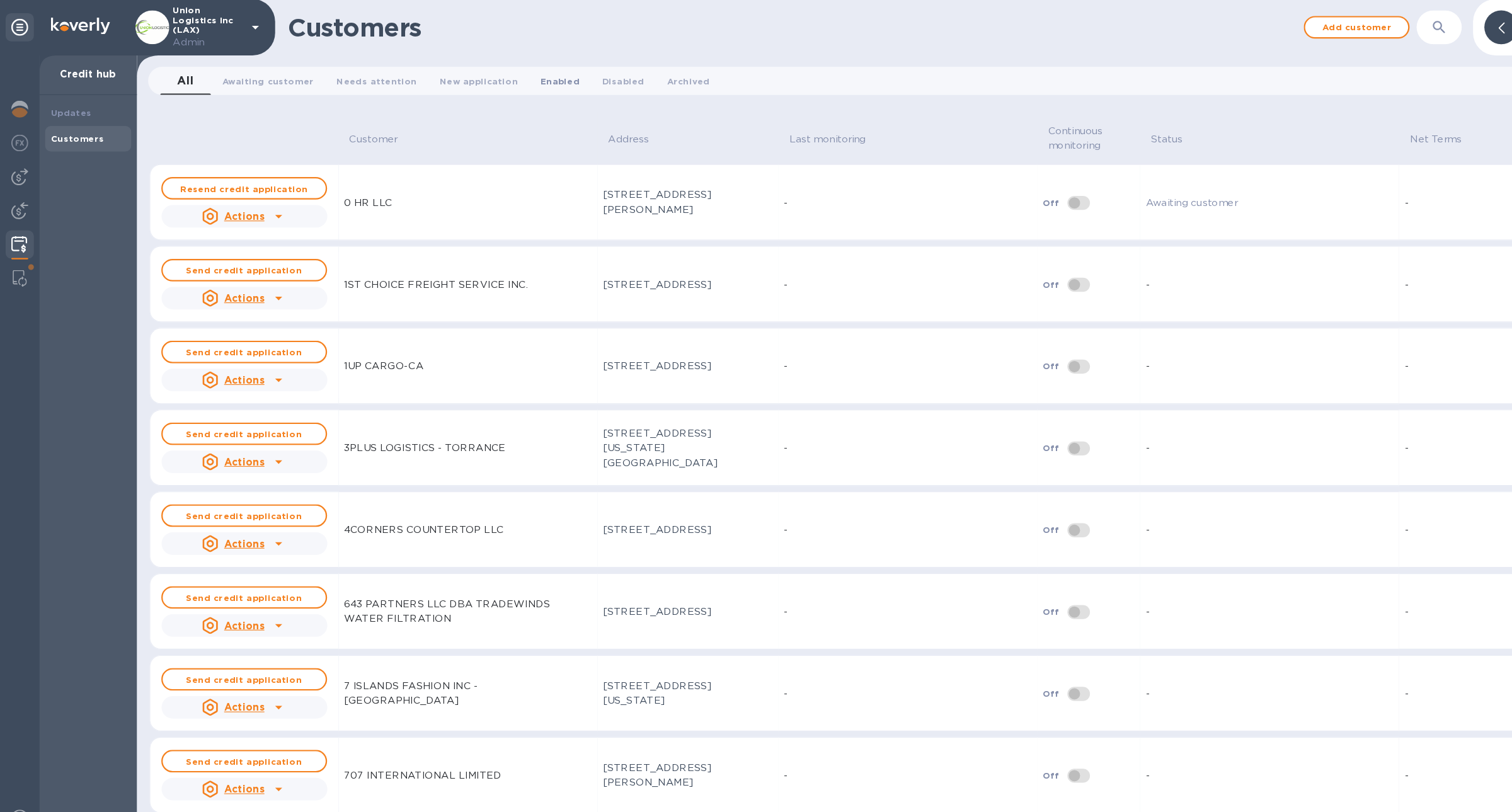
click at [490, 80] on button "Enabled 0" at bounding box center [500, 73] width 55 height 25
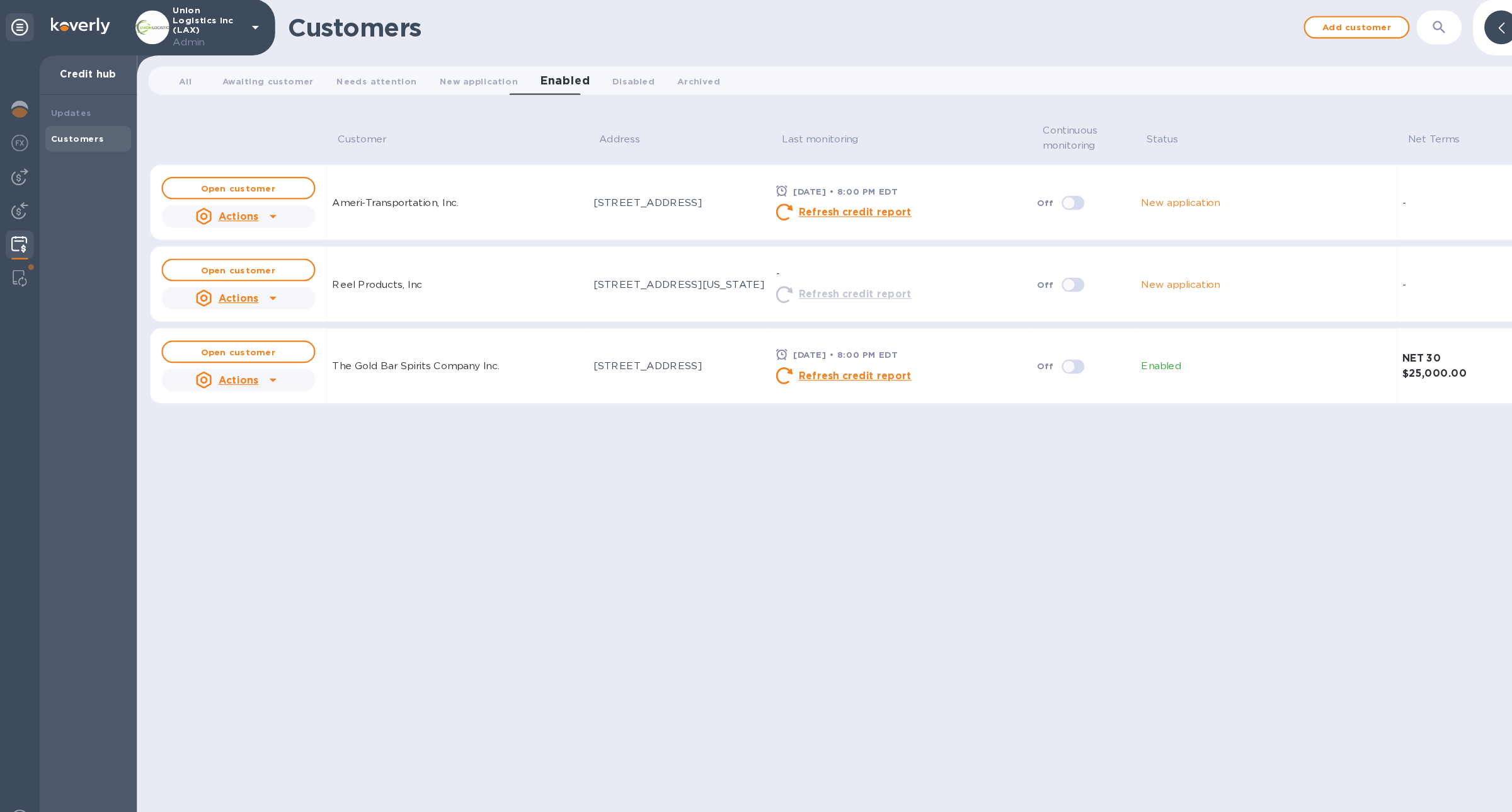
click at [252, 266] on div at bounding box center [244, 267] width 20 height 20
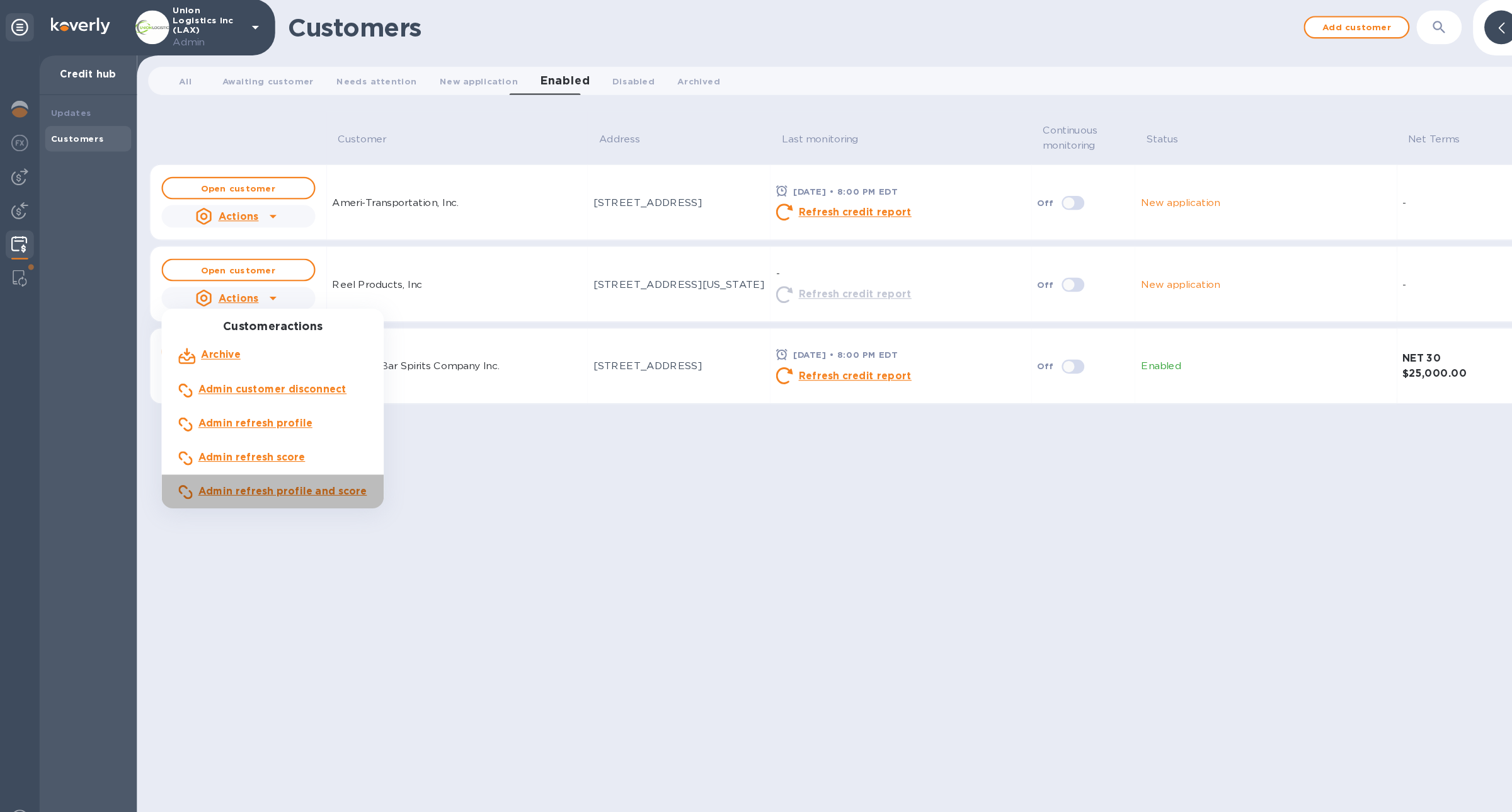
click at [279, 435] on b "Admin refresh profile and score" at bounding box center [252, 439] width 151 height 10
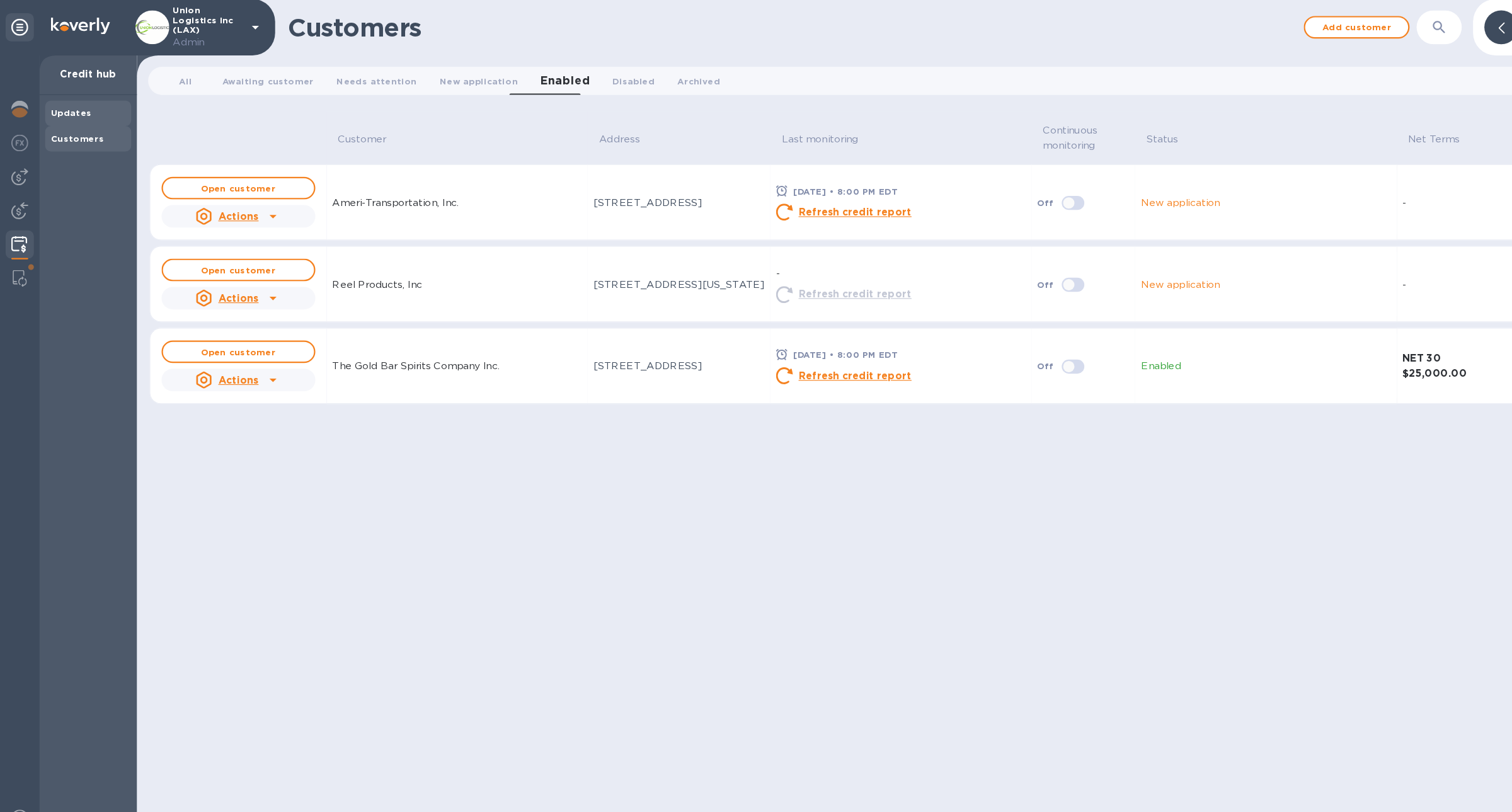
click at [72, 102] on b "Updates" at bounding box center [63, 102] width 36 height 9
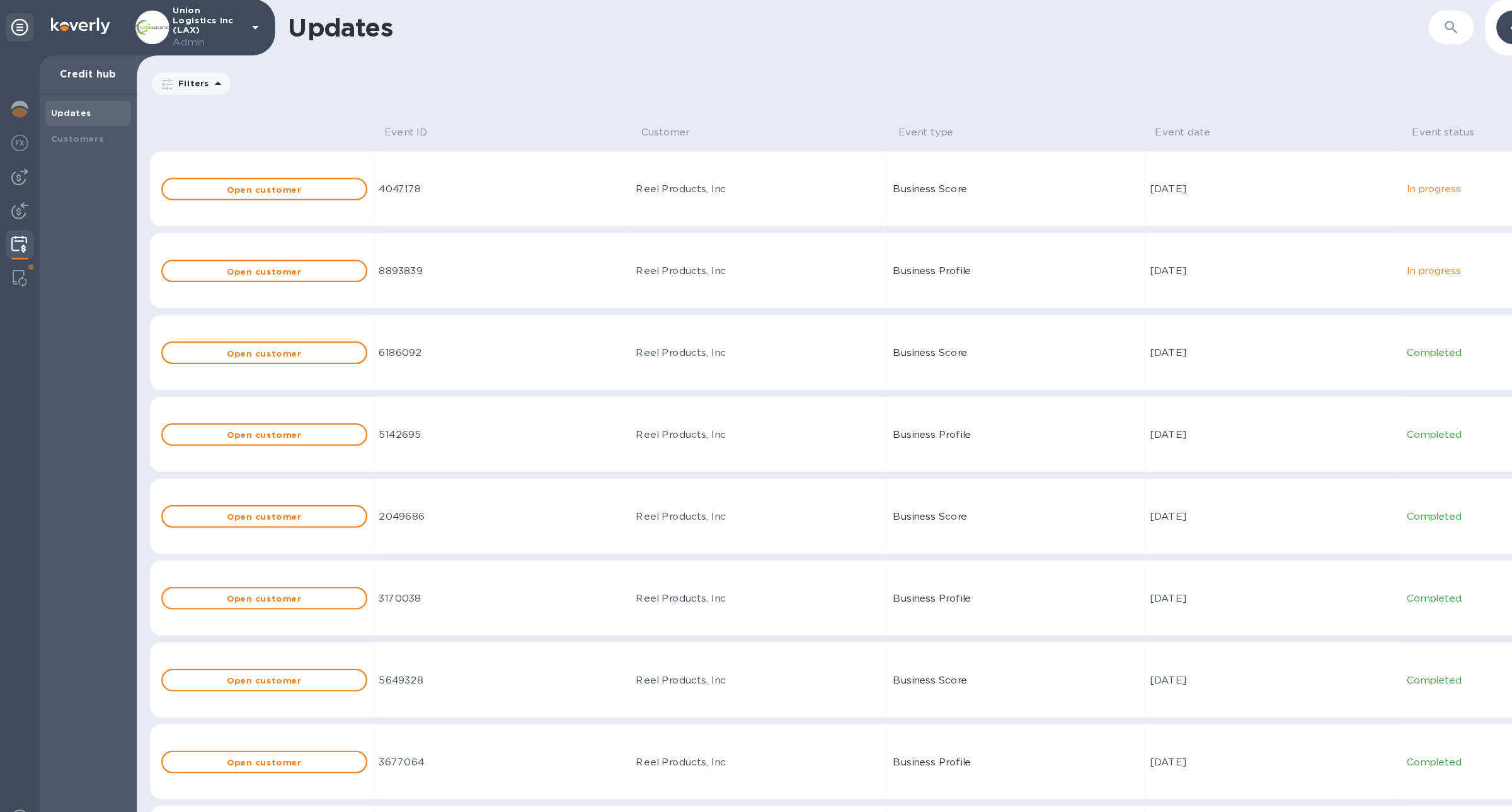
click at [367, 176] on td "4047178" at bounding box center [448, 169] width 229 height 68
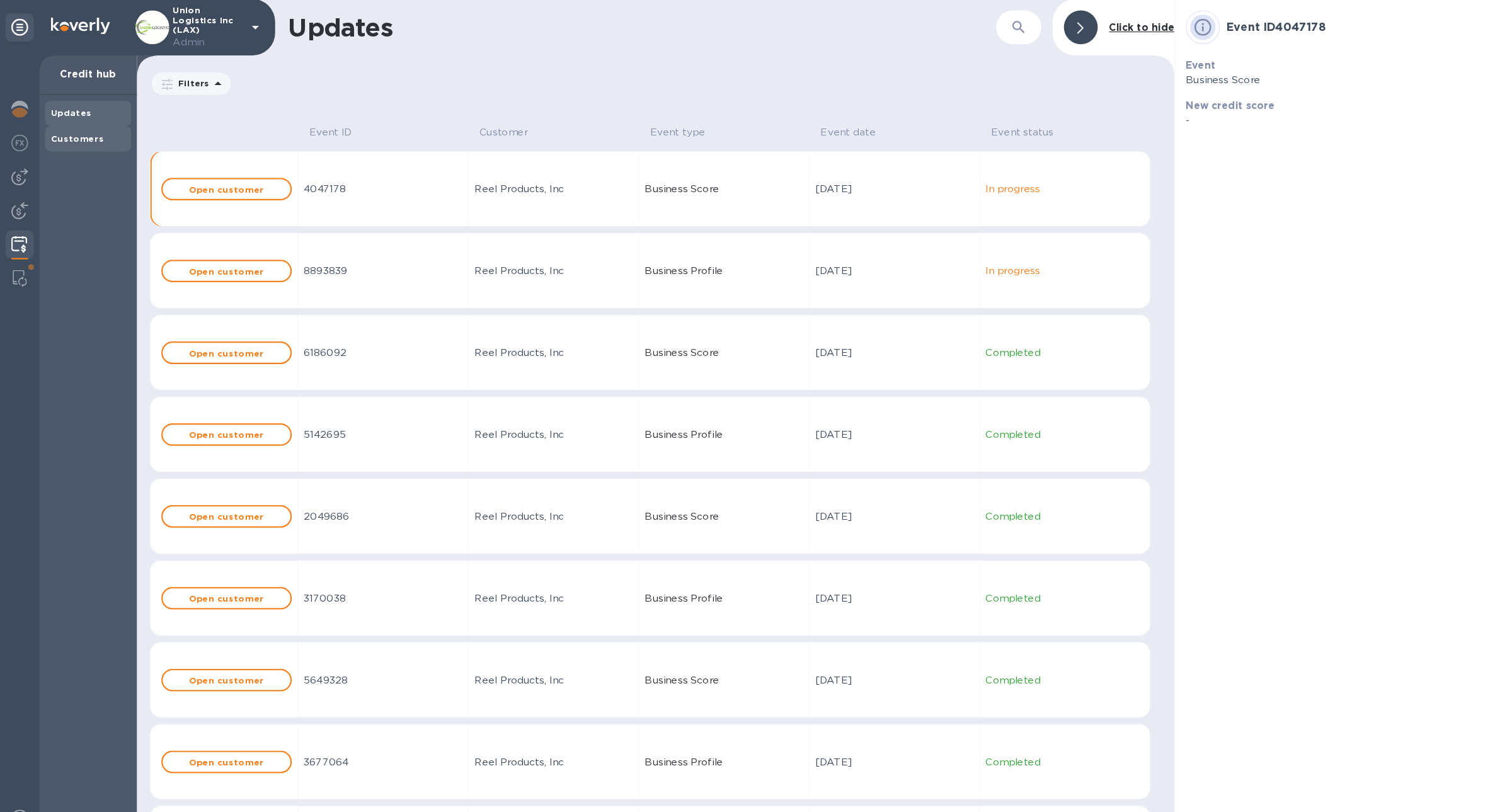
click at [85, 120] on b "Customers" at bounding box center [69, 124] width 48 height 9
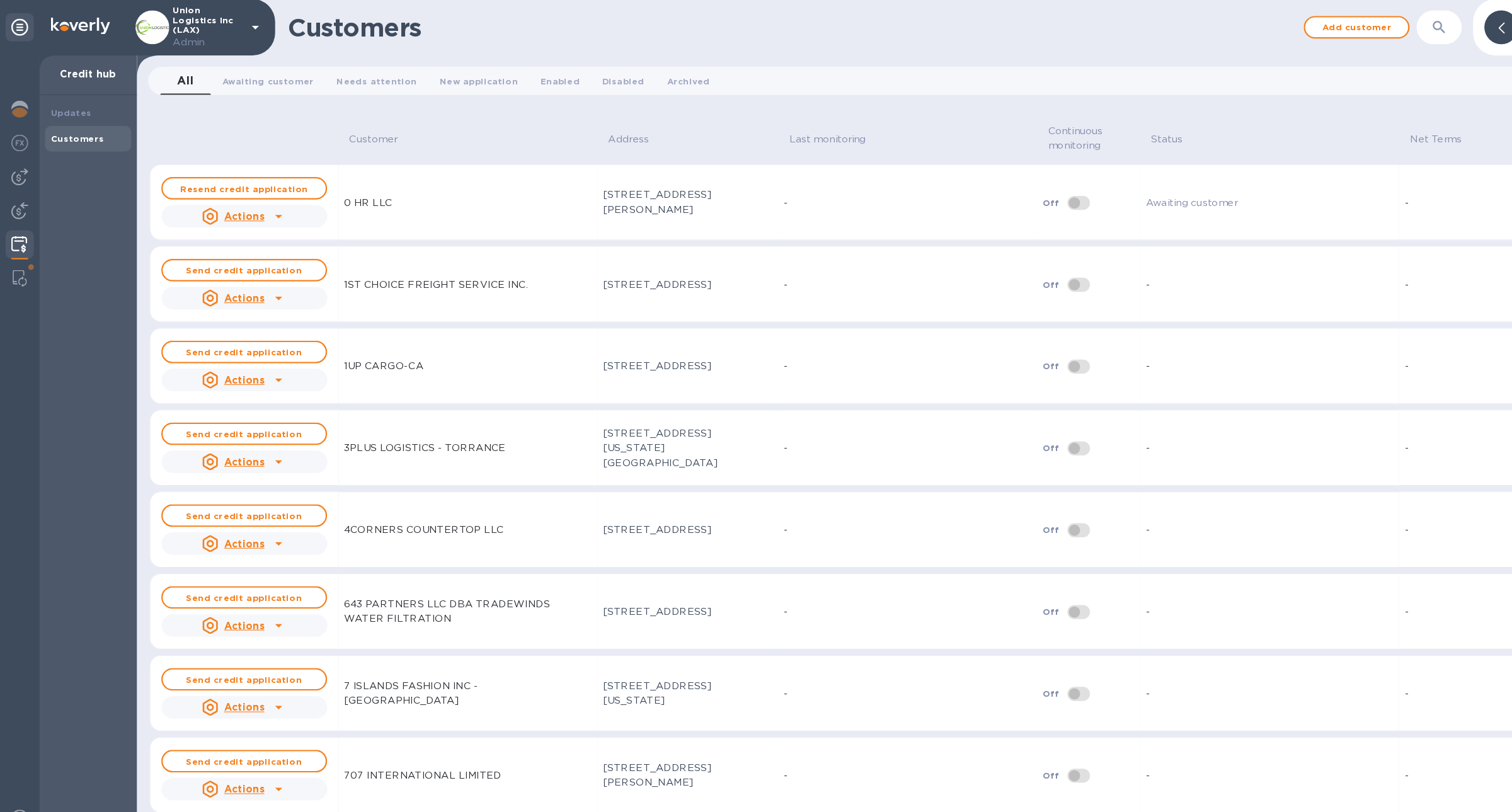
click at [83, 114] on div "Customers" at bounding box center [79, 125] width 77 height 23
click at [78, 106] on div "Updates" at bounding box center [78, 102] width 67 height 13
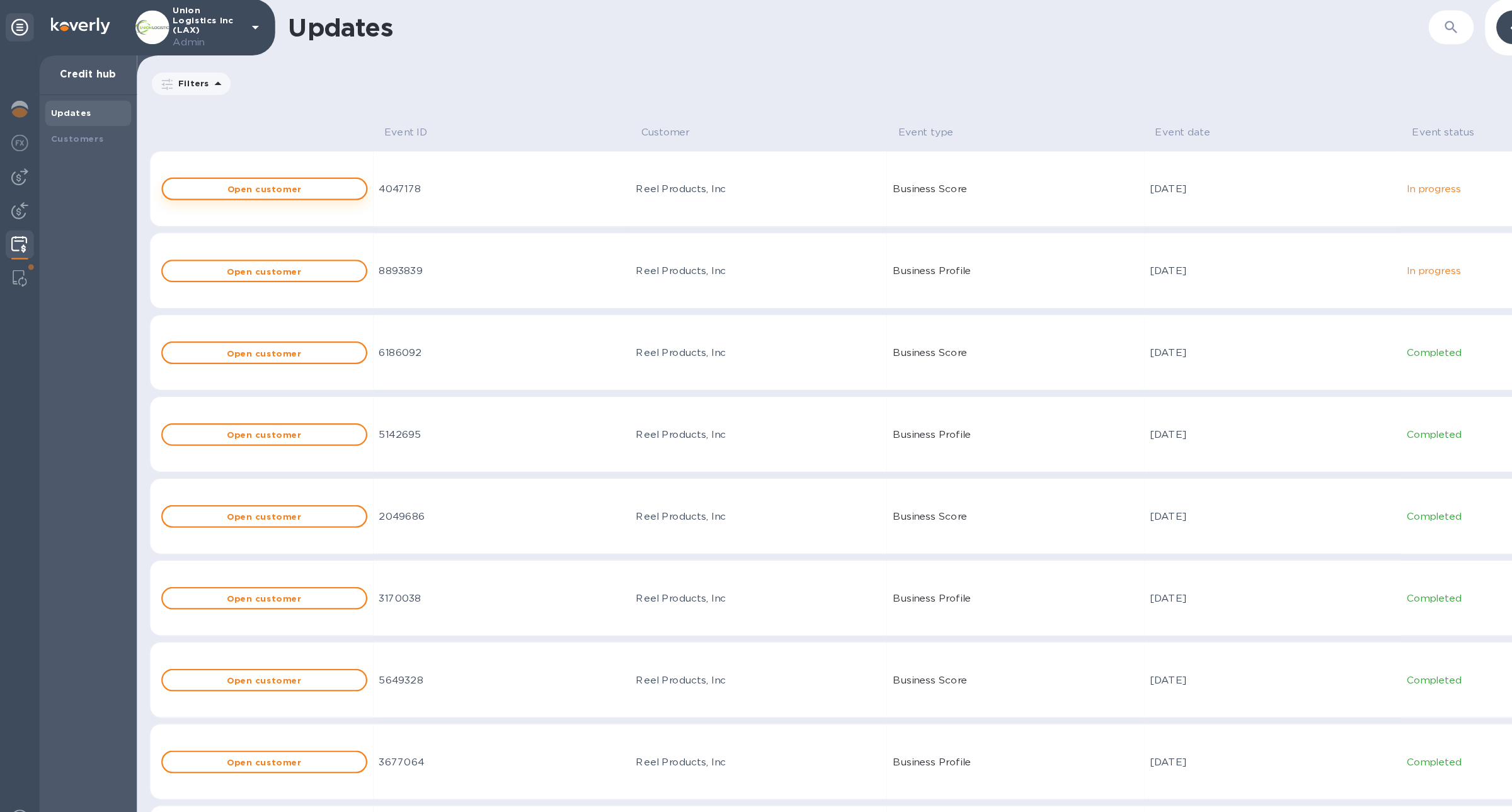
click at [208, 161] on button "Open customer" at bounding box center [237, 169] width 184 height 20
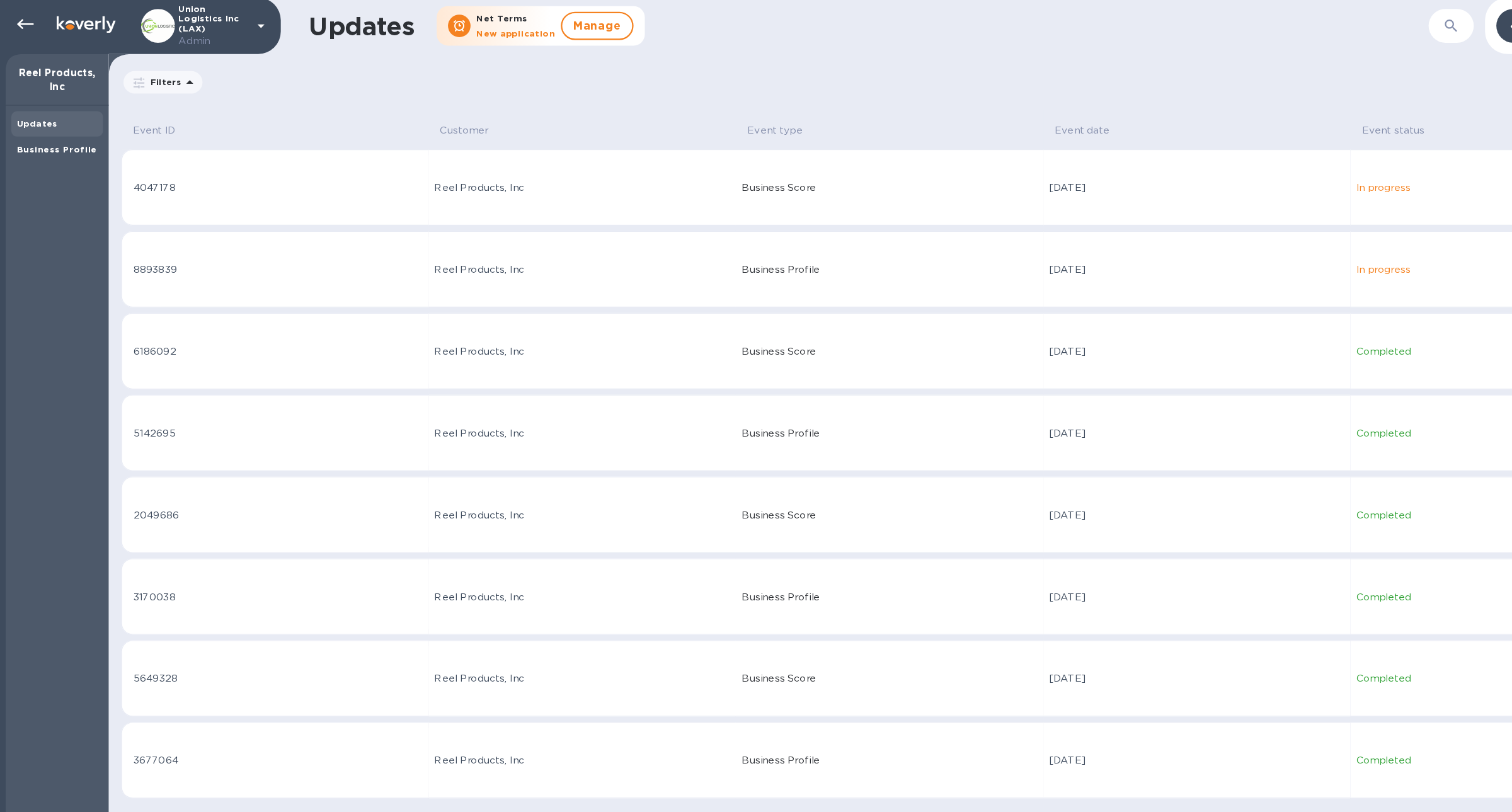
click at [249, 212] on td "8893839" at bounding box center [245, 242] width 275 height 68
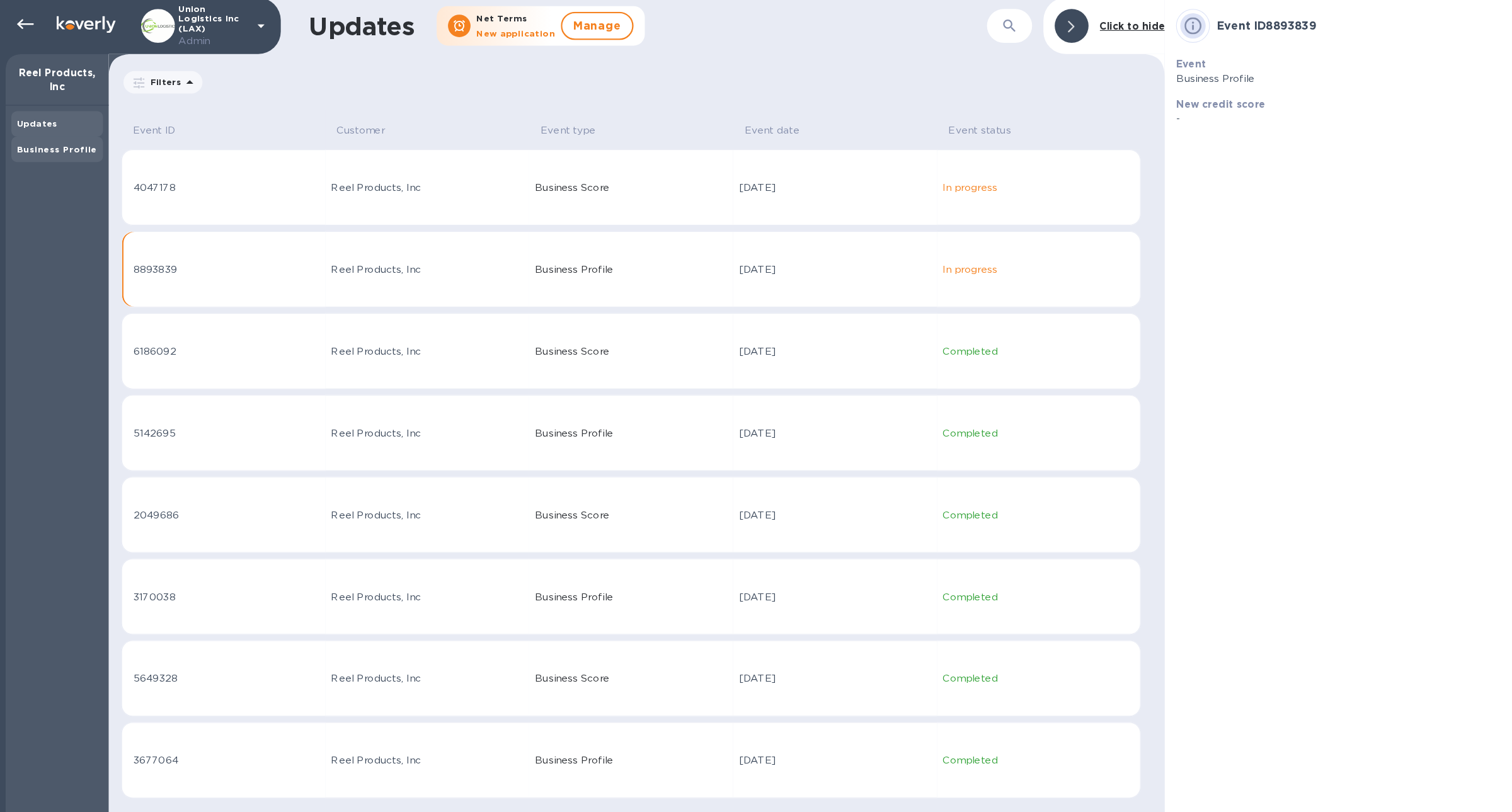
click at [52, 136] on b "Business Profile" at bounding box center [50, 135] width 71 height 9
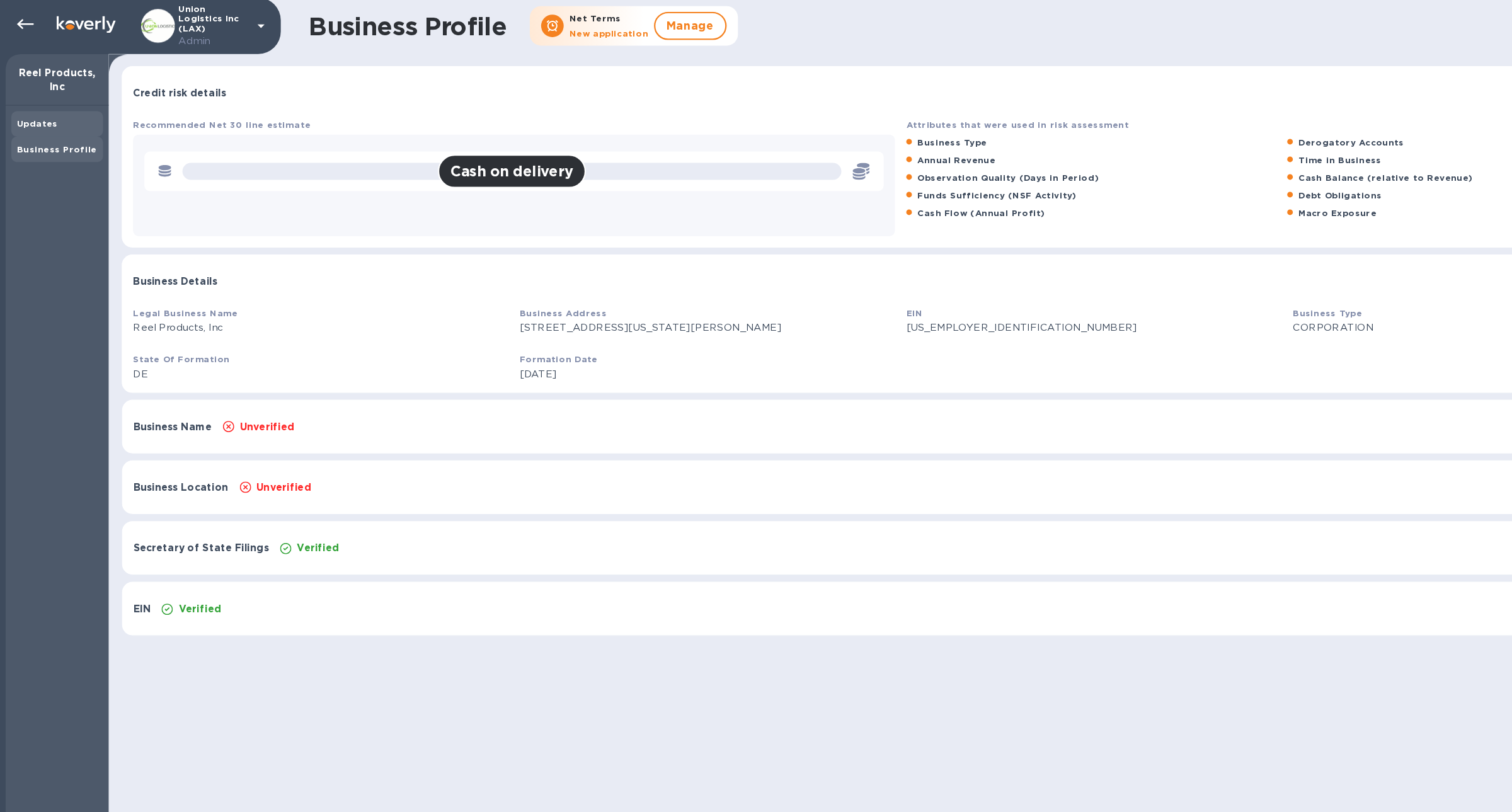
click at [46, 122] on div "Updates" at bounding box center [51, 113] width 82 height 23
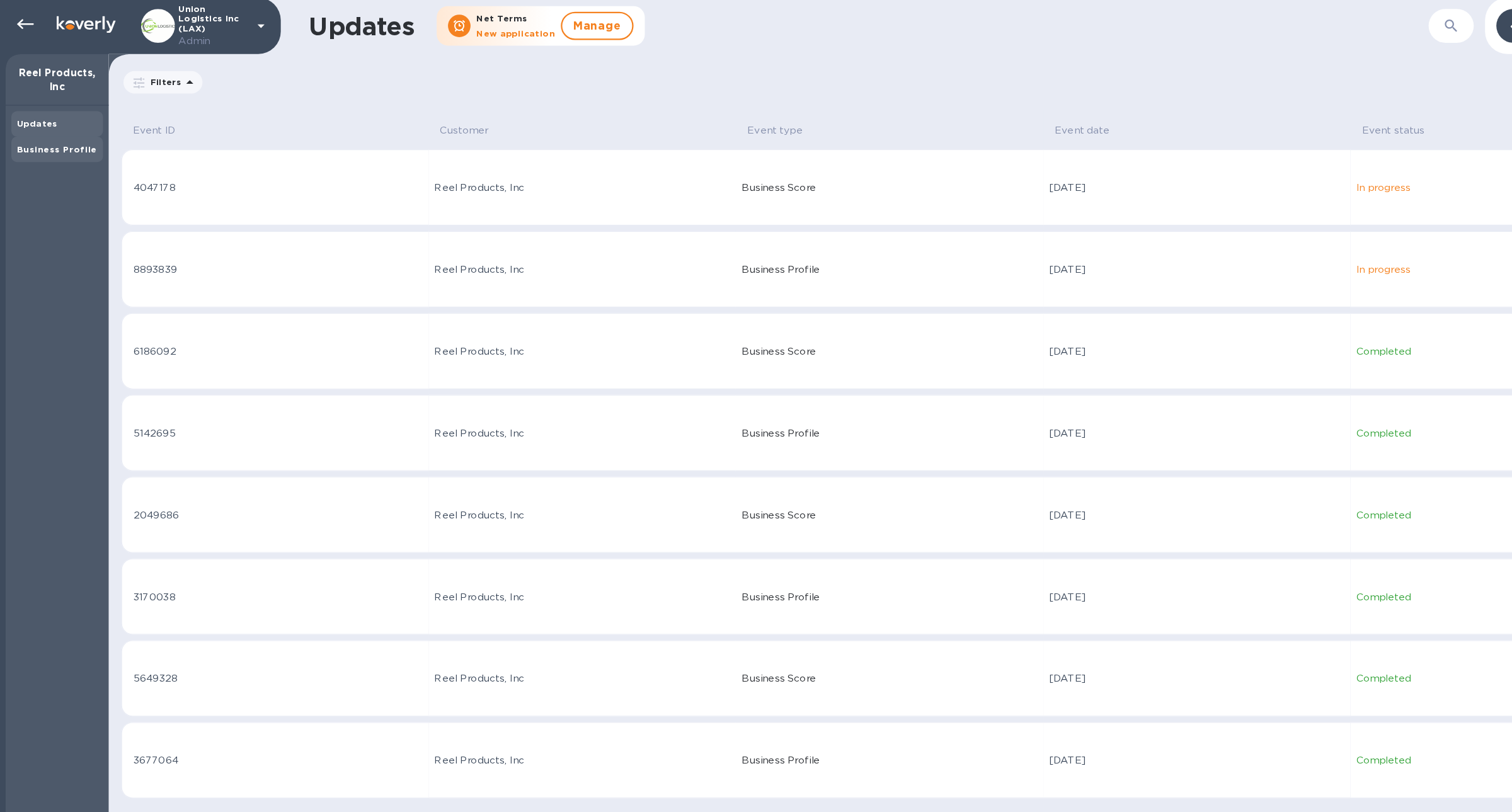
click at [47, 135] on b "Business Profile" at bounding box center [50, 135] width 71 height 9
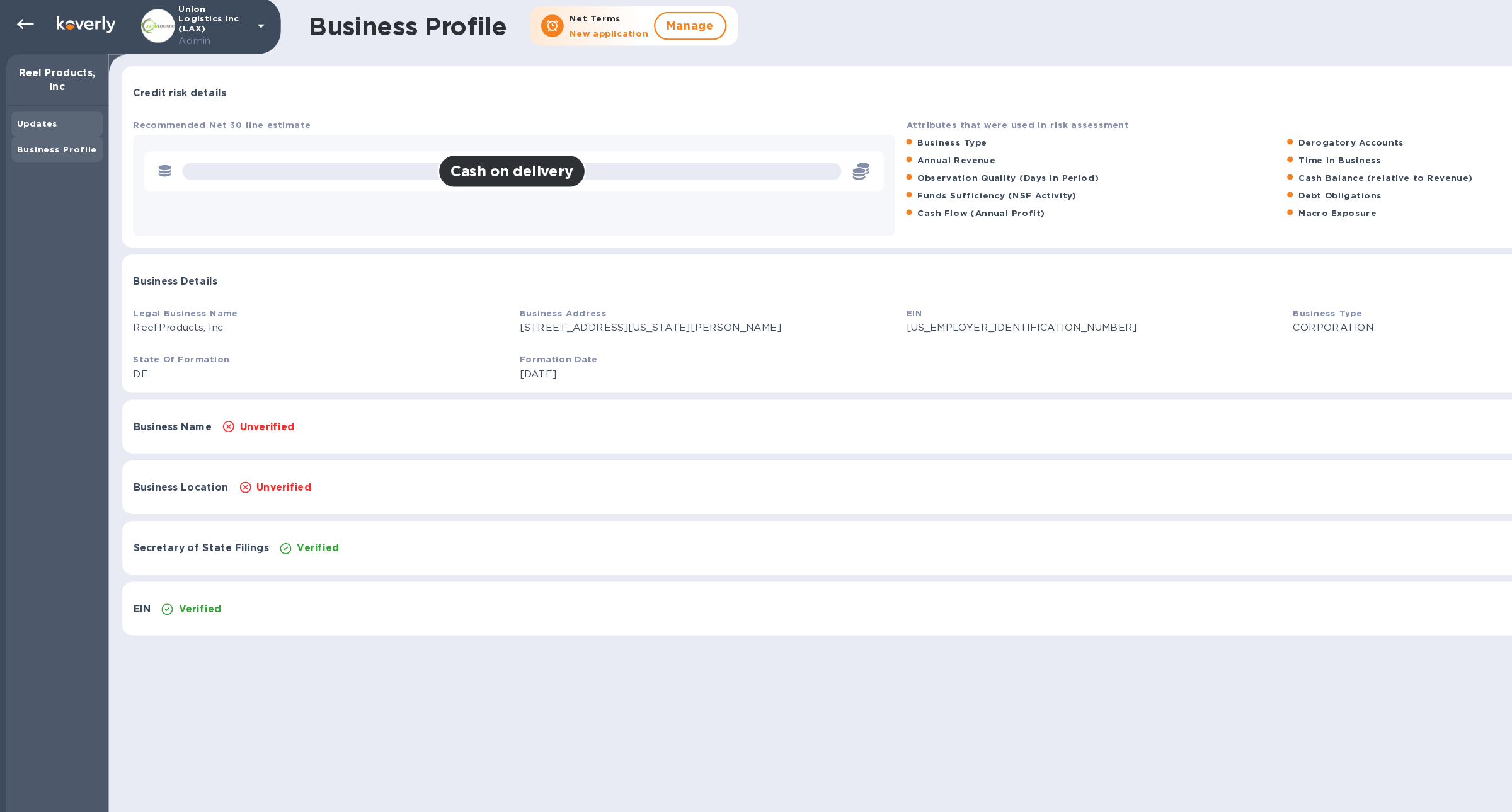
click at [31, 104] on div "Updates" at bounding box center [51, 113] width 82 height 23
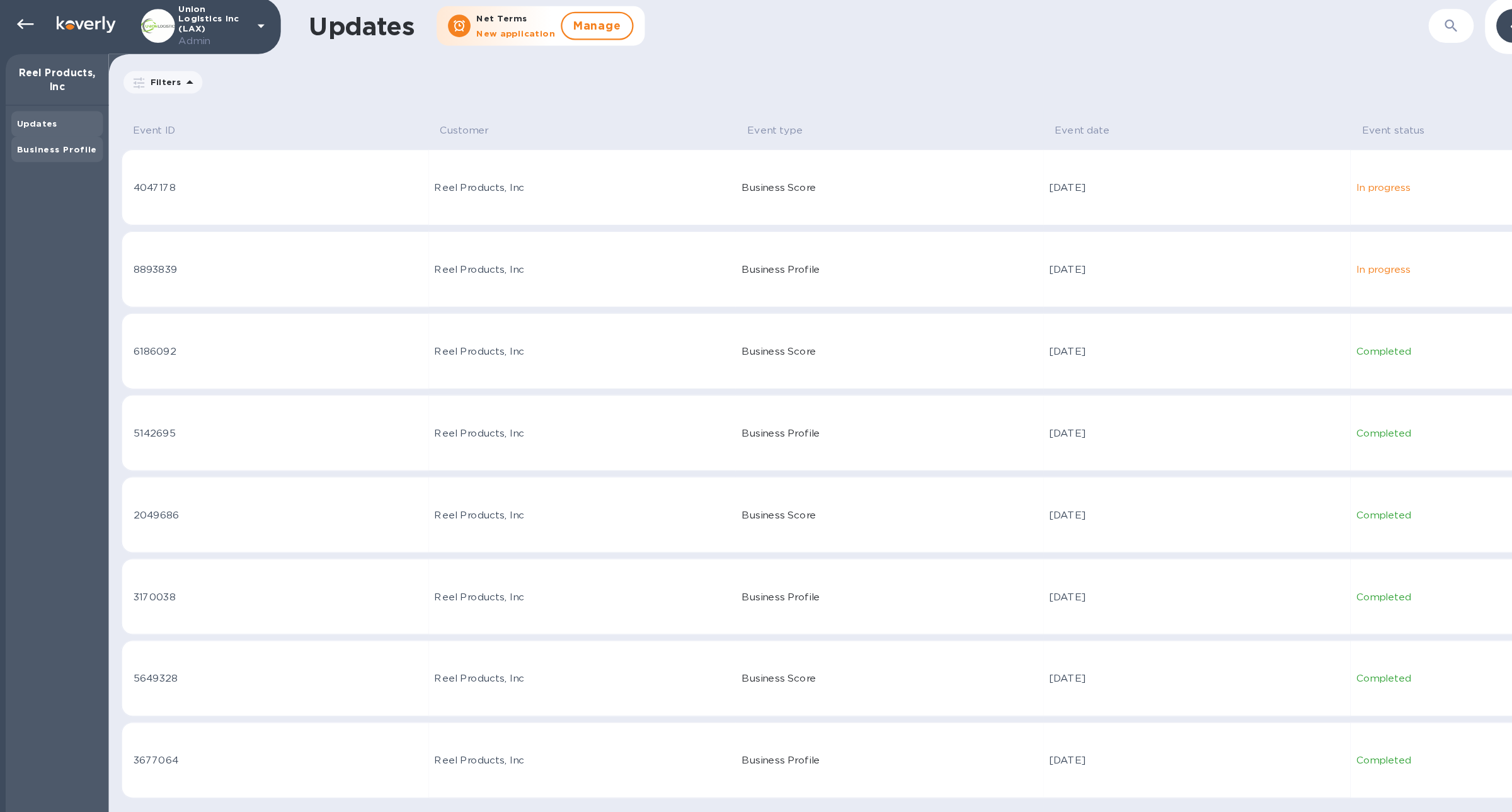
click at [65, 139] on b "Business Profile" at bounding box center [50, 135] width 71 height 9
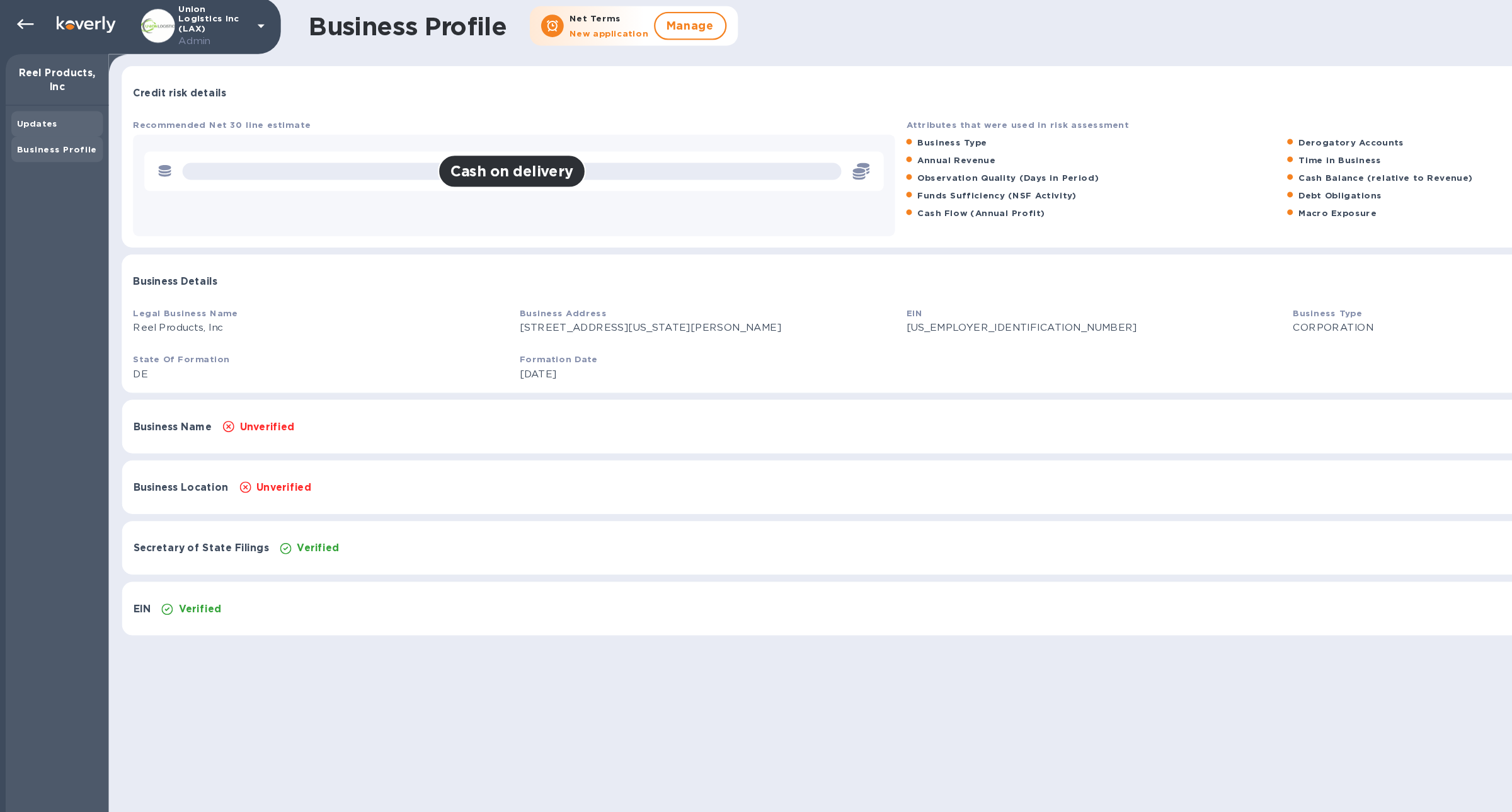
click at [55, 121] on div "Updates" at bounding box center [51, 113] width 82 height 23
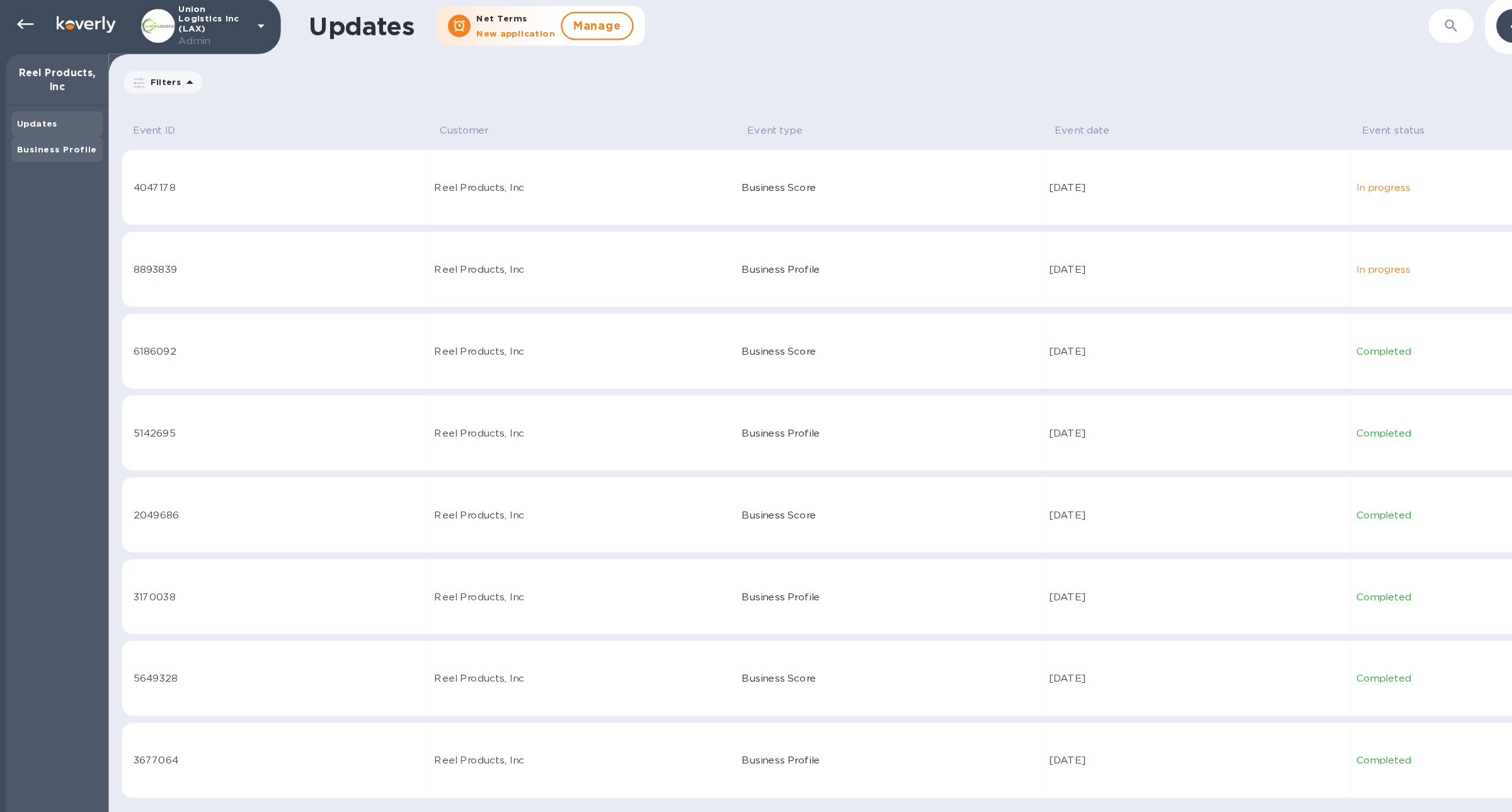
click at [56, 130] on div "Business Profile" at bounding box center [50, 135] width 72 height 13
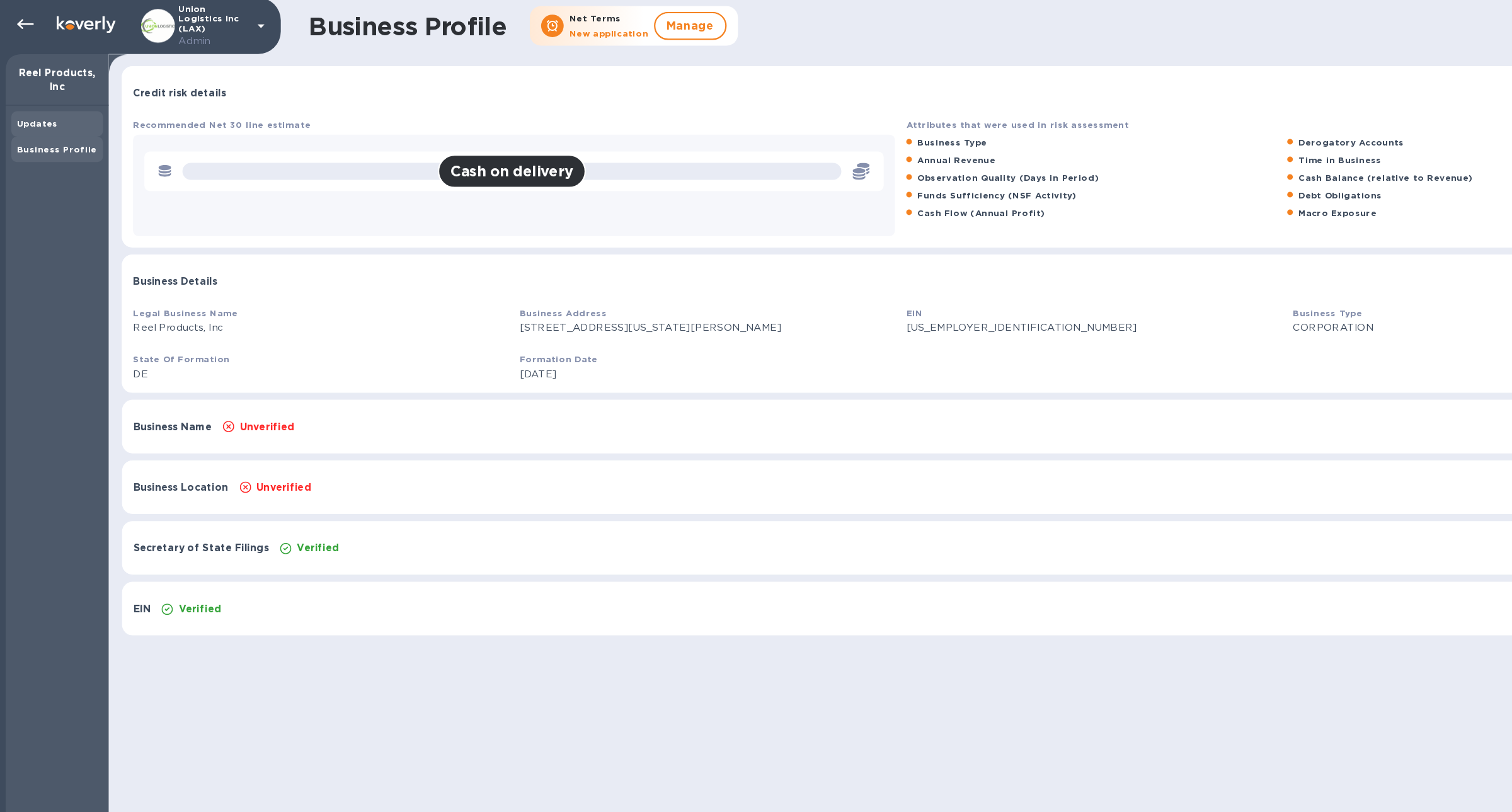
click at [56, 116] on div "Updates" at bounding box center [50, 112] width 72 height 13
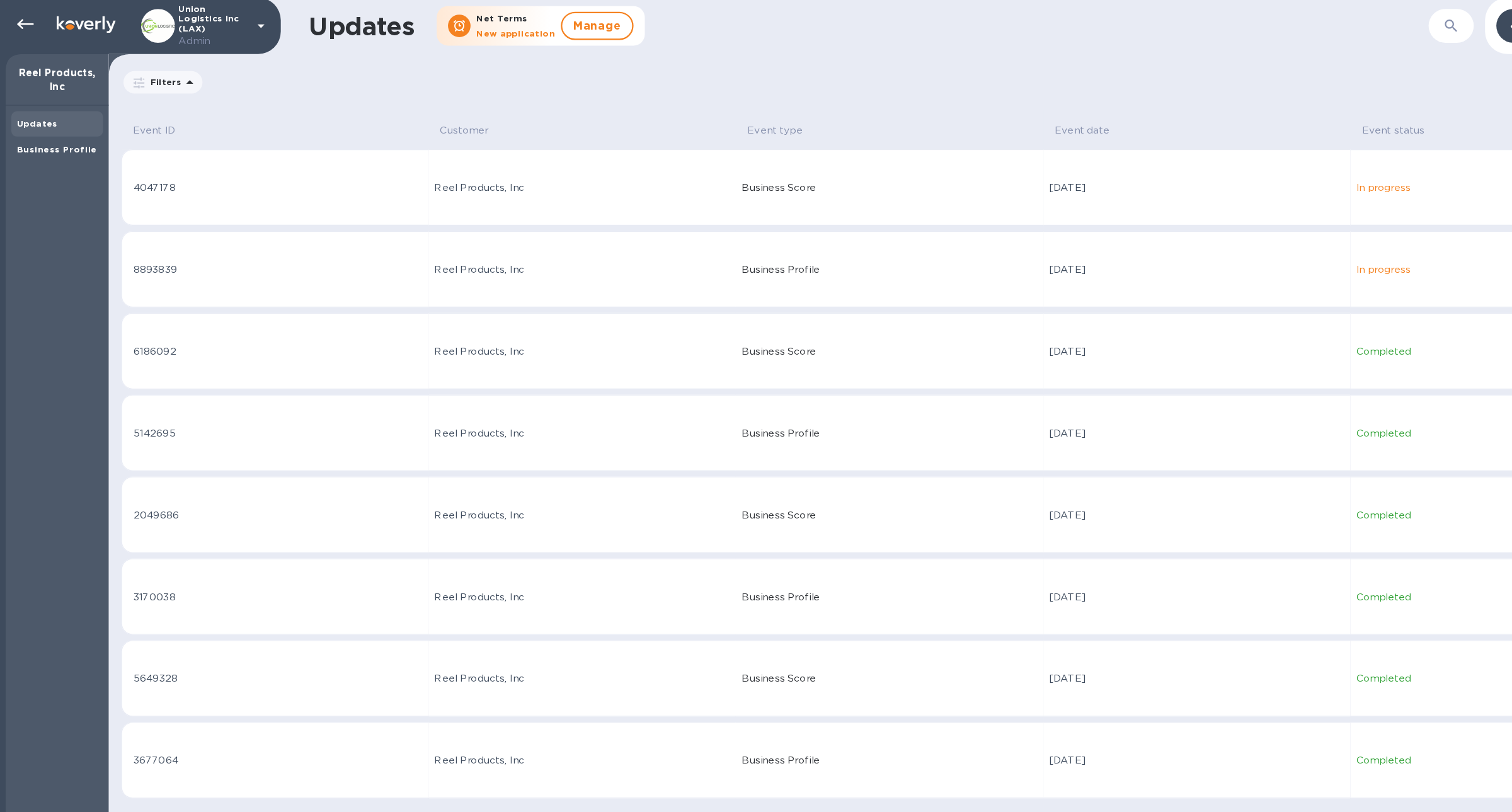
click at [58, 119] on div "Updates" at bounding box center [51, 113] width 82 height 23
click at [62, 126] on div "Business Profile" at bounding box center [51, 136] width 82 height 23
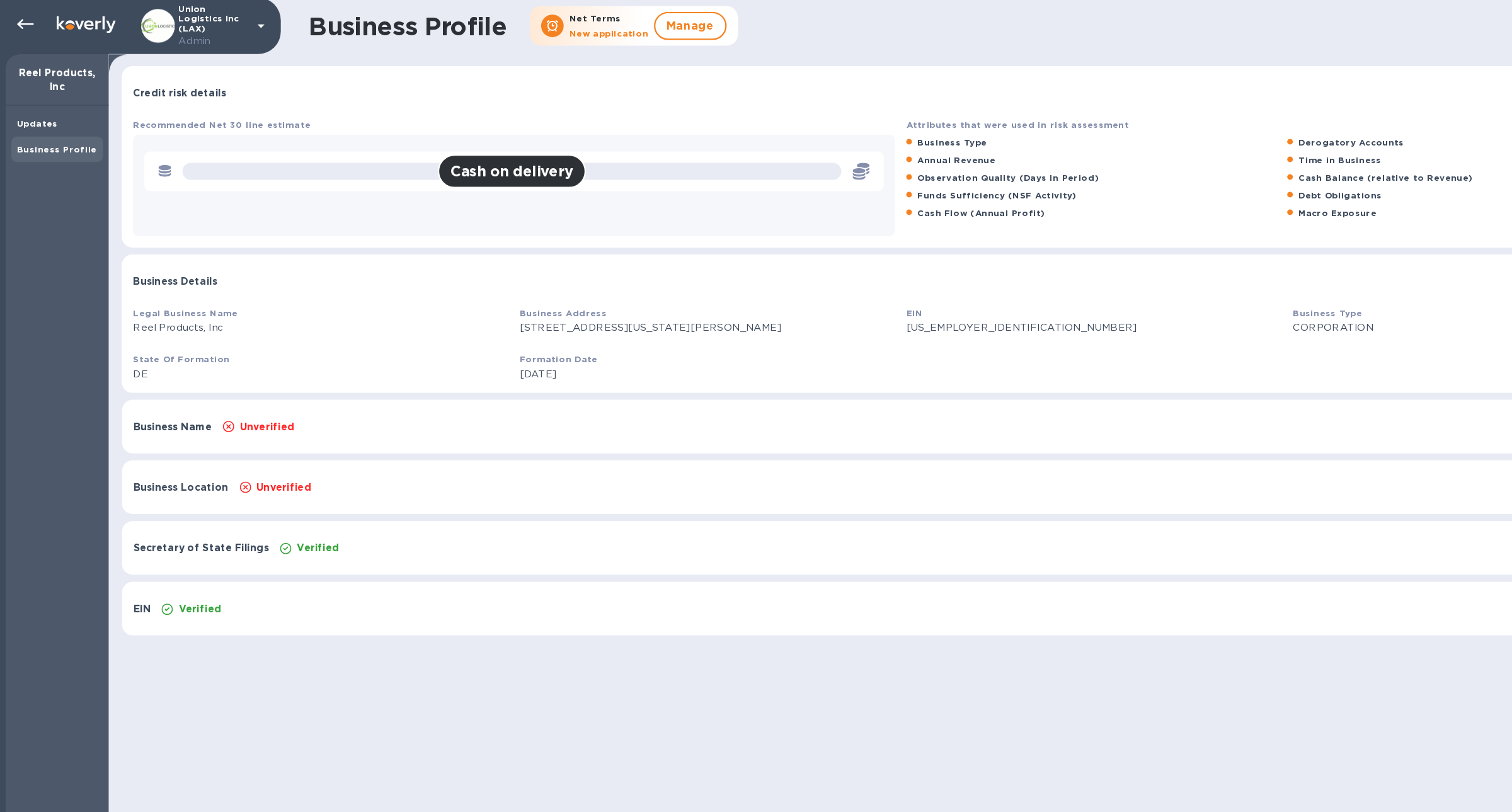
click at [61, 124] on div "Business Profile" at bounding box center [51, 136] width 82 height 23
click at [45, 122] on div "Updates" at bounding box center [51, 113] width 82 height 23
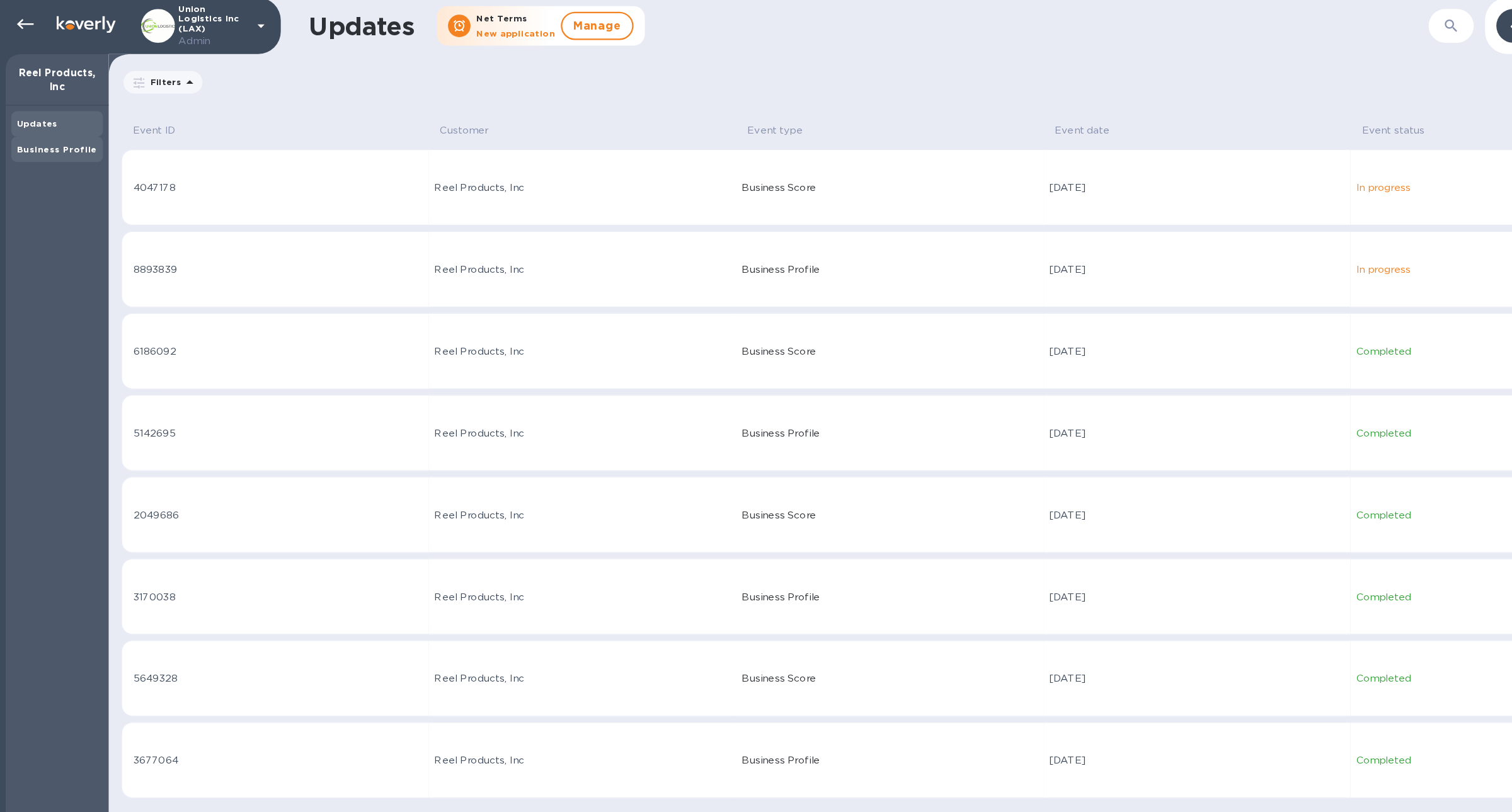
click at [46, 133] on b "Business Profile" at bounding box center [50, 135] width 71 height 9
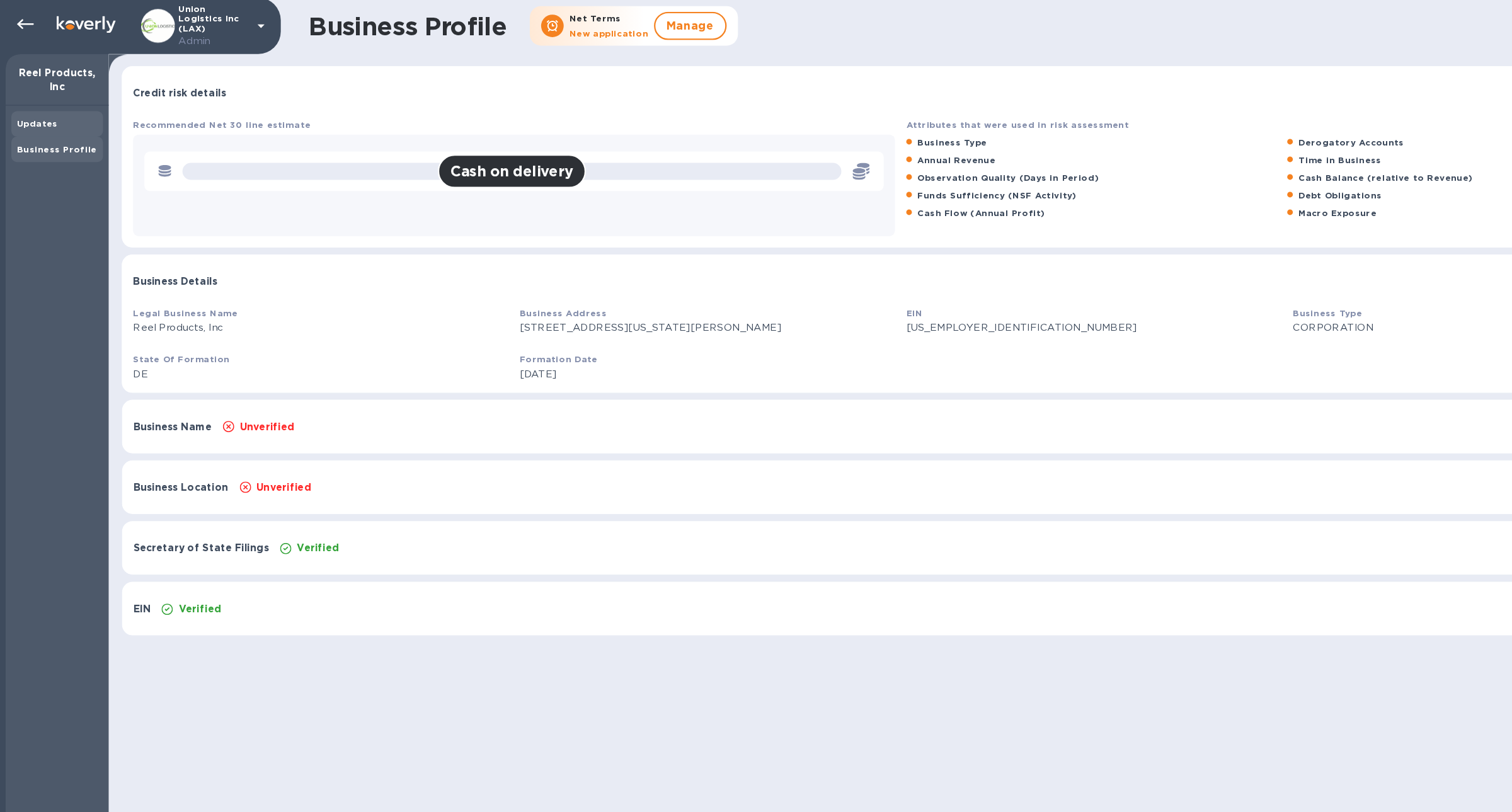
click at [38, 110] on b "Updates" at bounding box center [33, 112] width 36 height 9
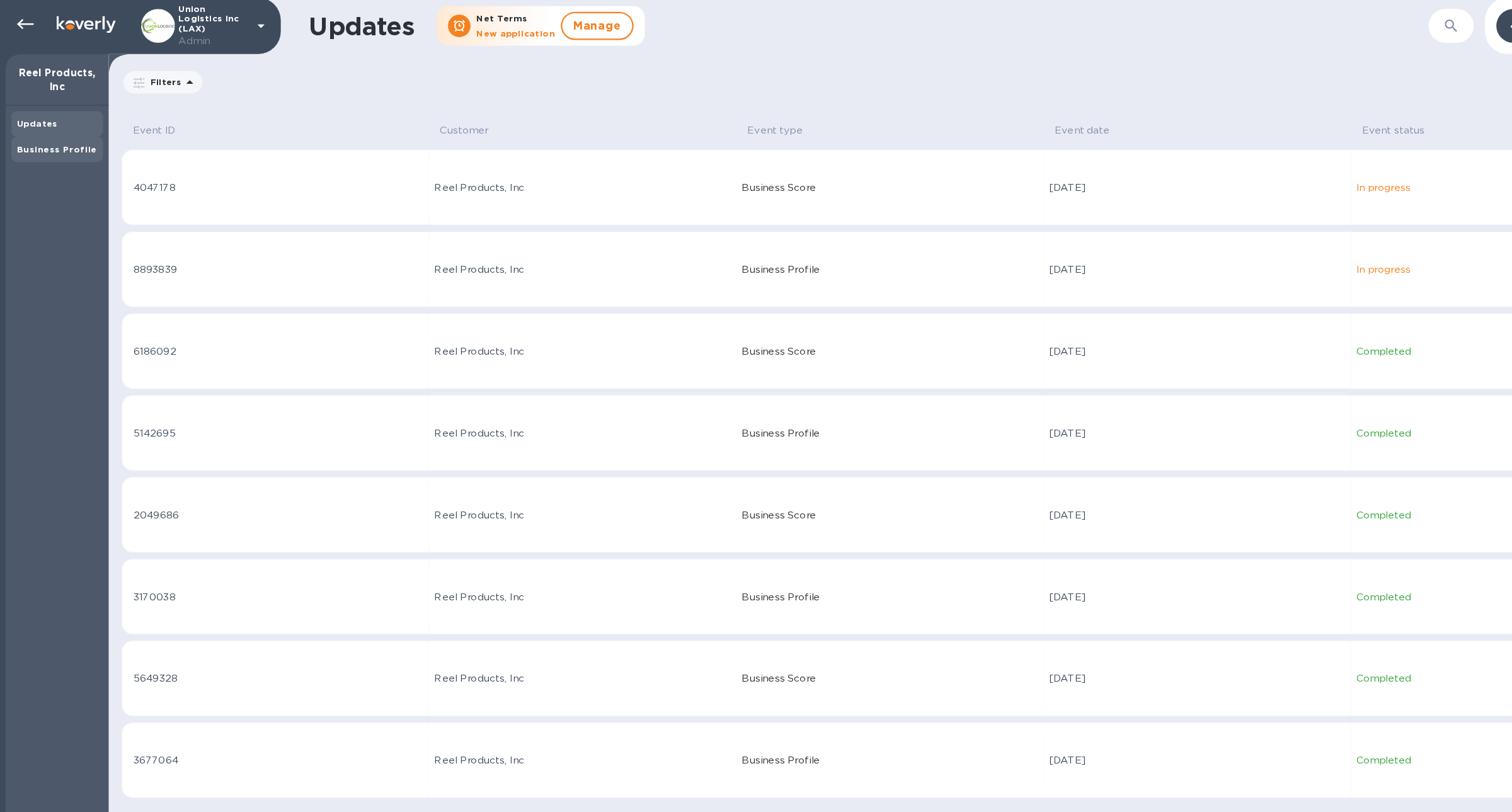
click at [50, 138] on b "Business Profile" at bounding box center [50, 135] width 71 height 9
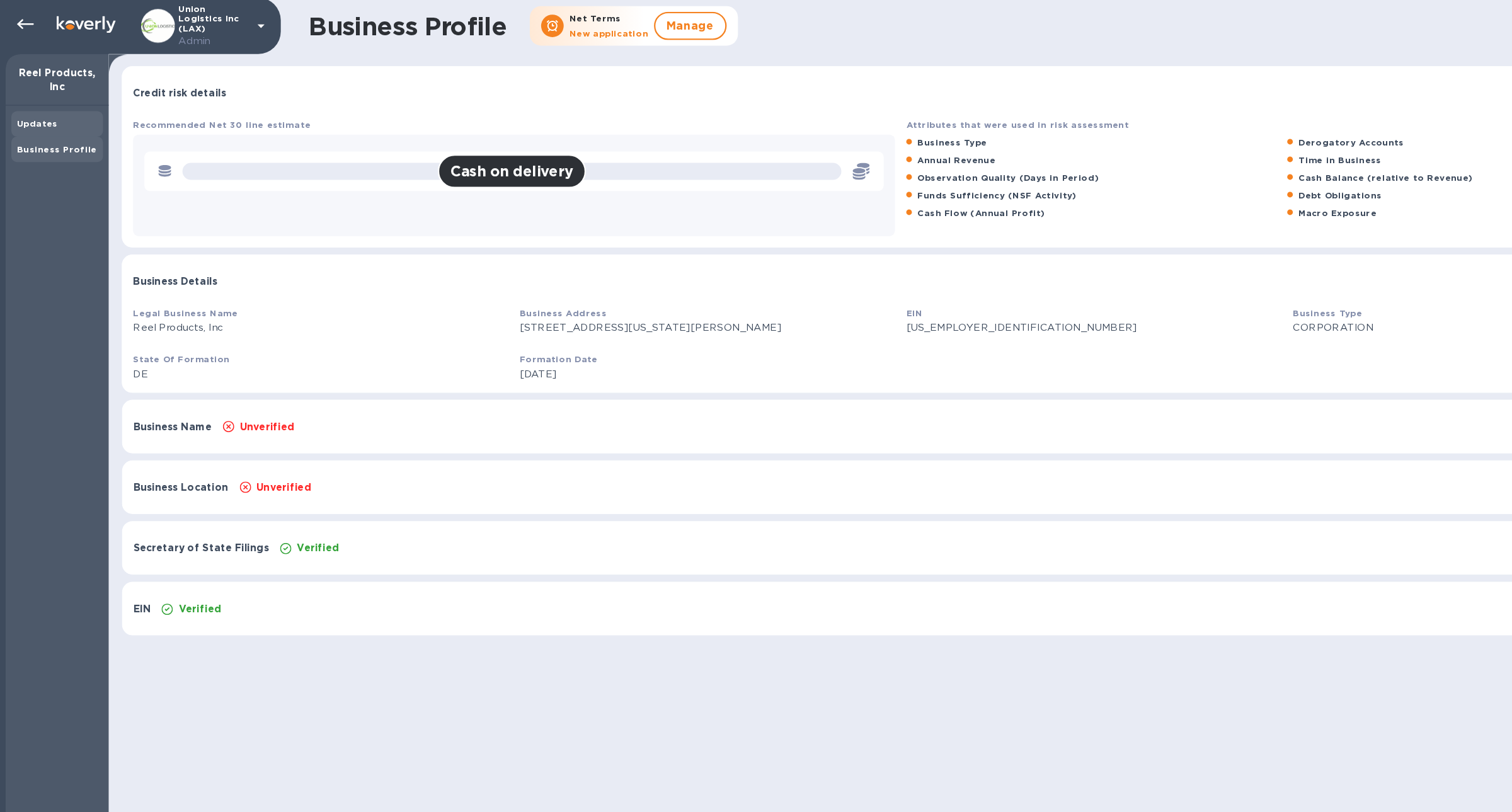
click at [45, 116] on b "Updates" at bounding box center [33, 112] width 36 height 9
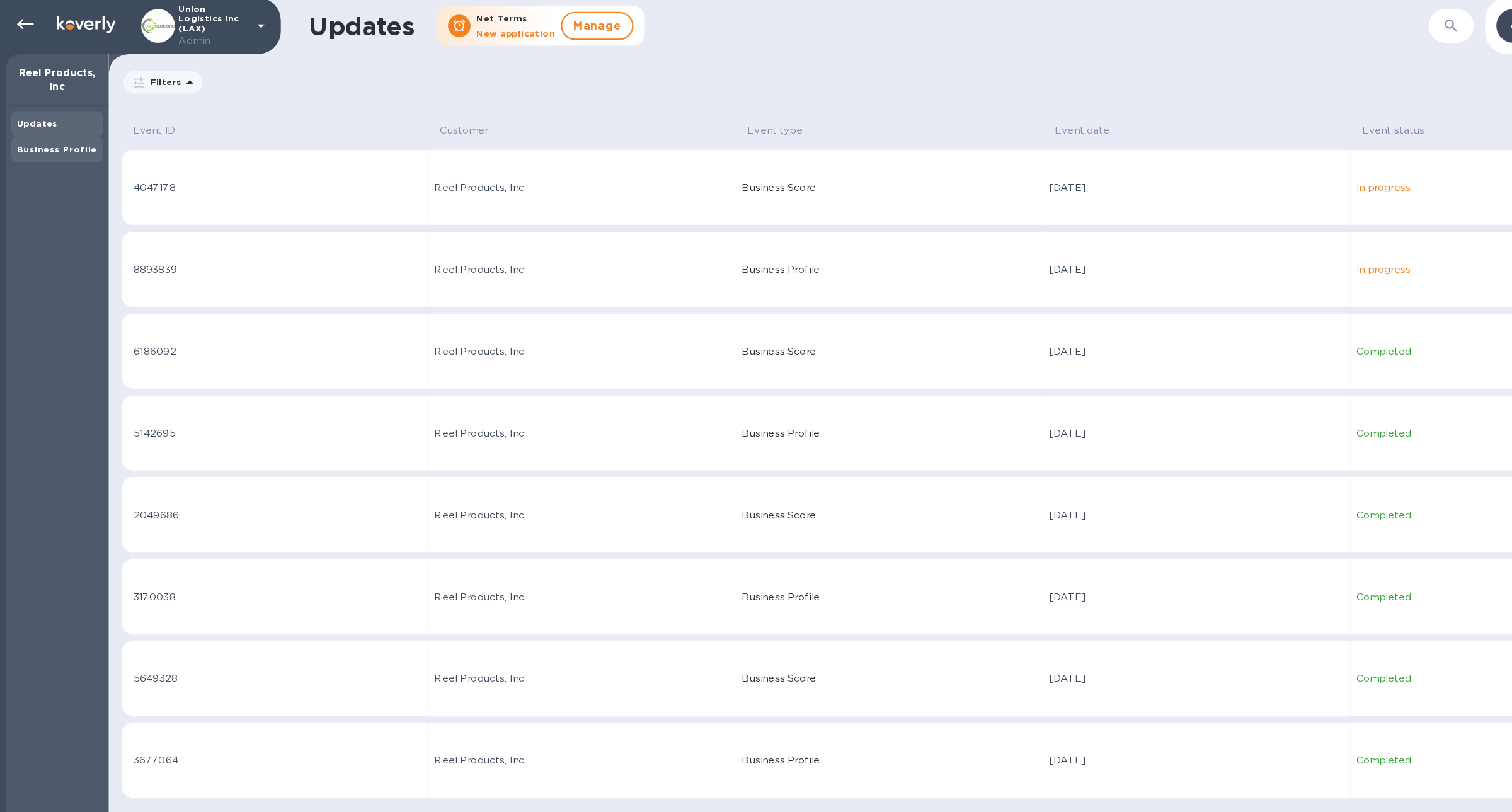
click at [47, 127] on div "Business Profile" at bounding box center [51, 136] width 82 height 23
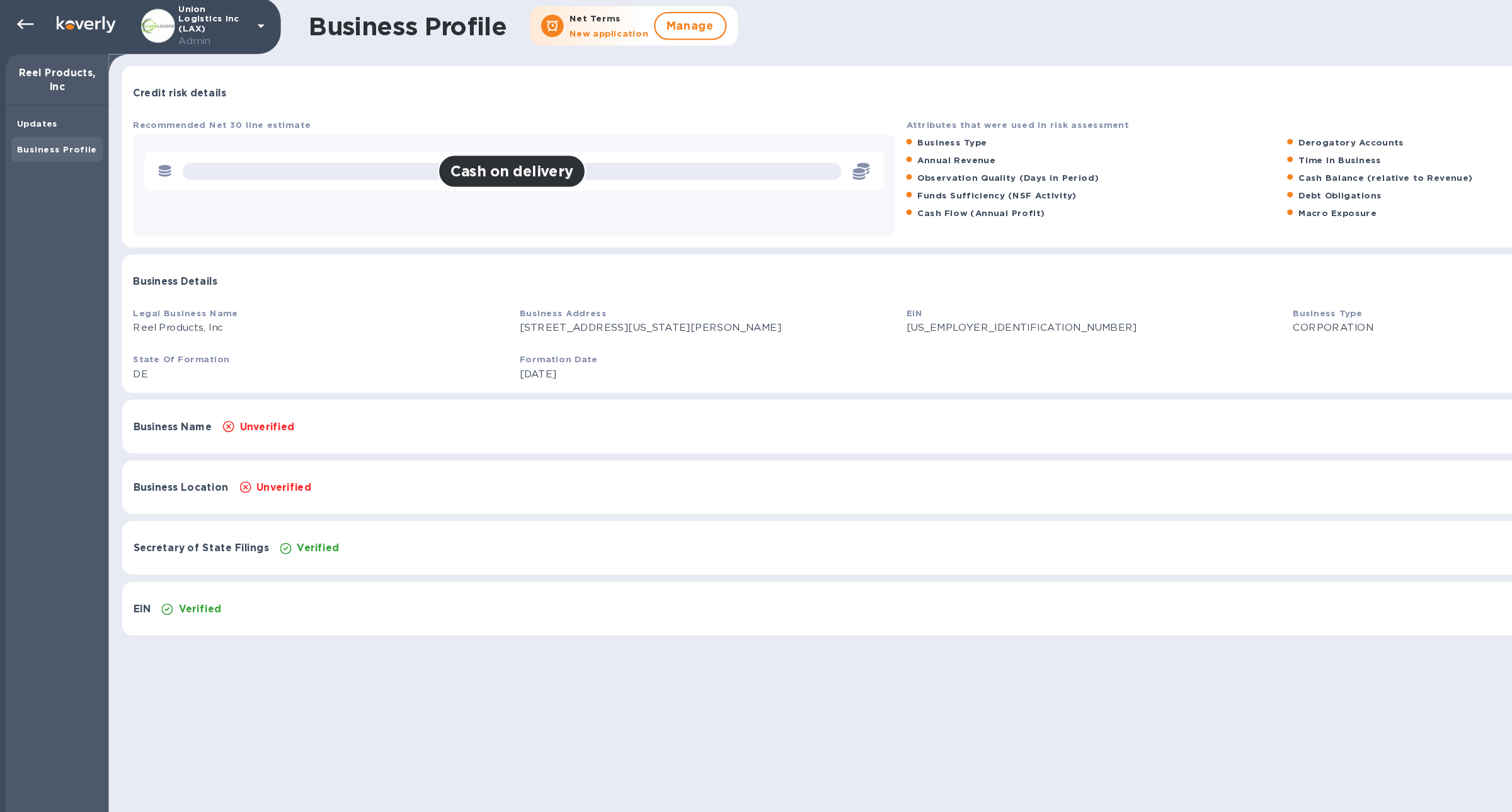
click at [47, 126] on div "Business Profile" at bounding box center [51, 136] width 82 height 23
click at [47, 122] on div "Updates" at bounding box center [51, 113] width 82 height 23
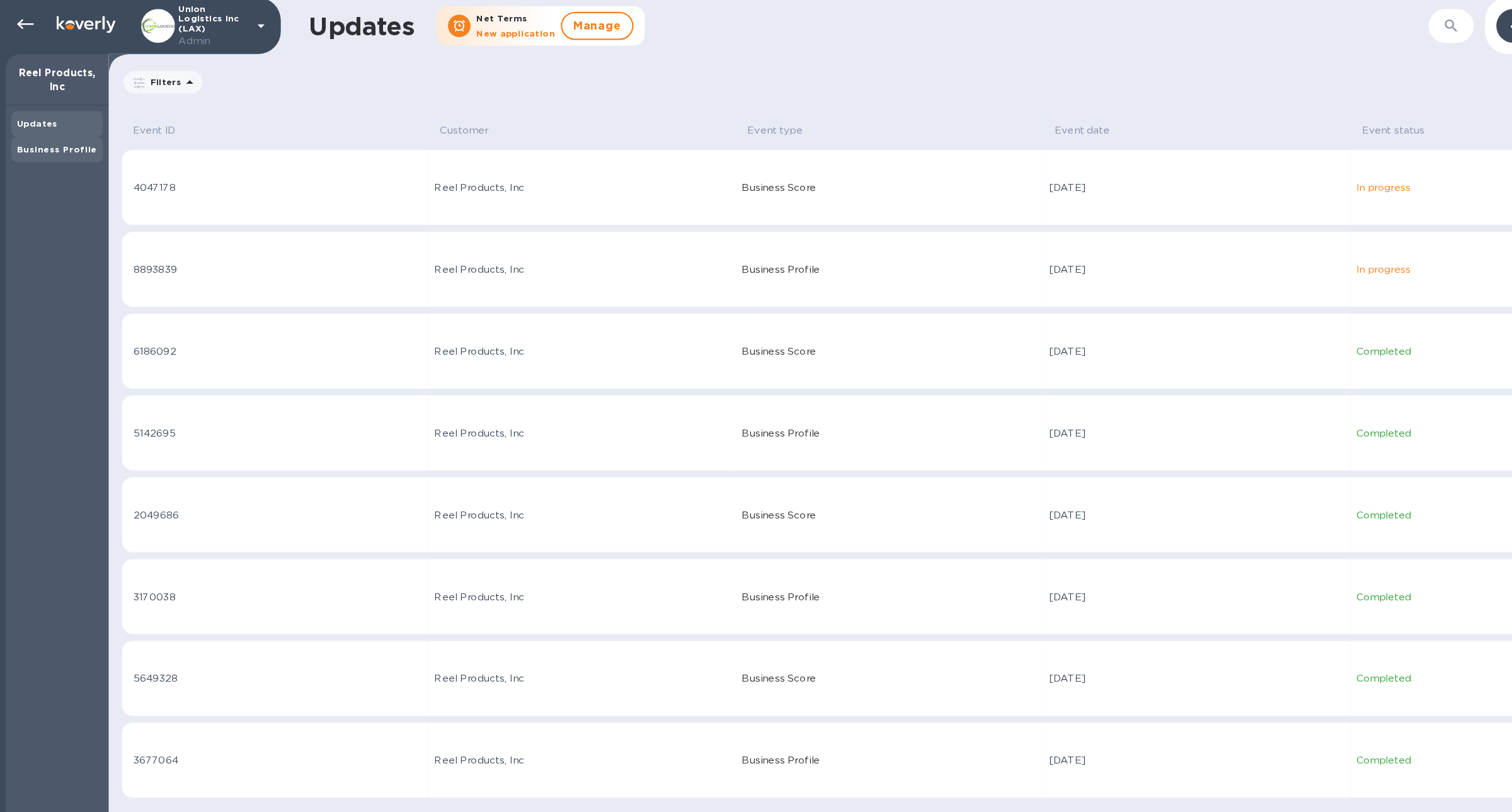
click at [50, 129] on div "Business Profile" at bounding box center [50, 135] width 72 height 13
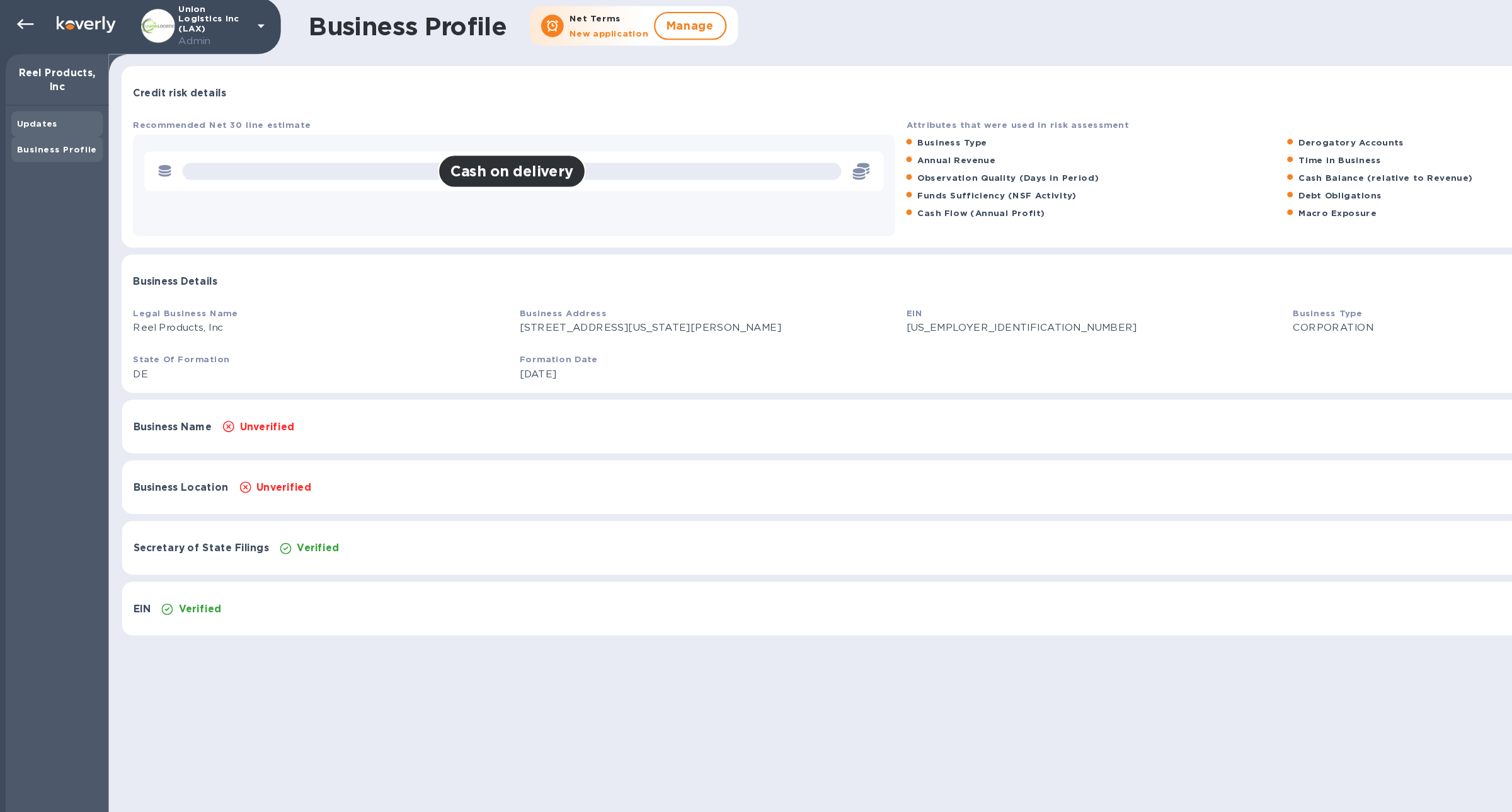
click at [39, 108] on b "Updates" at bounding box center [33, 112] width 36 height 9
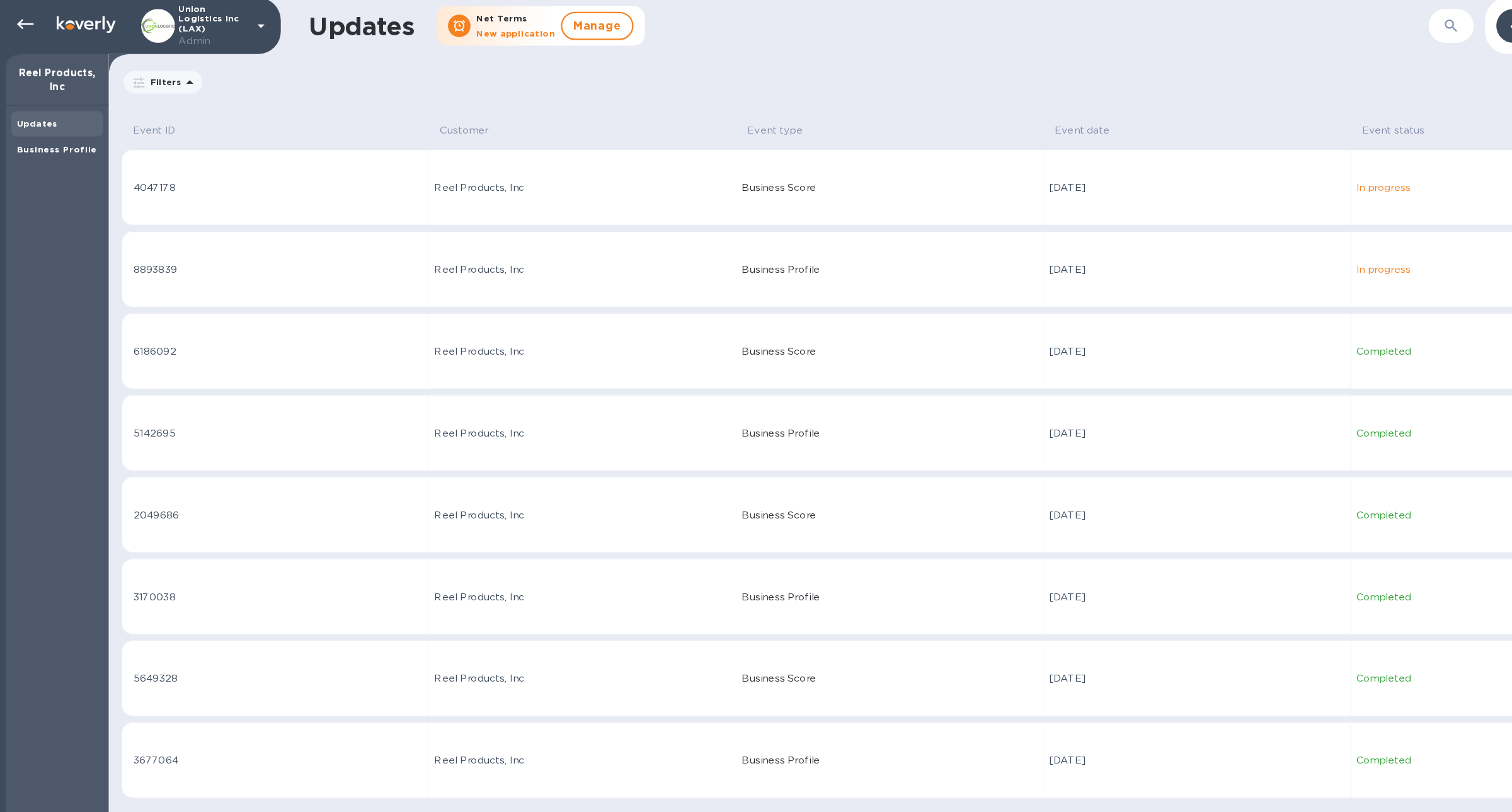
click at [43, 121] on div "Updates" at bounding box center [51, 113] width 82 height 23
click at [48, 129] on div "Business Profile" at bounding box center [50, 135] width 72 height 13
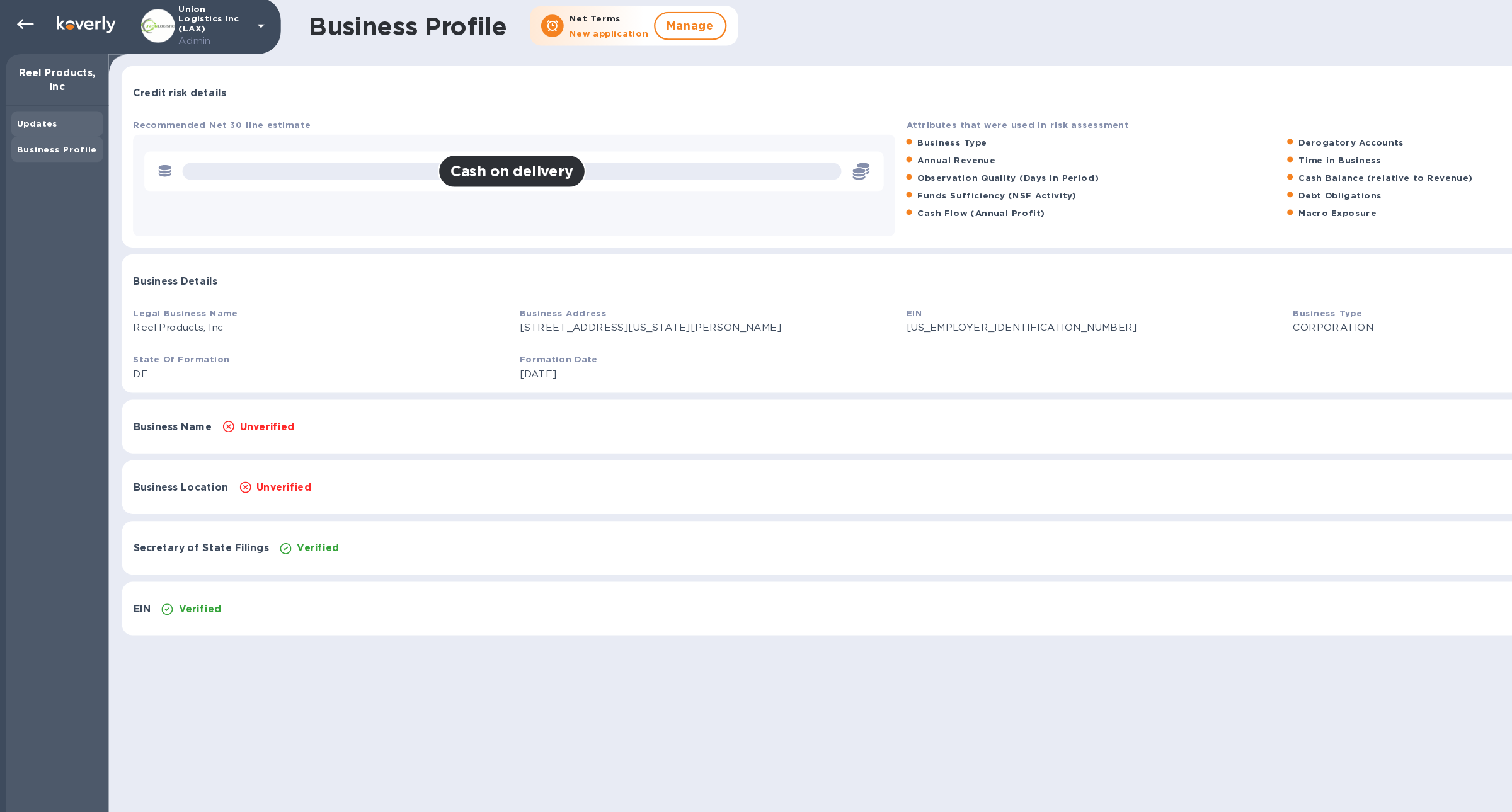
click at [43, 118] on div "Updates" at bounding box center [50, 112] width 72 height 13
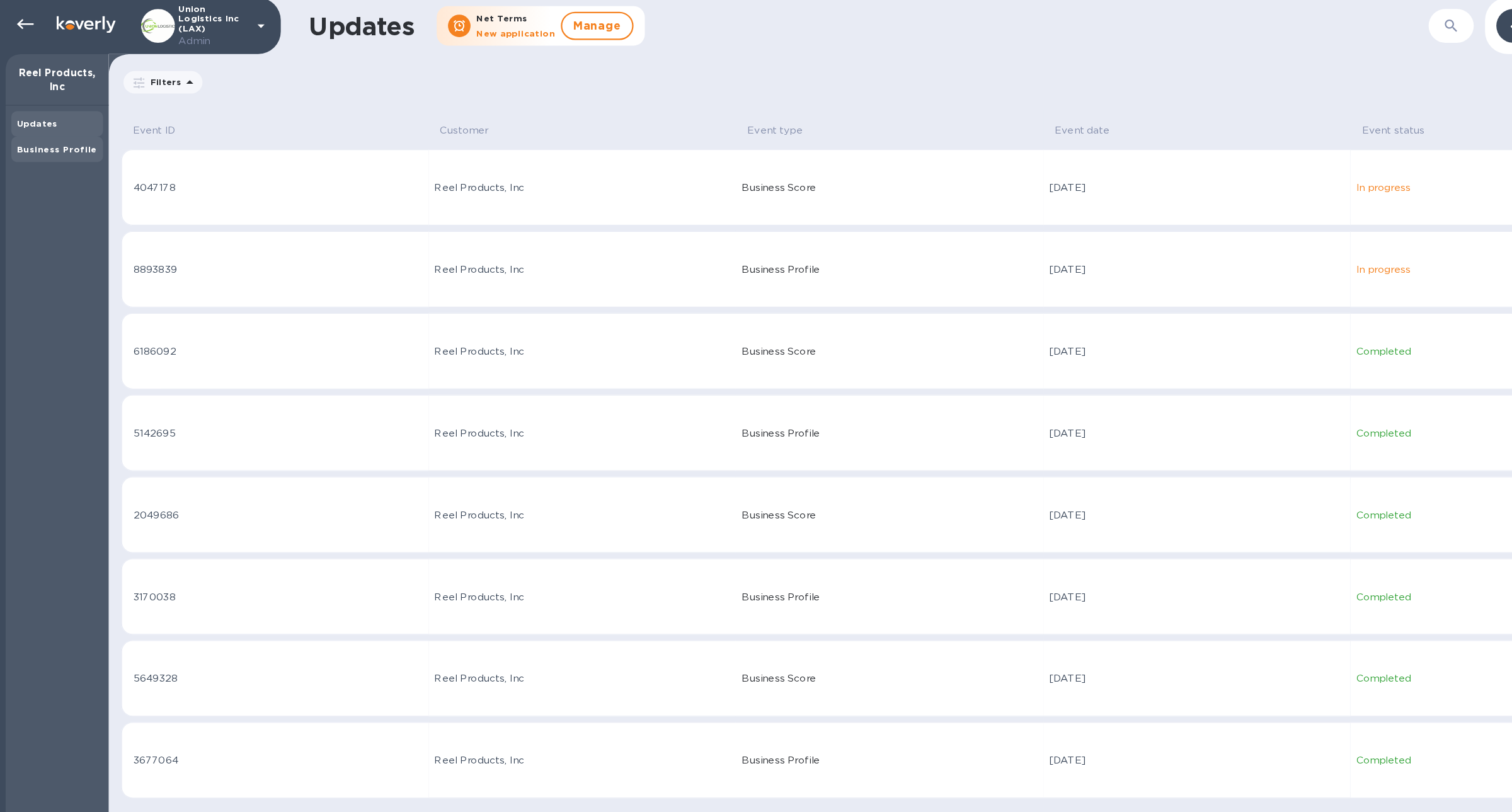
click at [38, 143] on div "Business Profile" at bounding box center [51, 136] width 82 height 23
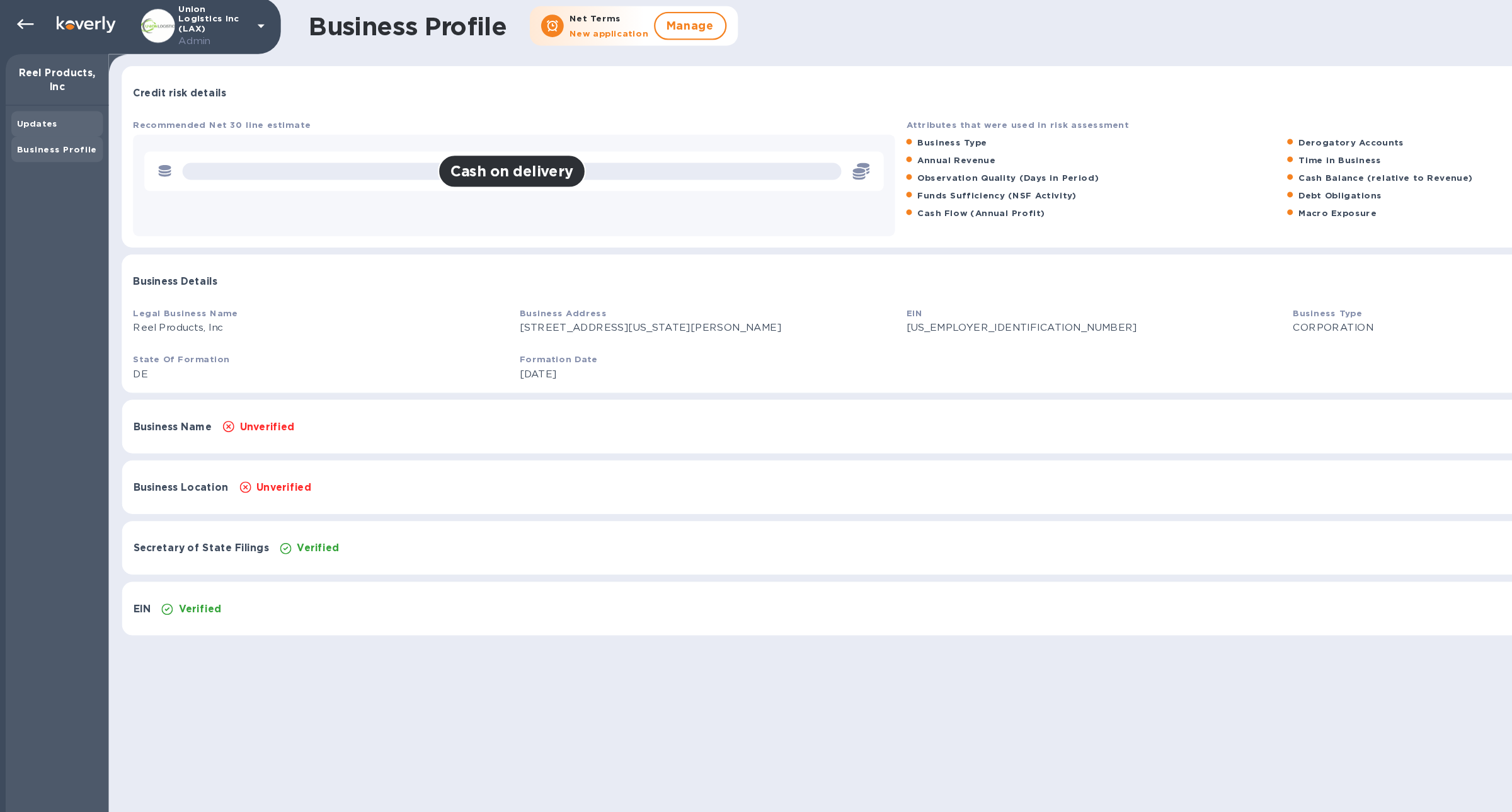
click at [43, 115] on b "Updates" at bounding box center [33, 112] width 36 height 9
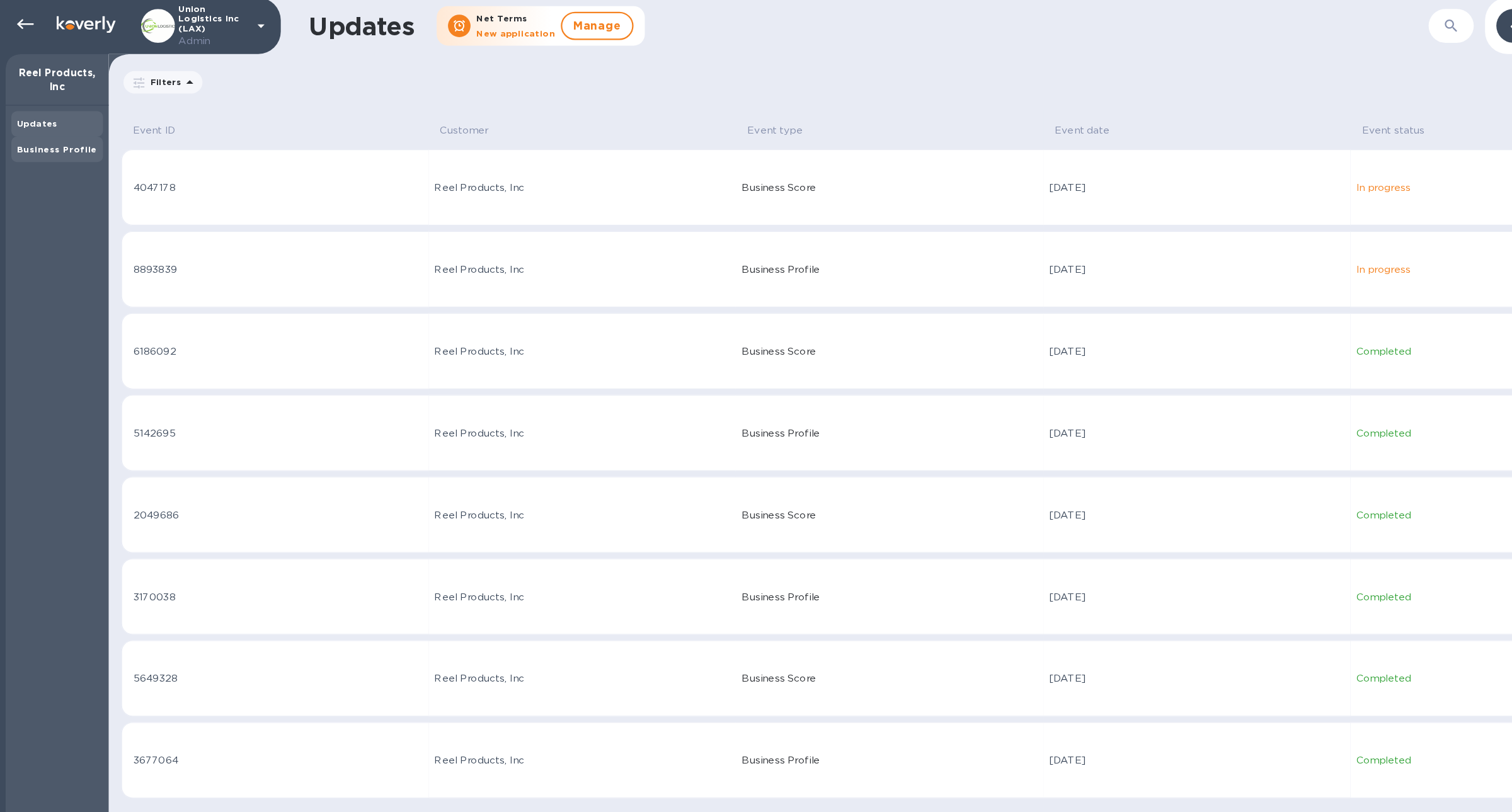
click at [45, 139] on div "Business Profile" at bounding box center [50, 135] width 72 height 13
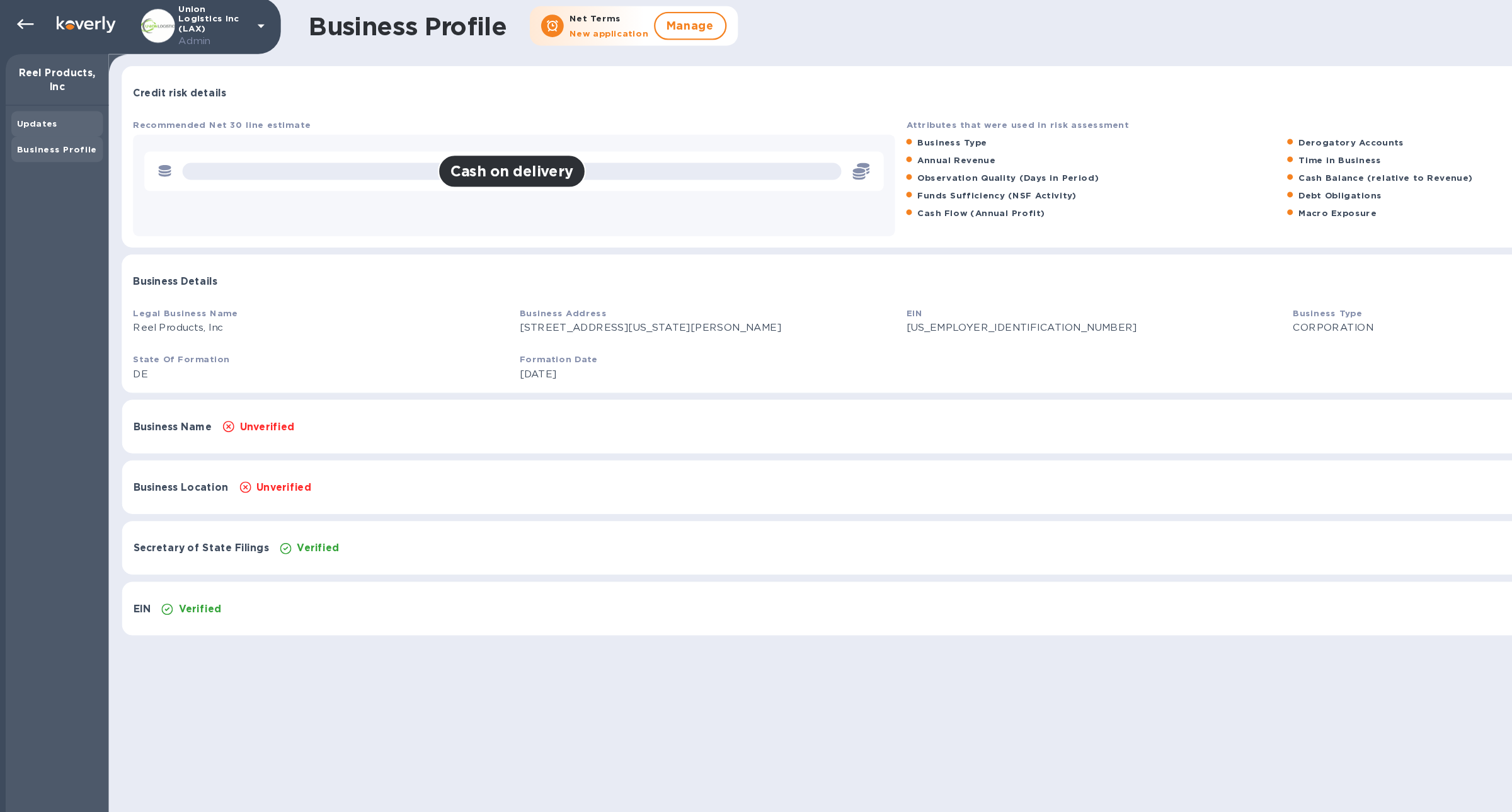
click at [42, 114] on b "Updates" at bounding box center [33, 112] width 36 height 9
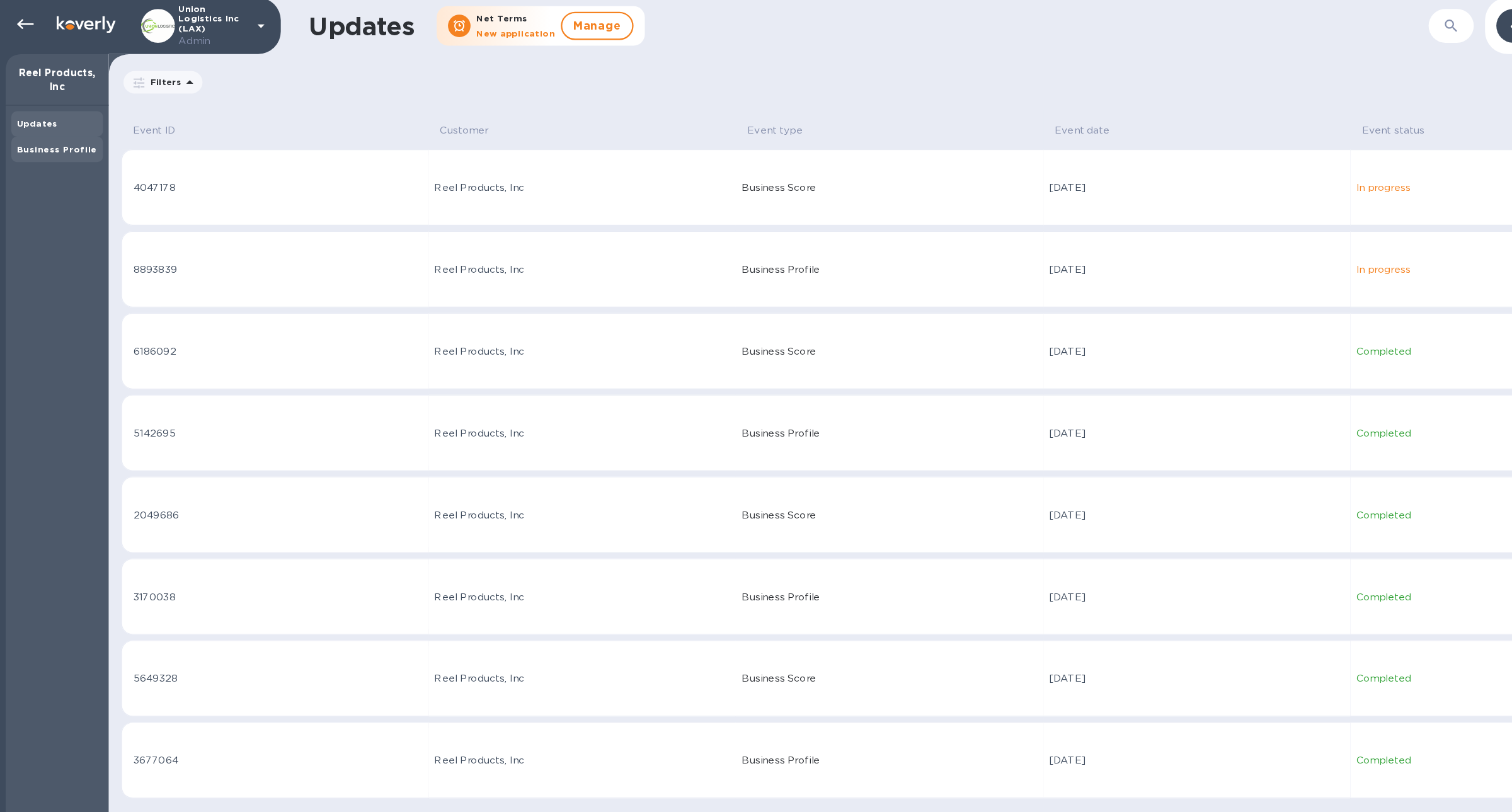
click at [34, 130] on b "Business Profile" at bounding box center [50, 135] width 71 height 9
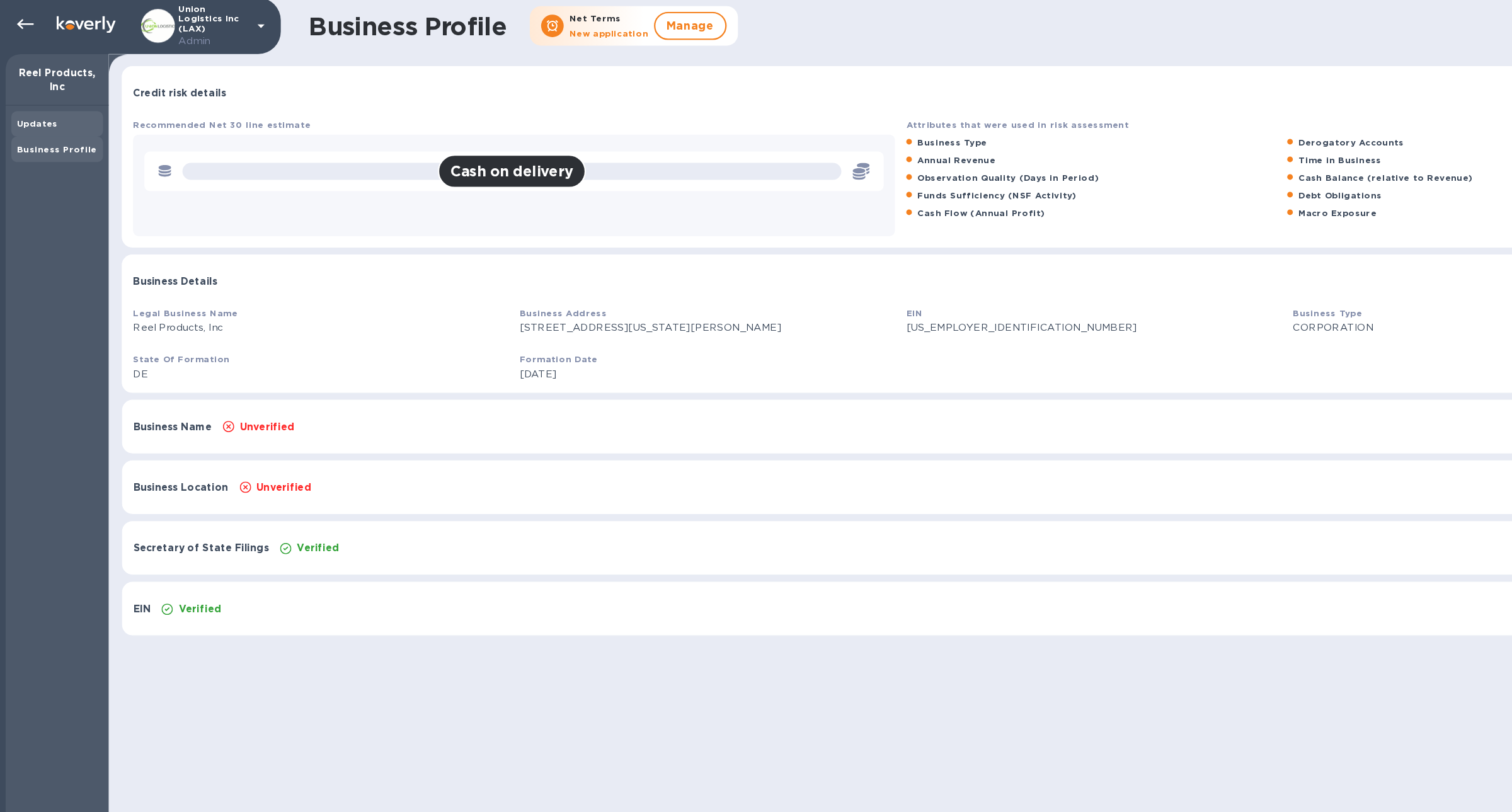
click at [35, 114] on b "Updates" at bounding box center [33, 112] width 36 height 9
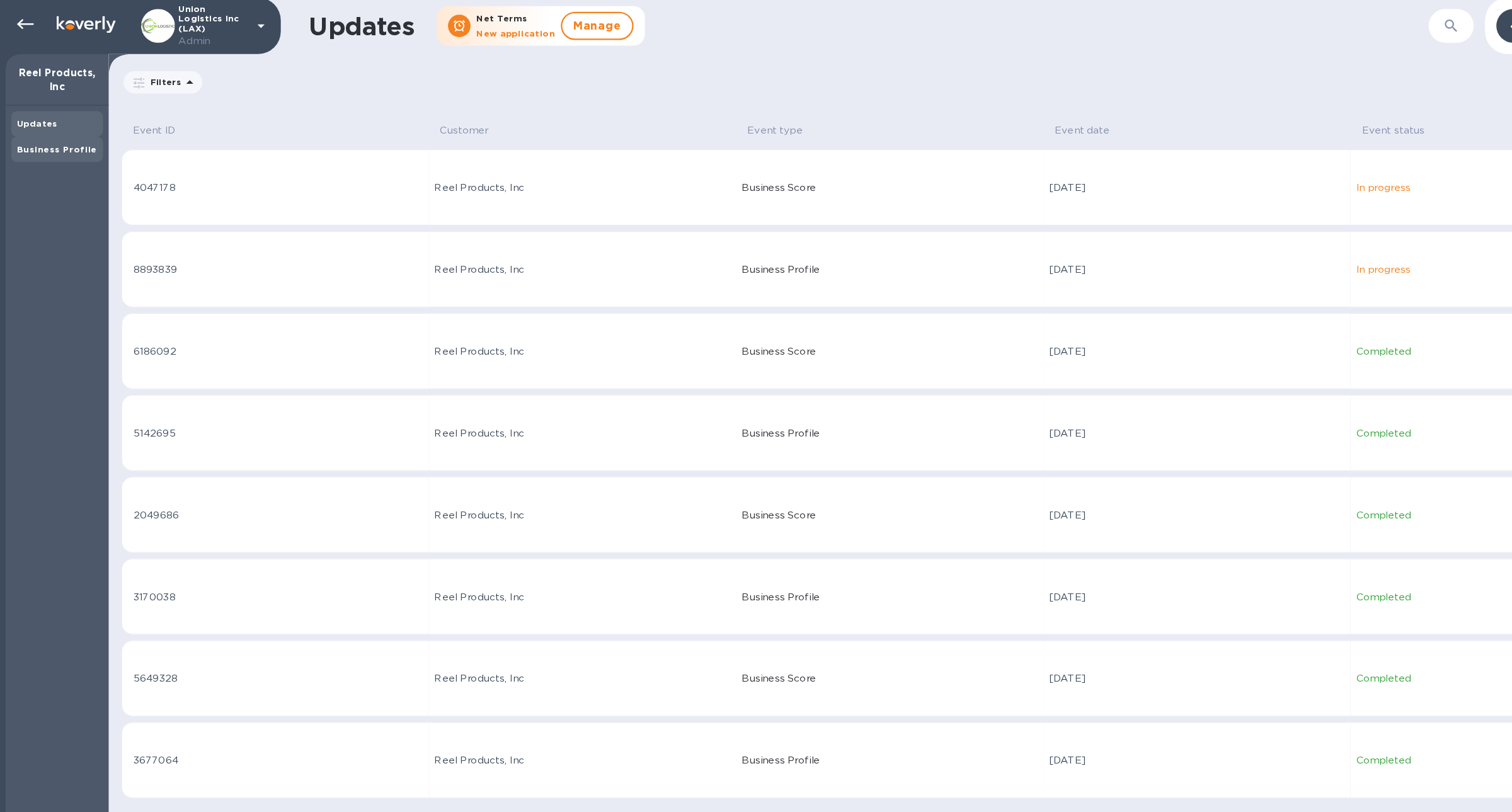
click at [45, 135] on b "Business Profile" at bounding box center [50, 135] width 71 height 9
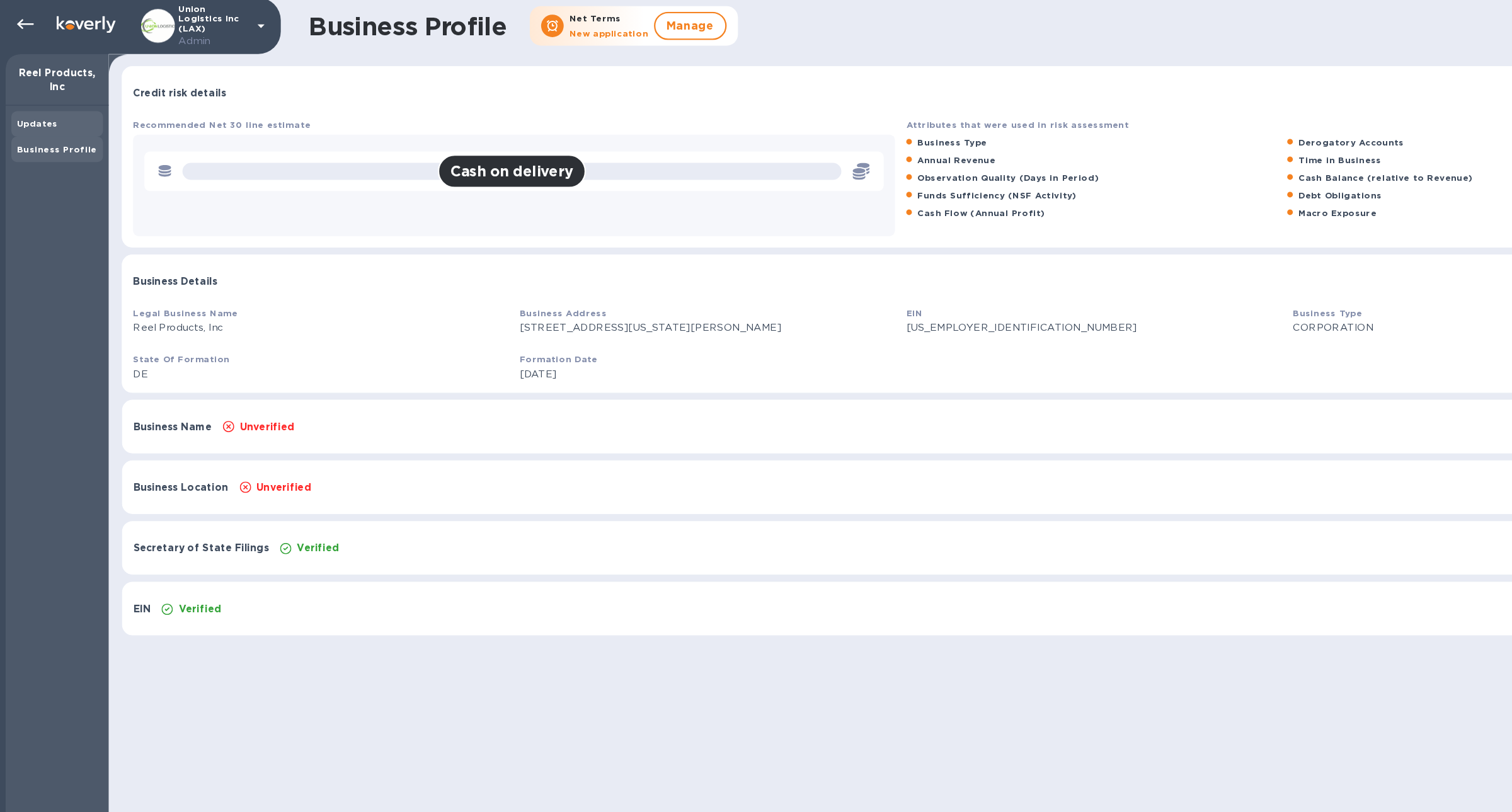
click at [38, 106] on div "Updates" at bounding box center [50, 112] width 72 height 13
click at [38, 114] on b "Updates" at bounding box center [33, 112] width 36 height 9
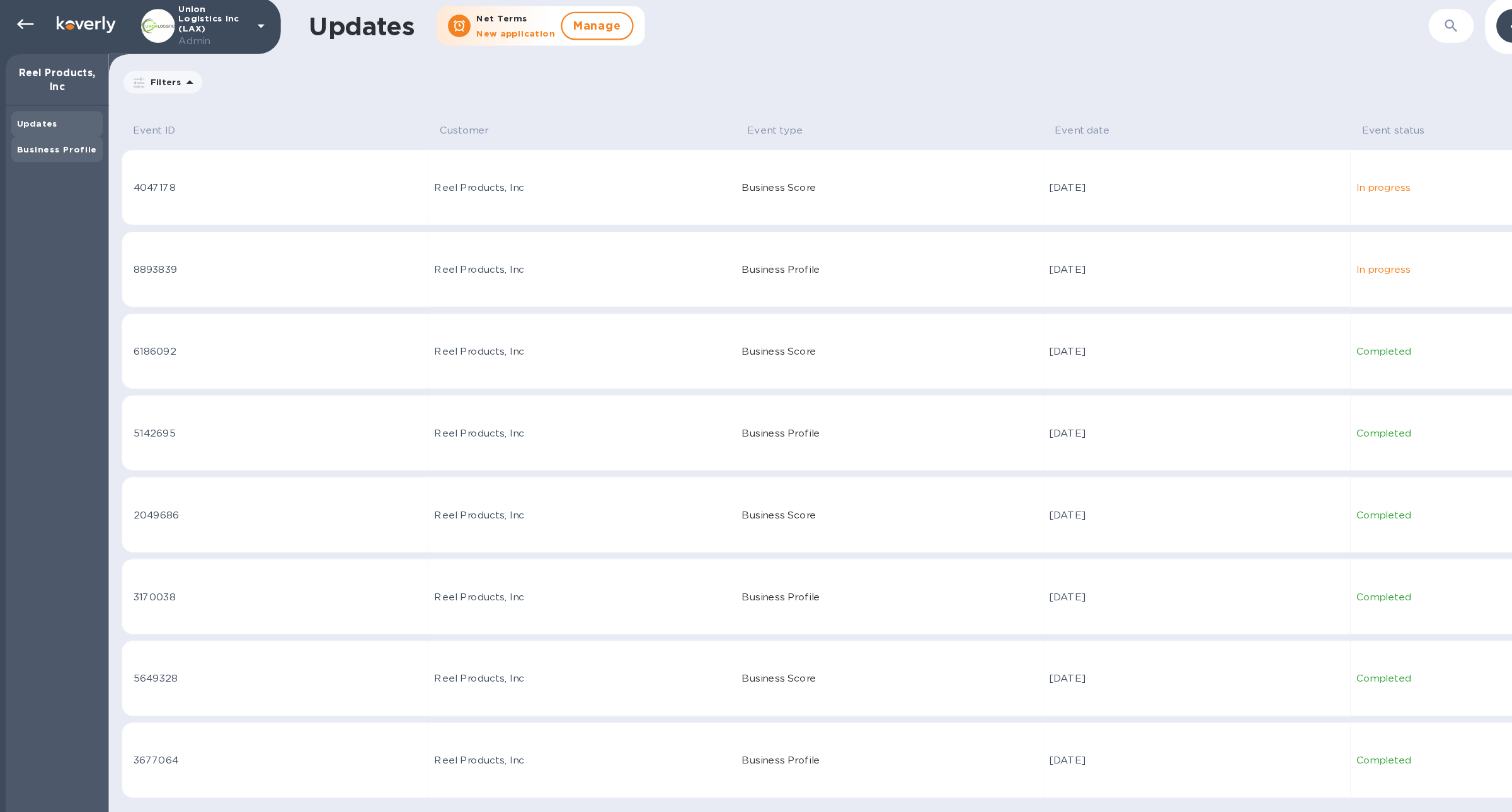
click at [44, 135] on b "Business Profile" at bounding box center [50, 135] width 71 height 9
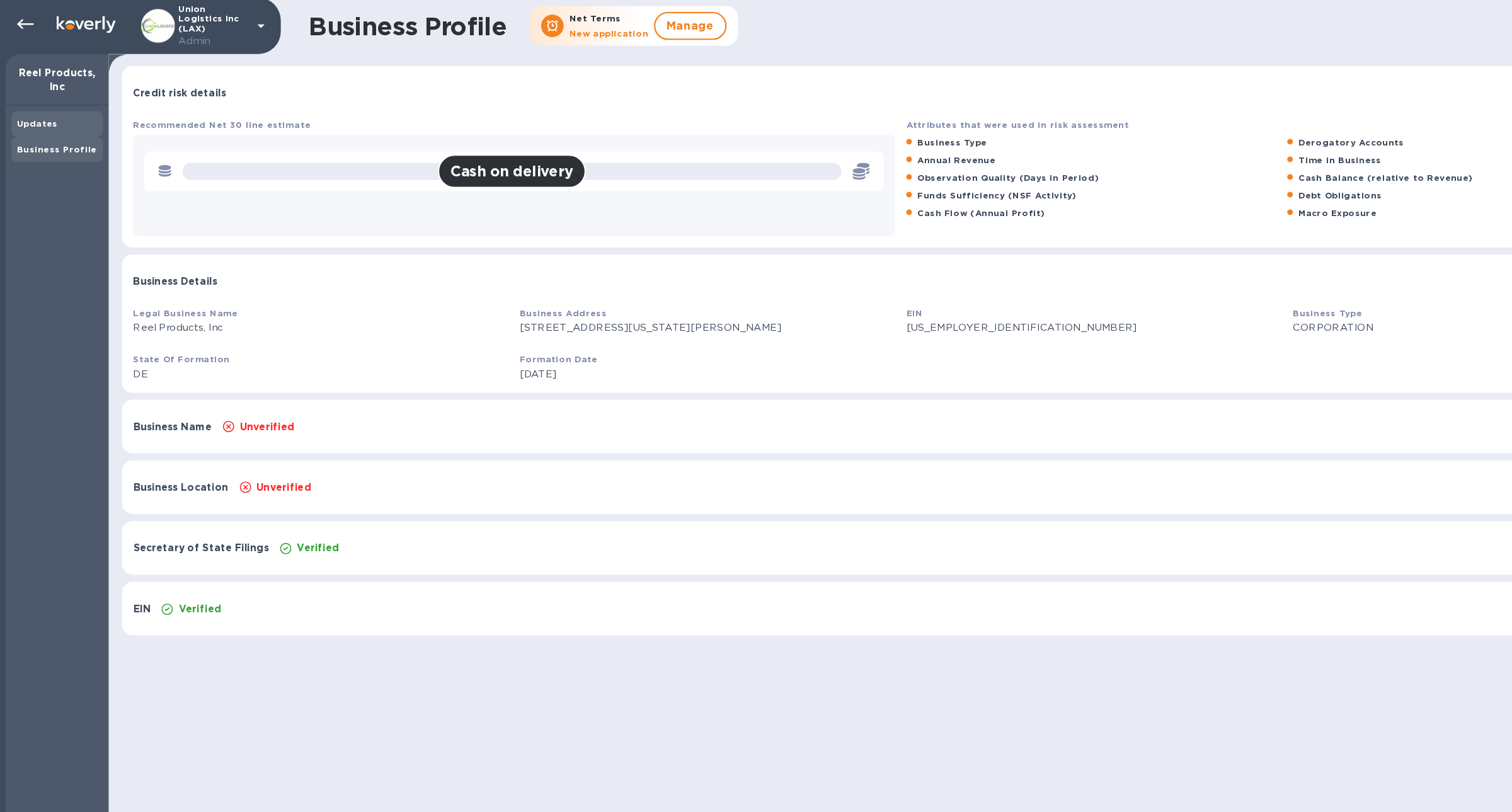
click at [40, 116] on b "Updates" at bounding box center [33, 112] width 36 height 9
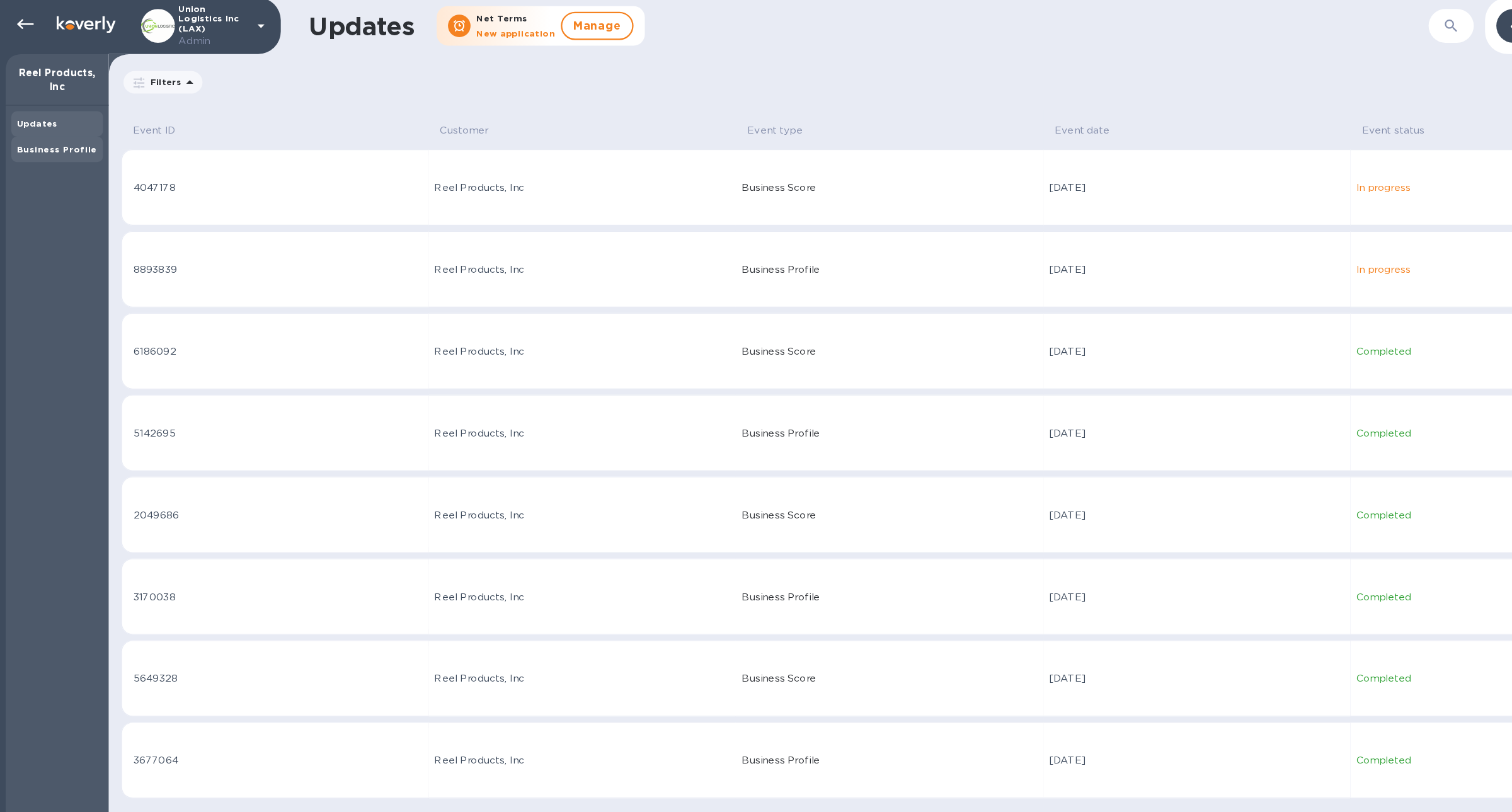
click at [44, 132] on b "Business Profile" at bounding box center [50, 135] width 71 height 9
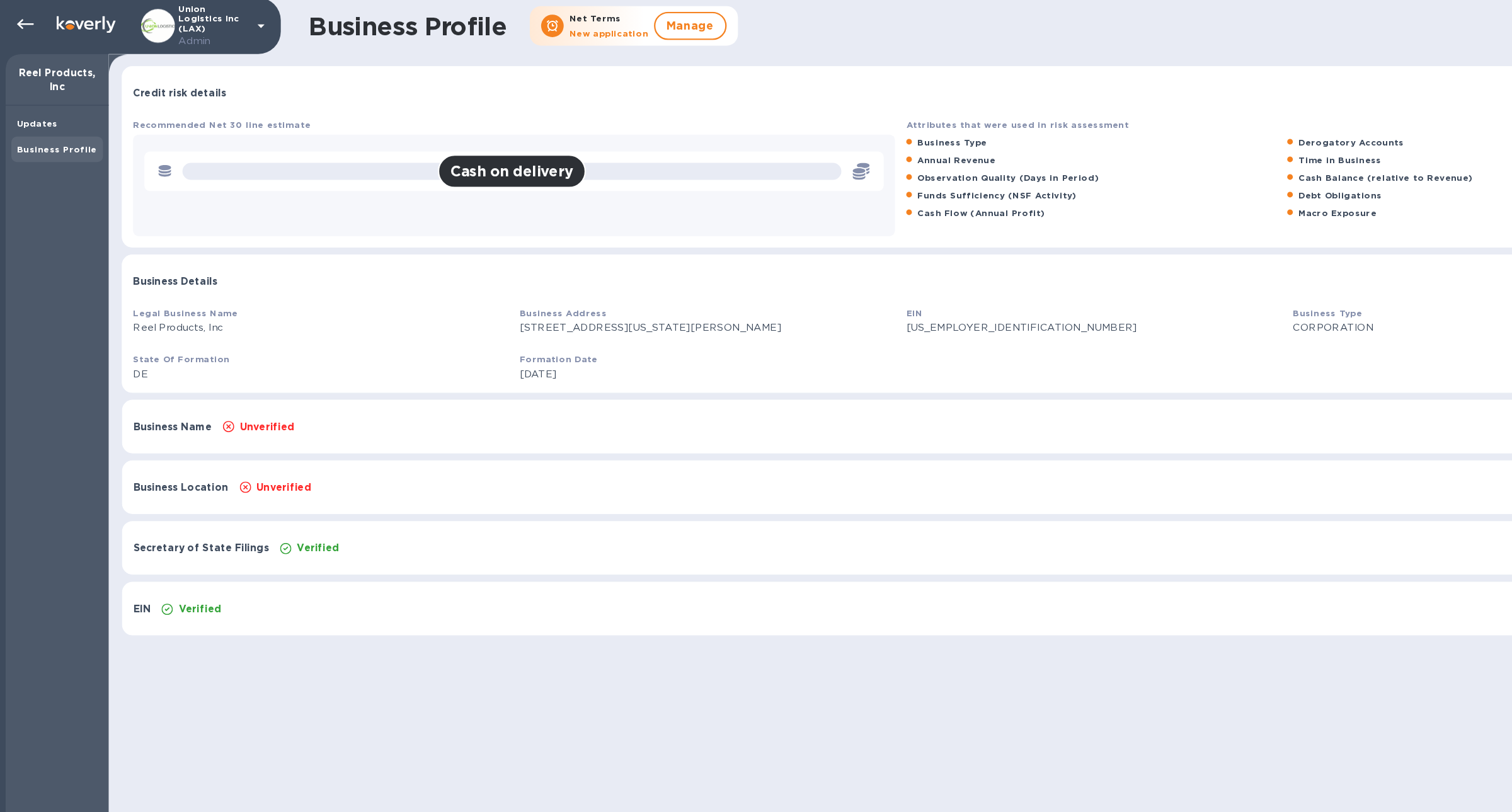
click at [41, 99] on div "Updates Business Profile" at bounding box center [50, 454] width 92 height 716
click at [41, 100] on div "Updates Business Profile" at bounding box center [50, 454] width 92 height 716
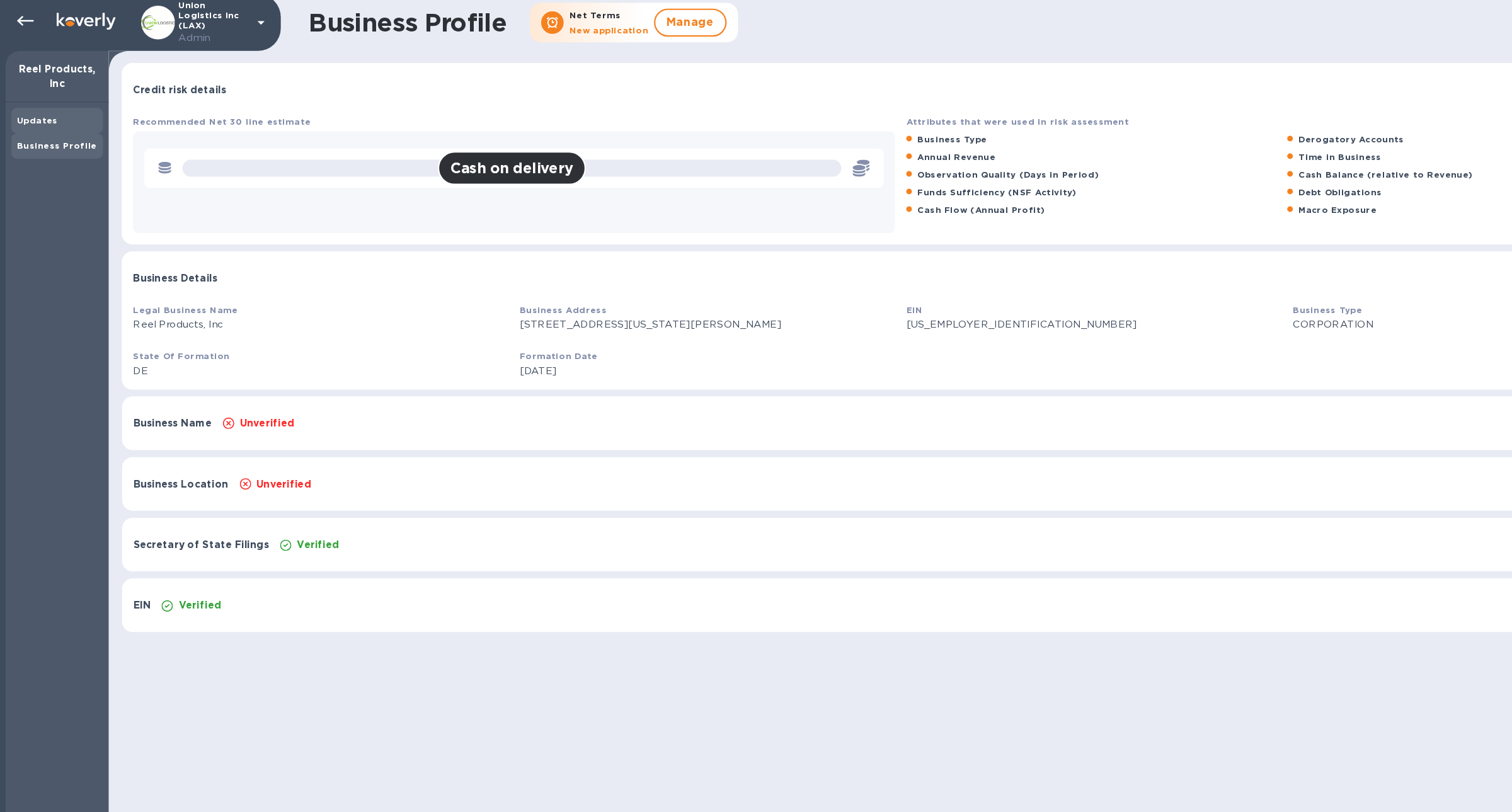
click at [37, 113] on b "Updates" at bounding box center [33, 112] width 36 height 9
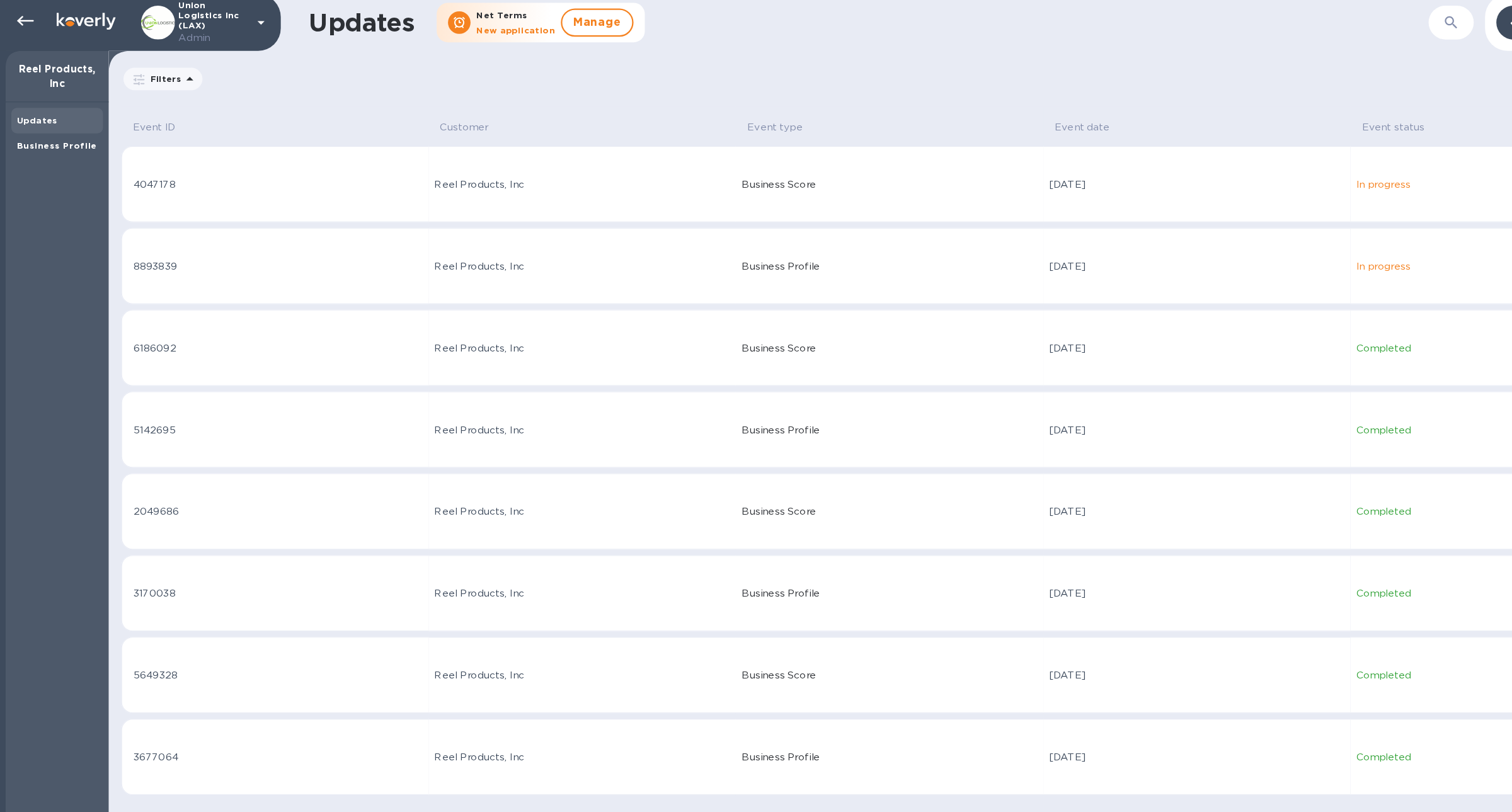
click at [342, 216] on td "8893839" at bounding box center [245, 242] width 275 height 68
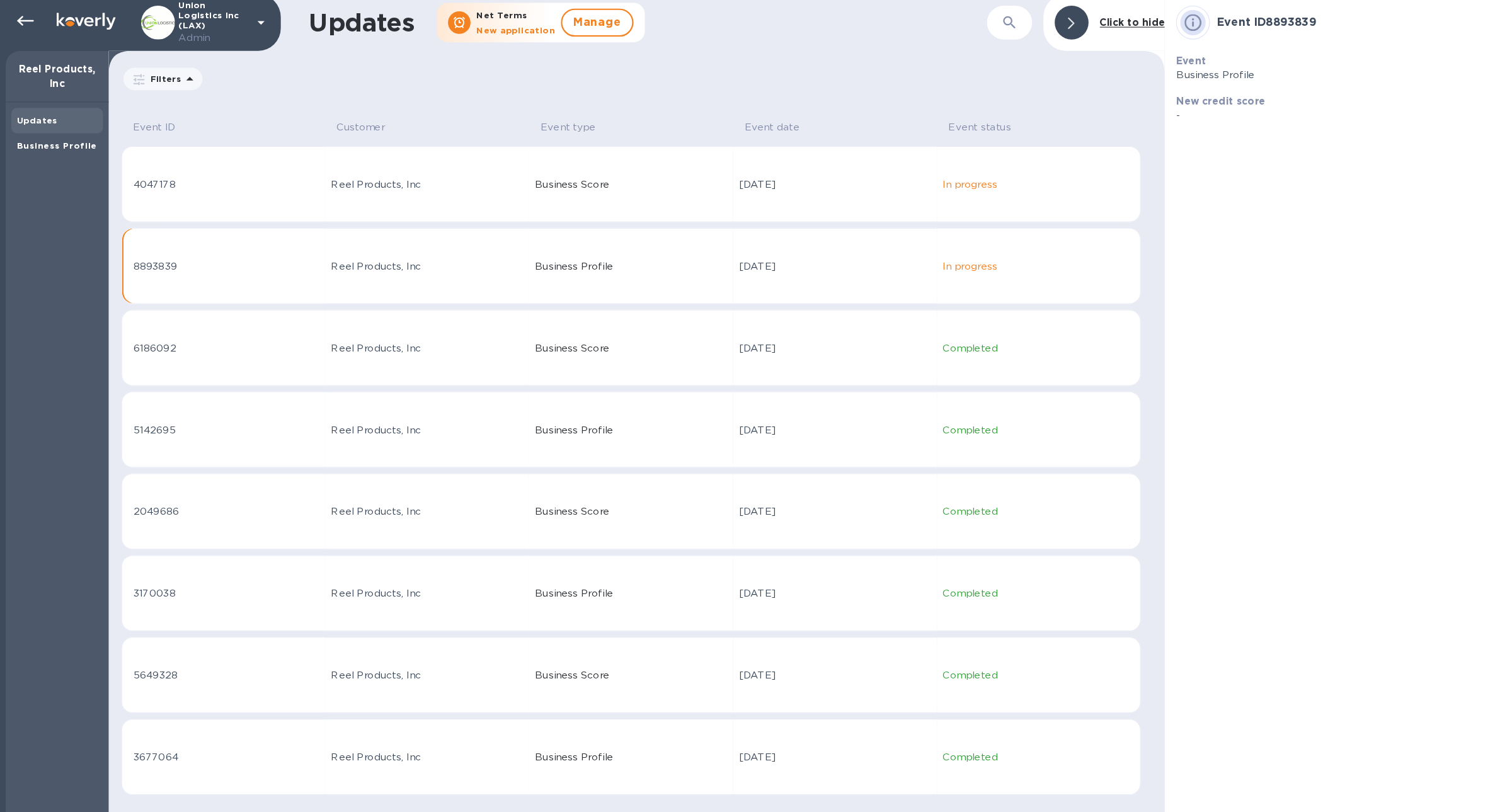
click at [355, 169] on div "Reel Products, Inc" at bounding box center [382, 170] width 172 height 13
click at [365, 337] on td "Reel Products, Inc" at bounding box center [381, 315] width 182 height 68
click at [46, 139] on div "Business Profile" at bounding box center [50, 135] width 72 height 13
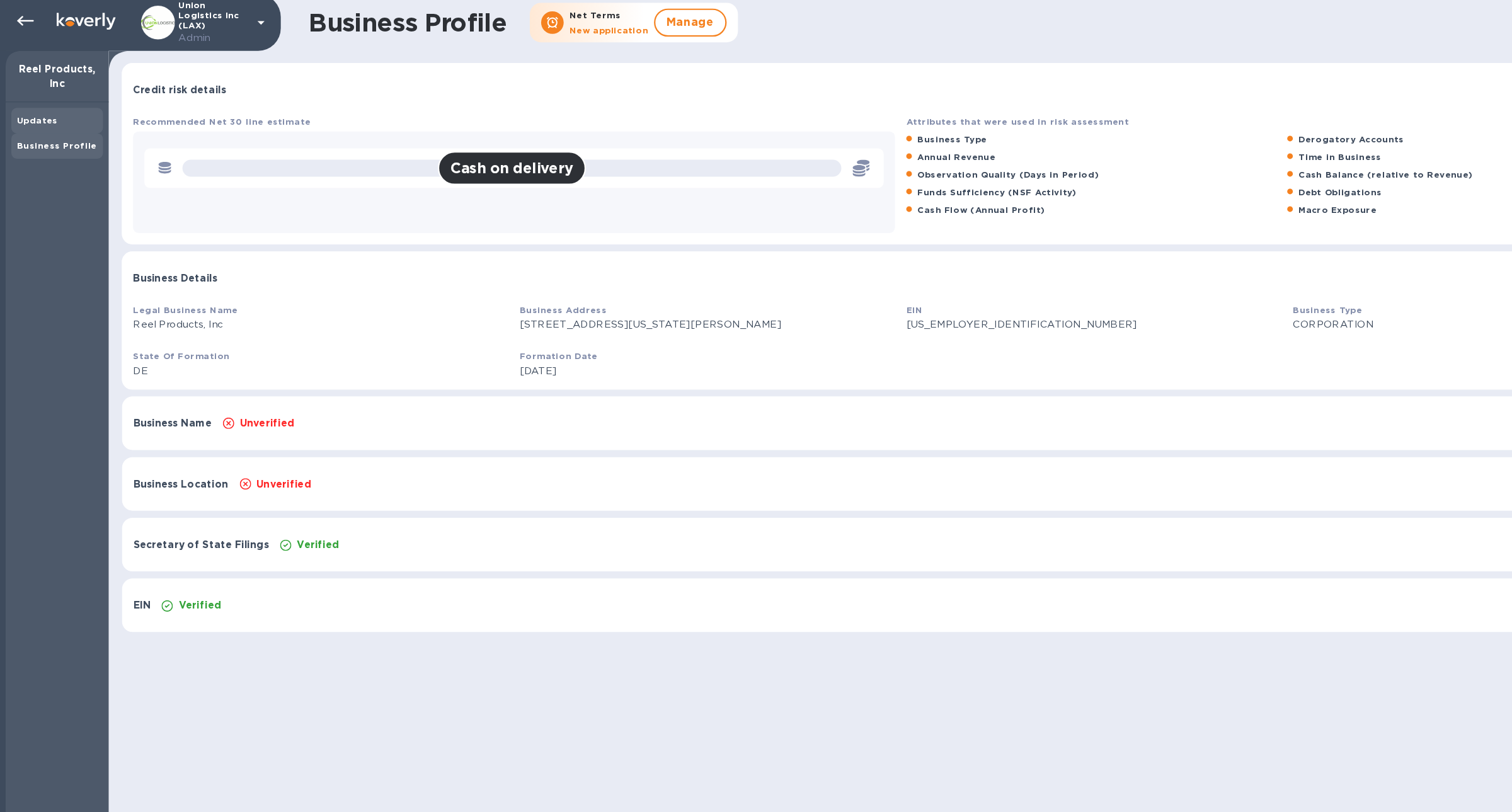
click at [40, 112] on b "Updates" at bounding box center [33, 112] width 36 height 9
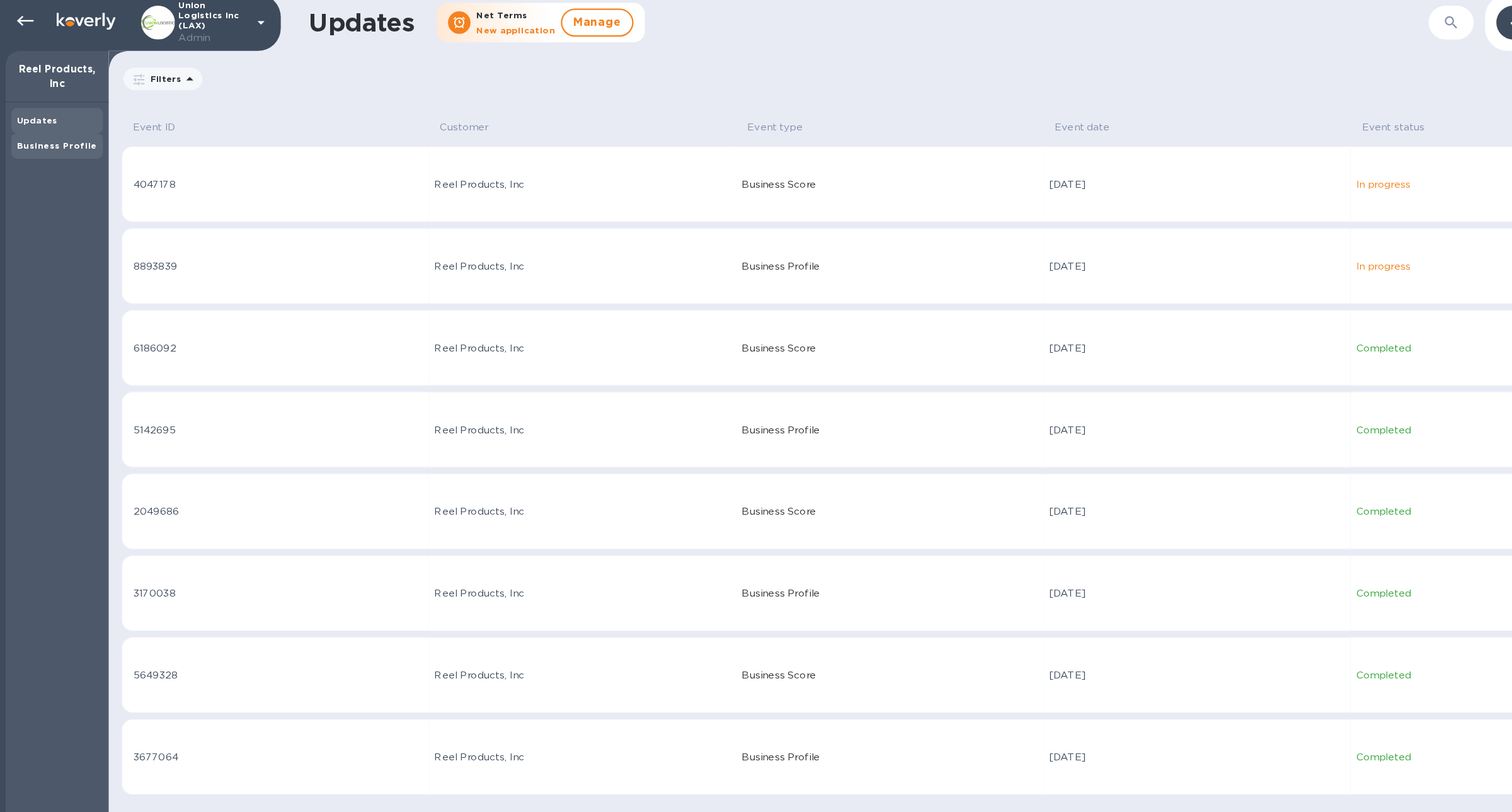
click at [34, 130] on div "Business Profile" at bounding box center [50, 135] width 72 height 13
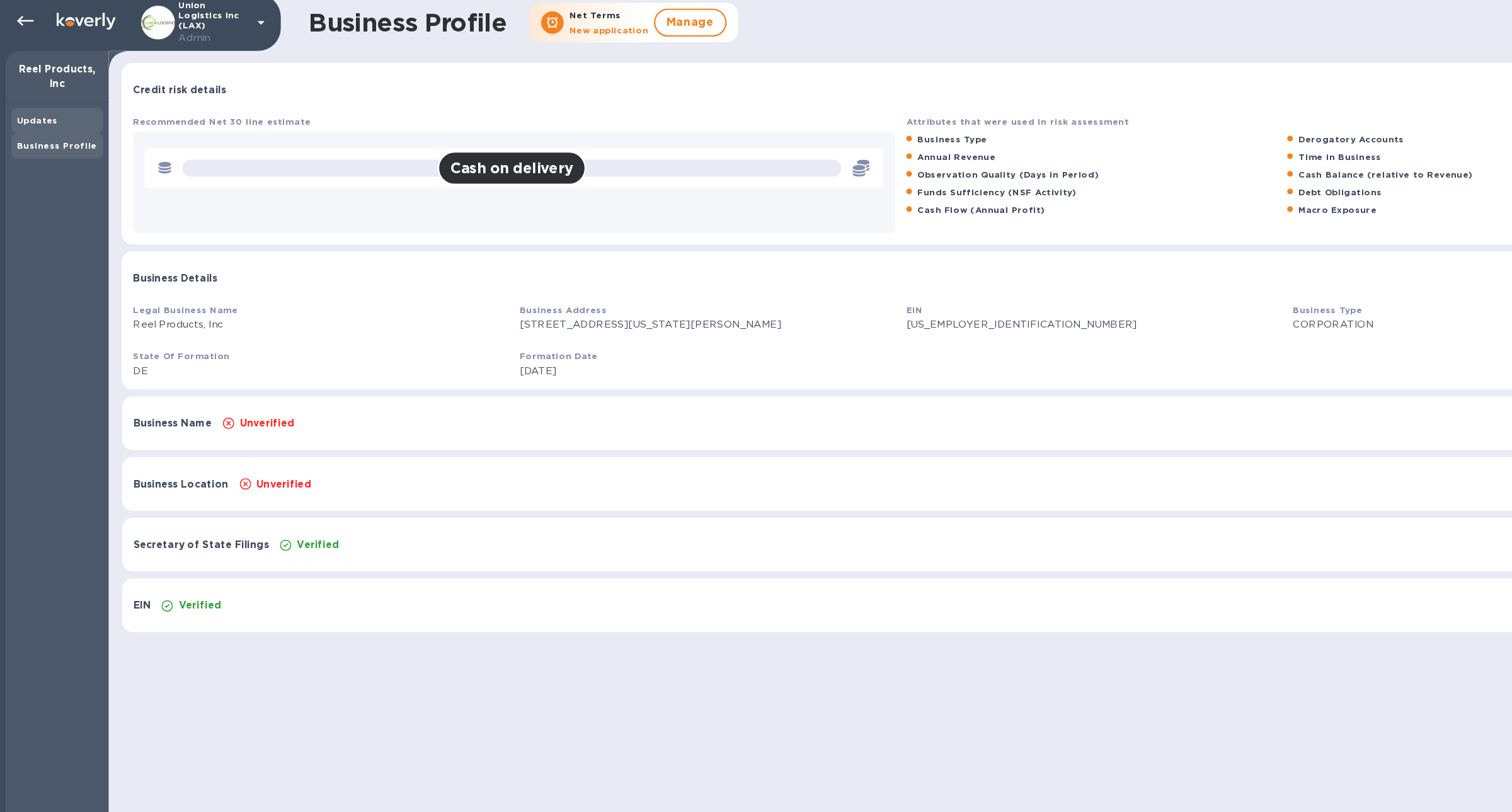
click at [34, 107] on div "Updates" at bounding box center [50, 112] width 72 height 13
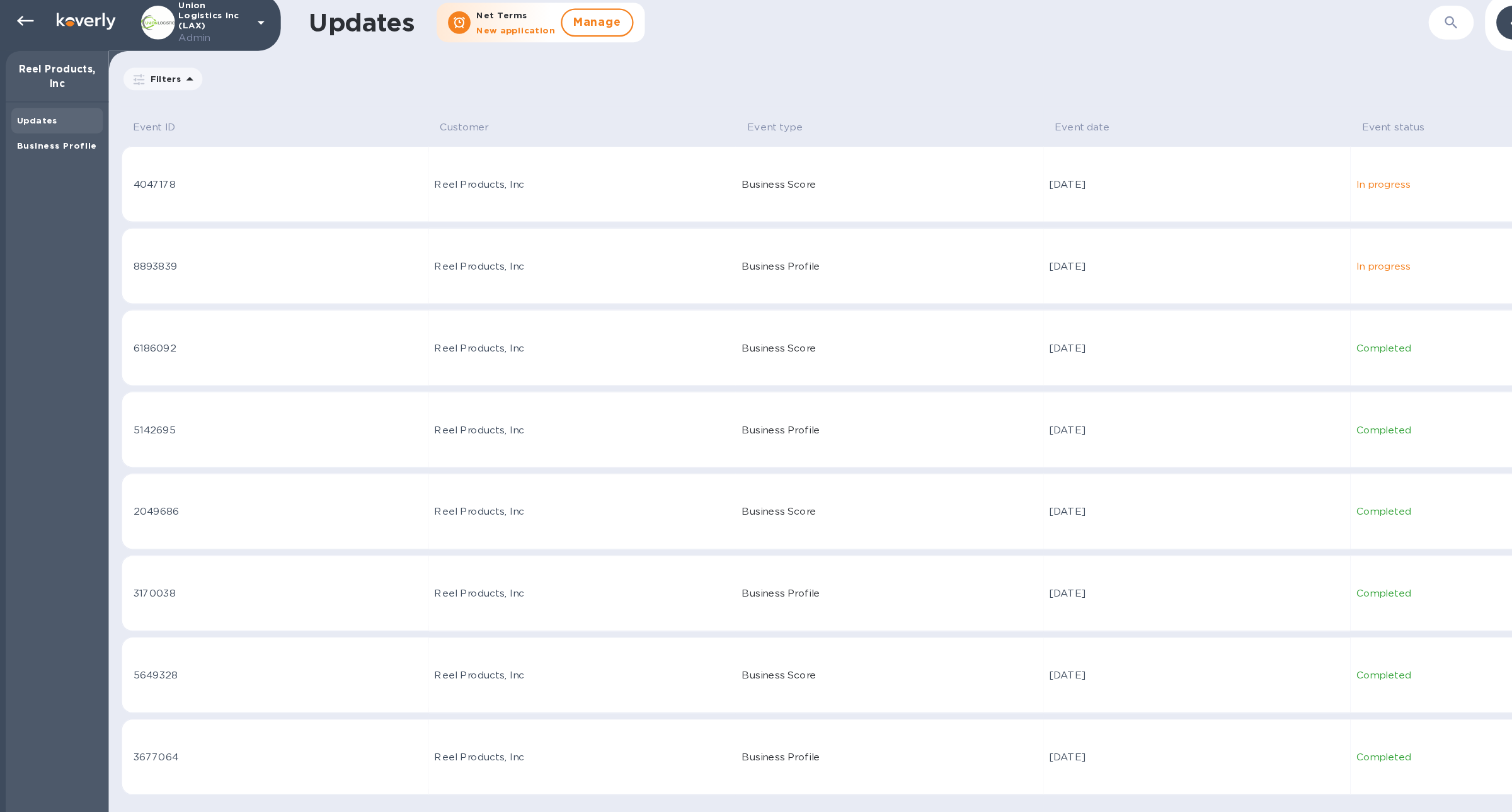
click at [61, 146] on div "Updates Business Profile" at bounding box center [50, 454] width 92 height 716
click at [56, 136] on b "Business Profile" at bounding box center [50, 135] width 71 height 9
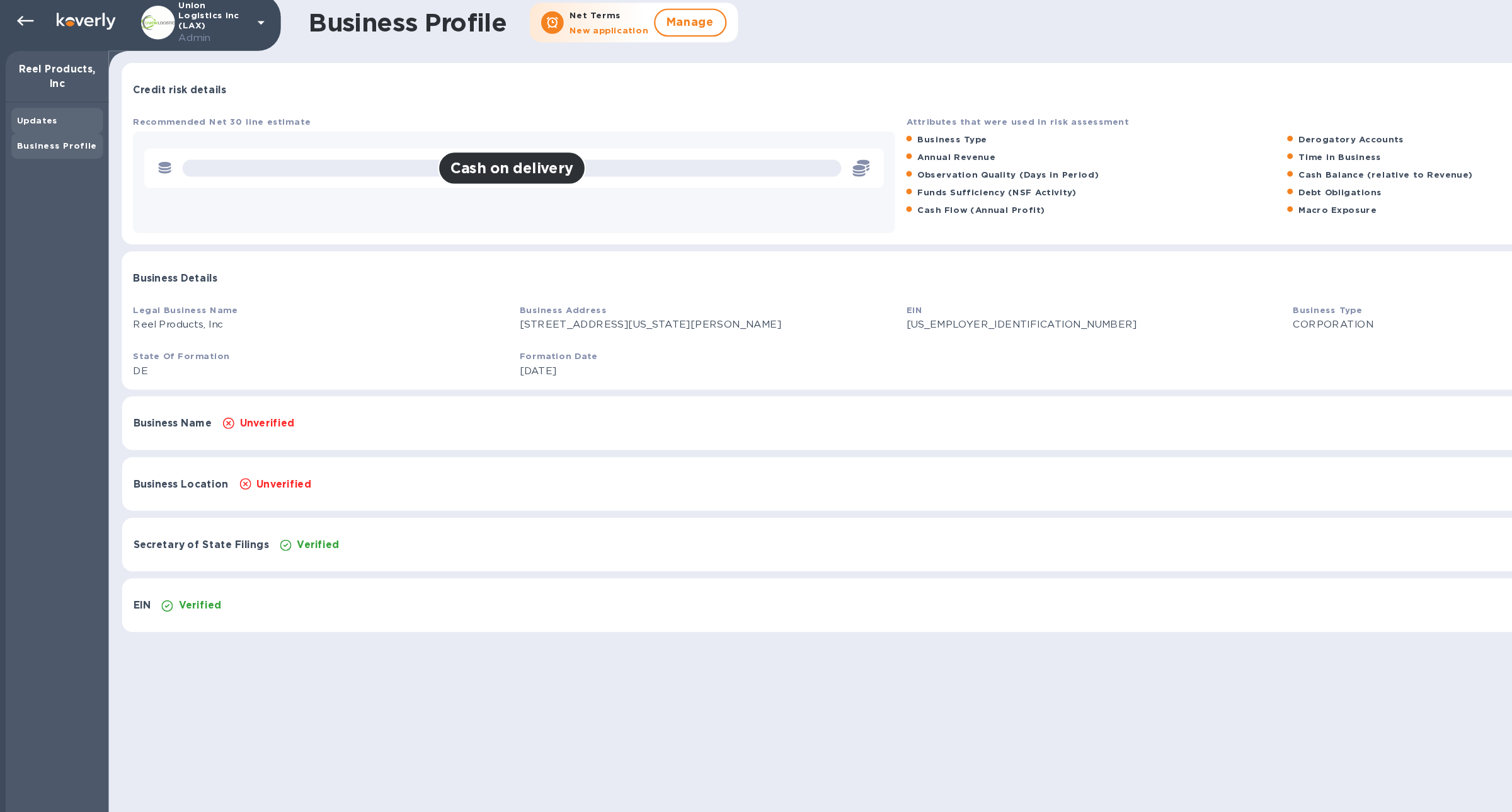
click at [48, 118] on div "Updates" at bounding box center [50, 112] width 72 height 13
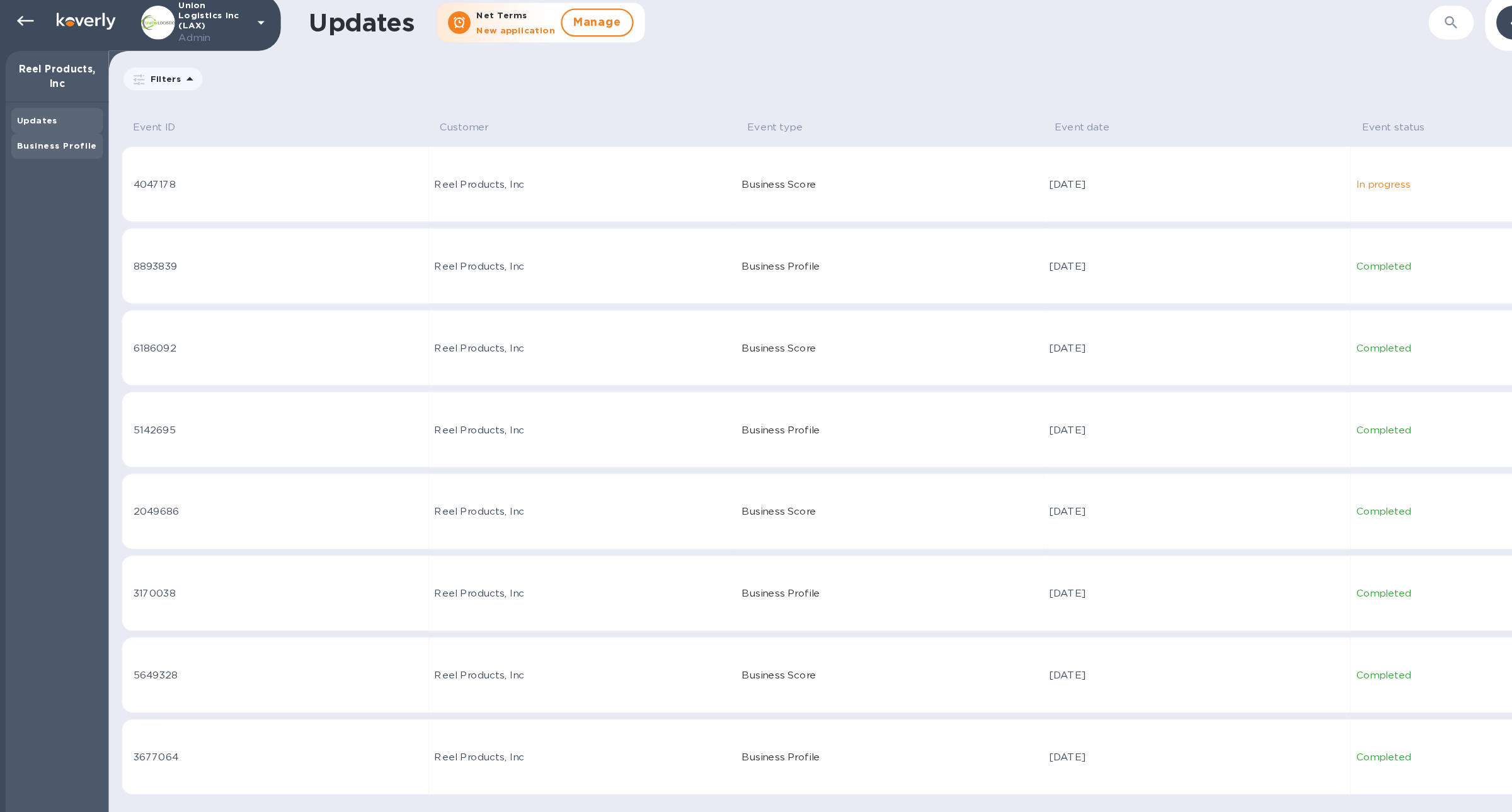
click at [54, 126] on div "Business Profile" at bounding box center [51, 136] width 82 height 23
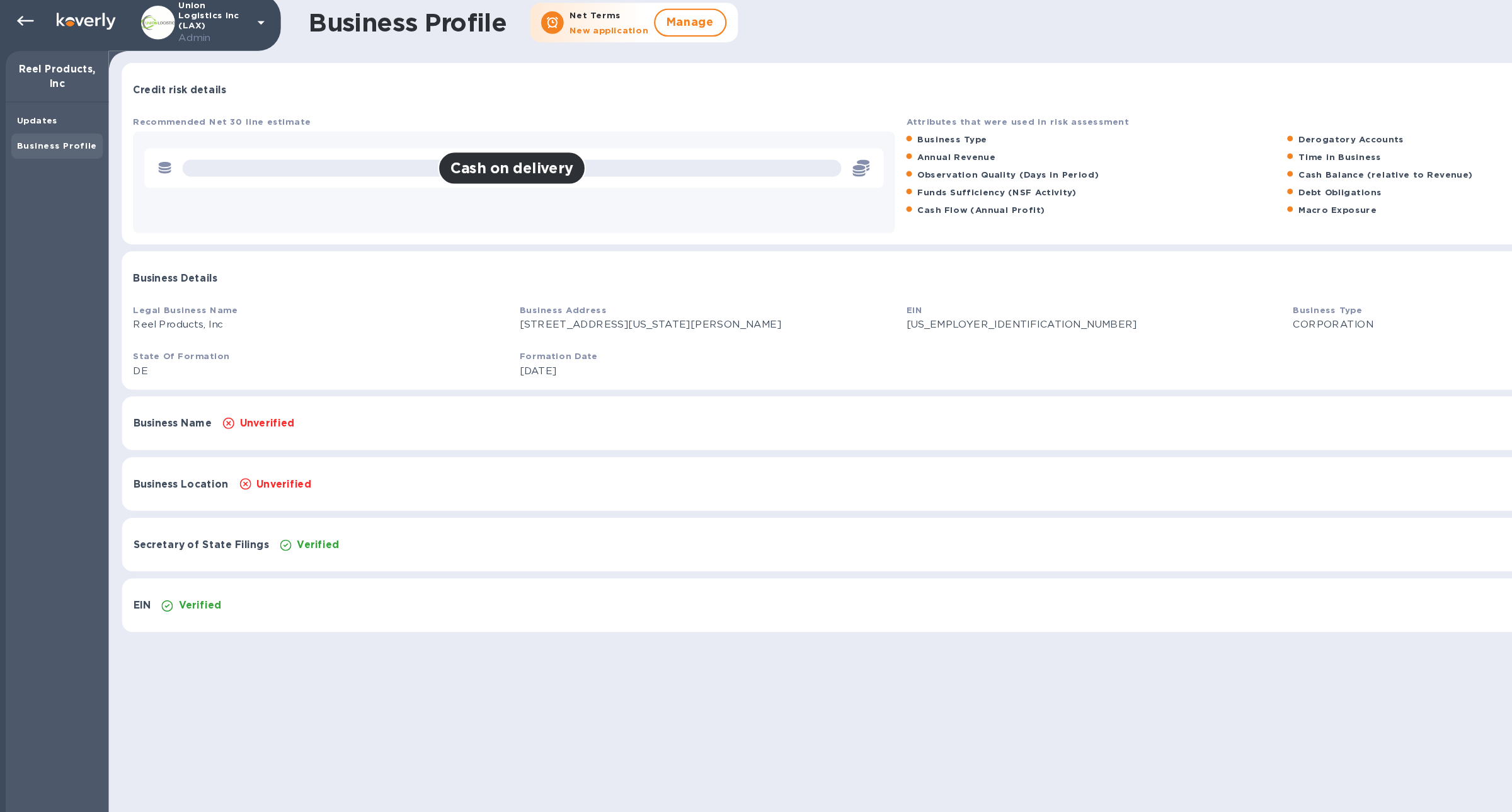
click at [482, 378] on div "Unverified" at bounding box center [818, 383] width 1245 height 17
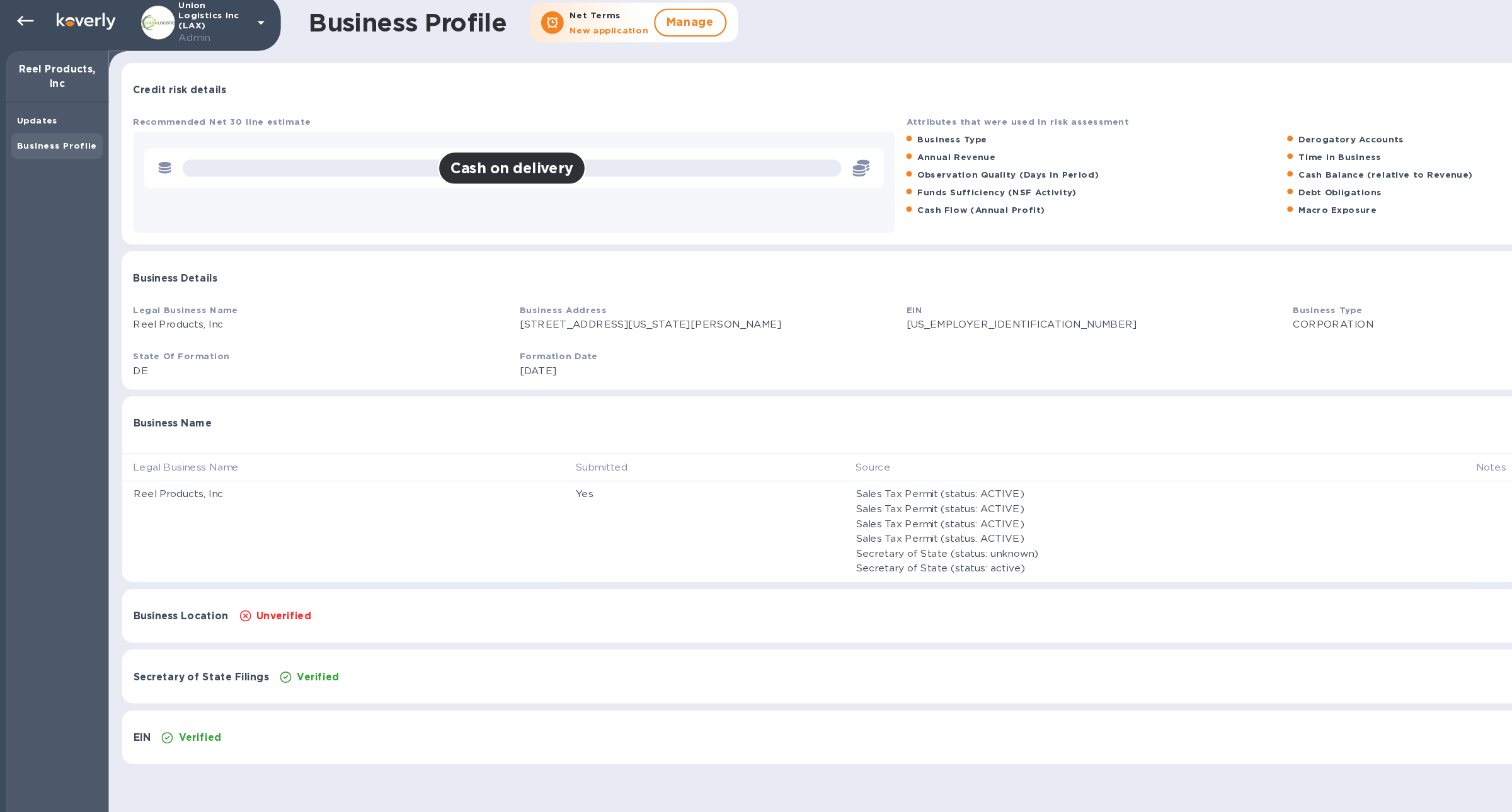
click at [482, 378] on div at bounding box center [821, 376] width 1254 height 10
